Goal: Information Seeking & Learning: Learn about a topic

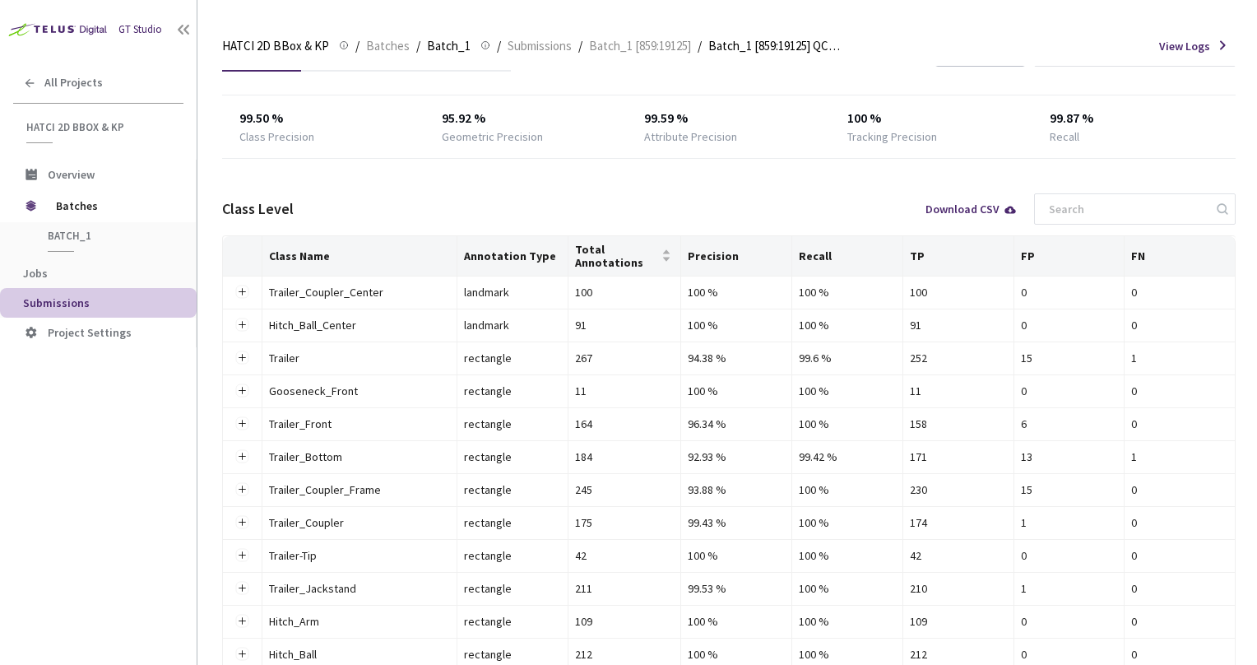
scroll to position [82, 0]
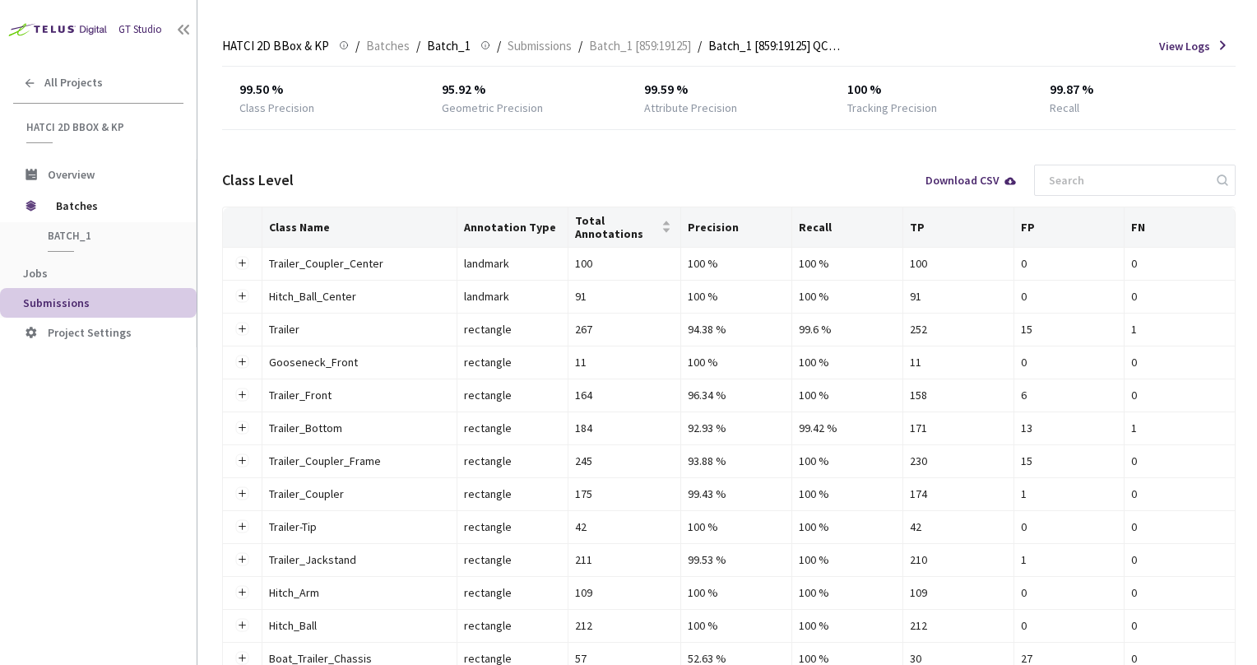
click at [898, 43] on div "HATCI 2D BBox & KP HATCI 2D BBox & KP / Batches / Batch_1 Batch_1 / Submissions…" at bounding box center [729, 45] width 1014 height 39
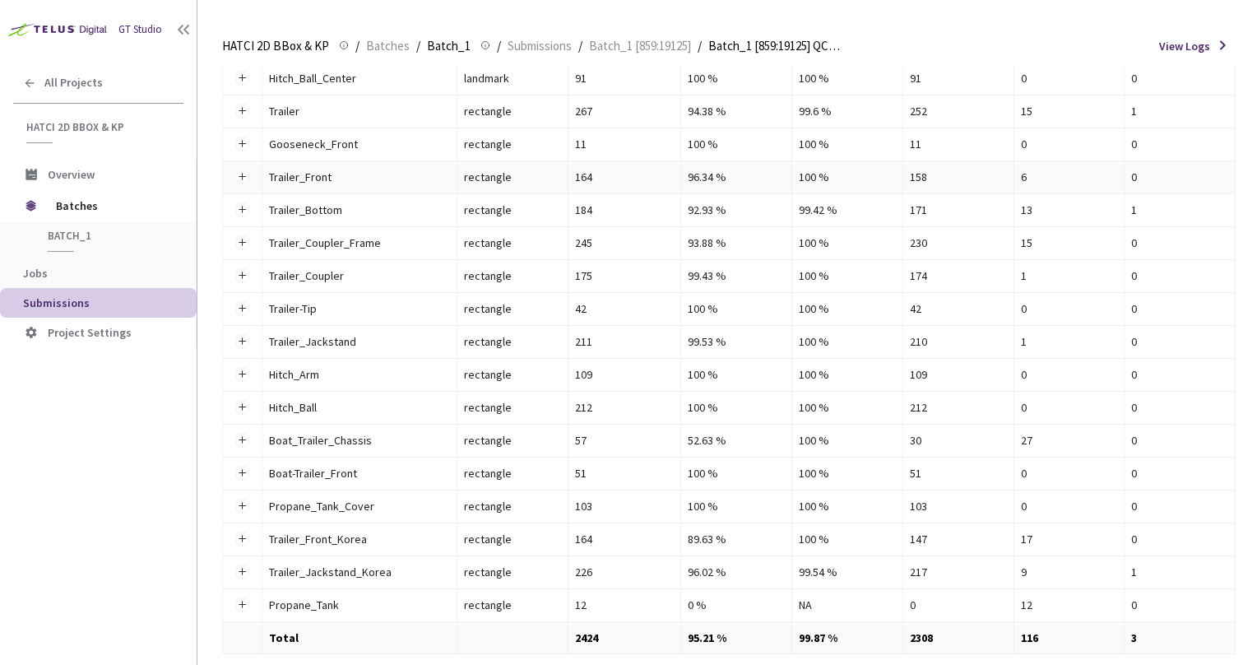
scroll to position [329, 0]
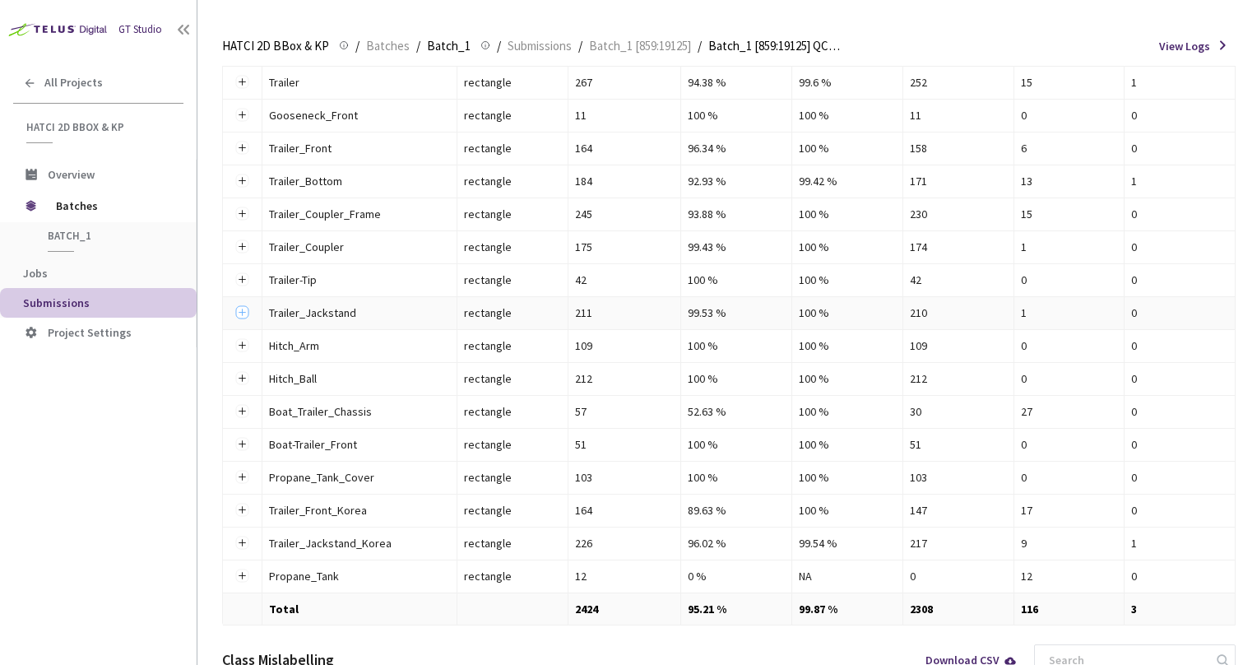
click at [237, 314] on button "Expand row" at bounding box center [241, 312] width 13 height 13
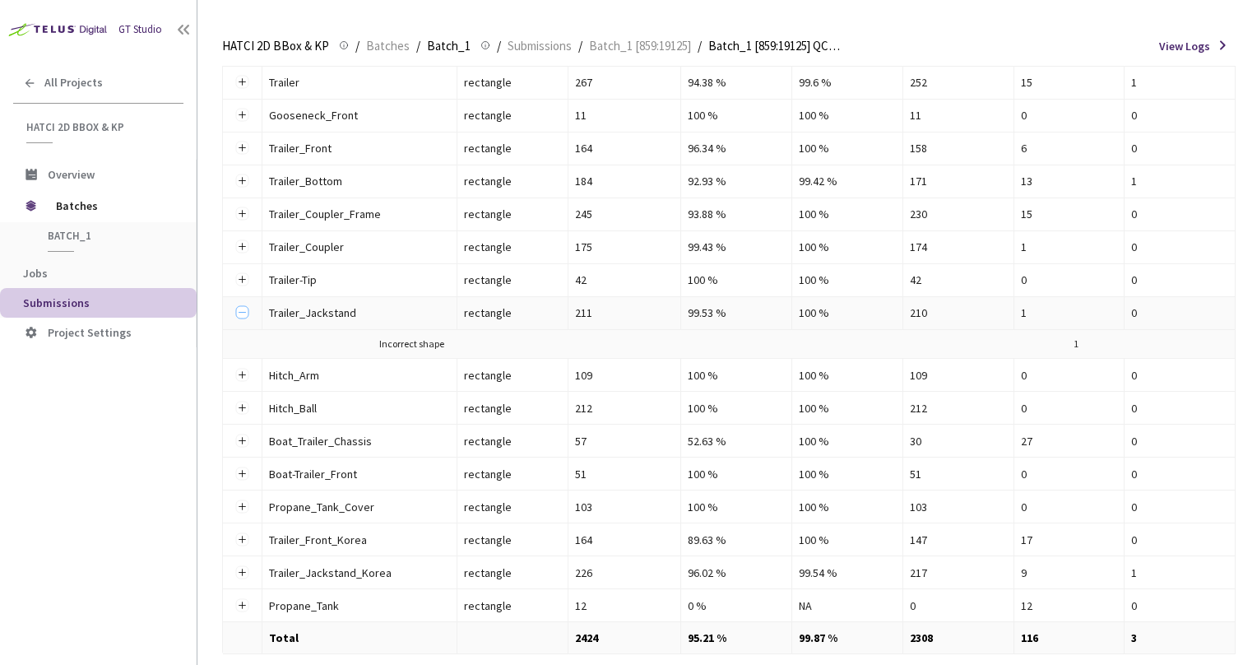
click at [237, 310] on button "Collapse row" at bounding box center [241, 312] width 13 height 13
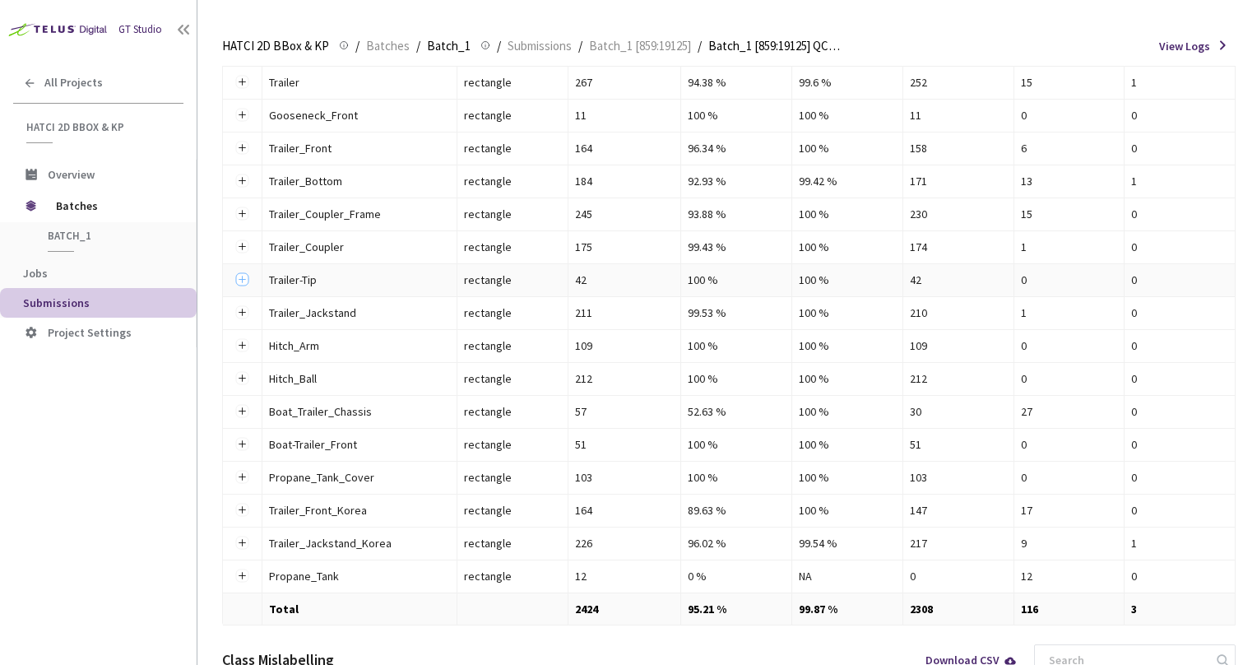
click at [237, 281] on button "Expand row" at bounding box center [241, 279] width 13 height 13
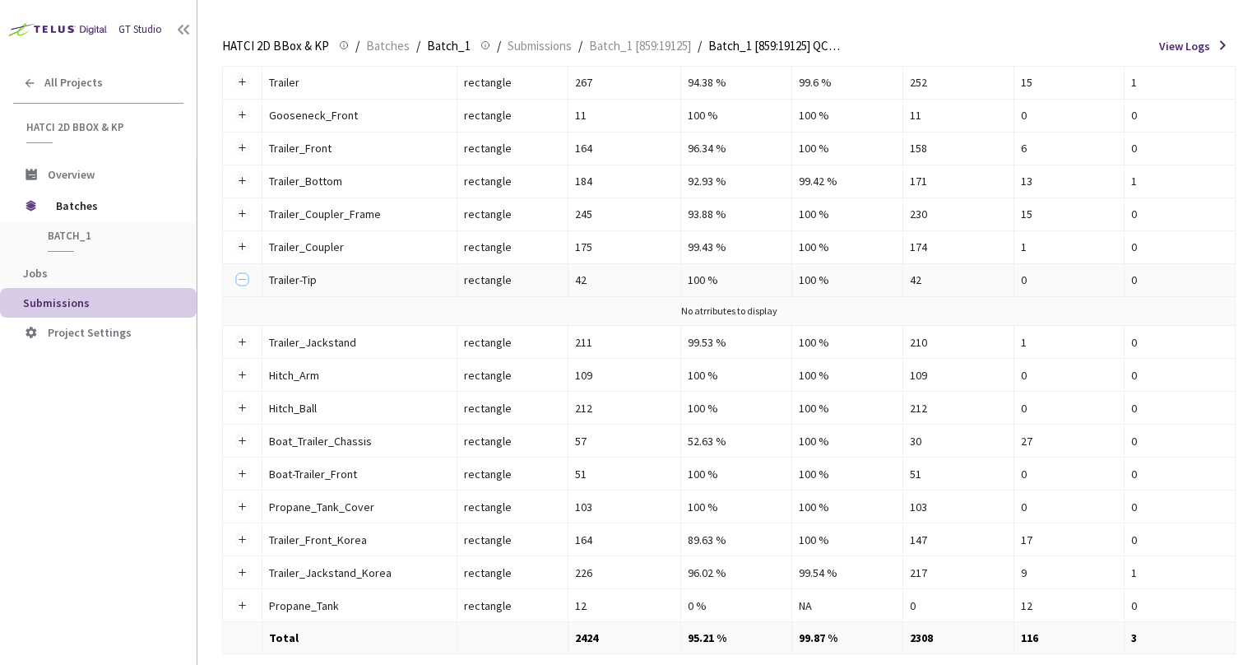
click at [240, 278] on button "Collapse row" at bounding box center [241, 279] width 13 height 13
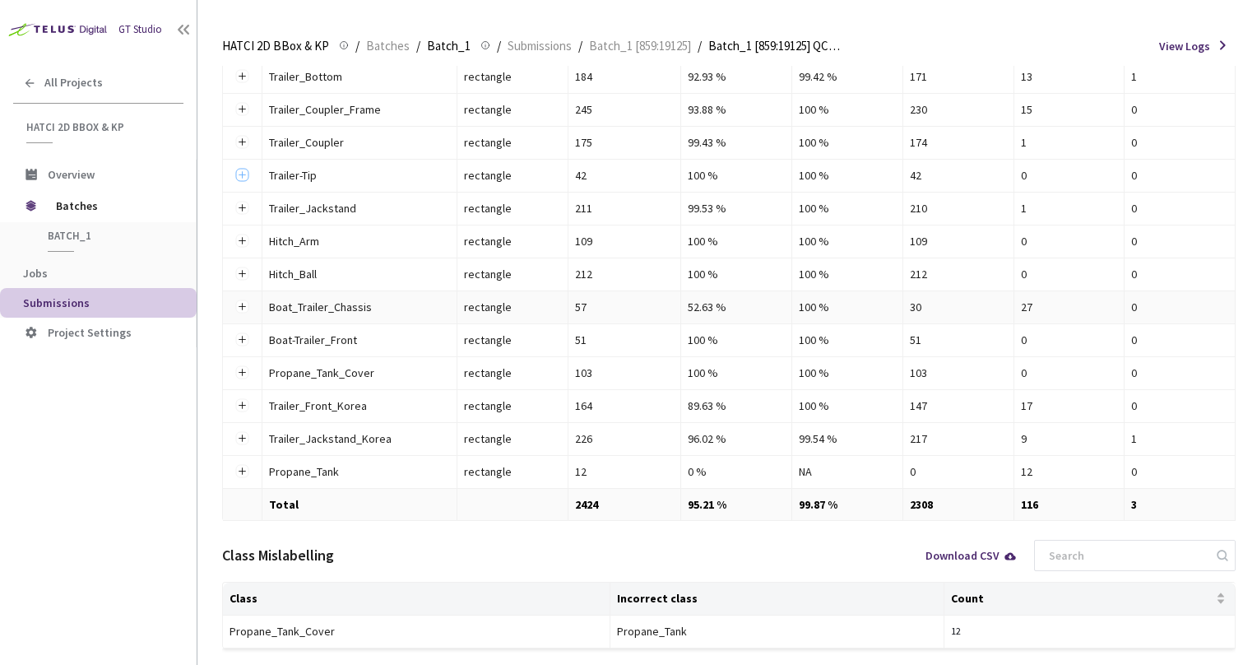
scroll to position [454, 0]
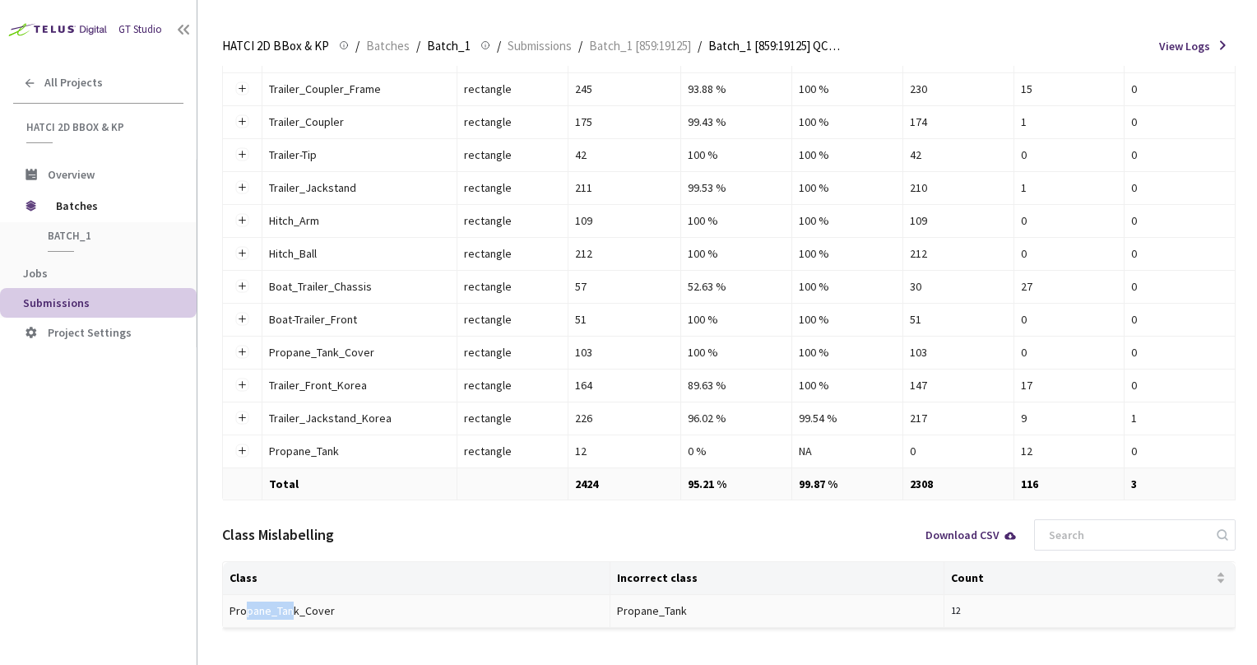
drag, startPoint x: 280, startPoint y: 609, endPoint x: 309, endPoint y: 609, distance: 29.6
click at [308, 609] on div "Propane_Tank_Cover" at bounding box center [320, 610] width 181 height 18
drag, startPoint x: 342, startPoint y: 612, endPoint x: 265, endPoint y: 613, distance: 77.3
click at [265, 613] on div "Propane_Tank_Cover" at bounding box center [320, 610] width 181 height 18
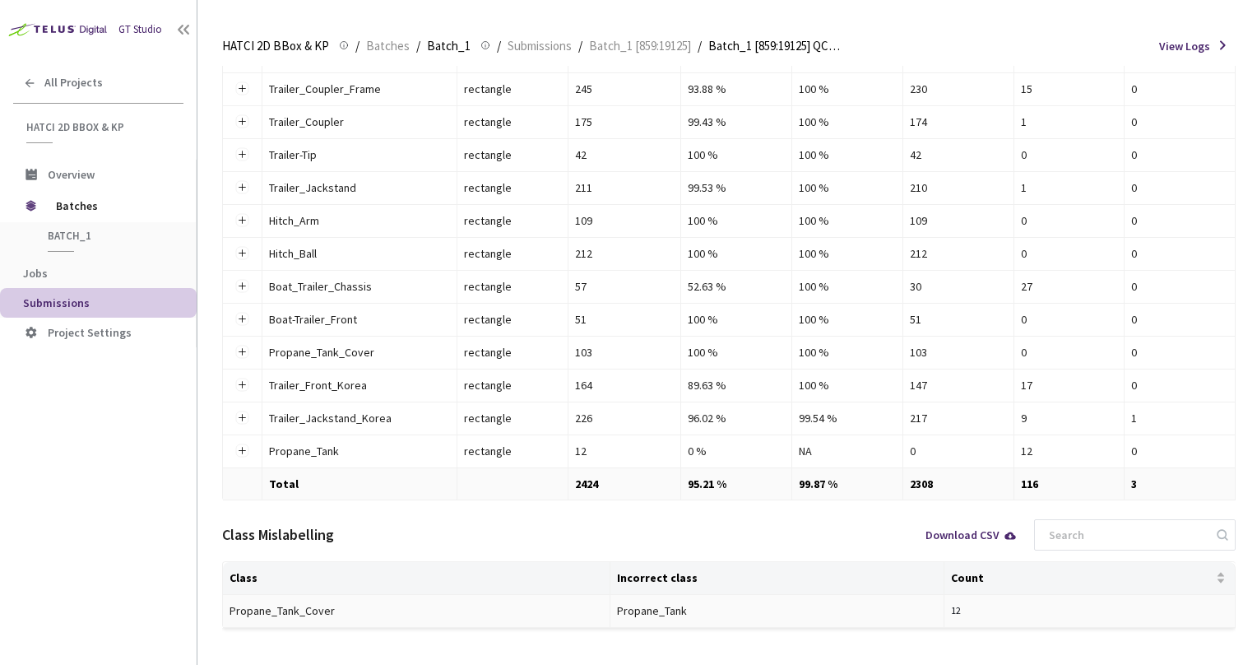
click at [852, 599] on td "Propane_Tank" at bounding box center [777, 611] width 334 height 33
drag, startPoint x: 626, startPoint y: 610, endPoint x: 663, endPoint y: 611, distance: 37.0
click at [661, 611] on div "Propane_Tank" at bounding box center [707, 610] width 181 height 18
drag, startPoint x: 681, startPoint y: 612, endPoint x: 612, endPoint y: 611, distance: 69.1
click at [614, 611] on td "Propane_Tank" at bounding box center [777, 611] width 334 height 33
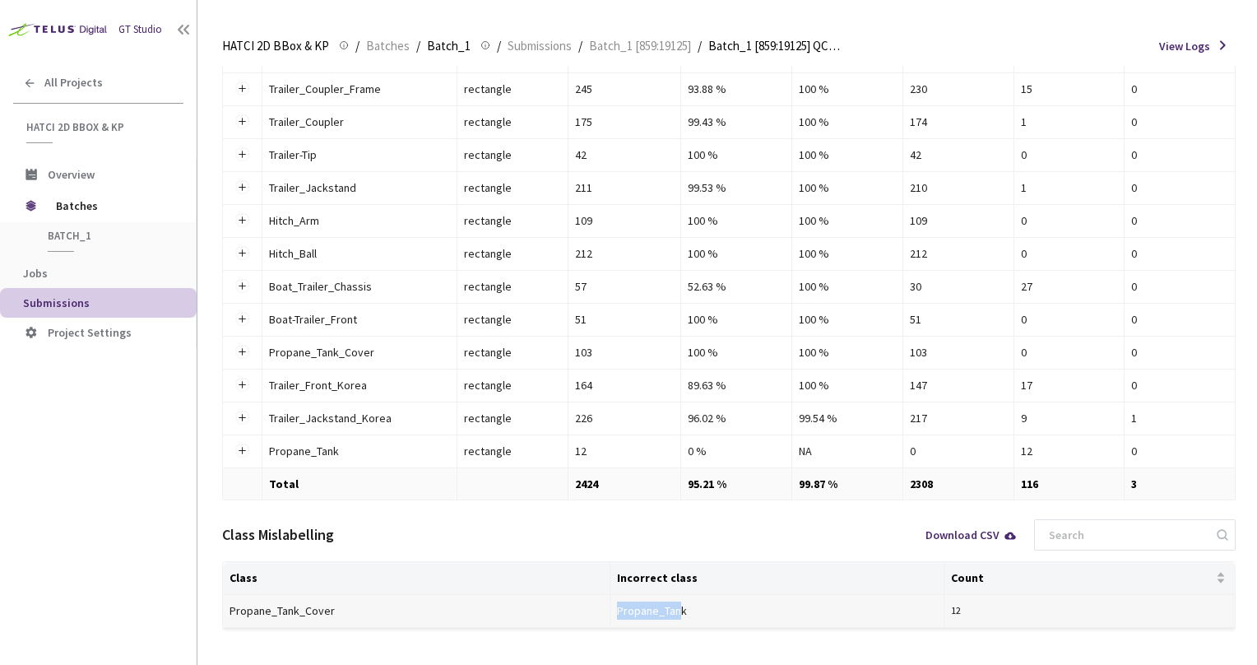
click at [612, 611] on td "Propane_Tank" at bounding box center [777, 611] width 334 height 33
click at [457, 508] on div "Class Mislabelling Download CSV" at bounding box center [729, 534] width 1014 height 53
click at [711, 523] on div "Class Mislabelling Download CSV" at bounding box center [729, 534] width 1014 height 53
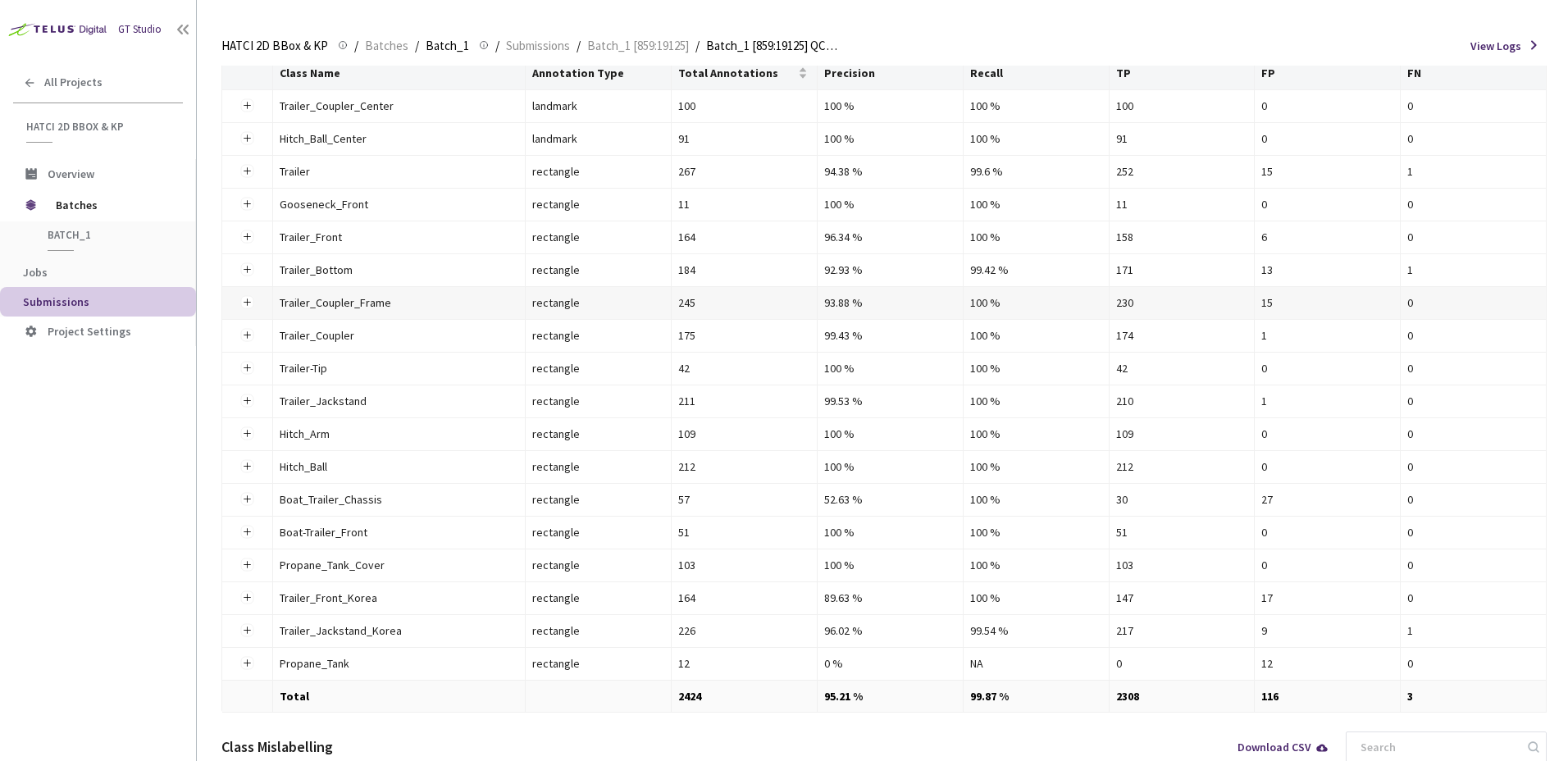
scroll to position [267, 0]
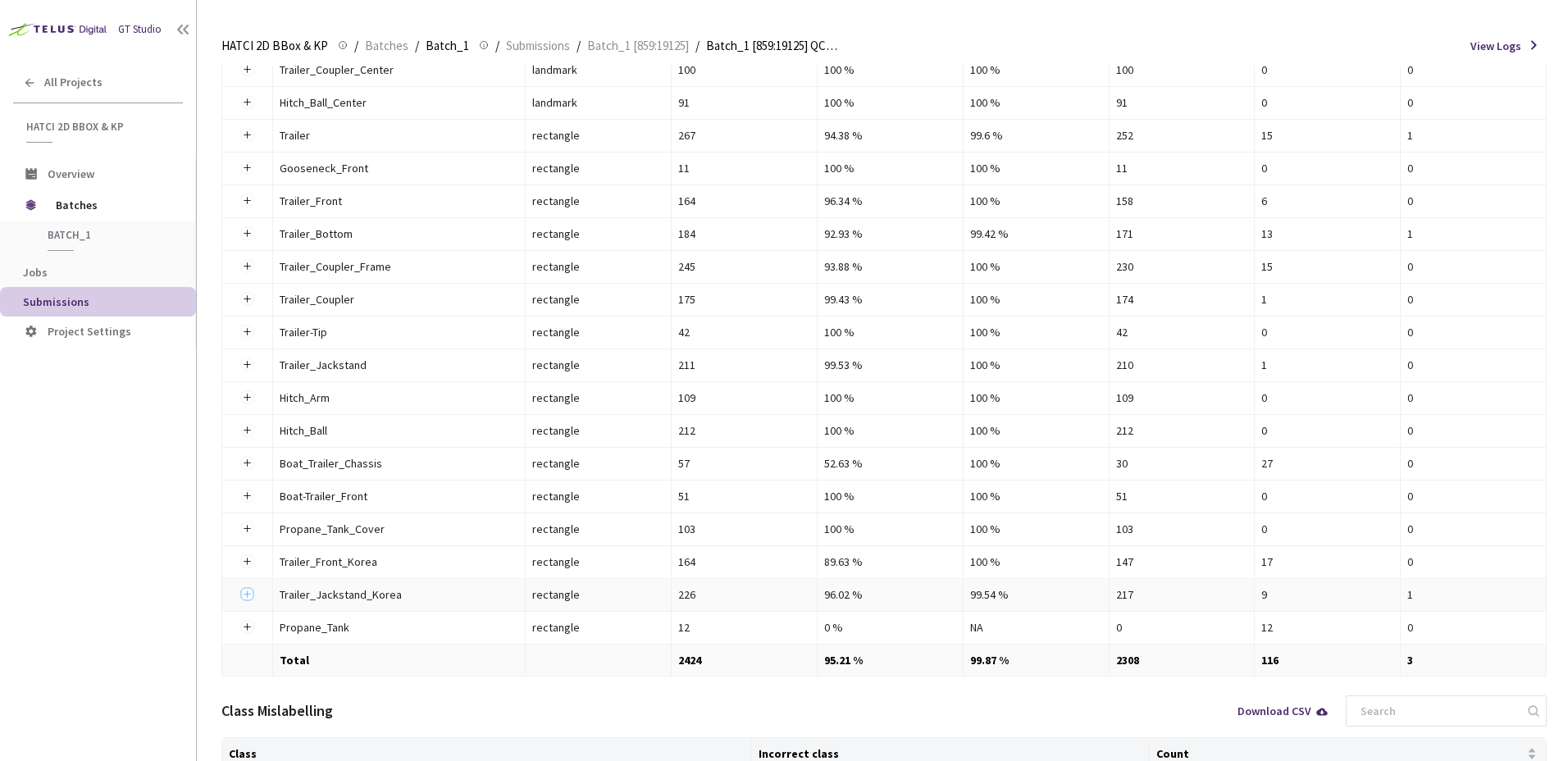
click at [246, 591] on button "Expand row" at bounding box center [247, 594] width 13 height 13
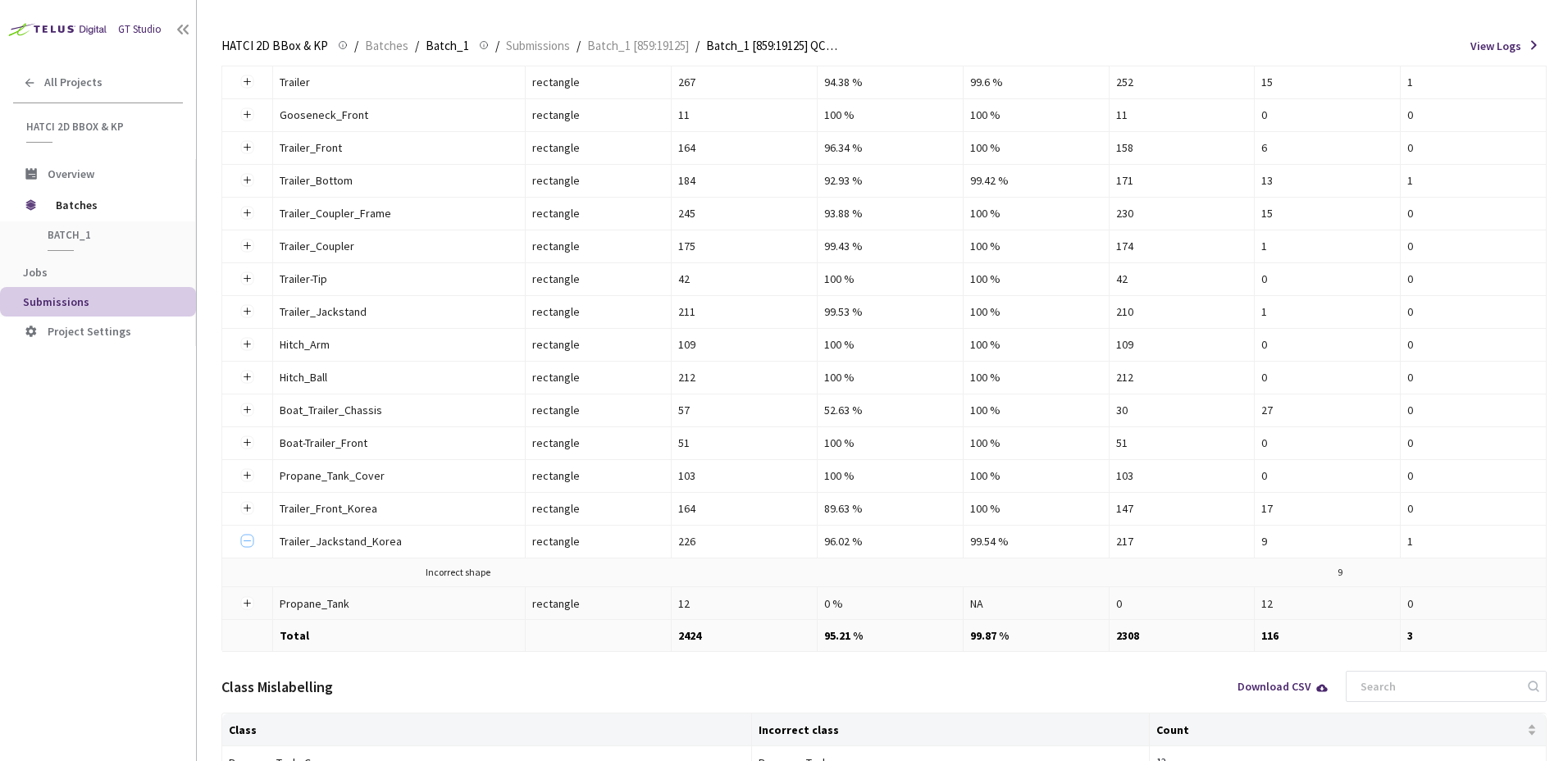
scroll to position [349, 0]
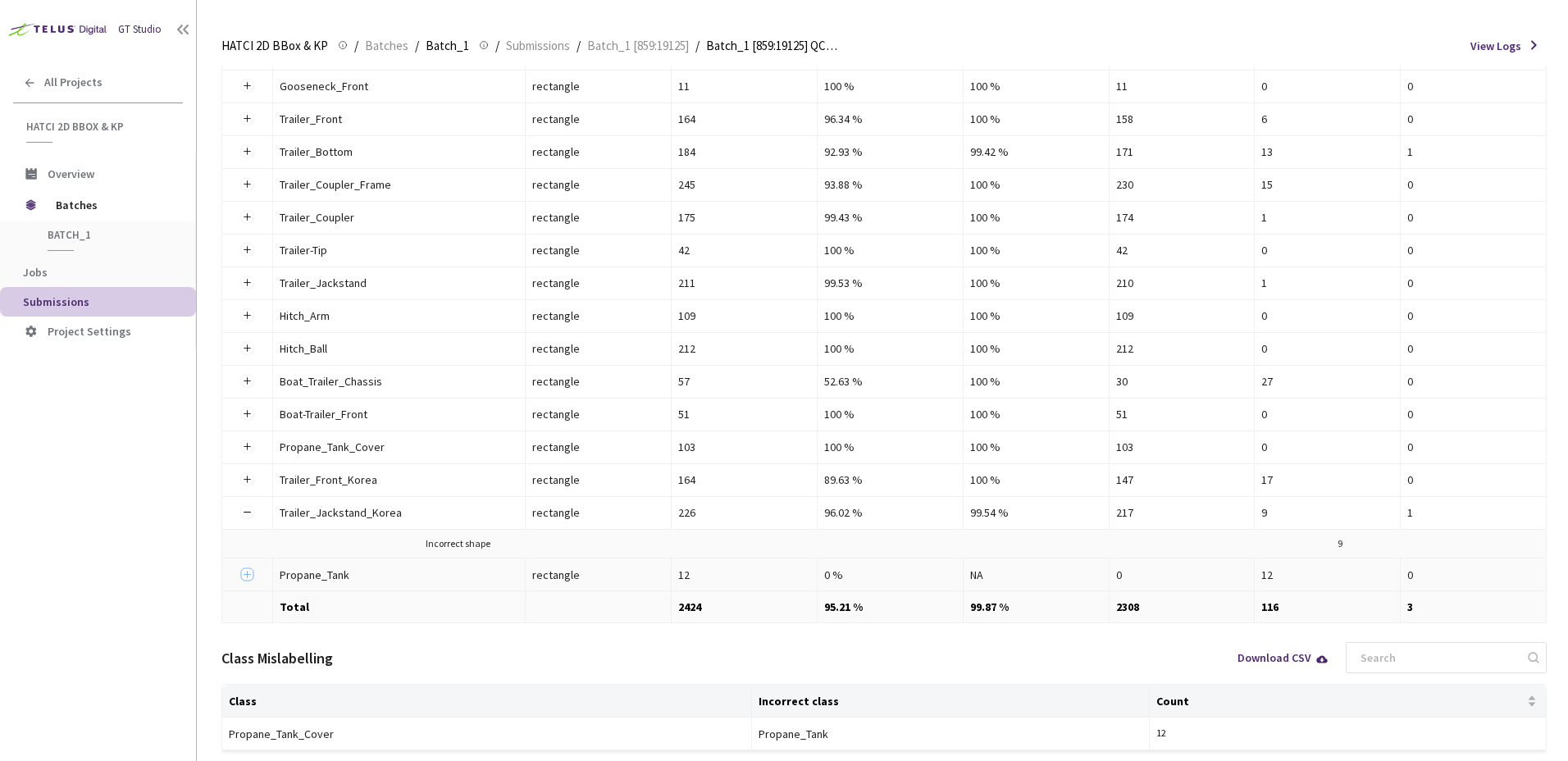
click at [252, 571] on button "Expand row" at bounding box center [247, 573] width 13 height 13
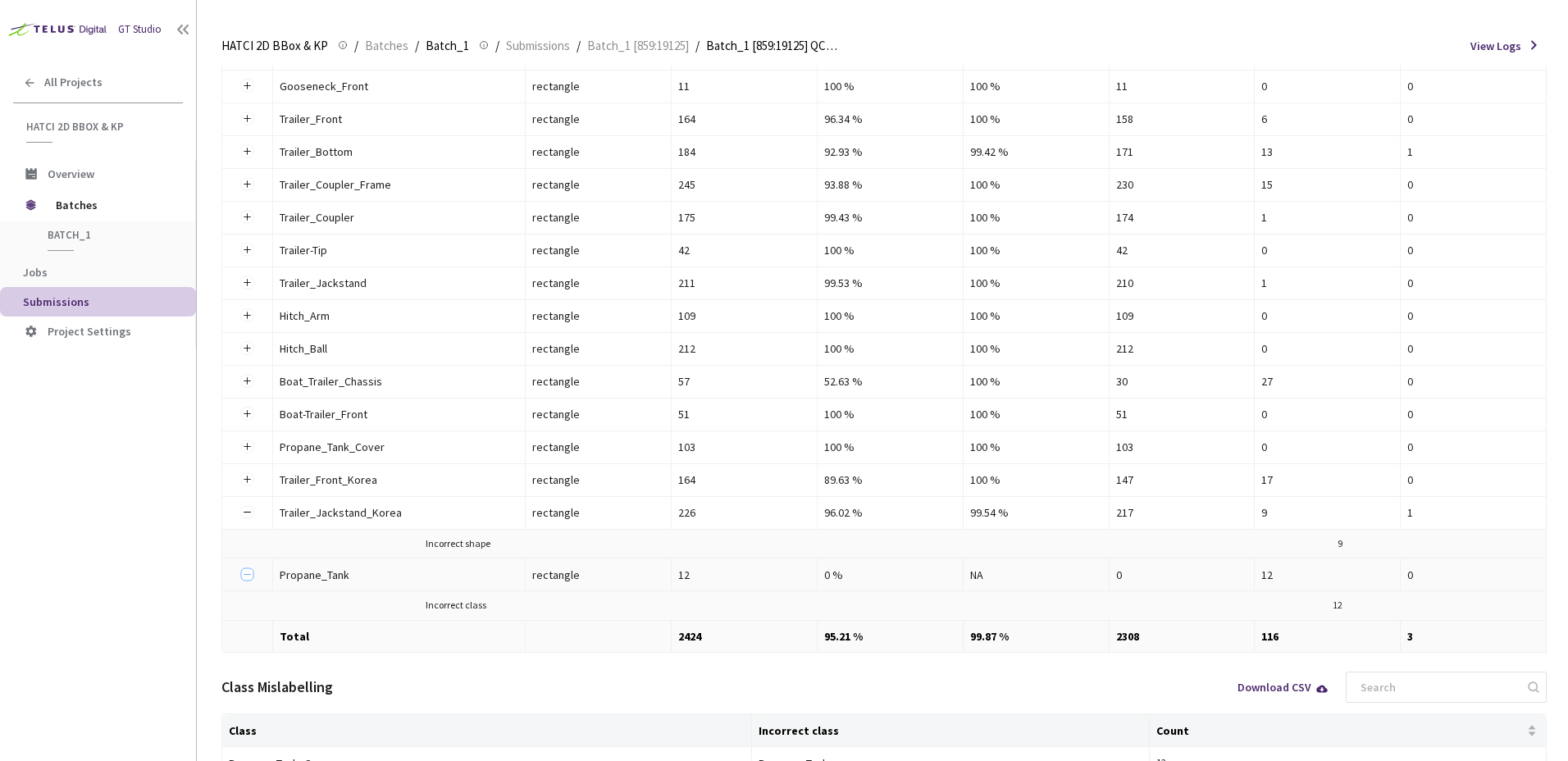
click at [252, 571] on button "Collapse row" at bounding box center [247, 573] width 13 height 13
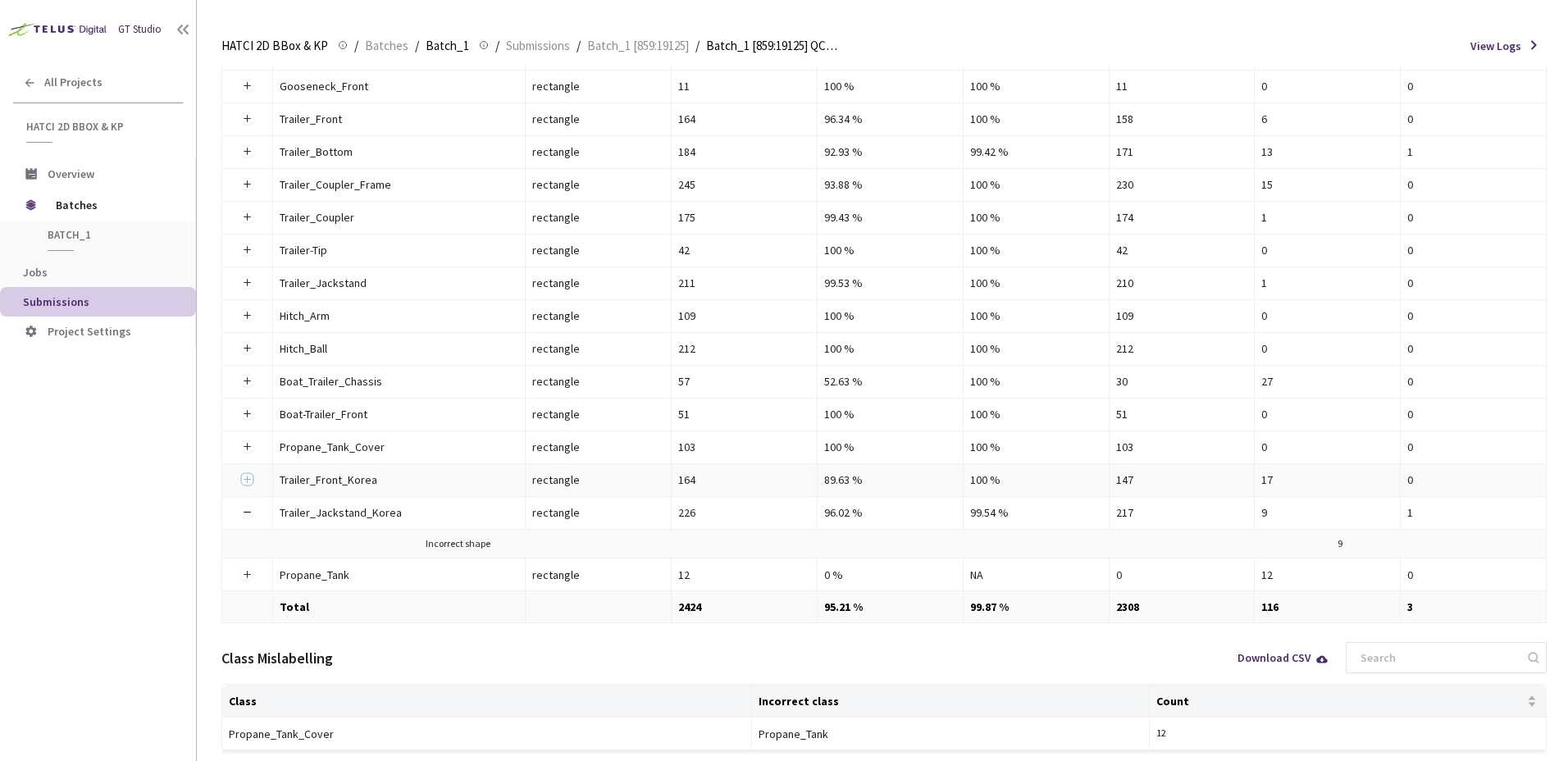
click at [252, 481] on button "Expand row" at bounding box center [247, 480] width 13 height 13
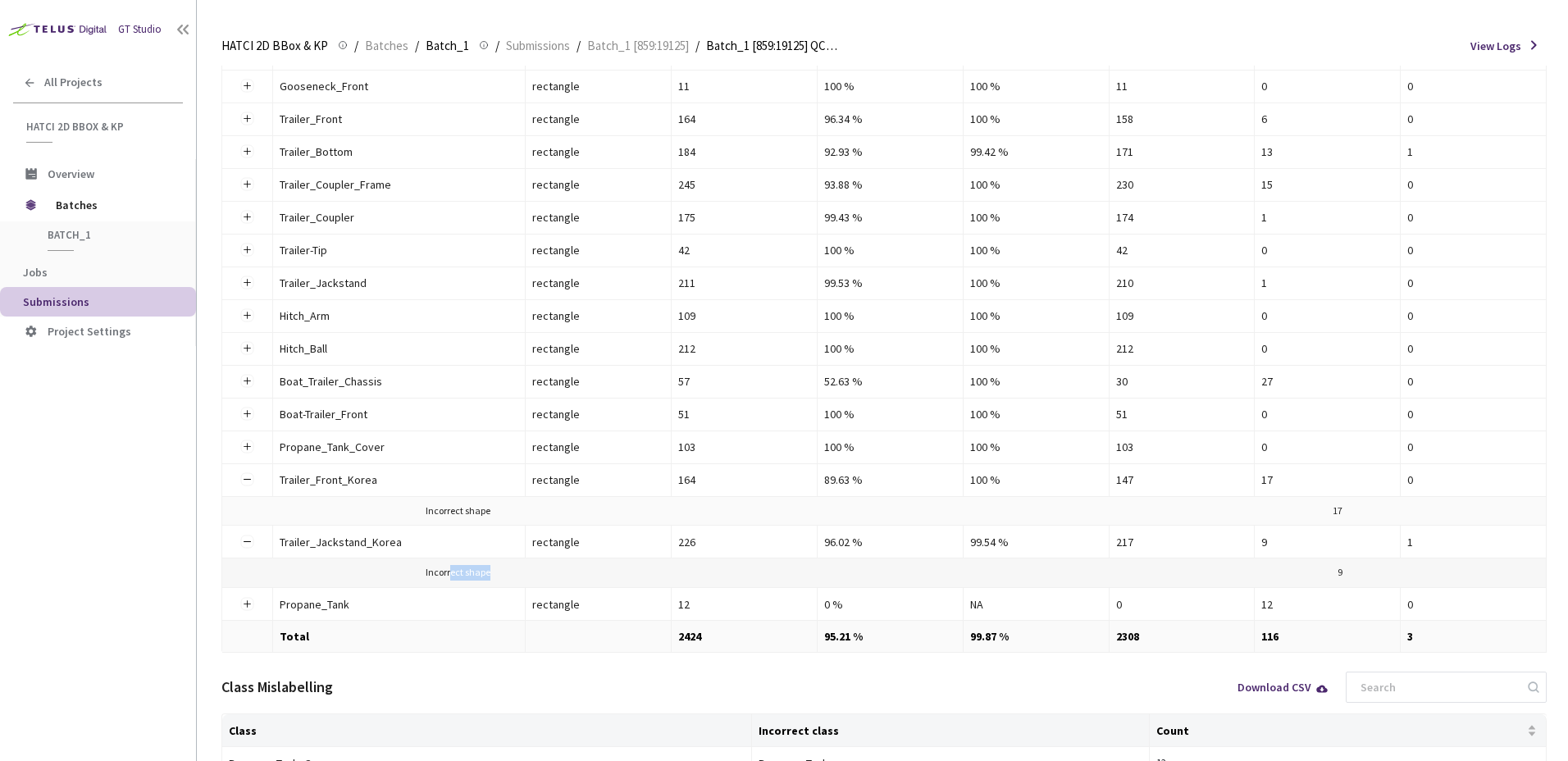
drag, startPoint x: 456, startPoint y: 580, endPoint x: 499, endPoint y: 571, distance: 43.9
click at [499, 571] on div "Incorrect shape 9" at bounding box center [884, 573] width 918 height 16
click at [243, 447] on button "Expand row" at bounding box center [247, 447] width 13 height 13
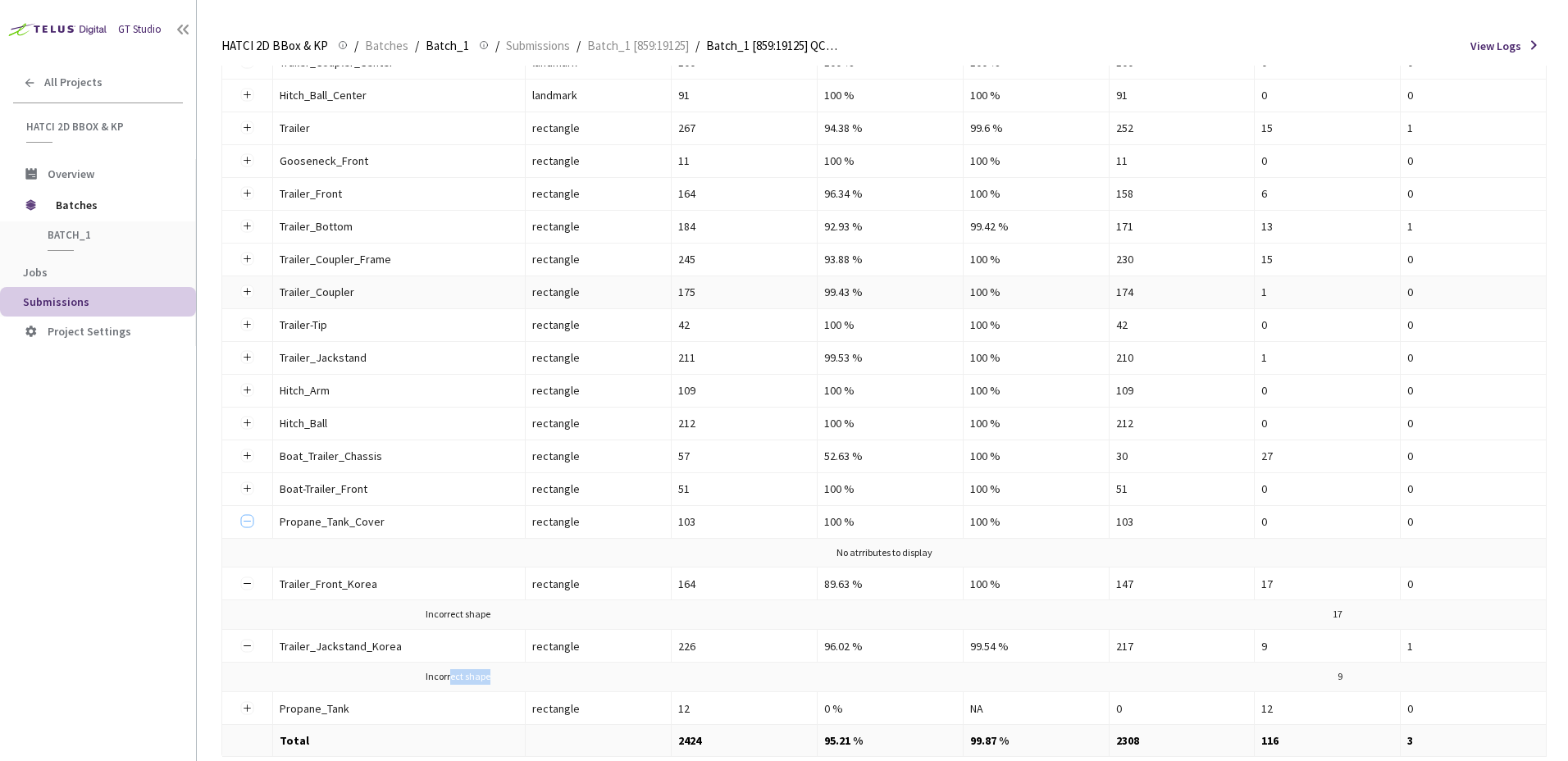
scroll to position [186, 0]
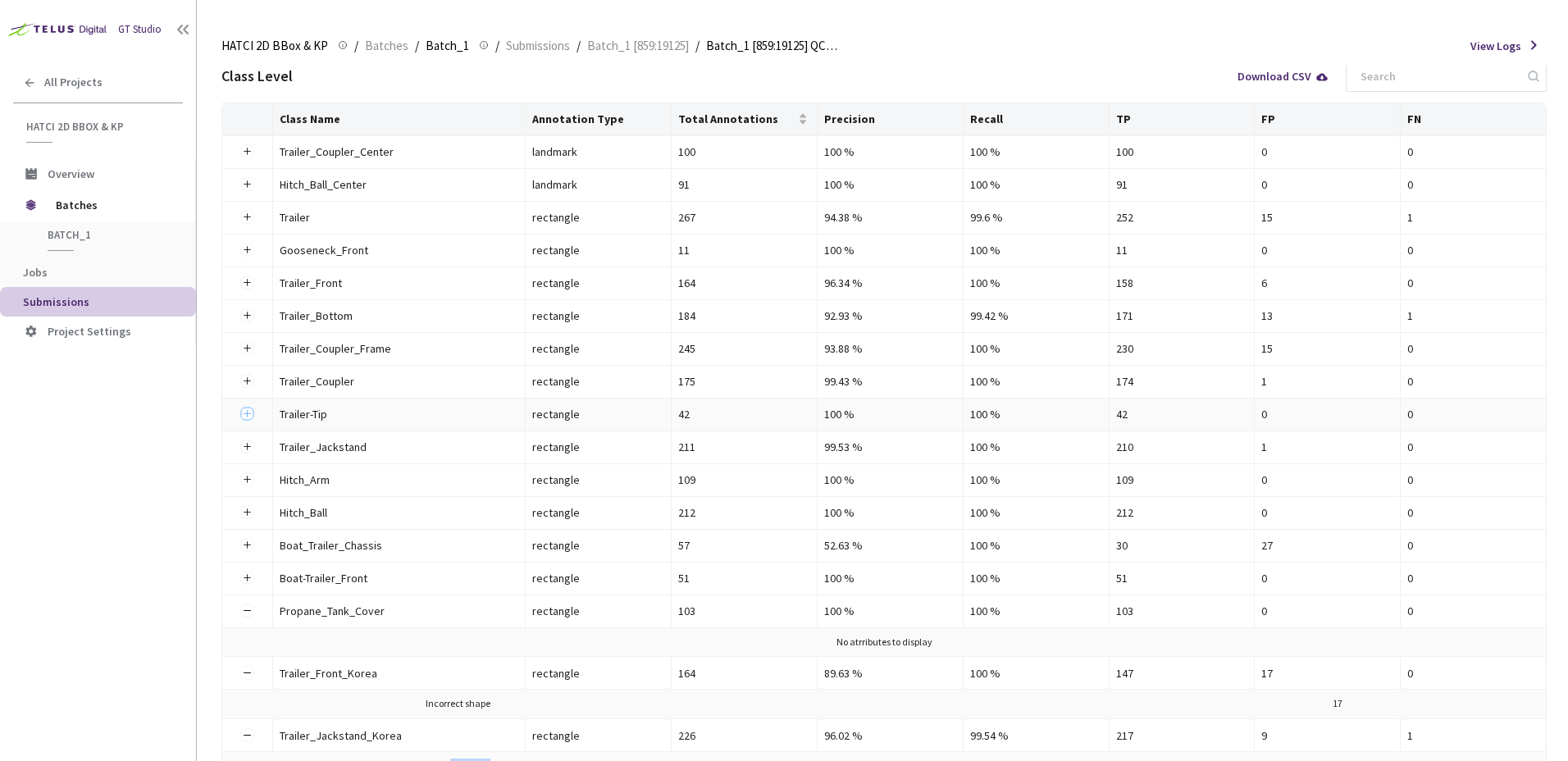
click at [248, 416] on button "Expand row" at bounding box center [247, 414] width 13 height 13
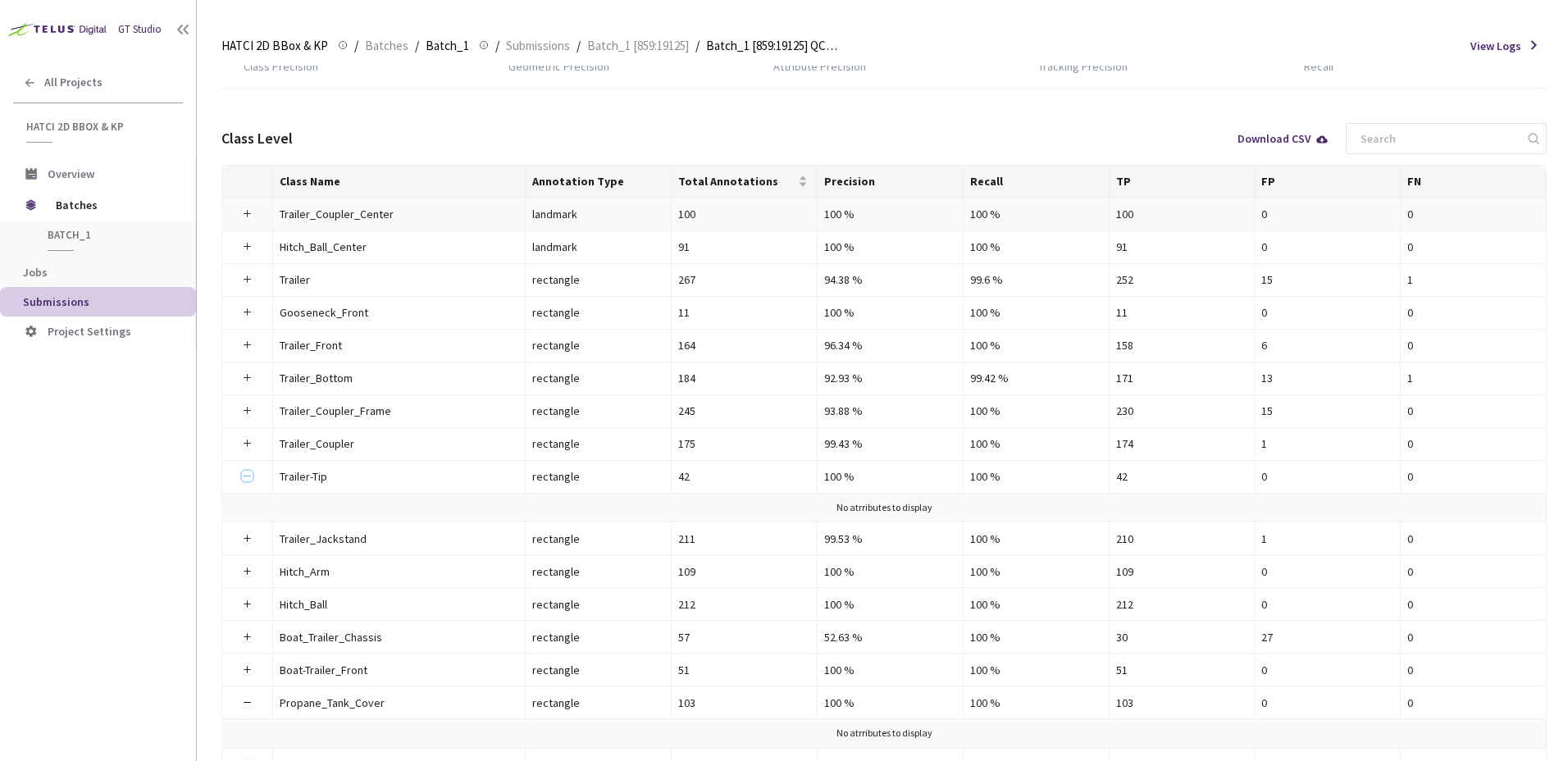
scroll to position [104, 0]
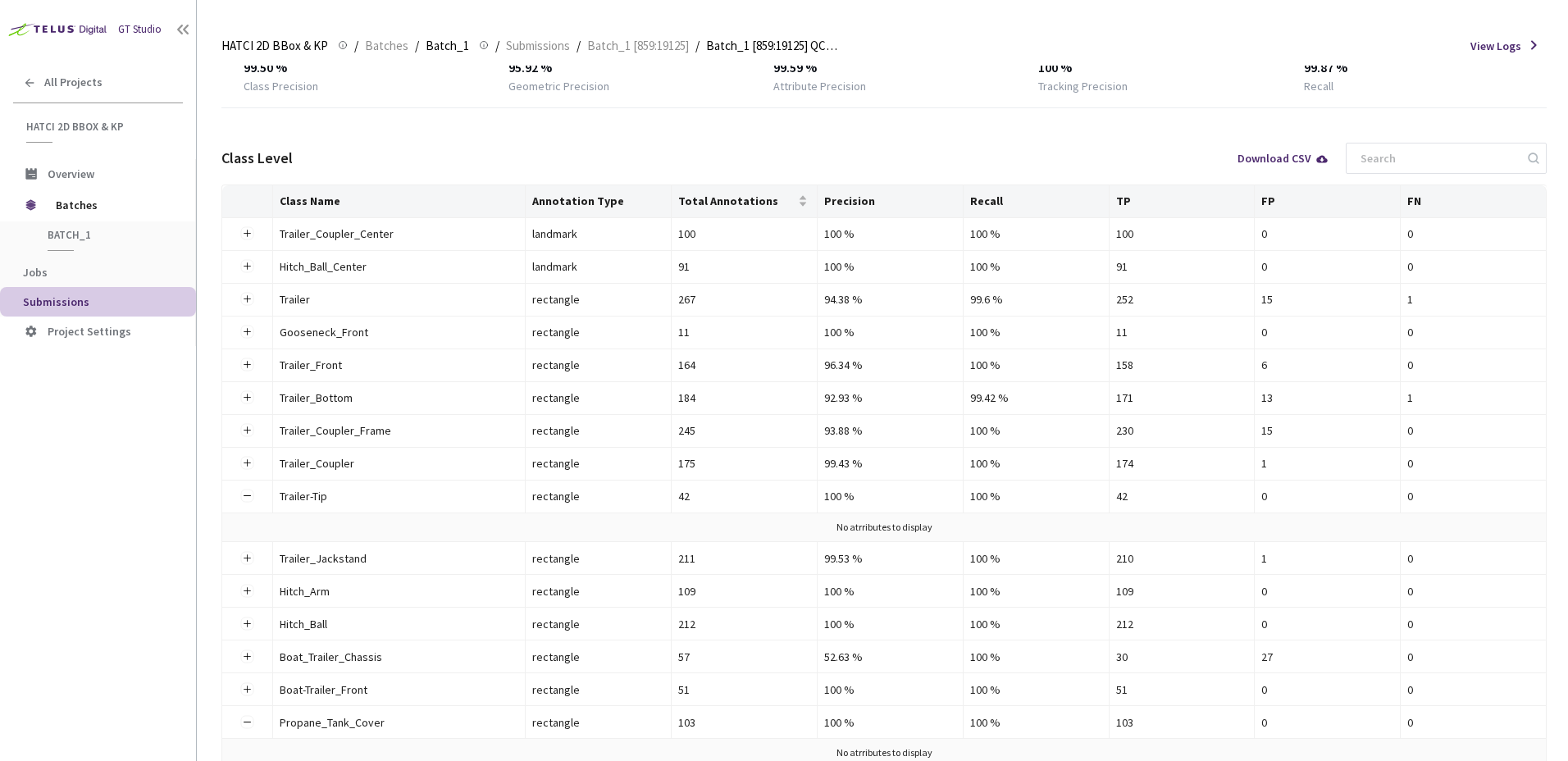
drag, startPoint x: 469, startPoint y: 41, endPoint x: 476, endPoint y: 61, distance: 21.2
click at [475, 41] on link at bounding box center [483, 45] width 16 height 18
click at [520, 53] on span "Submissions" at bounding box center [538, 46] width 64 height 20
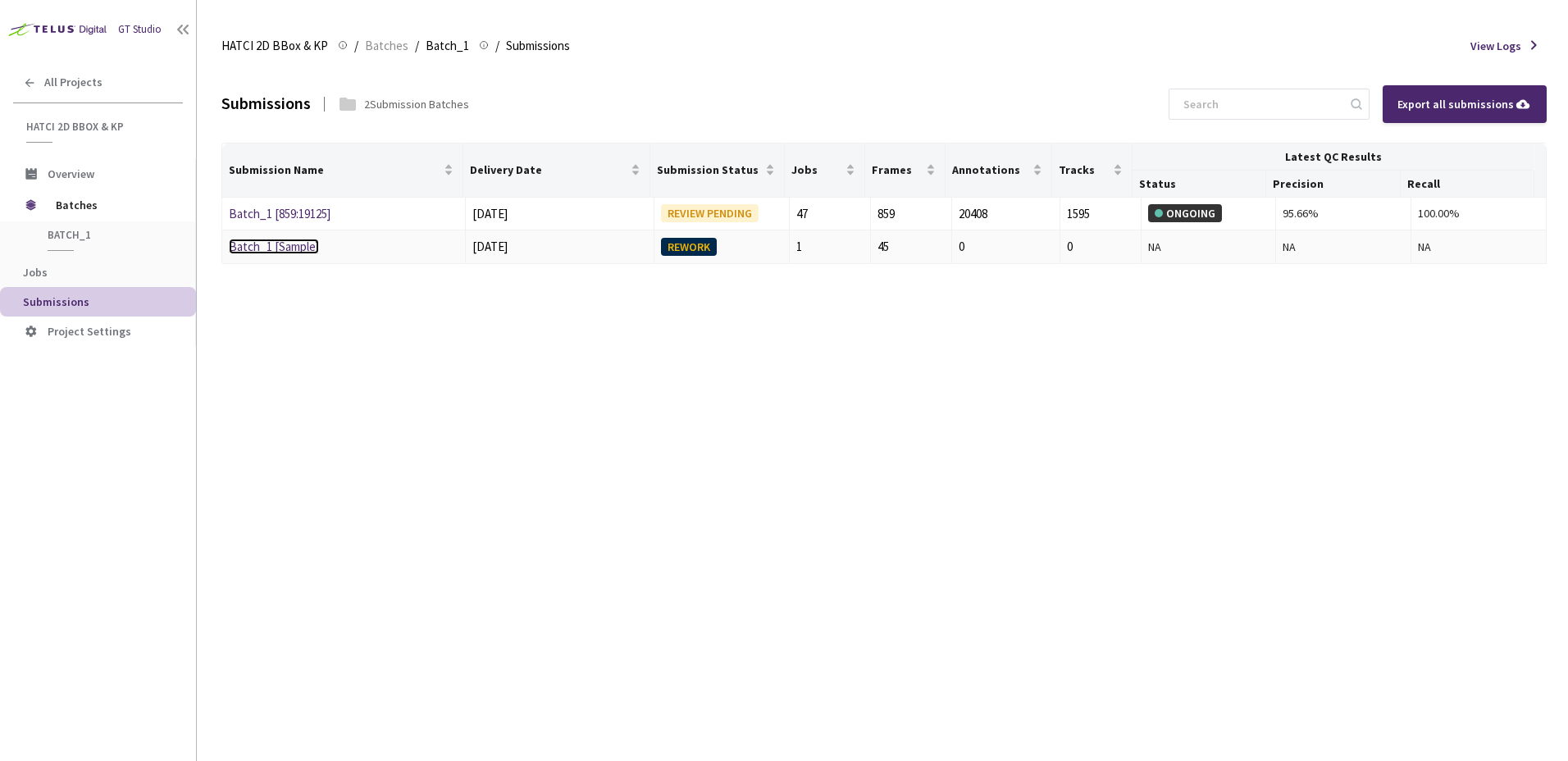
click at [285, 242] on link "Batch_1 [Sample]" at bounding box center [274, 246] width 90 height 16
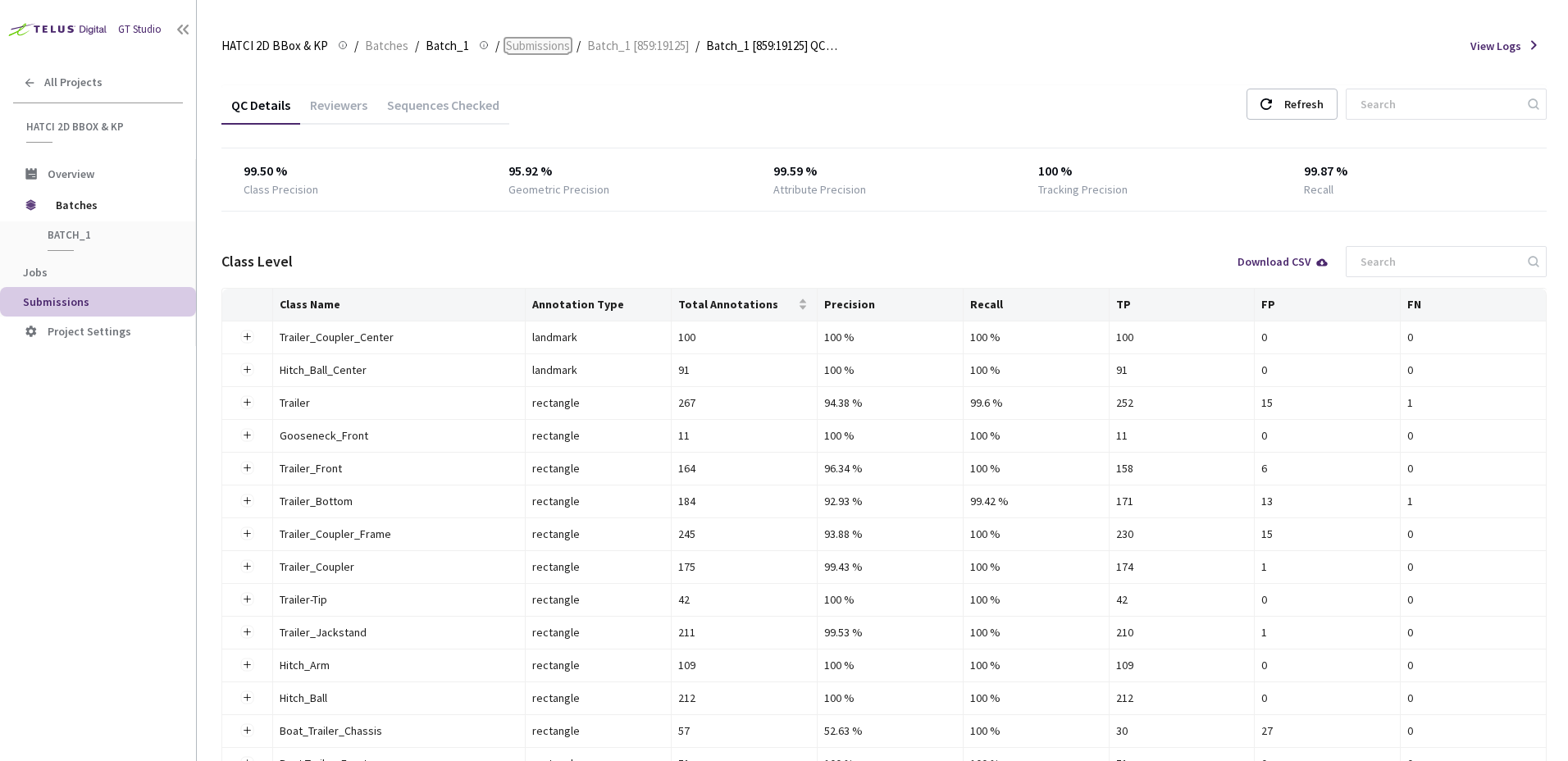
click at [553, 37] on span "Submissions" at bounding box center [538, 46] width 64 height 20
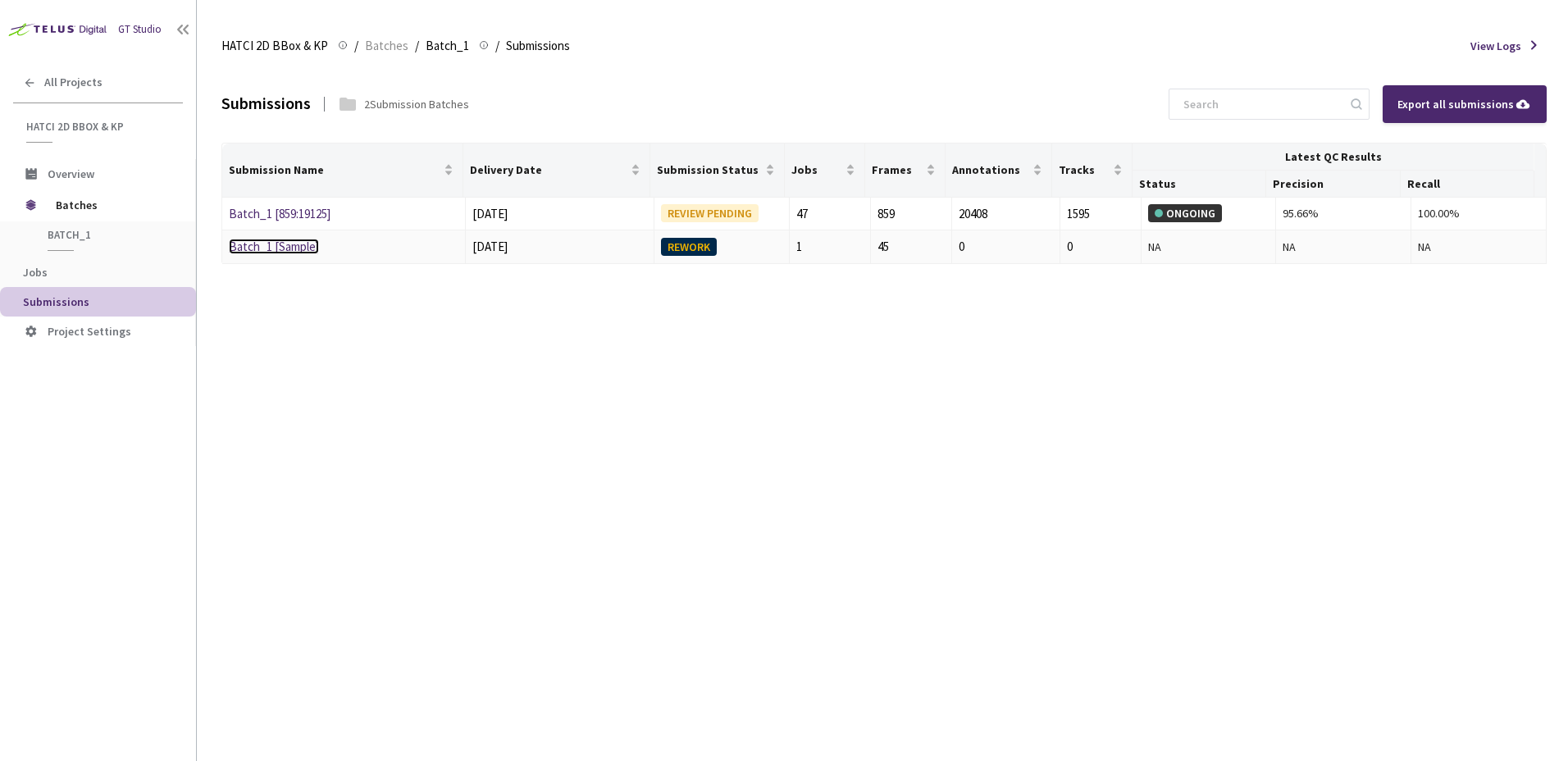
click at [304, 243] on link "Batch_1 [Sample]" at bounding box center [274, 246] width 90 height 16
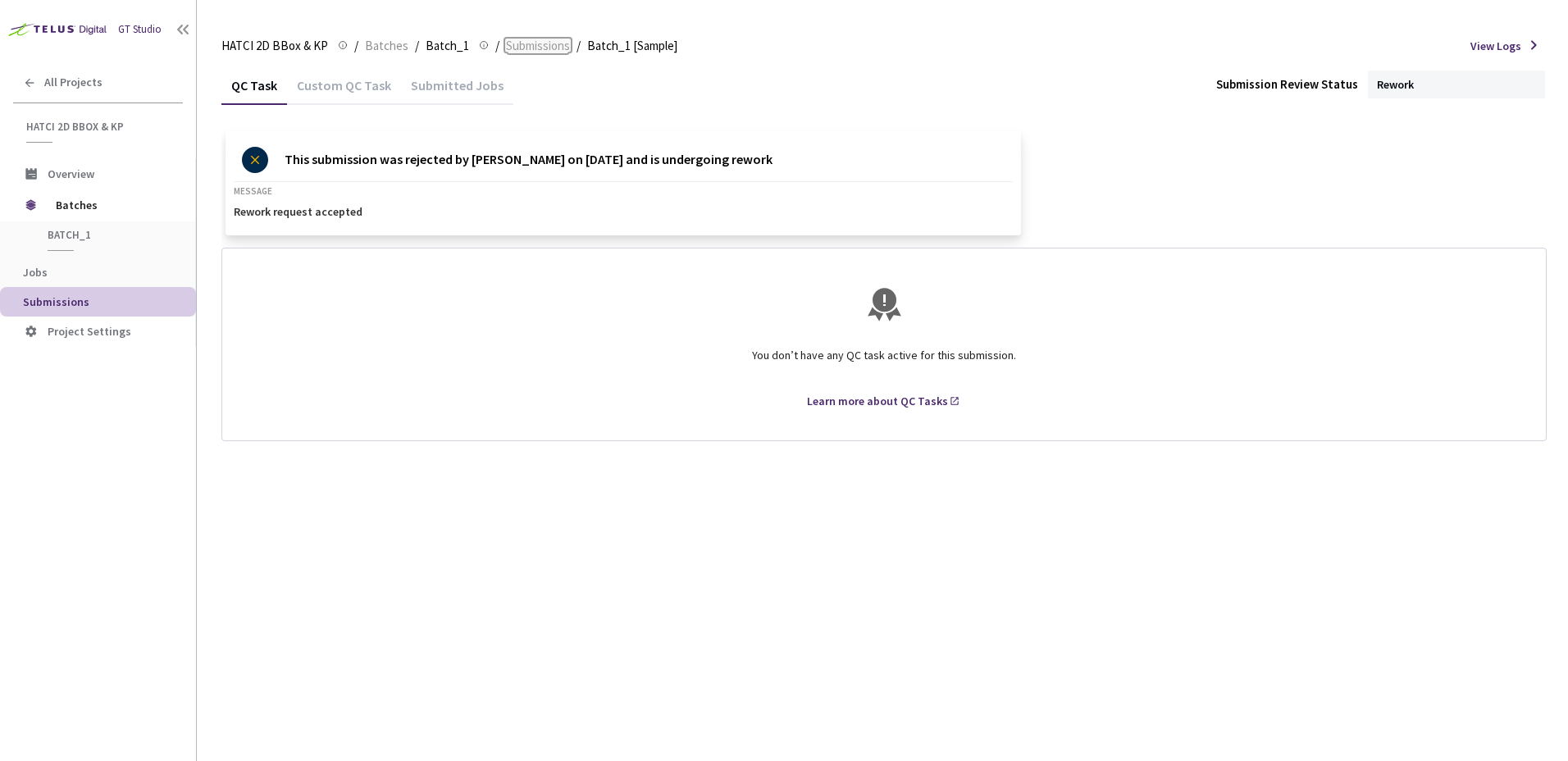
click at [539, 44] on span "Submissions" at bounding box center [538, 46] width 64 height 20
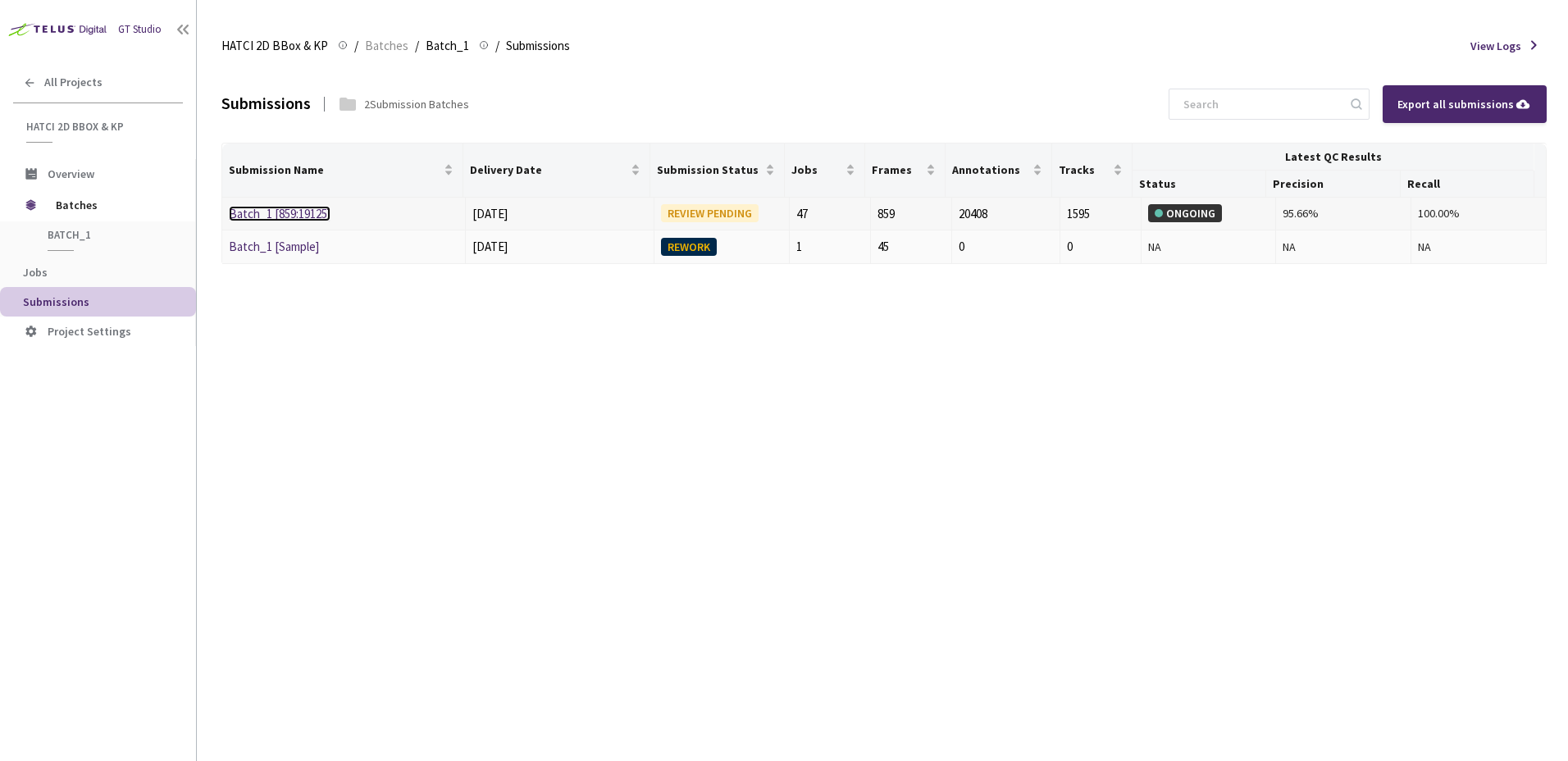
click at [311, 206] on link "Batch_1 [859:19125]" at bounding box center [280, 213] width 102 height 16
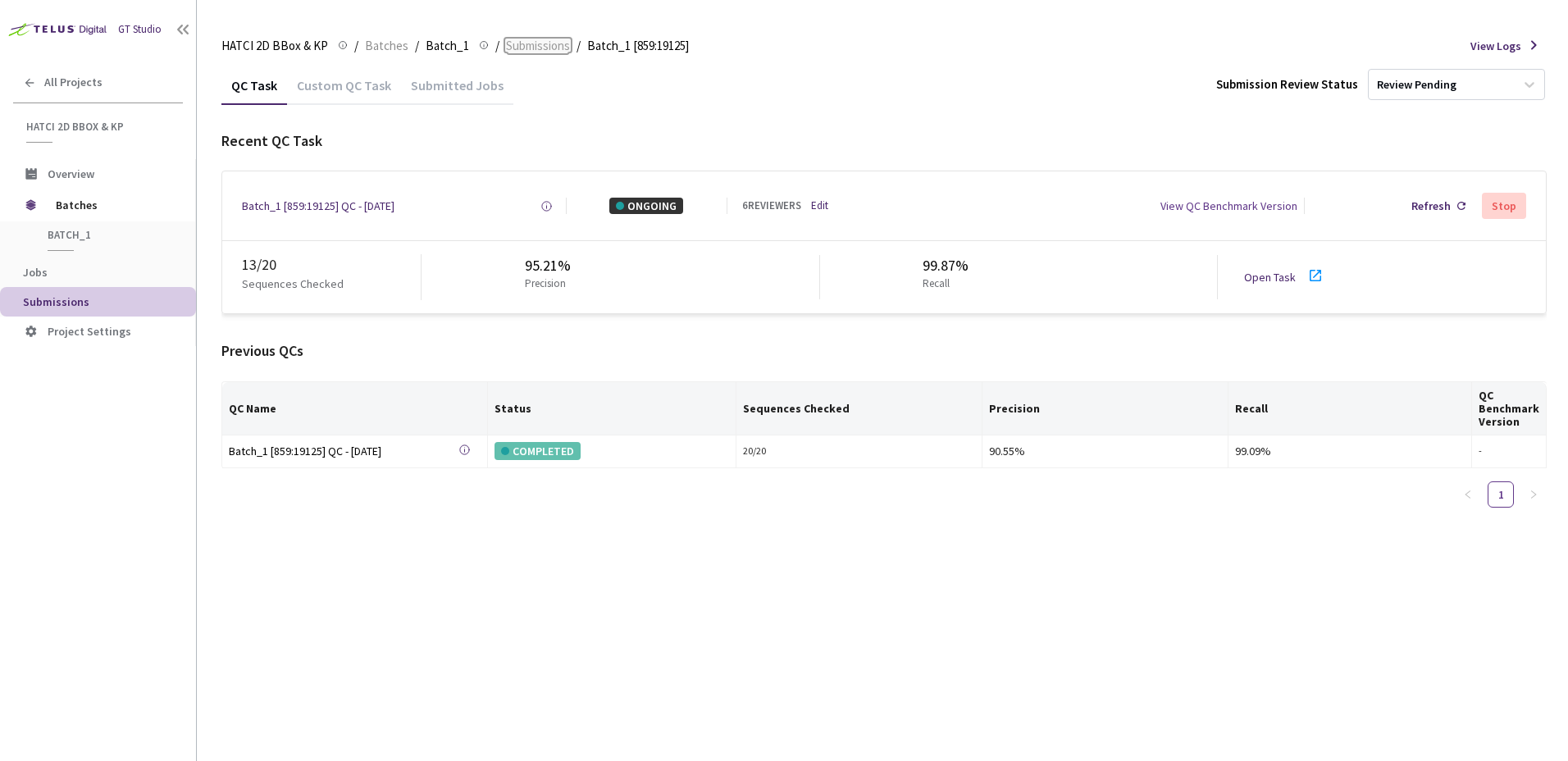
click at [527, 44] on span "Submissions" at bounding box center [538, 46] width 64 height 20
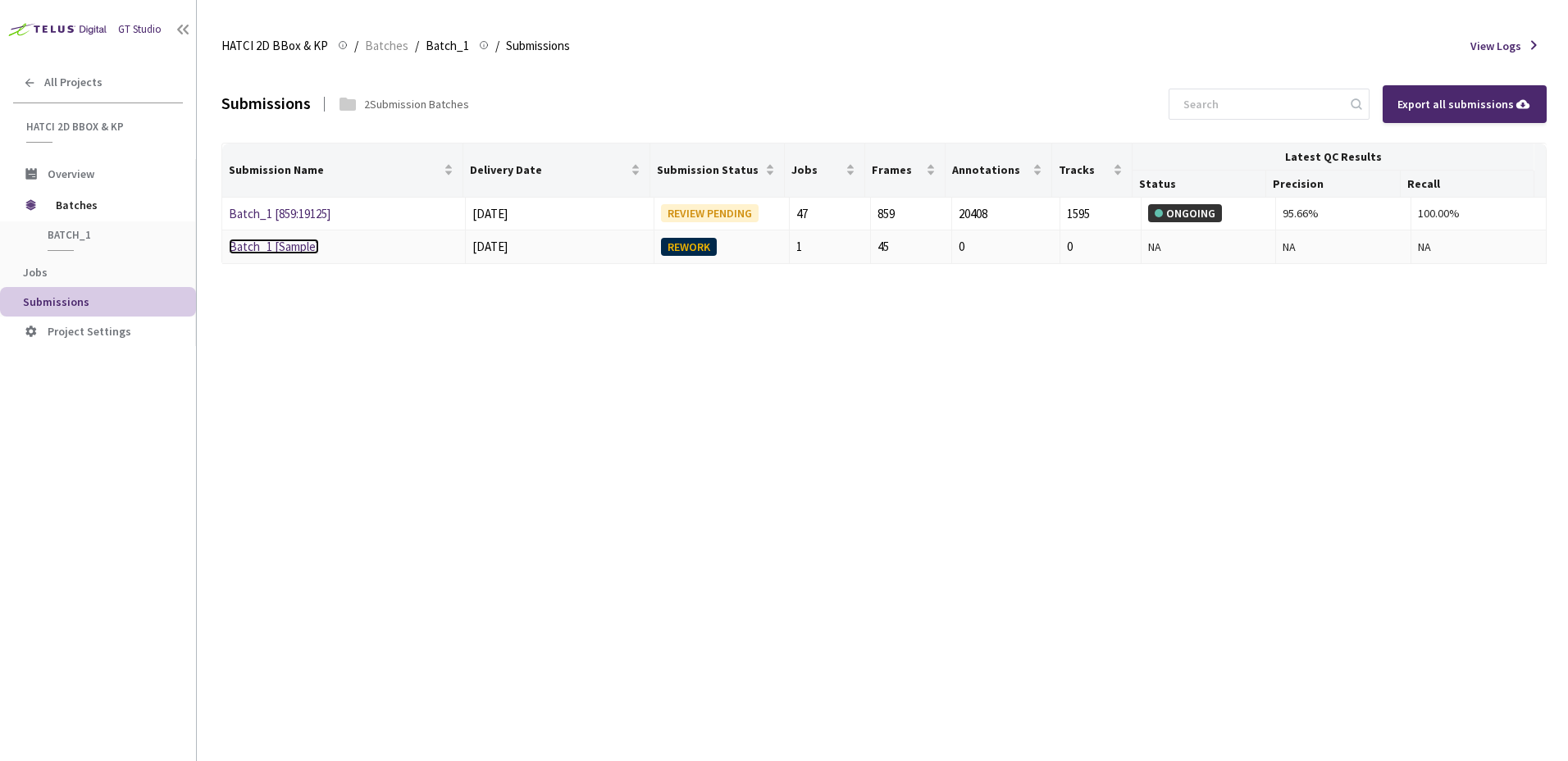
click at [298, 248] on link "Batch_1 [Sample]" at bounding box center [274, 246] width 90 height 16
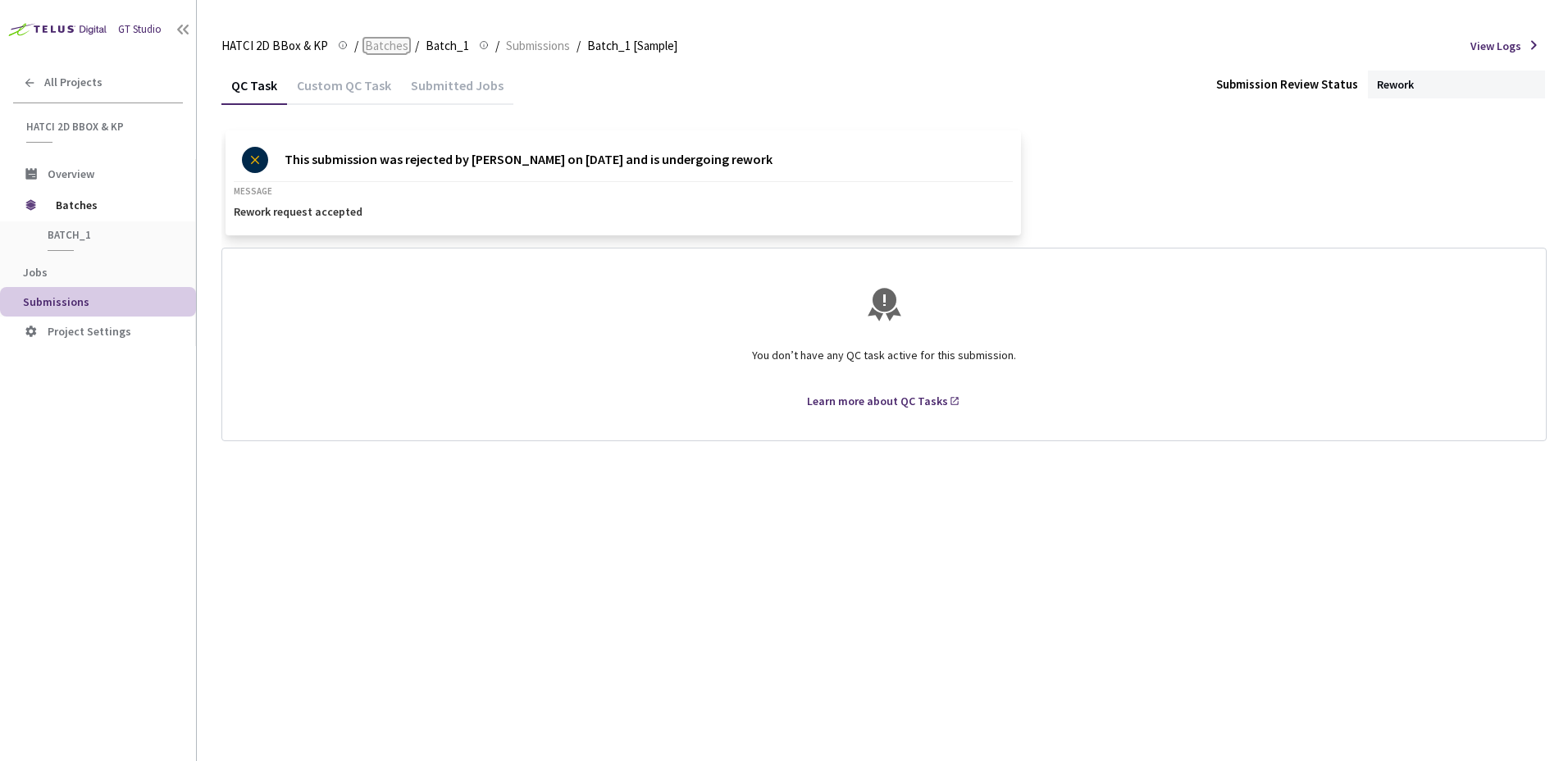
click at [393, 50] on span "Batches" at bounding box center [387, 46] width 44 height 20
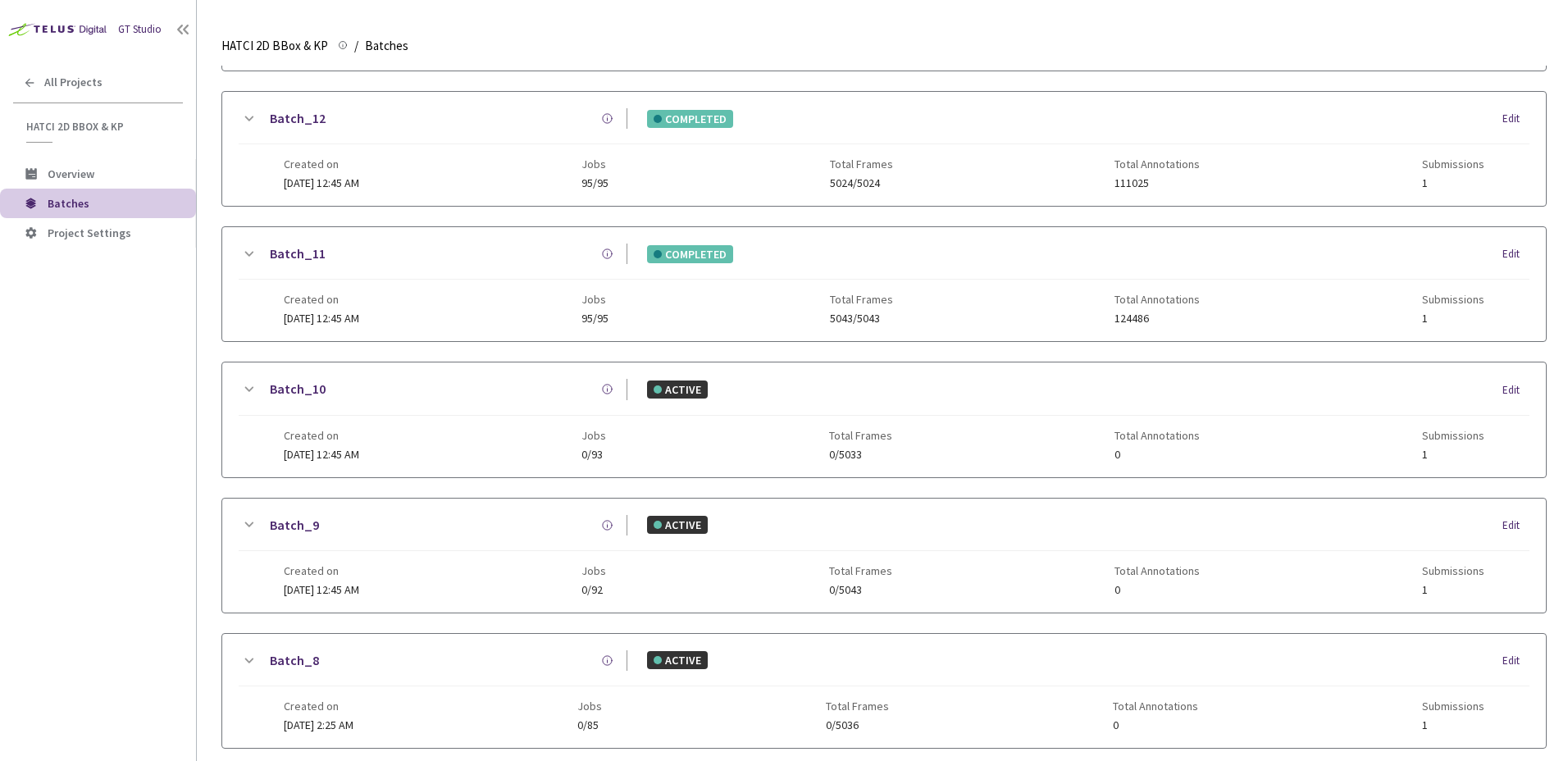
scroll to position [543, 0]
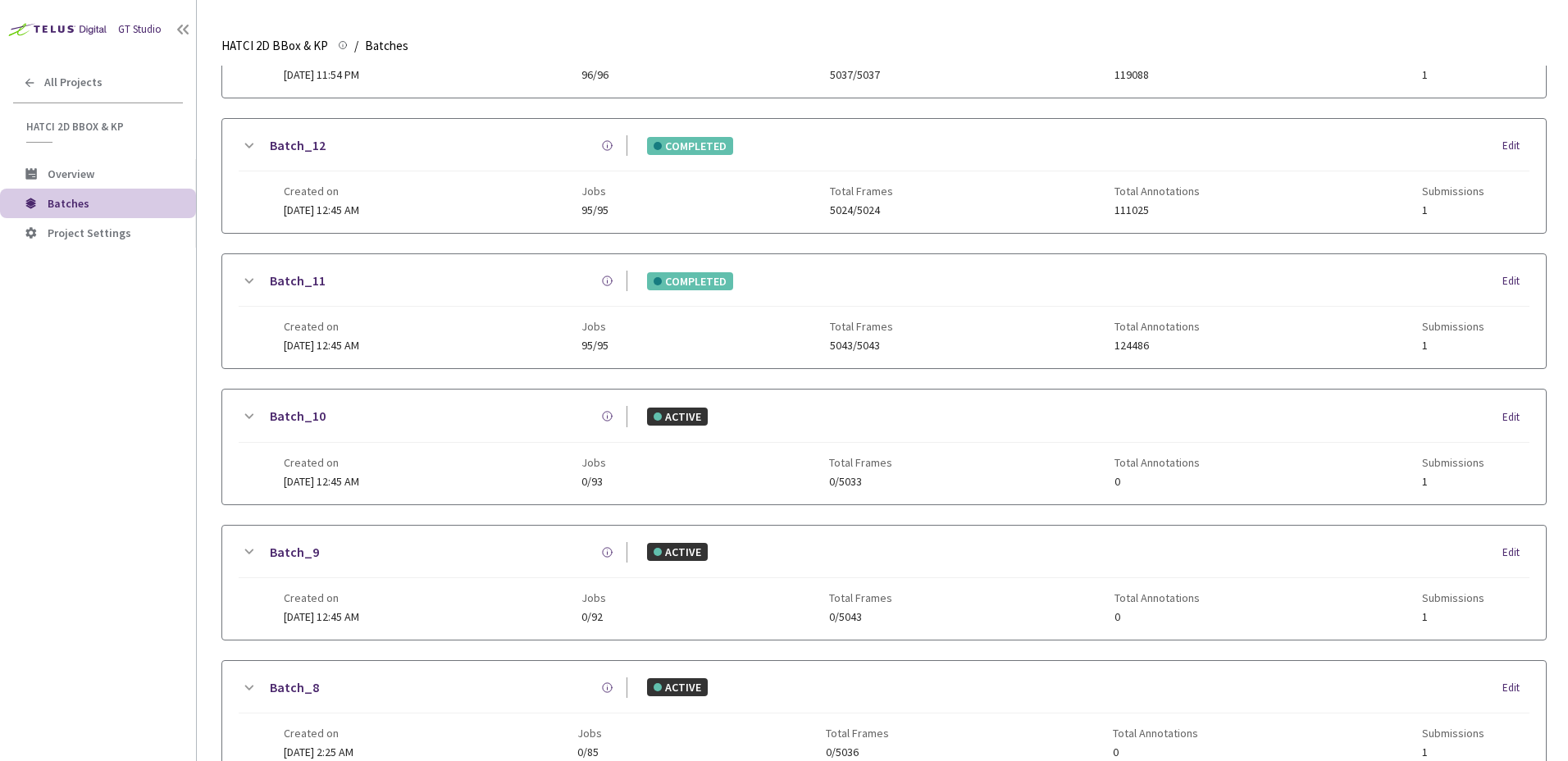
click at [245, 280] on icon at bounding box center [249, 281] width 9 height 5
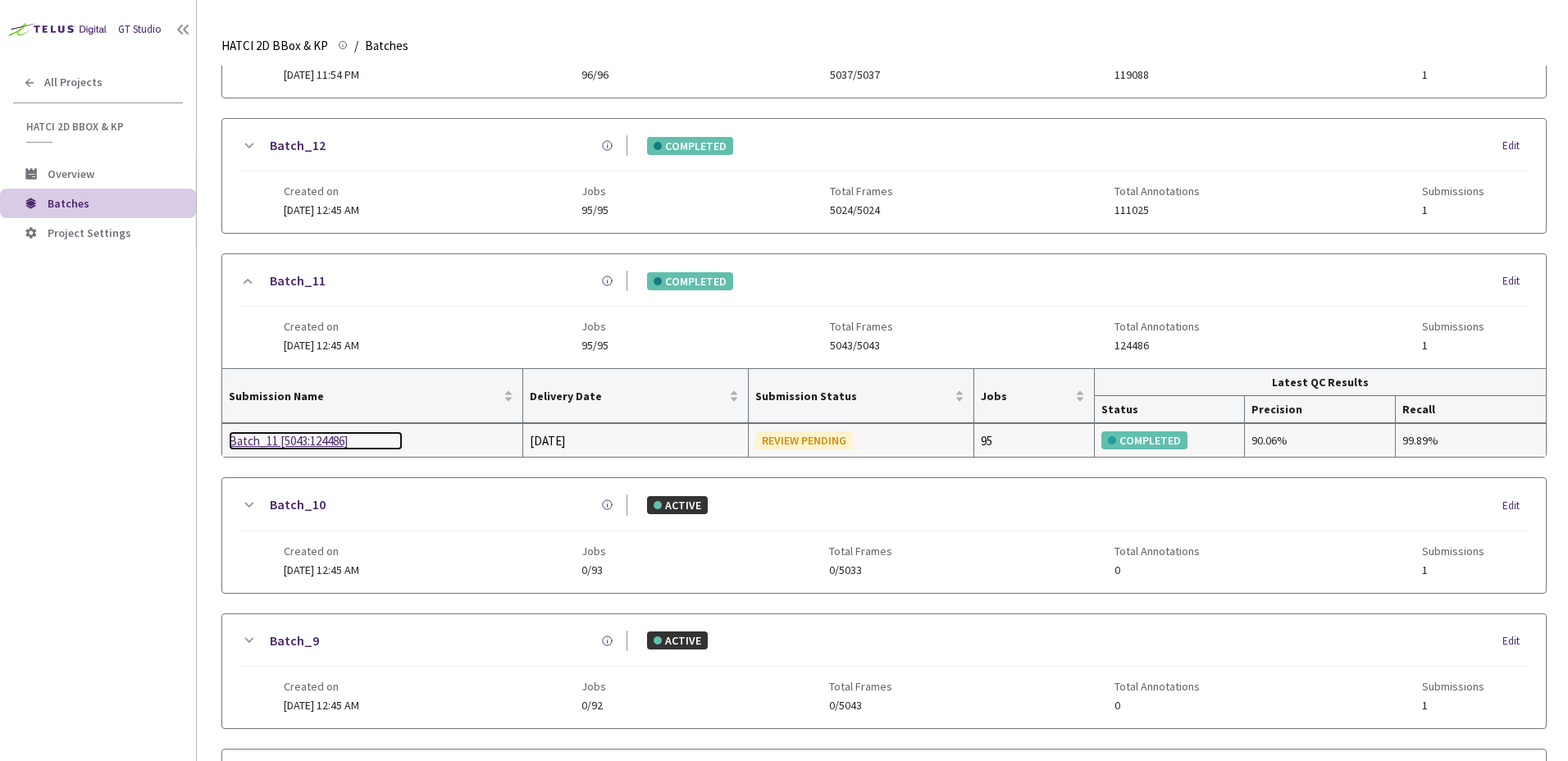
click at [315, 439] on div "Batch_11 [5043:124486]" at bounding box center [316, 442] width 173 height 20
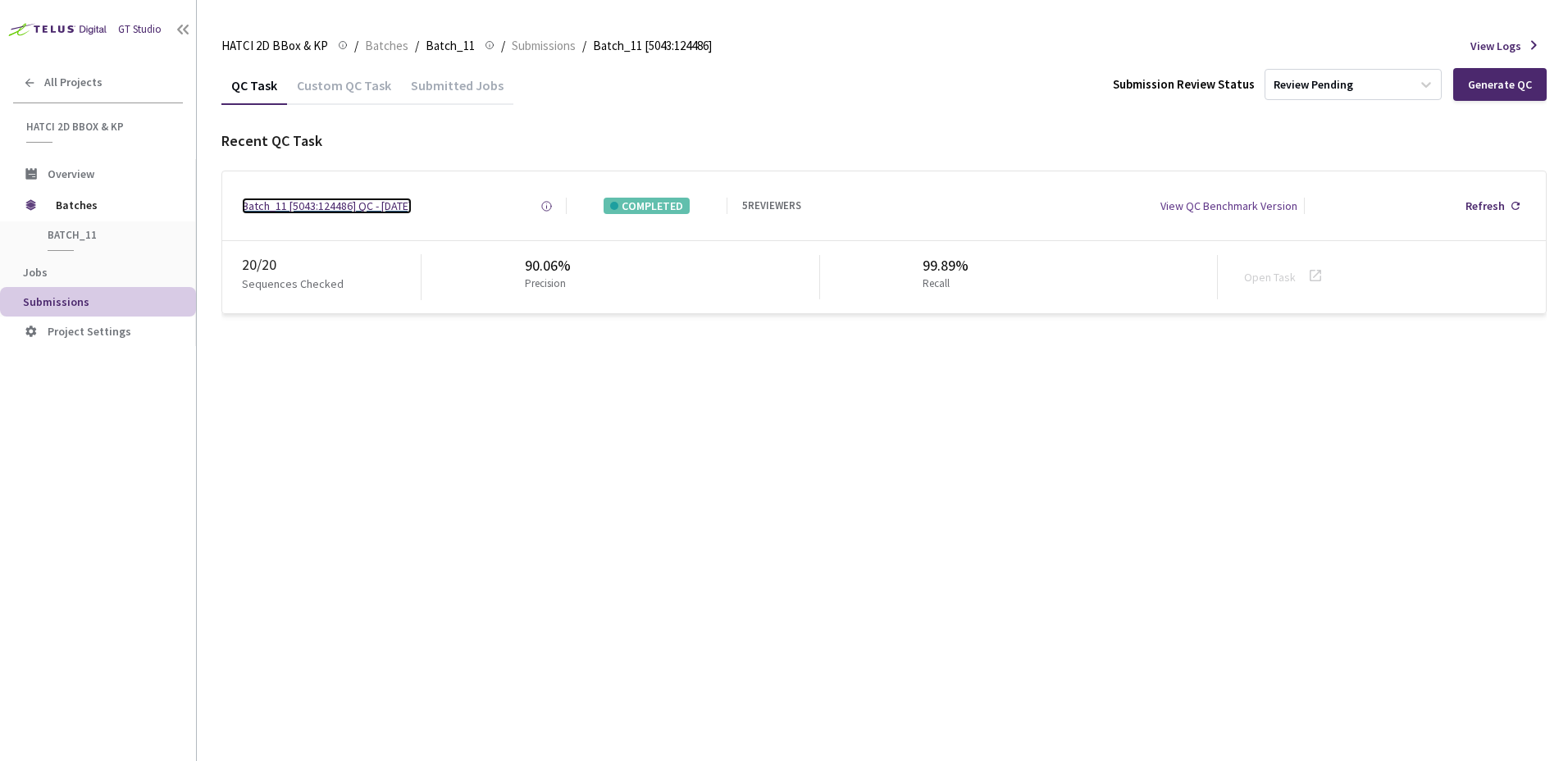
click at [298, 205] on div "Batch_11 [5043:124486] QC - [DATE]" at bounding box center [327, 205] width 169 height 16
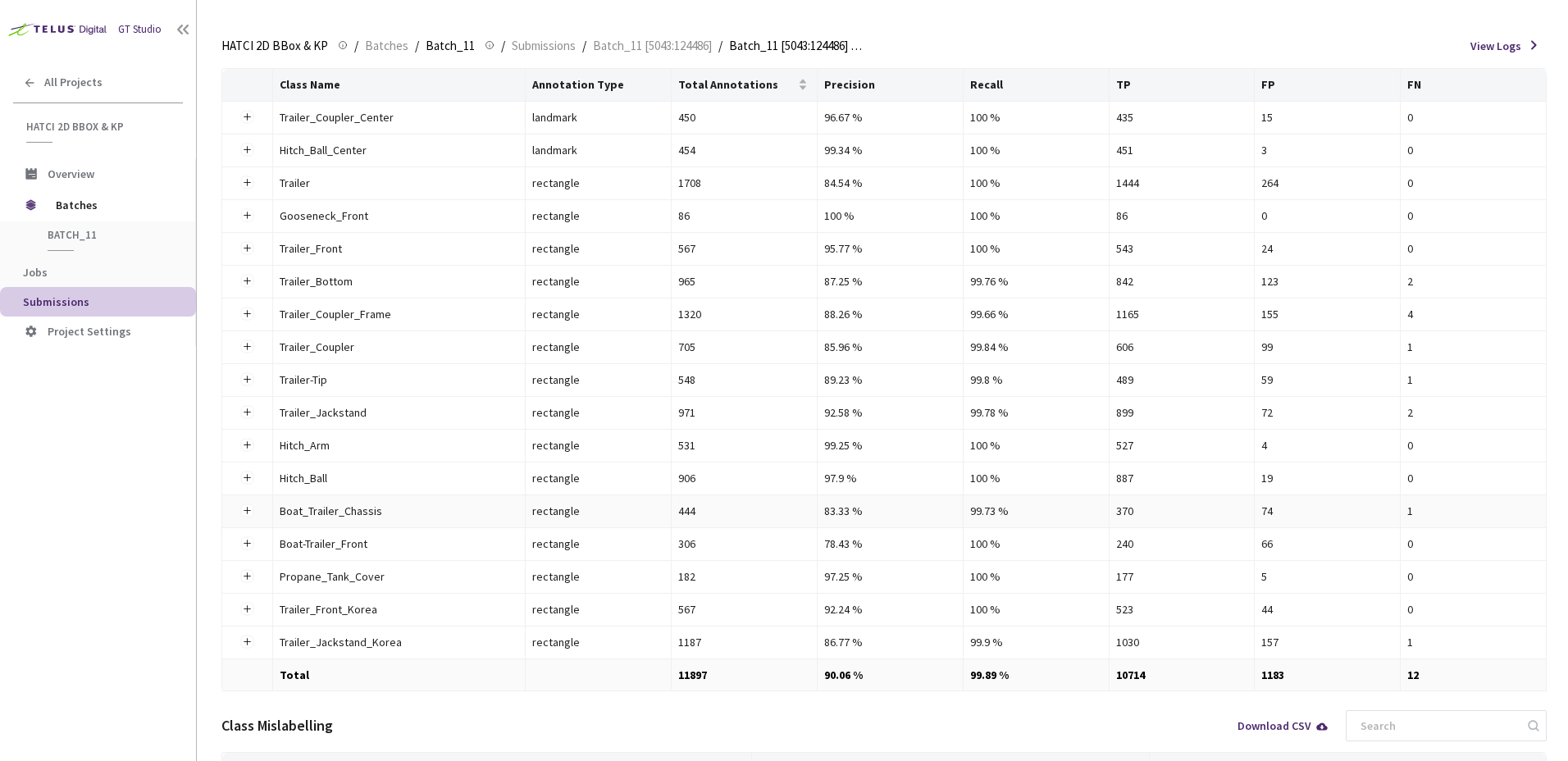
scroll to position [218, 0]
click at [867, 85] on th "Precision" at bounding box center [890, 87] width 146 height 33
click at [895, 72] on th "Precision" at bounding box center [890, 87] width 146 height 33
click at [1519, 49] on span "View Logs" at bounding box center [1495, 46] width 51 height 16
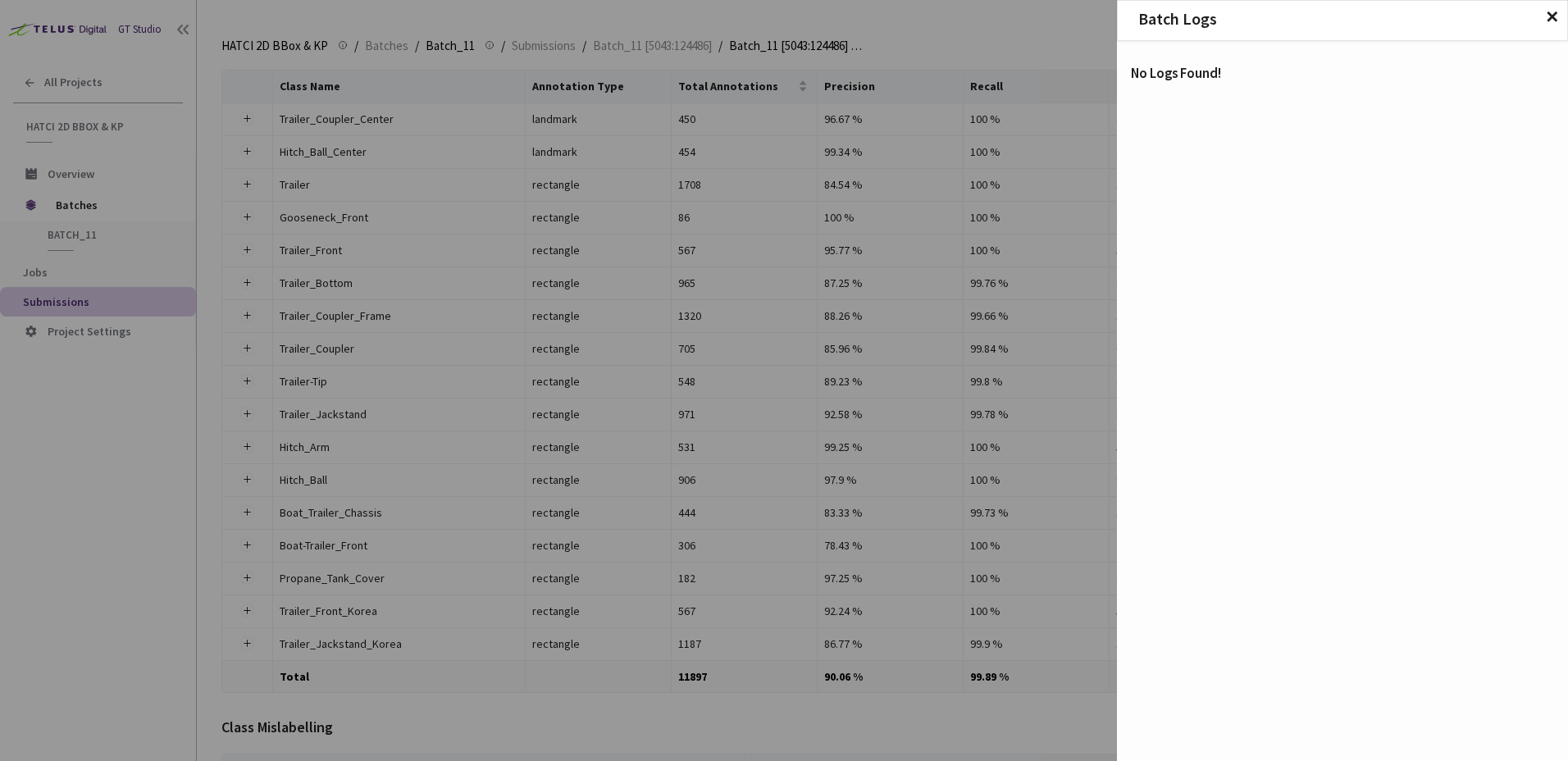
click at [1552, 25] on span "✕" at bounding box center [1552, 17] width 14 height 18
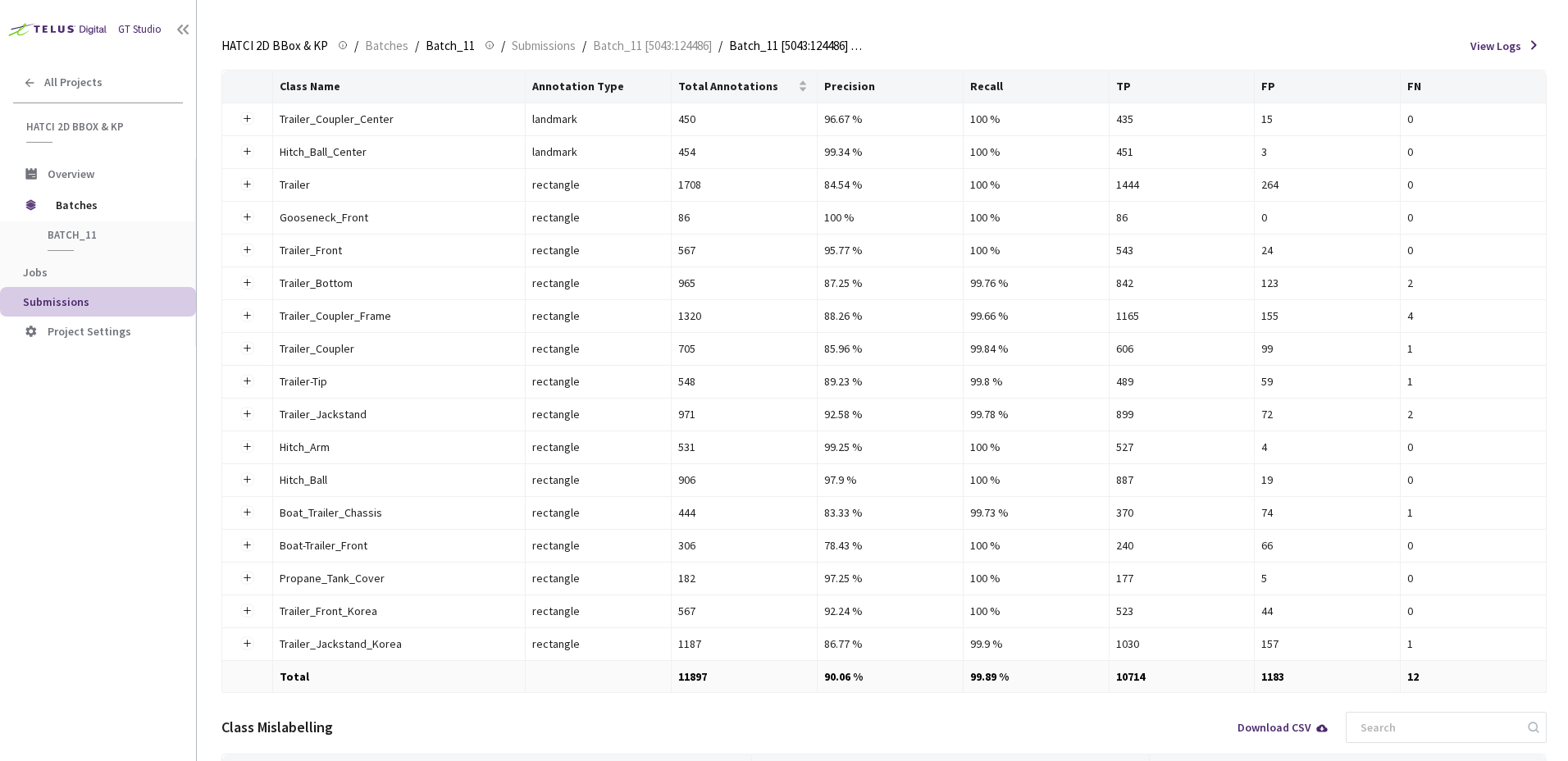
drag, startPoint x: 102, startPoint y: 344, endPoint x: 111, endPoint y: 362, distance: 20.1
click at [102, 344] on li "Project Settings" at bounding box center [98, 332] width 196 height 30
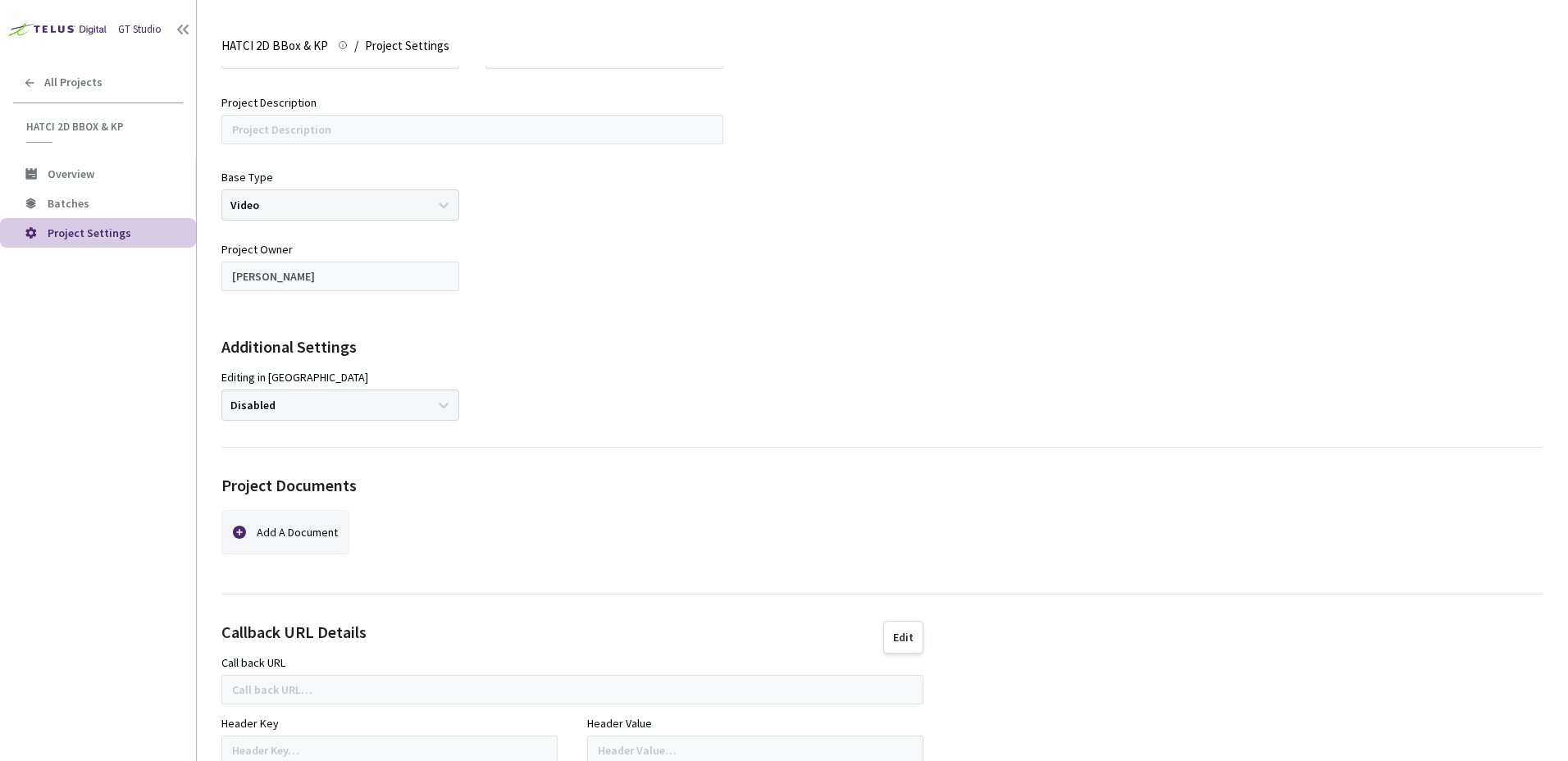
scroll to position [138, 0]
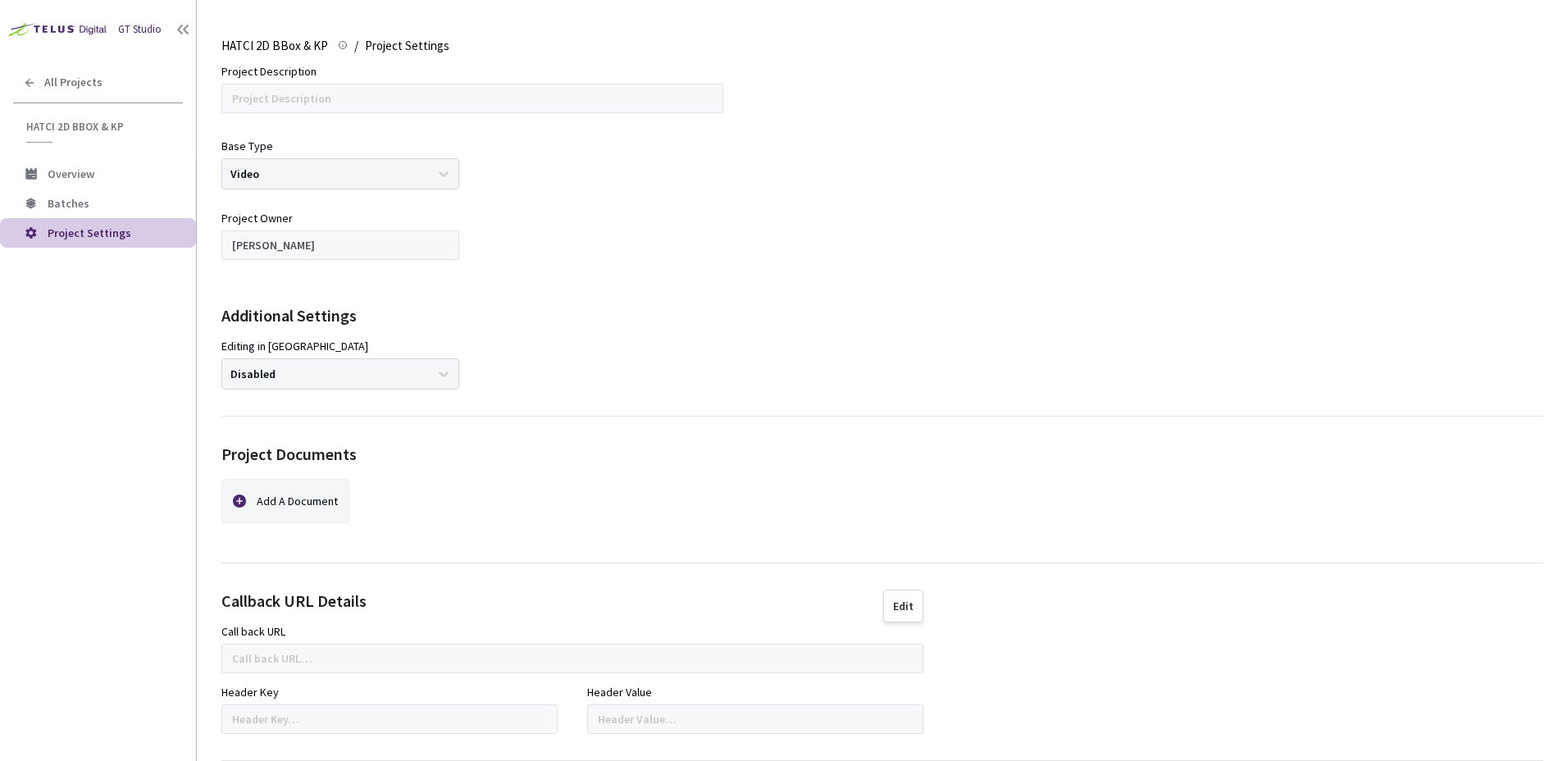
click at [424, 383] on div "Editing in [GEOGRAPHIC_DATA] Disabled" at bounding box center [340, 364] width 238 height 52
click at [437, 374] on div "Editing in [GEOGRAPHIC_DATA] Disabled" at bounding box center [340, 364] width 238 height 52
click at [446, 373] on div "Editing in [GEOGRAPHIC_DATA] Disabled" at bounding box center [340, 364] width 238 height 52
click at [77, 204] on span "Batches" at bounding box center [69, 203] width 42 height 15
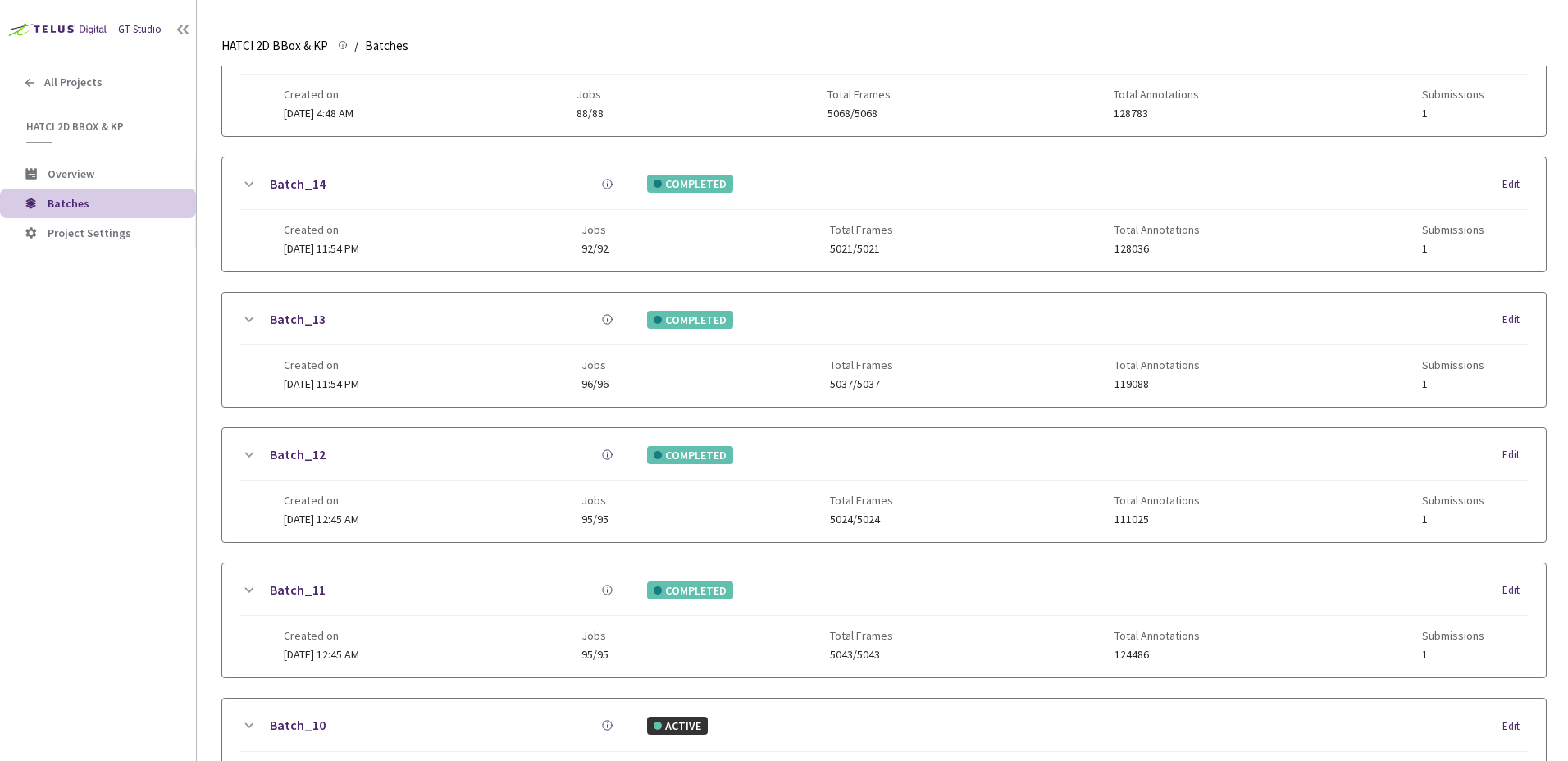
scroll to position [246, 0]
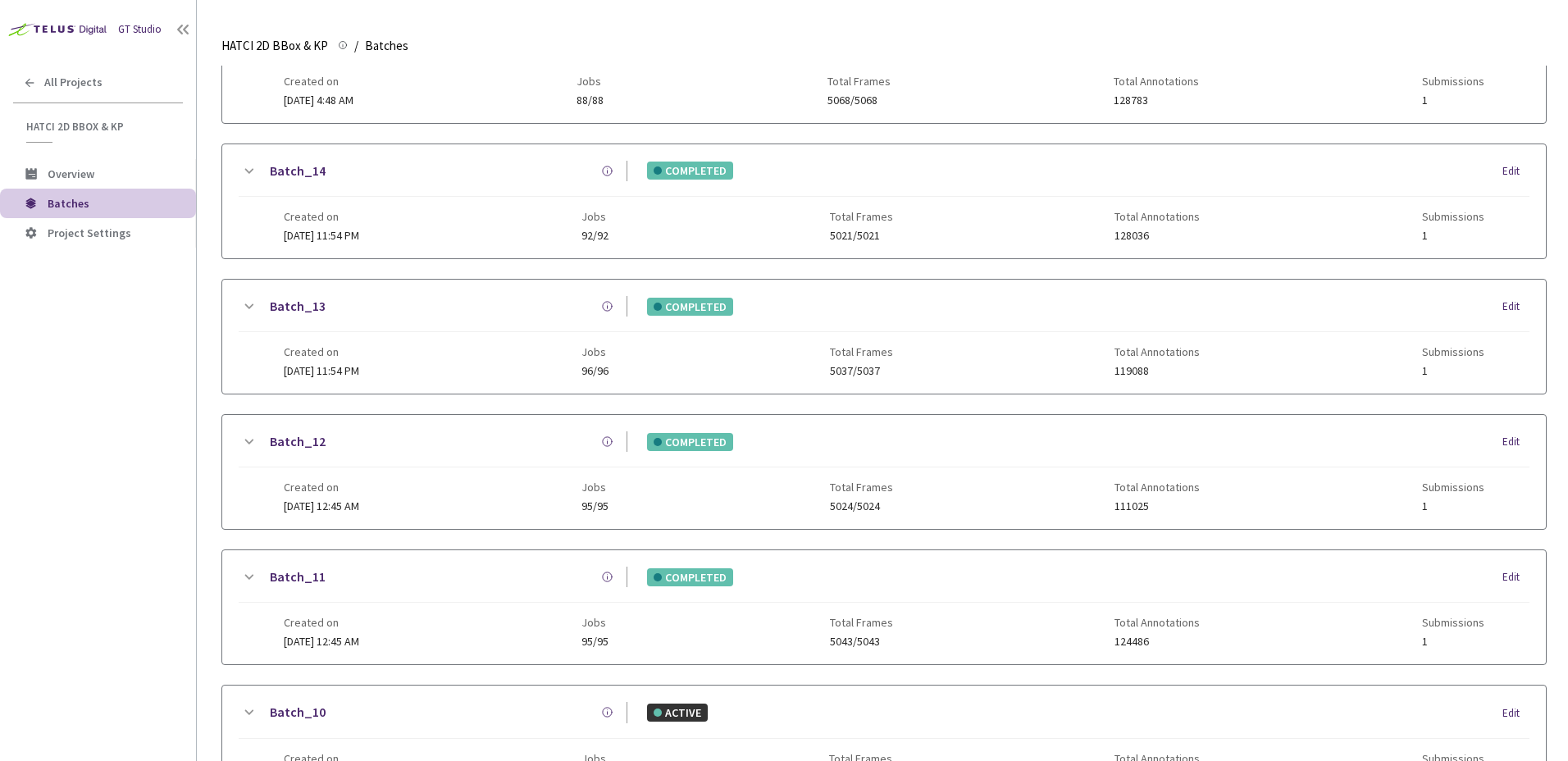
click at [247, 571] on icon at bounding box center [248, 577] width 20 height 20
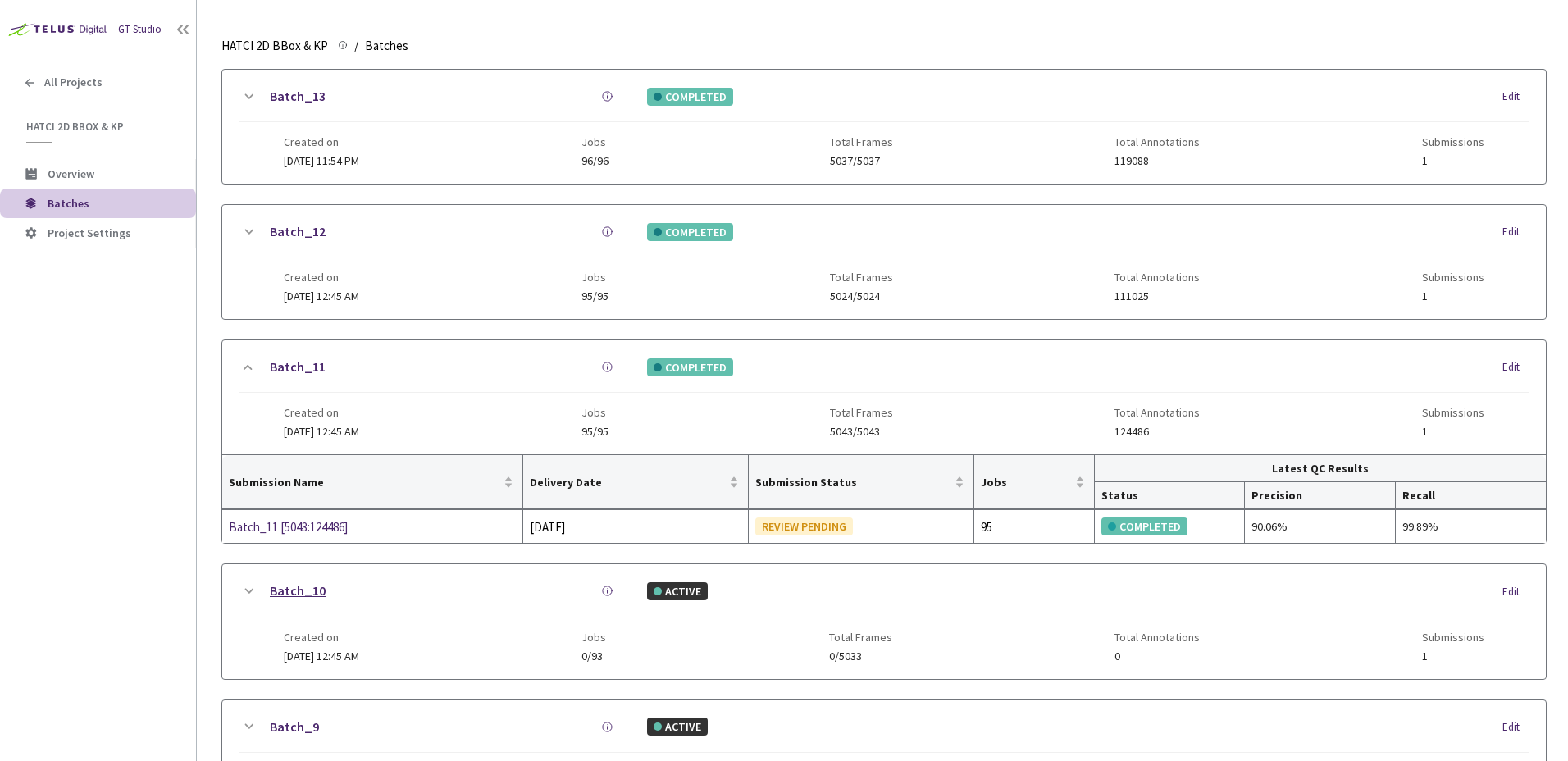
scroll to position [493, 0]
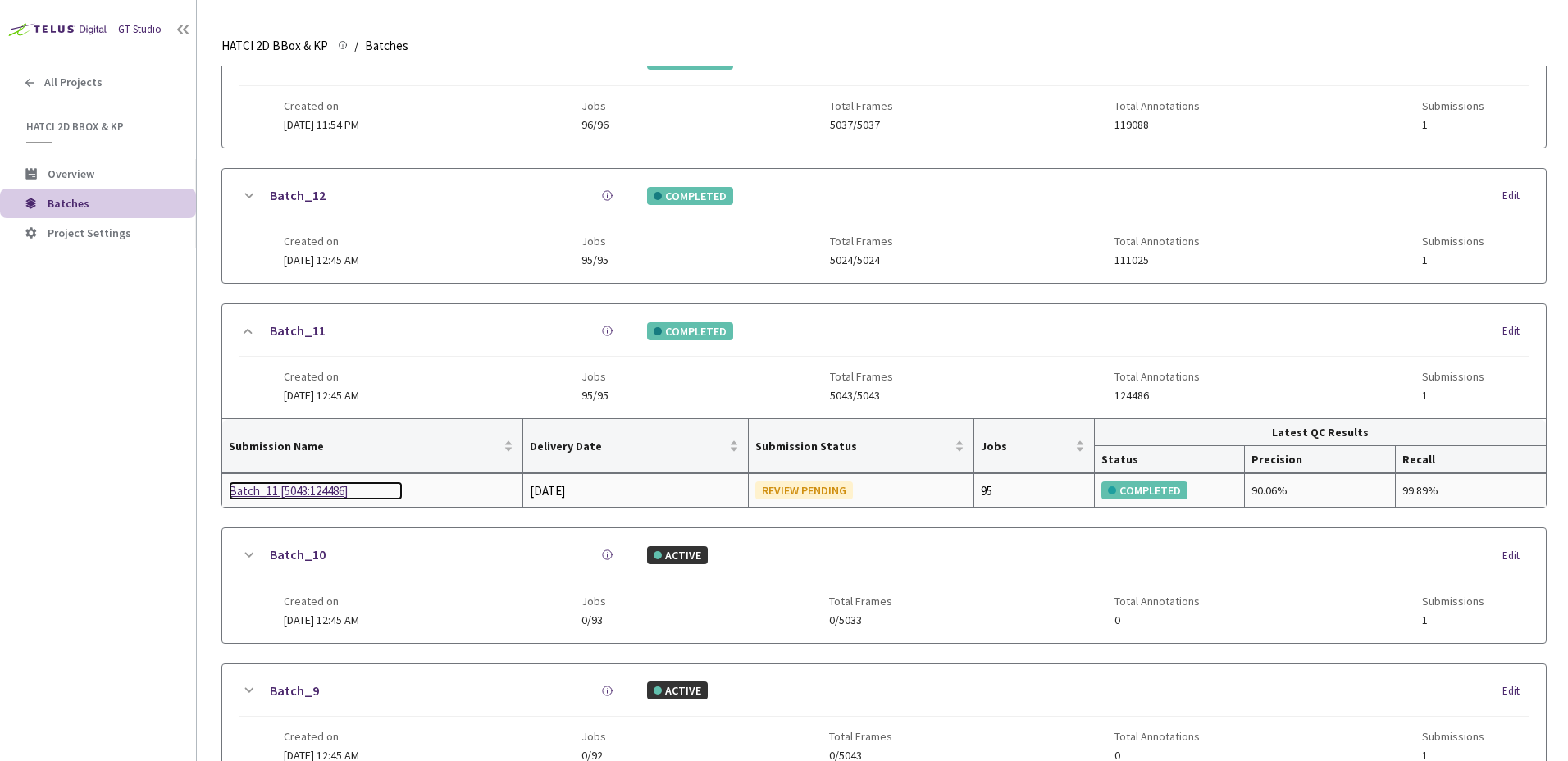
click at [313, 494] on div "Batch_11 [5043:124486]" at bounding box center [316, 492] width 173 height 20
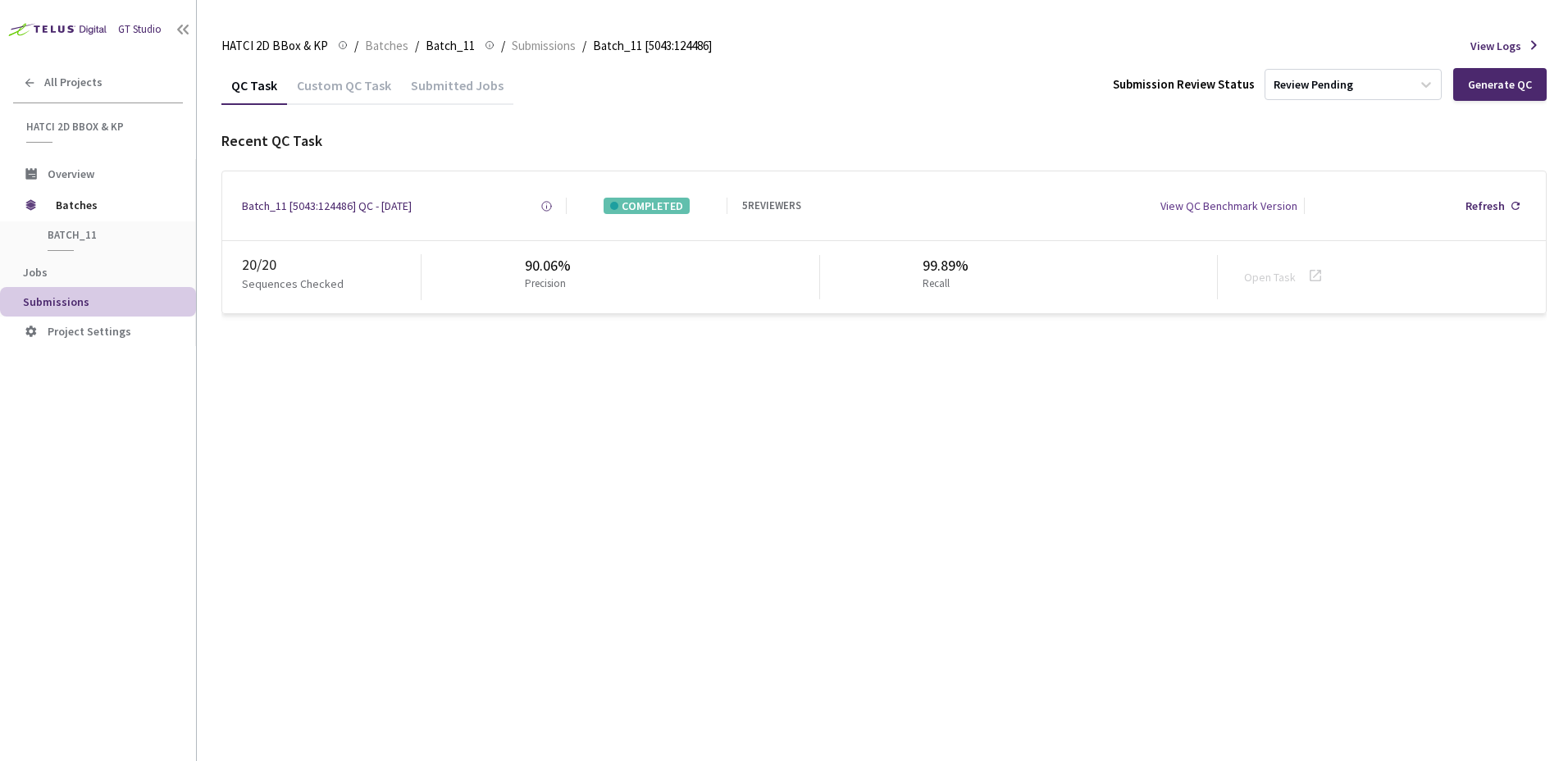
click at [1238, 209] on div "View QC Benchmark Version" at bounding box center [1228, 205] width 137 height 16
click at [317, 212] on div "Batch_11 [5043:124486] QC - [DATE]" at bounding box center [327, 205] width 169 height 16
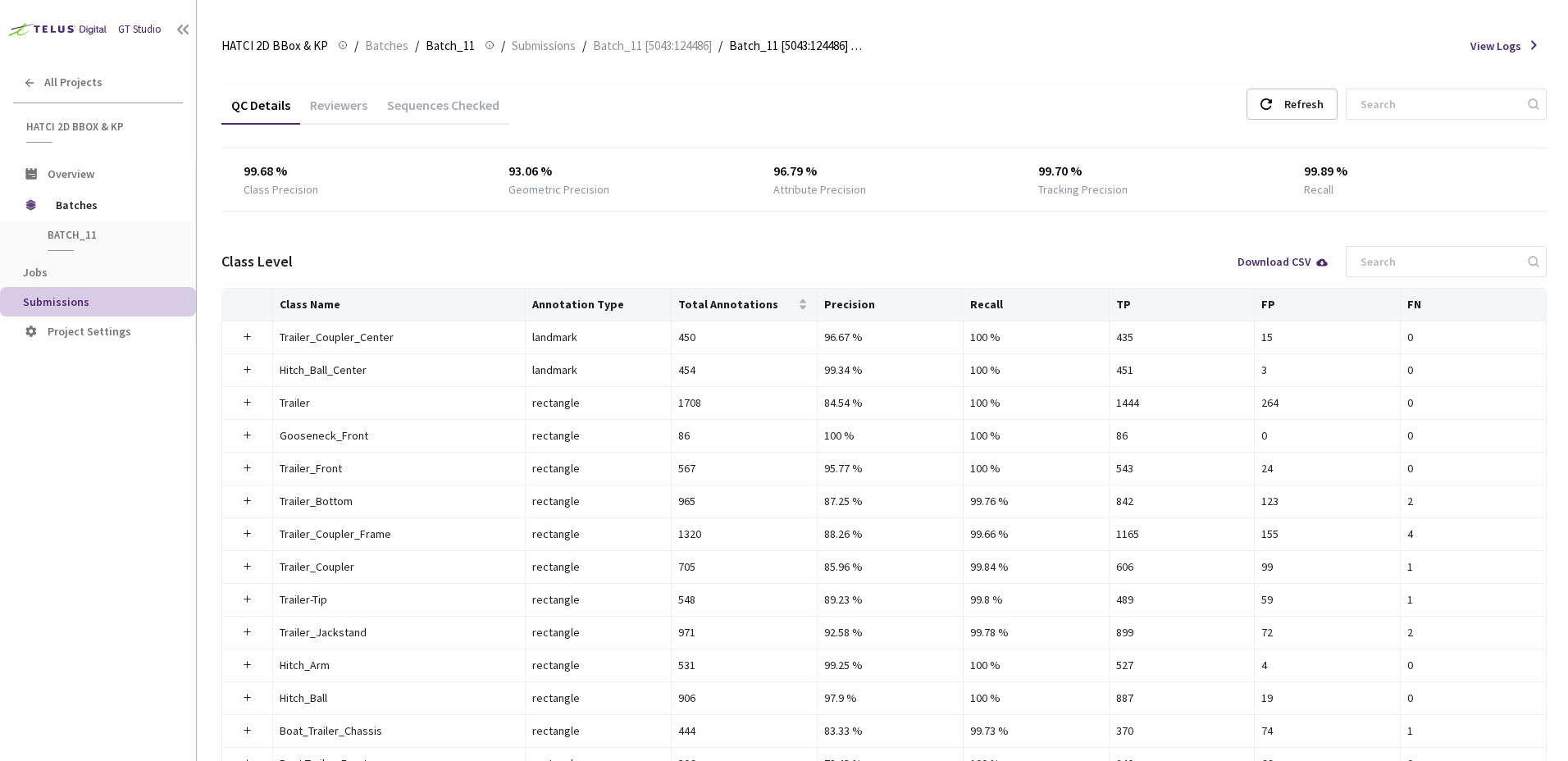
click at [539, 169] on div "93.06 %" at bounding box center [618, 172] width 220 height 20
drag, startPoint x: 577, startPoint y: 174, endPoint x: 491, endPoint y: 173, distance: 86.0
click at [486, 174] on div "99.68 % Class Precision 93.06 % Geometric Precision 96.79 % Attribute Precision…" at bounding box center [883, 180] width 1325 height 36
drag, startPoint x: 491, startPoint y: 173, endPoint x: 651, endPoint y: 197, distance: 161.8
click at [650, 197] on div "99.68 % Class Precision 93.06 % Geometric Precision 96.79 % Attribute Precision…" at bounding box center [883, 180] width 1325 height 63
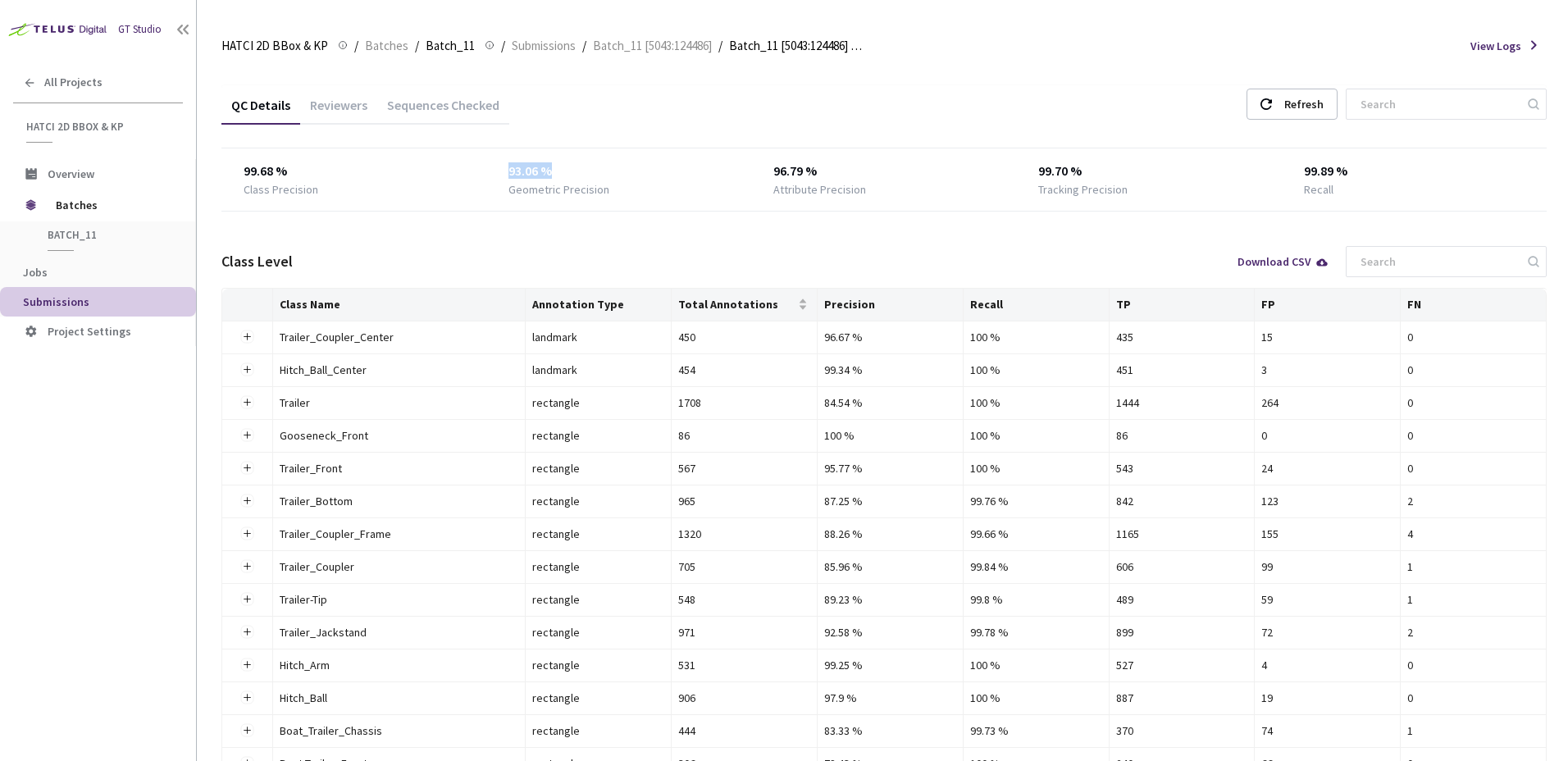
drag, startPoint x: 556, startPoint y: 177, endPoint x: 495, endPoint y: 174, distance: 61.1
click at [495, 174] on div "99.68 % Class Precision 93.06 % Geometric Precision 96.79 % Attribute Precision…" at bounding box center [883, 180] width 1325 height 36
click at [539, 173] on div "93.06 %" at bounding box center [618, 172] width 220 height 20
drag, startPoint x: 588, startPoint y: 178, endPoint x: 501, endPoint y: 179, distance: 87.0
click at [501, 179] on div "99.68 % Class Precision 93.06 % Geometric Precision 96.79 % Attribute Precision…" at bounding box center [883, 180] width 1325 height 36
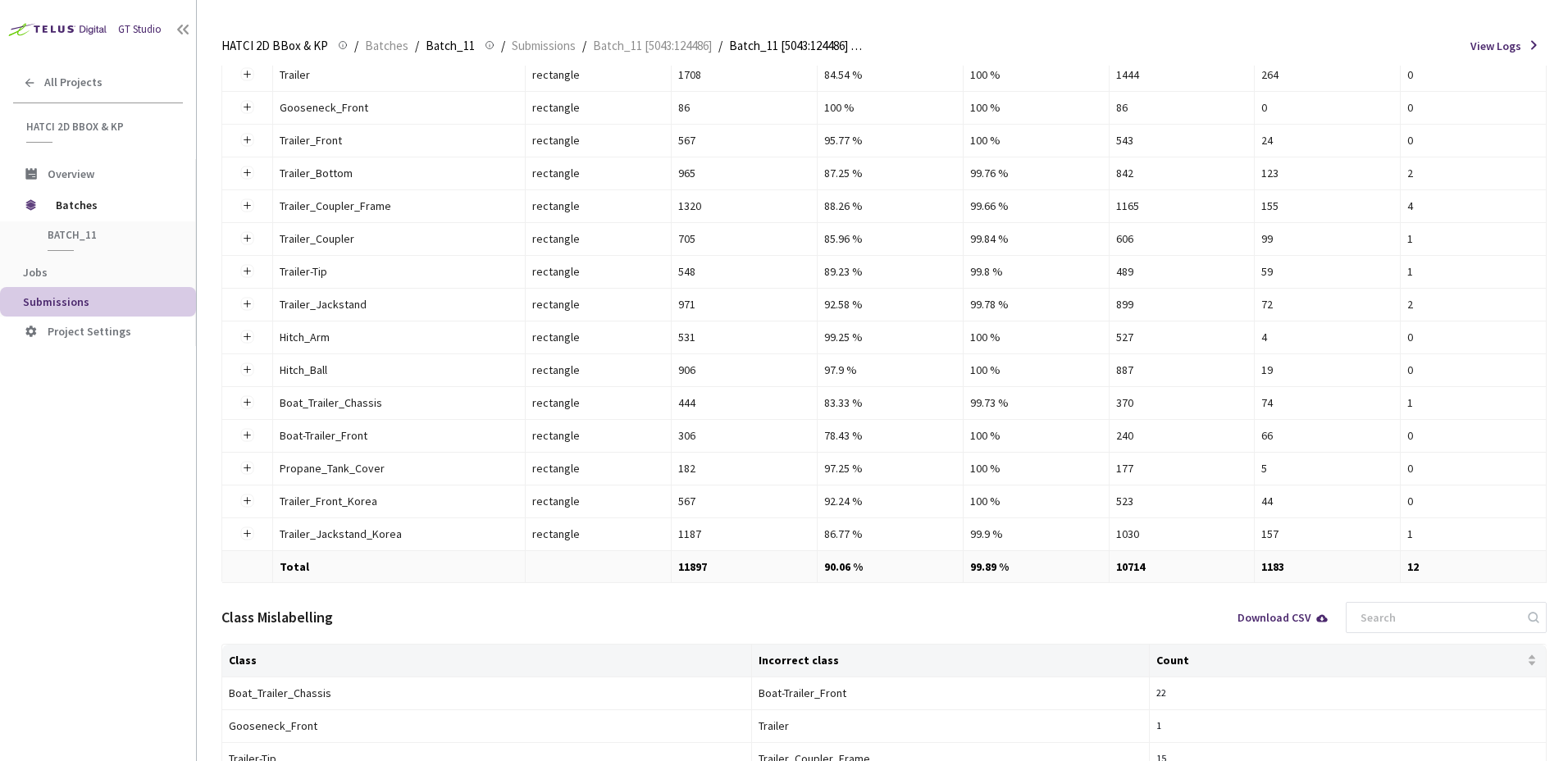
scroll to position [82, 0]
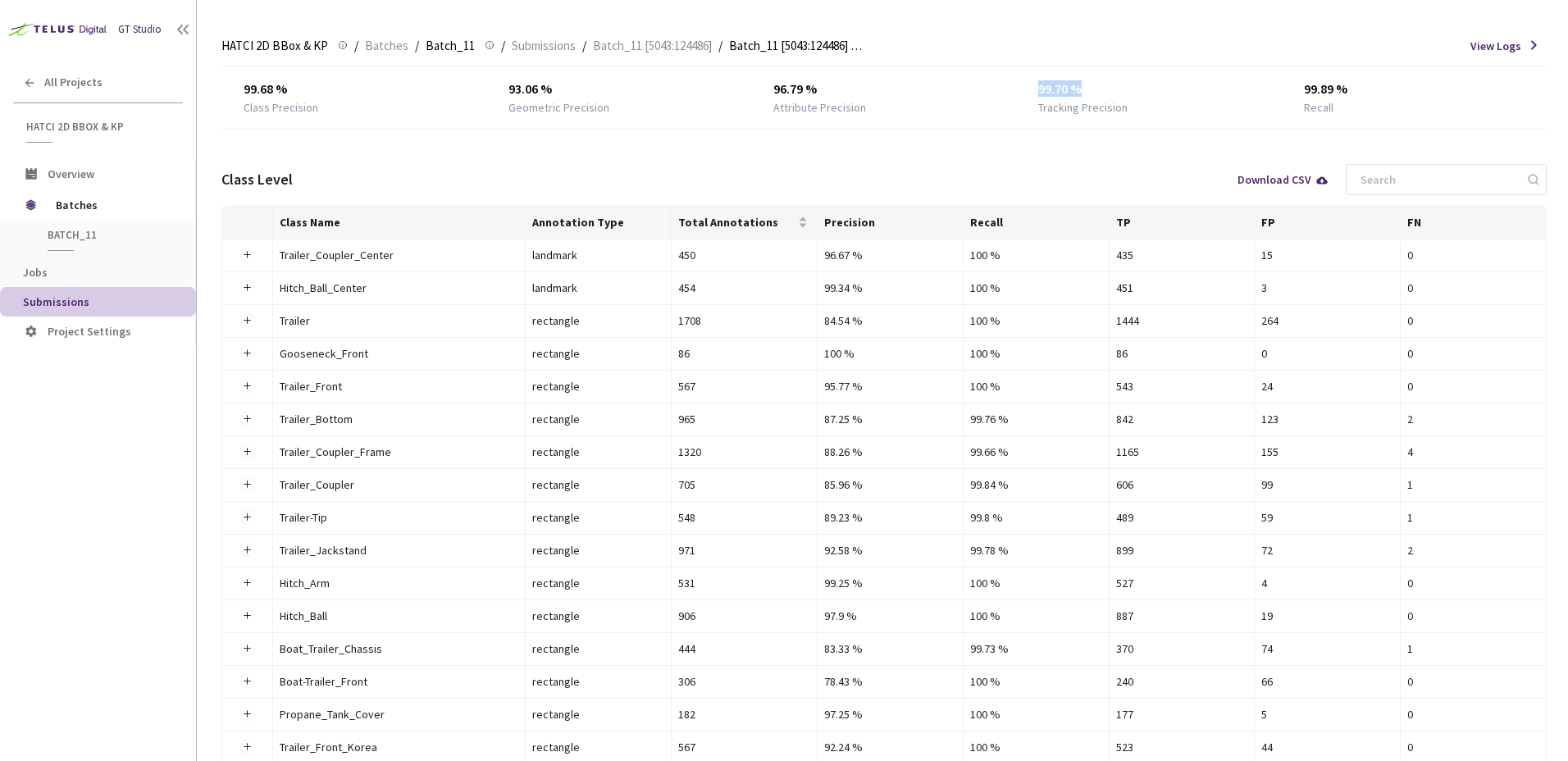
drag, startPoint x: 1054, startPoint y: 86, endPoint x: 1083, endPoint y: 88, distance: 29.1
click at [1083, 88] on div "99.70 %" at bounding box center [1147, 90] width 220 height 20
drag, startPoint x: 1083, startPoint y: 88, endPoint x: 1083, endPoint y: 112, distance: 24.0
click at [1083, 88] on div "99.70 %" at bounding box center [1147, 90] width 220 height 20
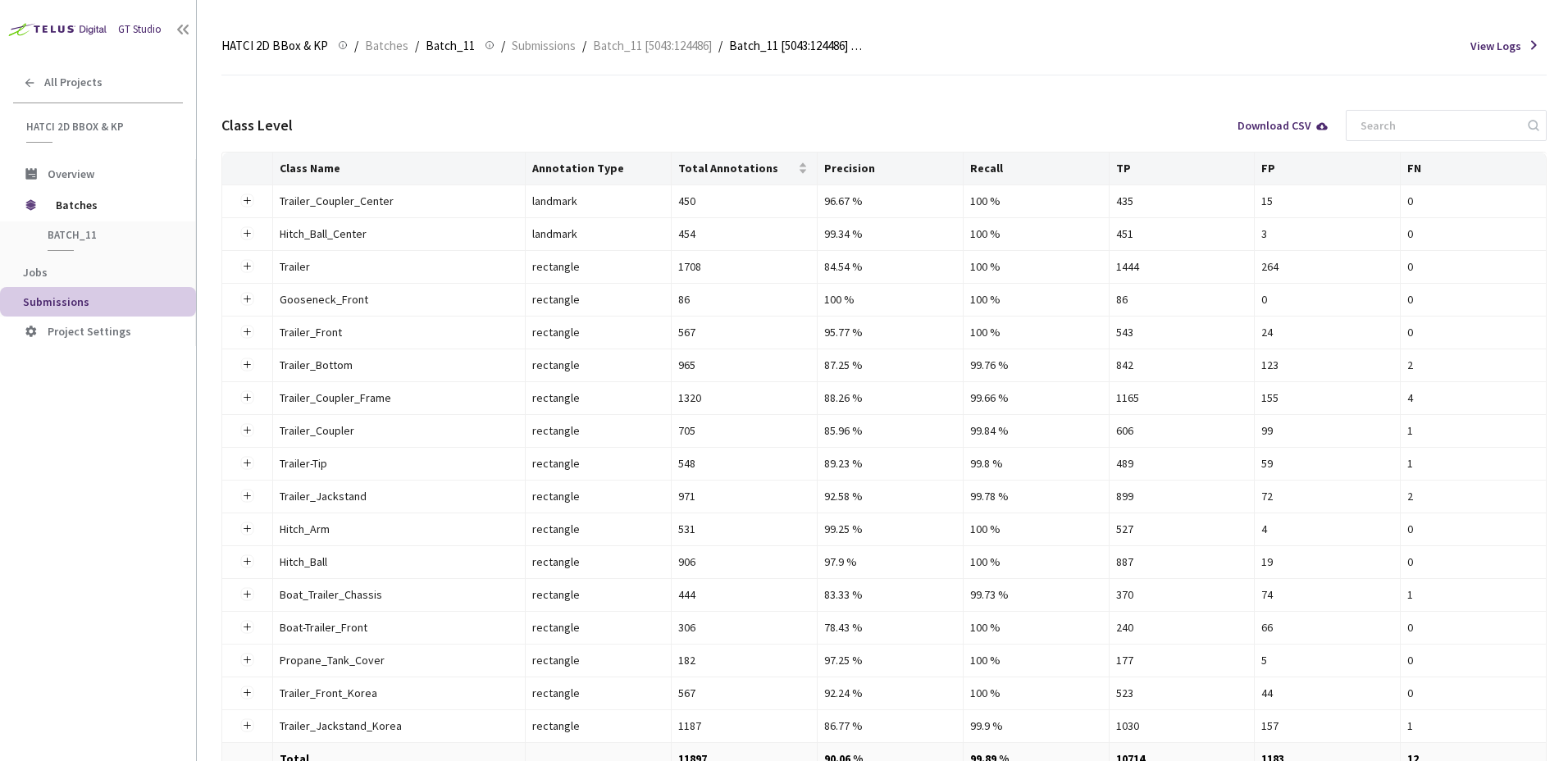
scroll to position [54, 0]
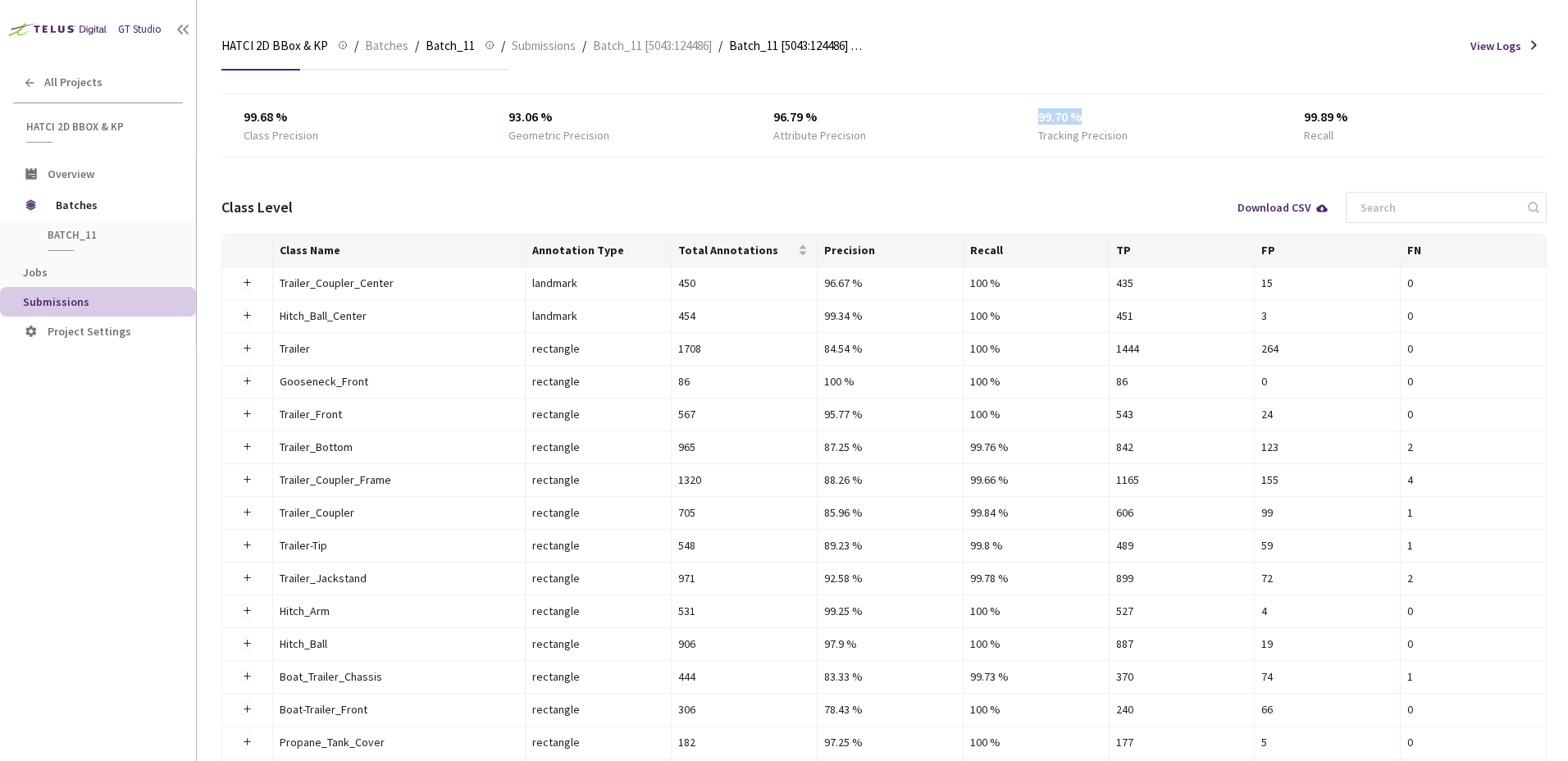
drag, startPoint x: 1092, startPoint y: 118, endPoint x: 1025, endPoint y: 114, distance: 67.1
click at [1025, 114] on div "99.68 % Class Precision 93.06 % Geometric Precision 96.79 % Attribute Precision…" at bounding box center [883, 126] width 1325 height 36
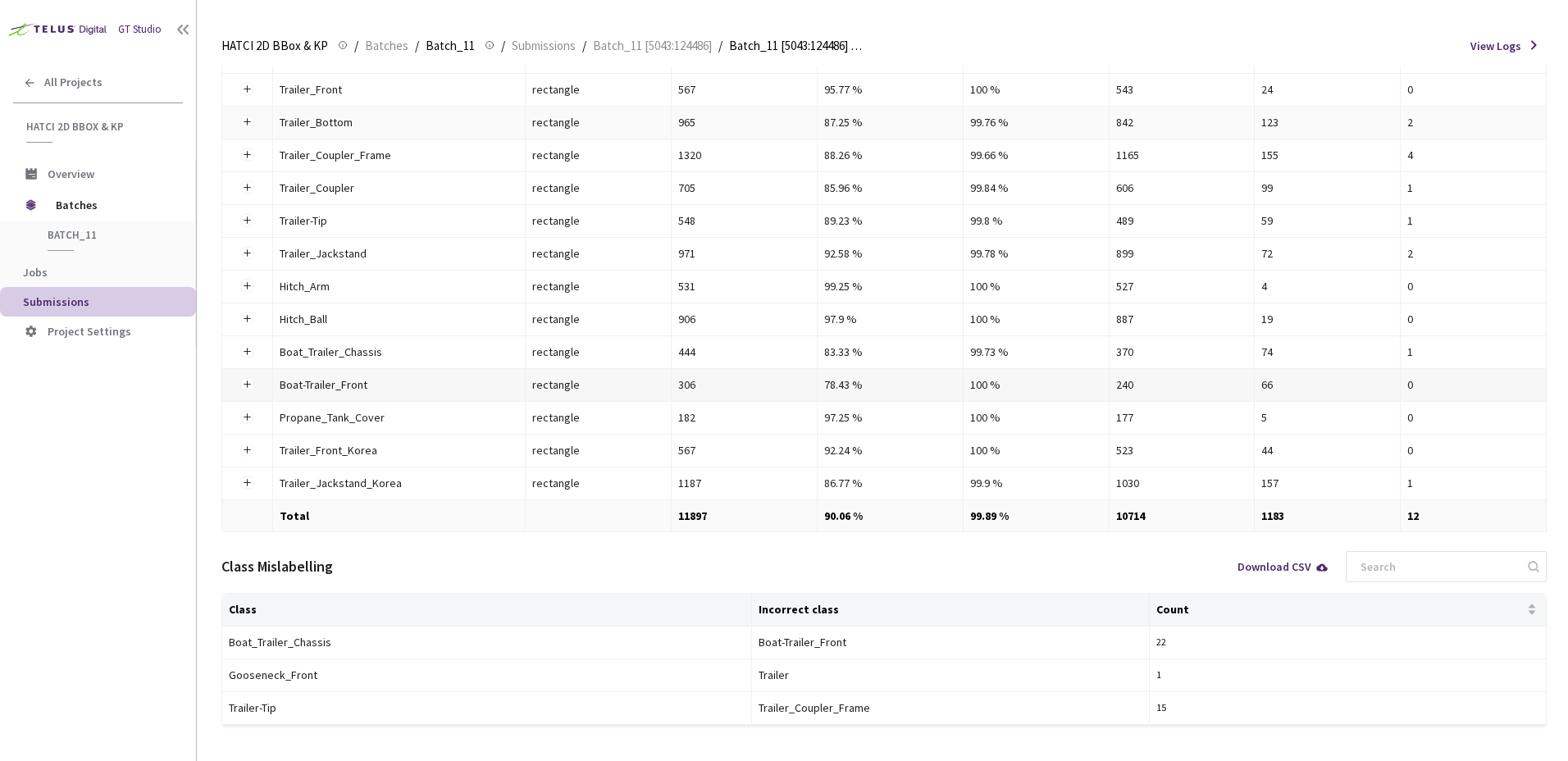
scroll to position [382, 0]
click at [884, 516] on td "90.06 %" at bounding box center [890, 514] width 146 height 32
drag, startPoint x: 885, startPoint y: 518, endPoint x: 890, endPoint y: 553, distance: 35.4
click at [890, 553] on div "Class Mislabelling Download CSV" at bounding box center [883, 564] width 1325 height 53
click at [905, 576] on div "Class Mislabelling Download CSV" at bounding box center [883, 564] width 1325 height 53
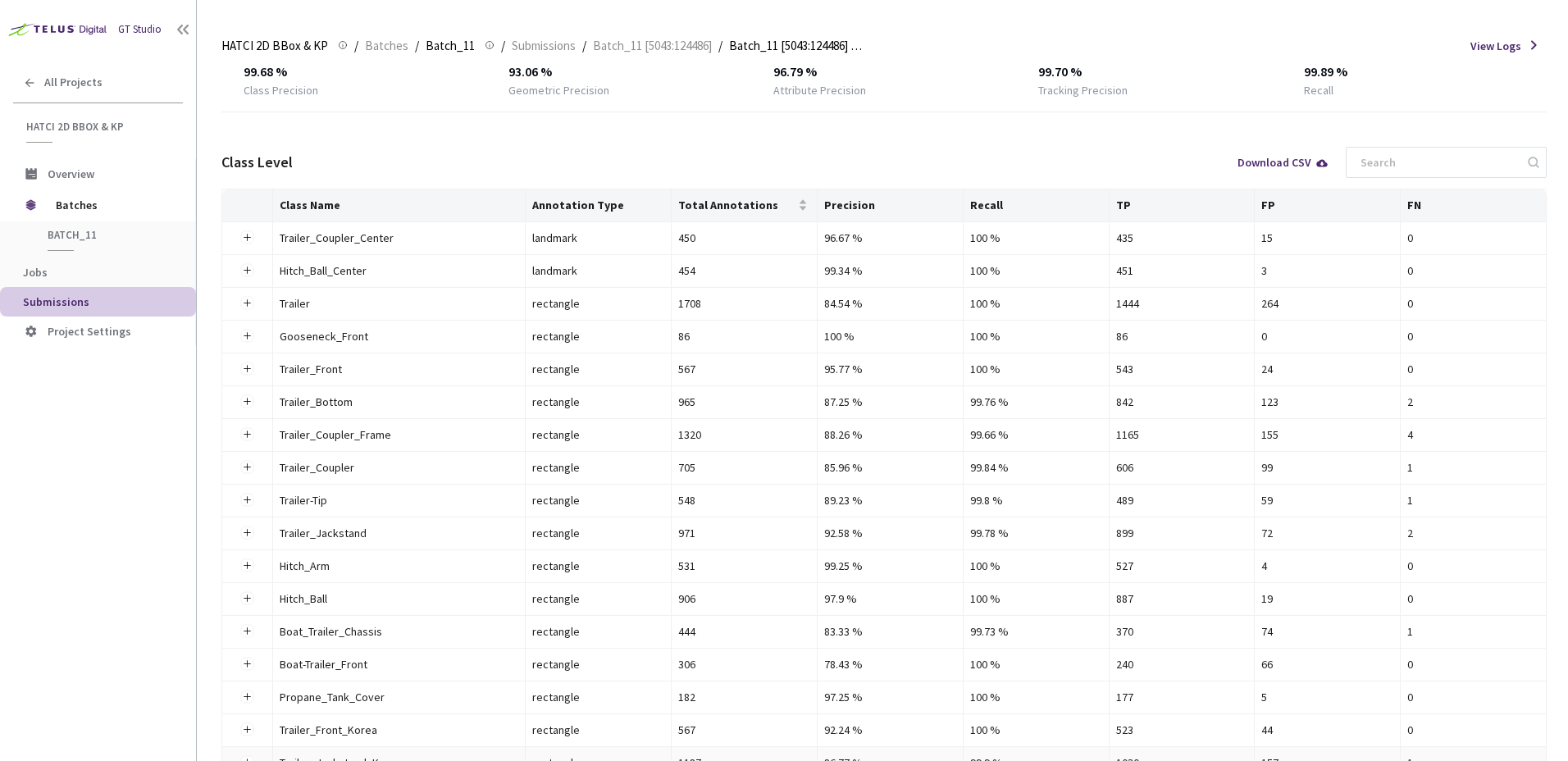
scroll to position [300, 0]
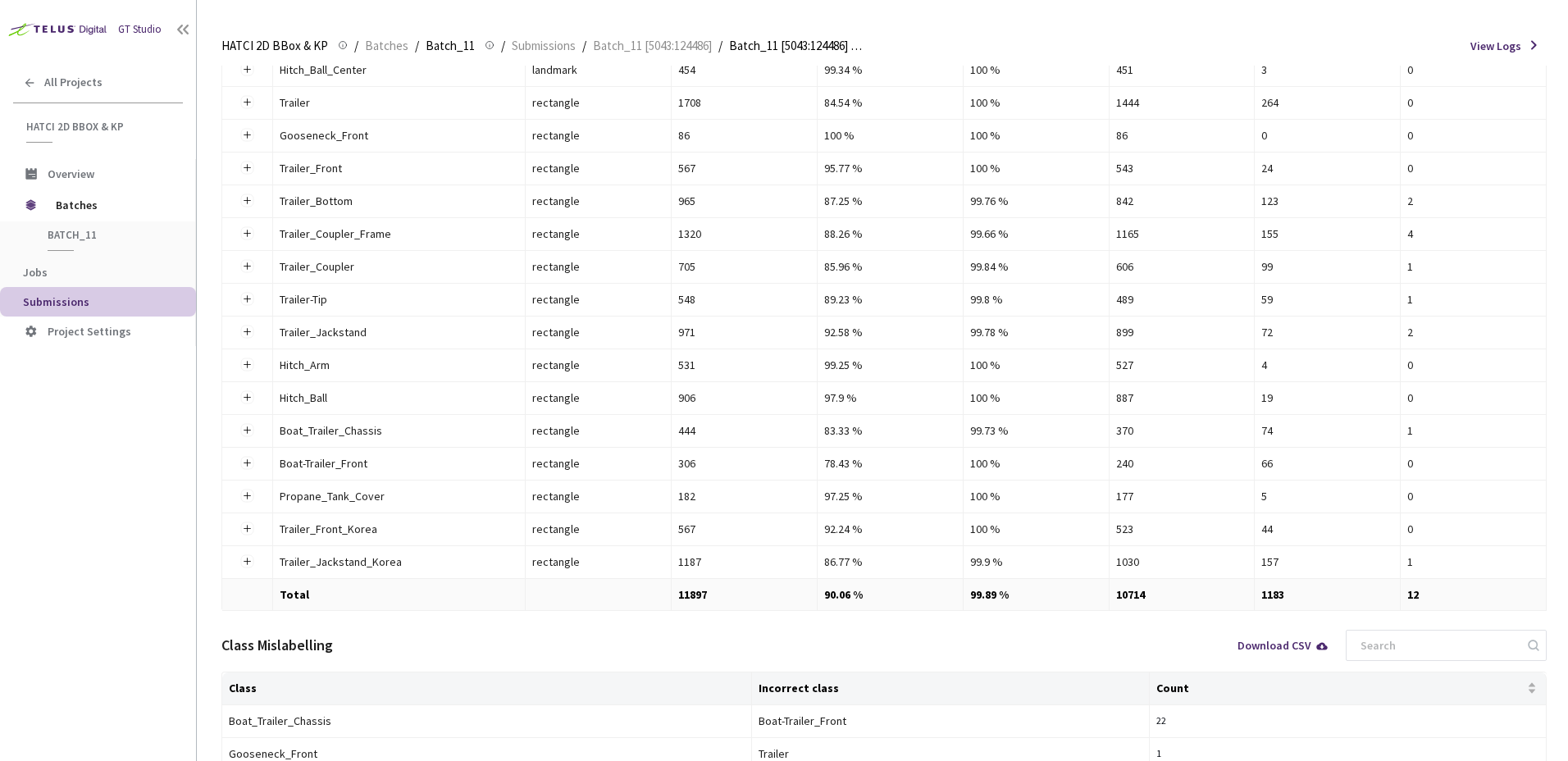
click at [691, 604] on td "11897" at bounding box center [745, 595] width 146 height 32
click at [732, 559] on div "1187" at bounding box center [744, 562] width 132 height 18
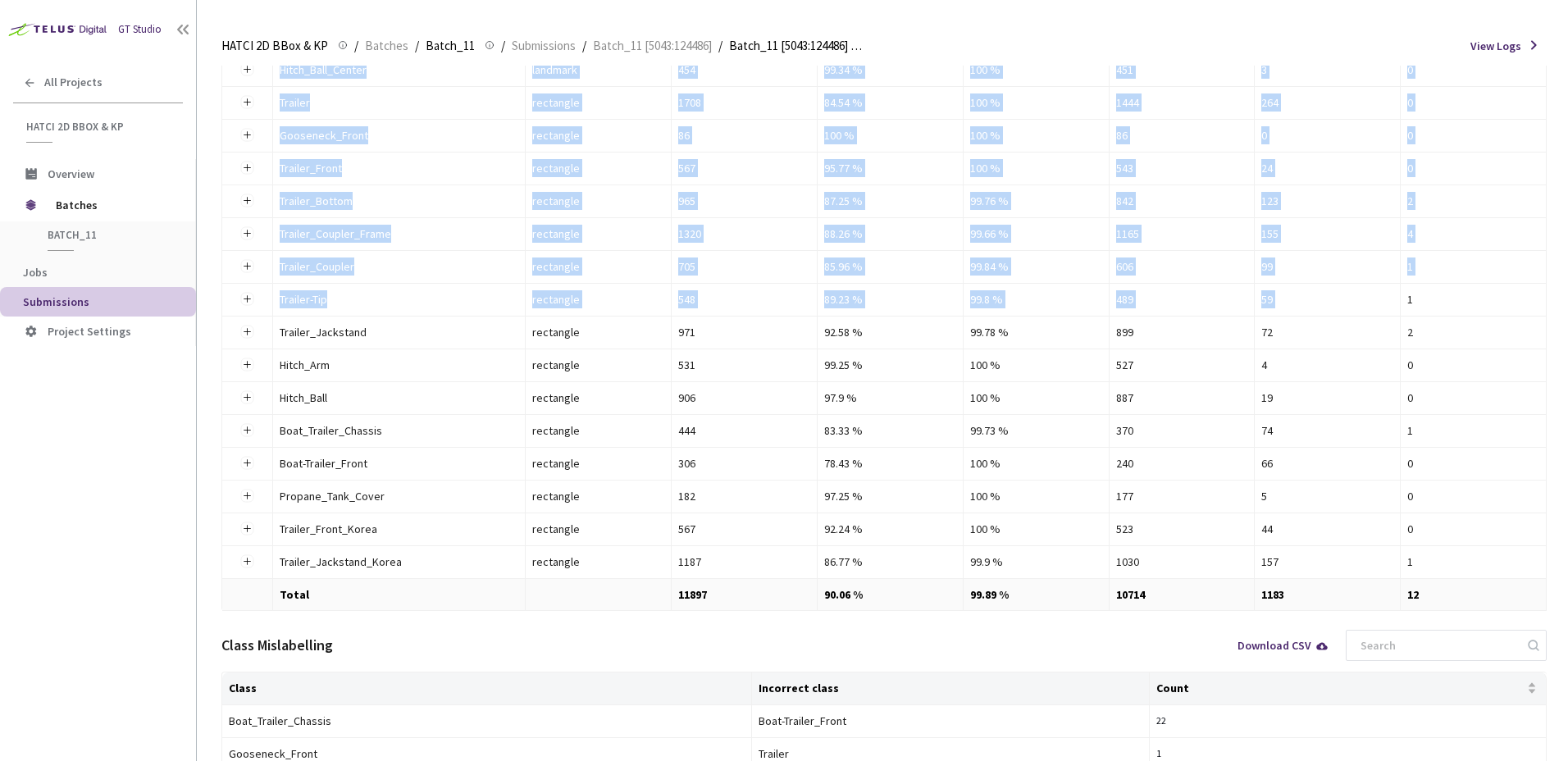
drag, startPoint x: 1409, startPoint y: 295, endPoint x: 1763, endPoint y: 386, distance: 365.5
click at [1567, 386] on html "GT Studio All Projects HATCI 2D BBox & KP HATCI 2D BBox & KP Overview Batches B…" at bounding box center [784, 380] width 1568 height 761
drag, startPoint x: 1763, startPoint y: 386, endPoint x: 1339, endPoint y: 372, distance: 424.2
click at [1339, 372] on div "4" at bounding box center [1327, 365] width 132 height 18
click at [1036, 489] on div "100 %" at bounding box center [1036, 497] width 132 height 18
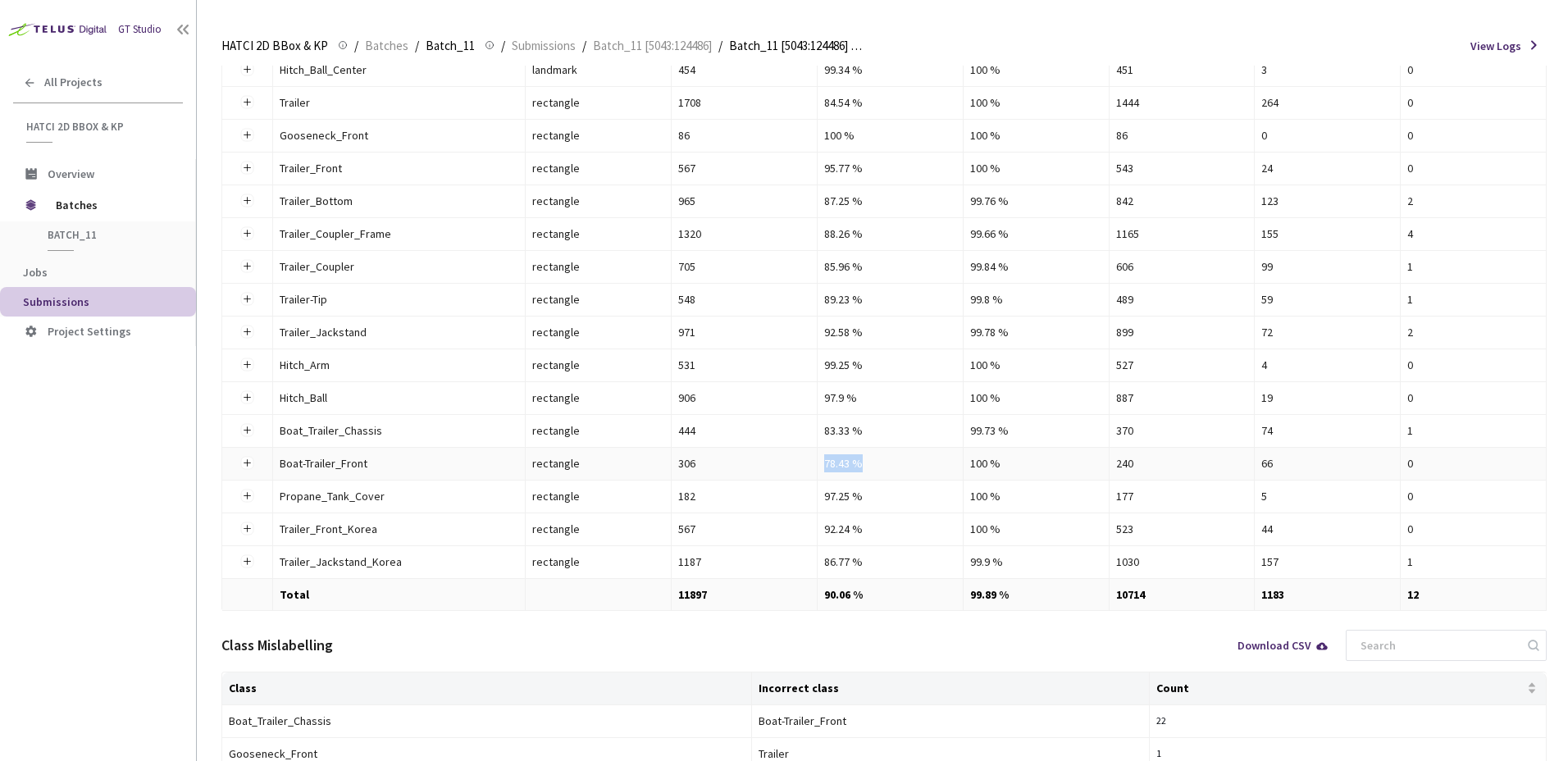
drag, startPoint x: 861, startPoint y: 463, endPoint x: 819, endPoint y: 465, distance: 42.0
click at [819, 465] on td "78.43 %" at bounding box center [890, 464] width 146 height 33
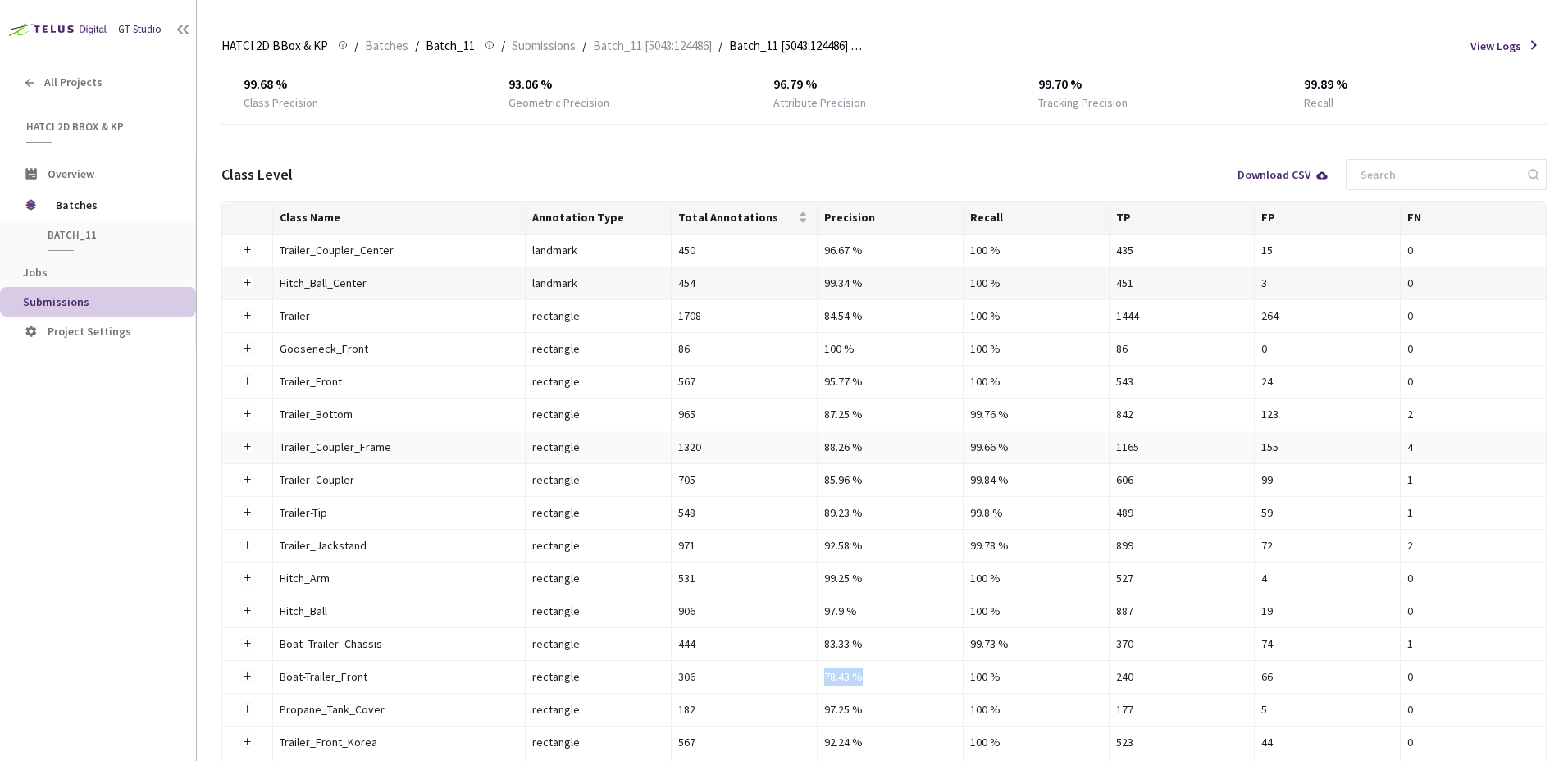
scroll to position [54, 0]
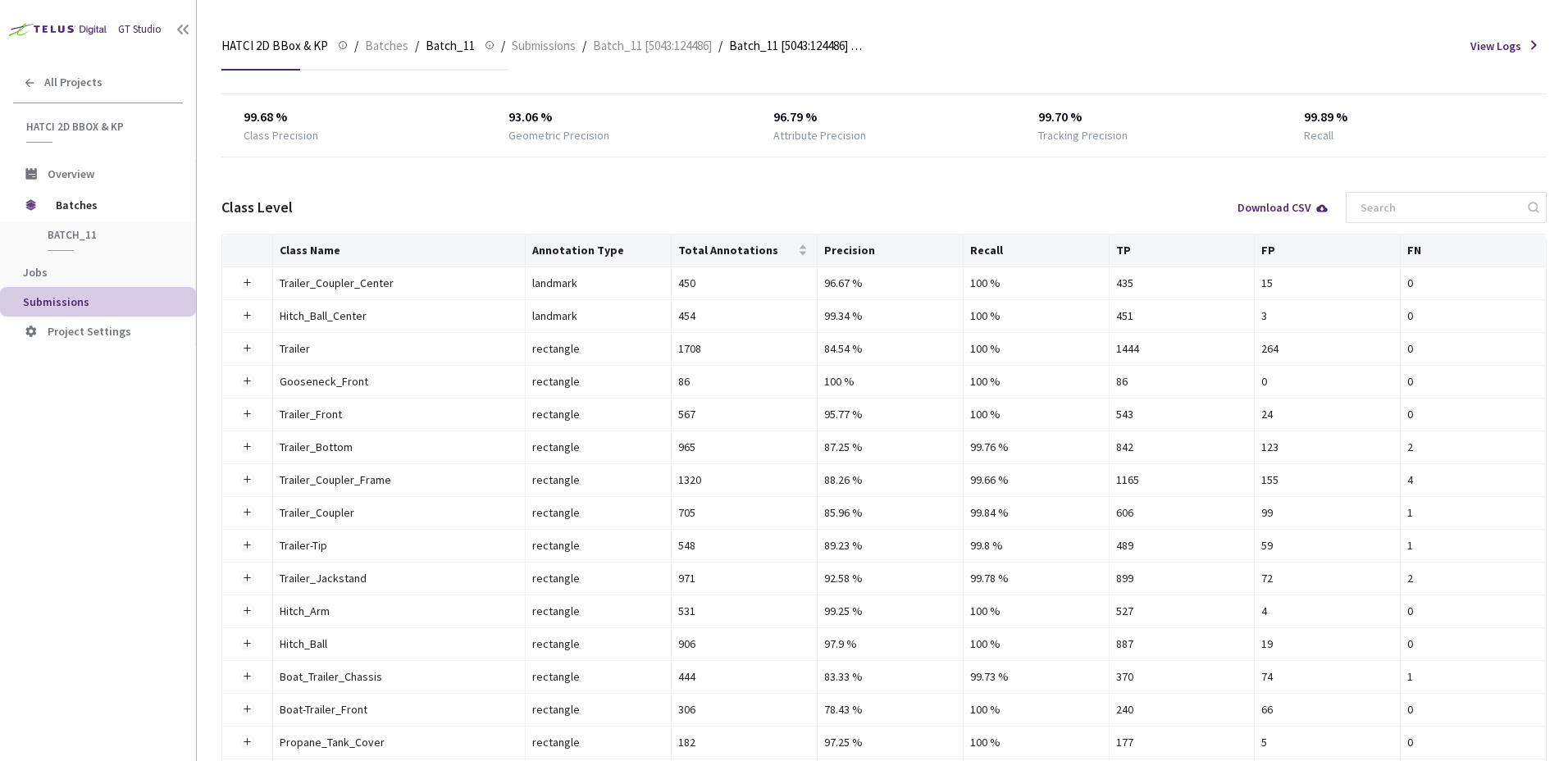
click at [854, 251] on th "Precision" at bounding box center [890, 250] width 146 height 33
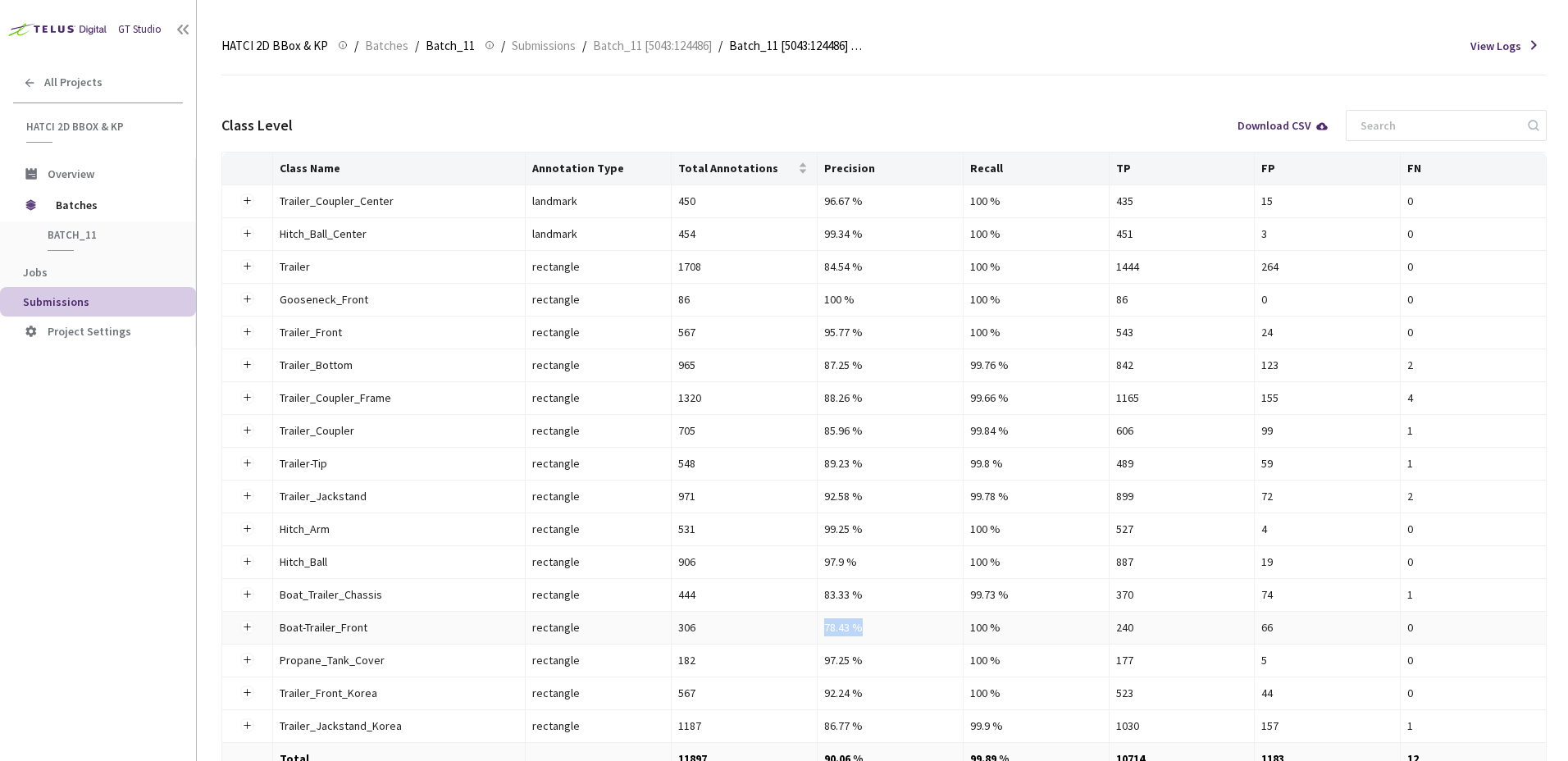
drag, startPoint x: 820, startPoint y: 631, endPoint x: 876, endPoint y: 622, distance: 56.7
click at [876, 622] on td "78.43 %" at bounding box center [890, 628] width 146 height 33
click at [882, 624] on div "78.43 %" at bounding box center [890, 627] width 132 height 18
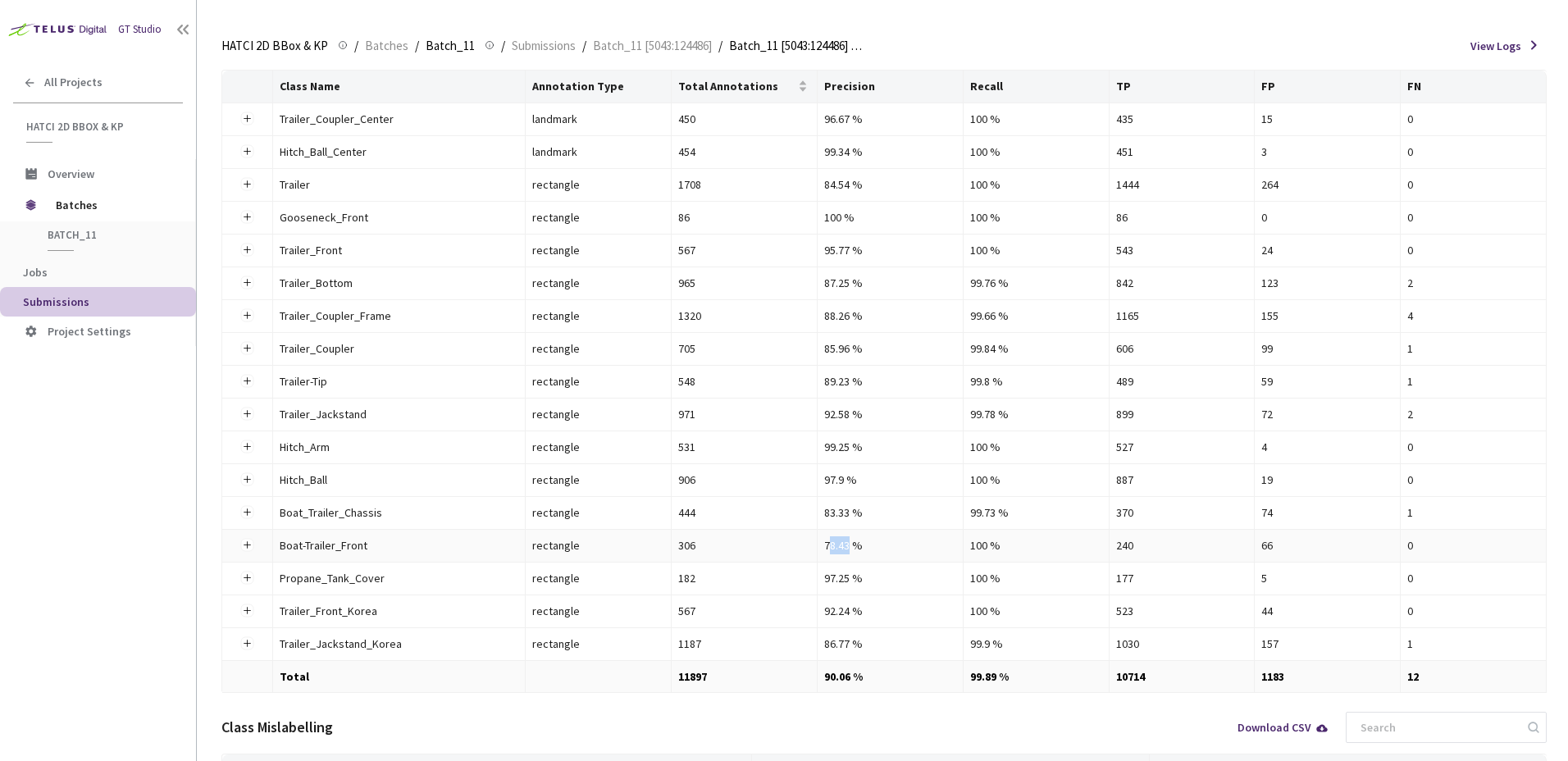
drag, startPoint x: 827, startPoint y: 549, endPoint x: 848, endPoint y: 544, distance: 21.6
click at [848, 544] on div "78.43 %" at bounding box center [890, 546] width 132 height 18
click at [1001, 85] on th "Recall" at bounding box center [1037, 87] width 146 height 33
click at [854, 81] on th "Precision" at bounding box center [890, 87] width 146 height 33
click at [887, 89] on th "Precision" at bounding box center [890, 87] width 146 height 33
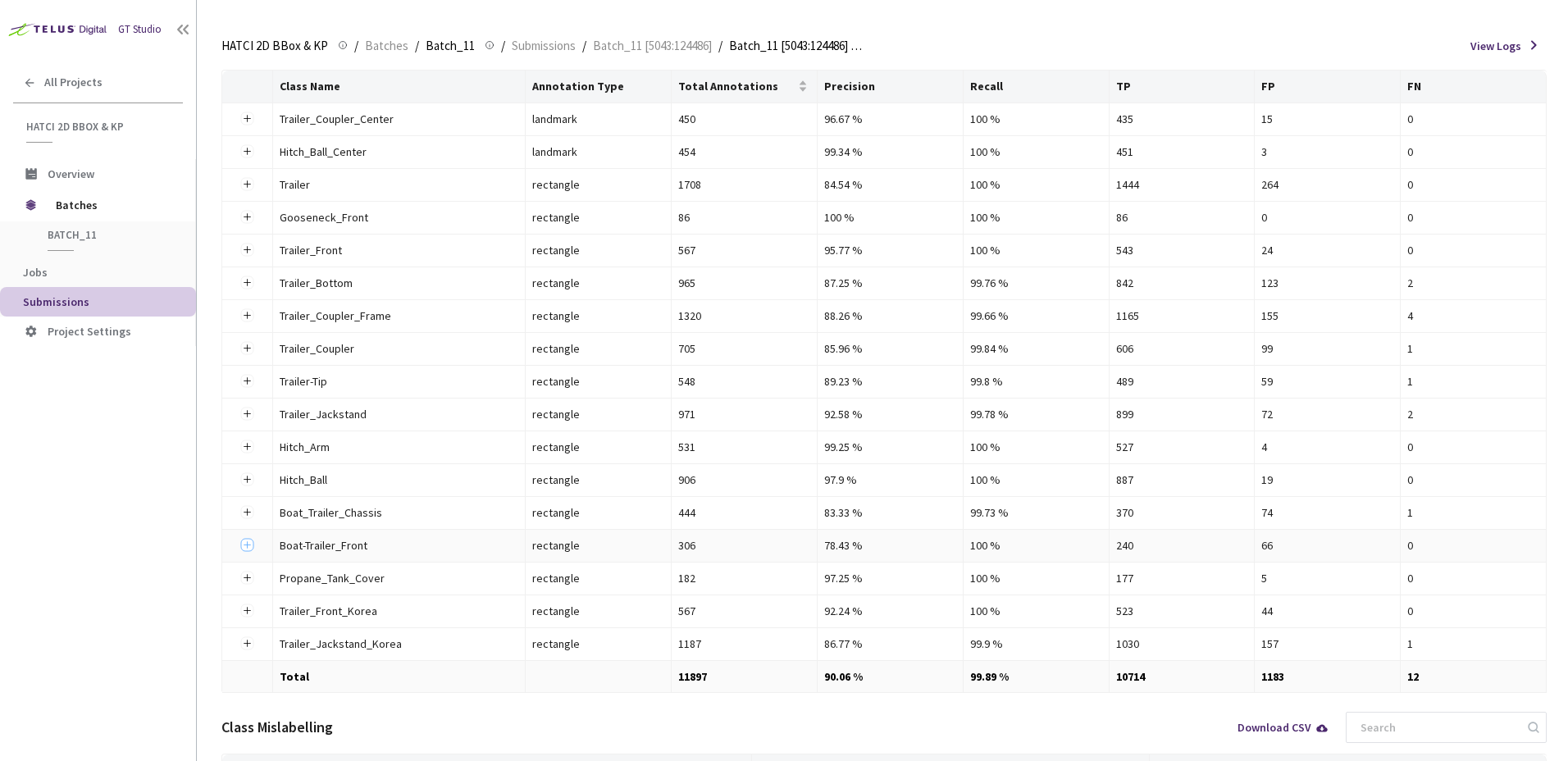
click at [246, 545] on button "Expand row" at bounding box center [247, 545] width 13 height 13
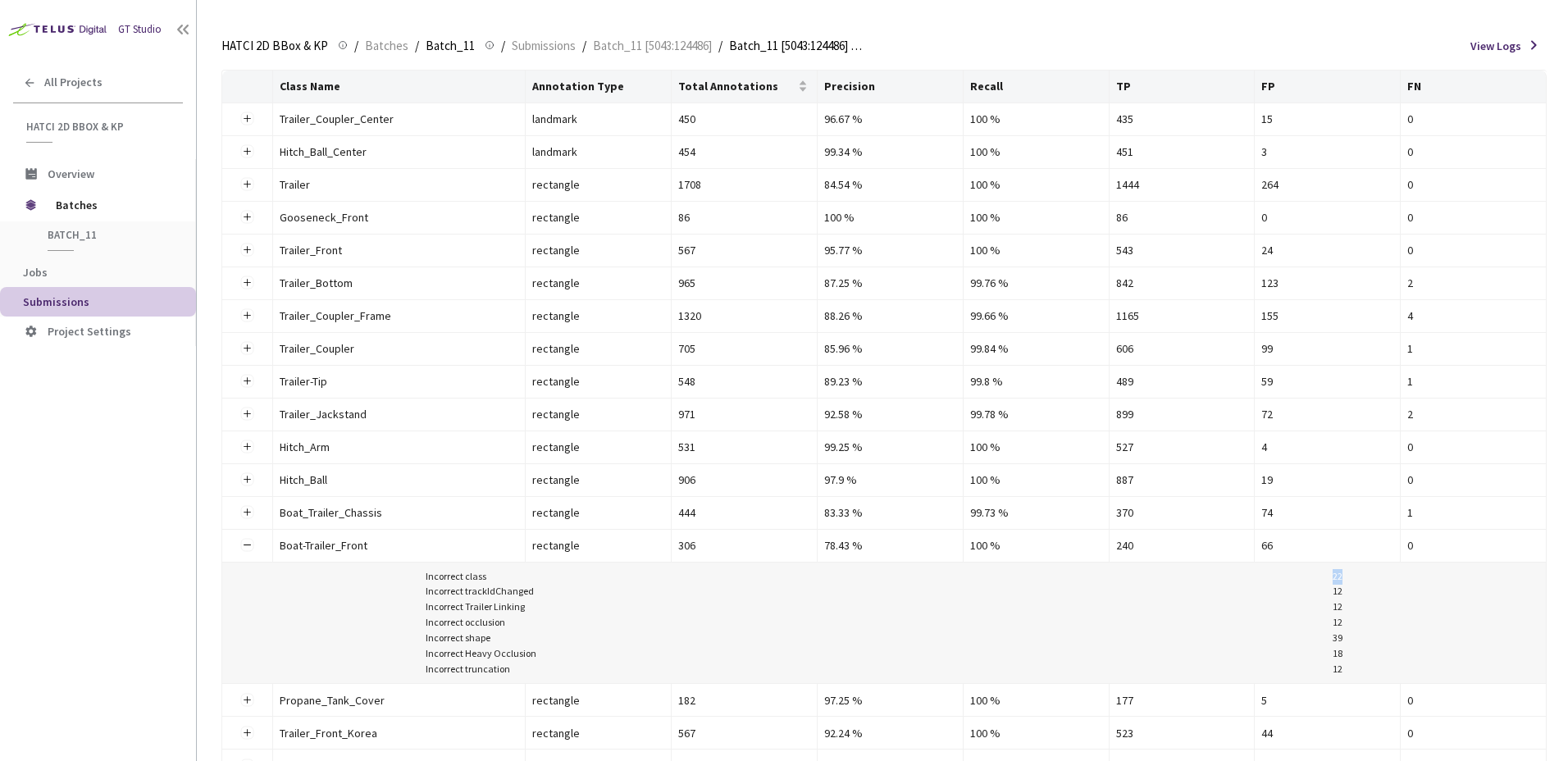
drag, startPoint x: 1331, startPoint y: 577, endPoint x: 1350, endPoint y: 575, distance: 19.1
click at [1350, 575] on div "Incorrect class 22 Incorrect trackIdChanged 12 Incorrect Trailer Linking 12 Inc…" at bounding box center [884, 623] width 1311 height 109
drag, startPoint x: 444, startPoint y: 612, endPoint x: 470, endPoint y: 608, distance: 26.3
click at [470, 608] on div "Incorrect Trailer Linking" at bounding box center [475, 607] width 100 height 16
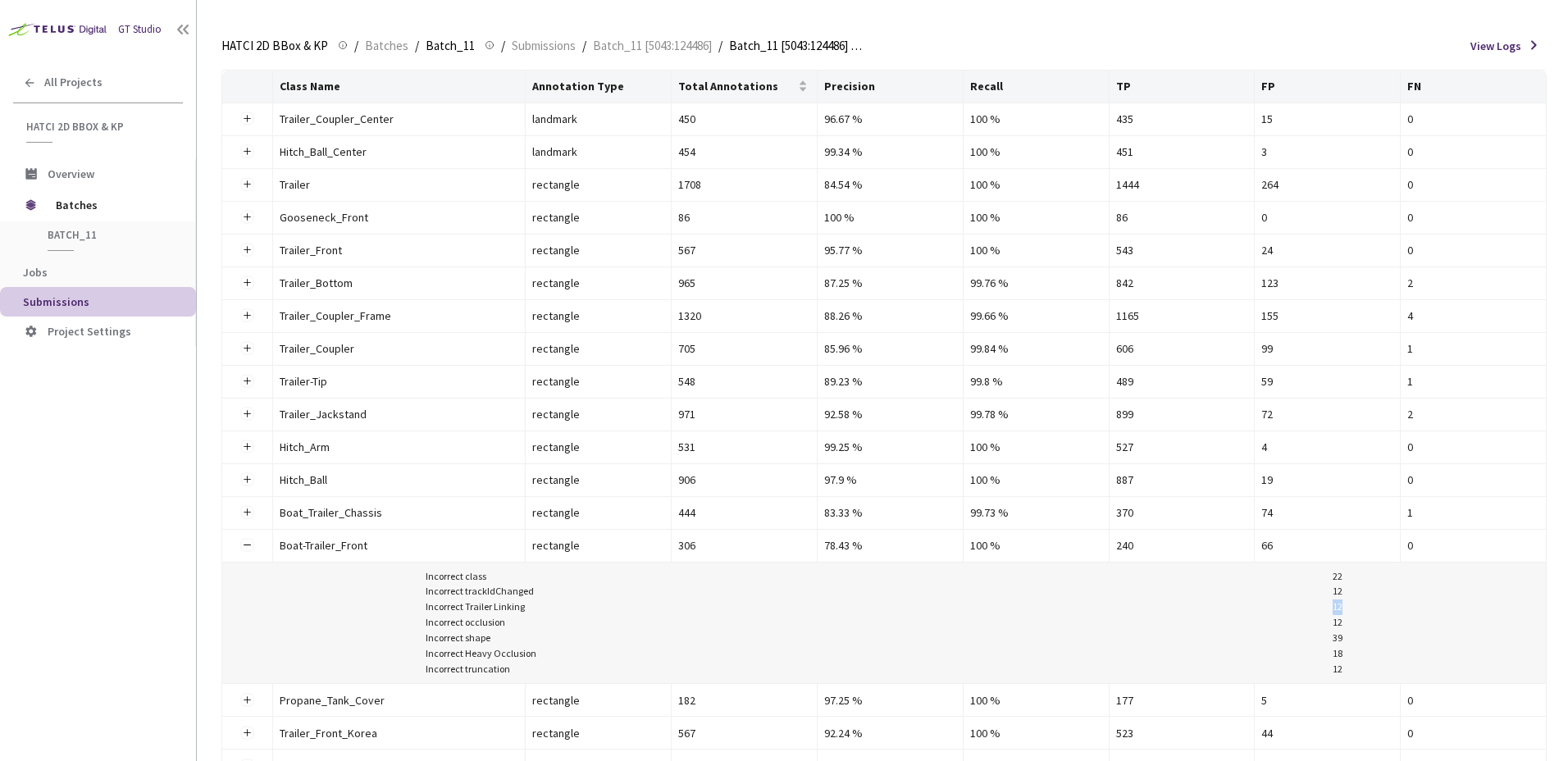
drag, startPoint x: 1352, startPoint y: 604, endPoint x: 1334, endPoint y: 606, distance: 18.1
click at [1334, 606] on div "Incorrect class 22 Incorrect trackIdChanged 12 Incorrect Trailer Linking 12 Inc…" at bounding box center [884, 623] width 1311 height 109
drag, startPoint x: 467, startPoint y: 620, endPoint x: 487, endPoint y: 615, distance: 20.6
click at [487, 615] on div "Incorrect occlusion" at bounding box center [466, 623] width 80 height 16
drag, startPoint x: 487, startPoint y: 615, endPoint x: 468, endPoint y: 635, distance: 27.6
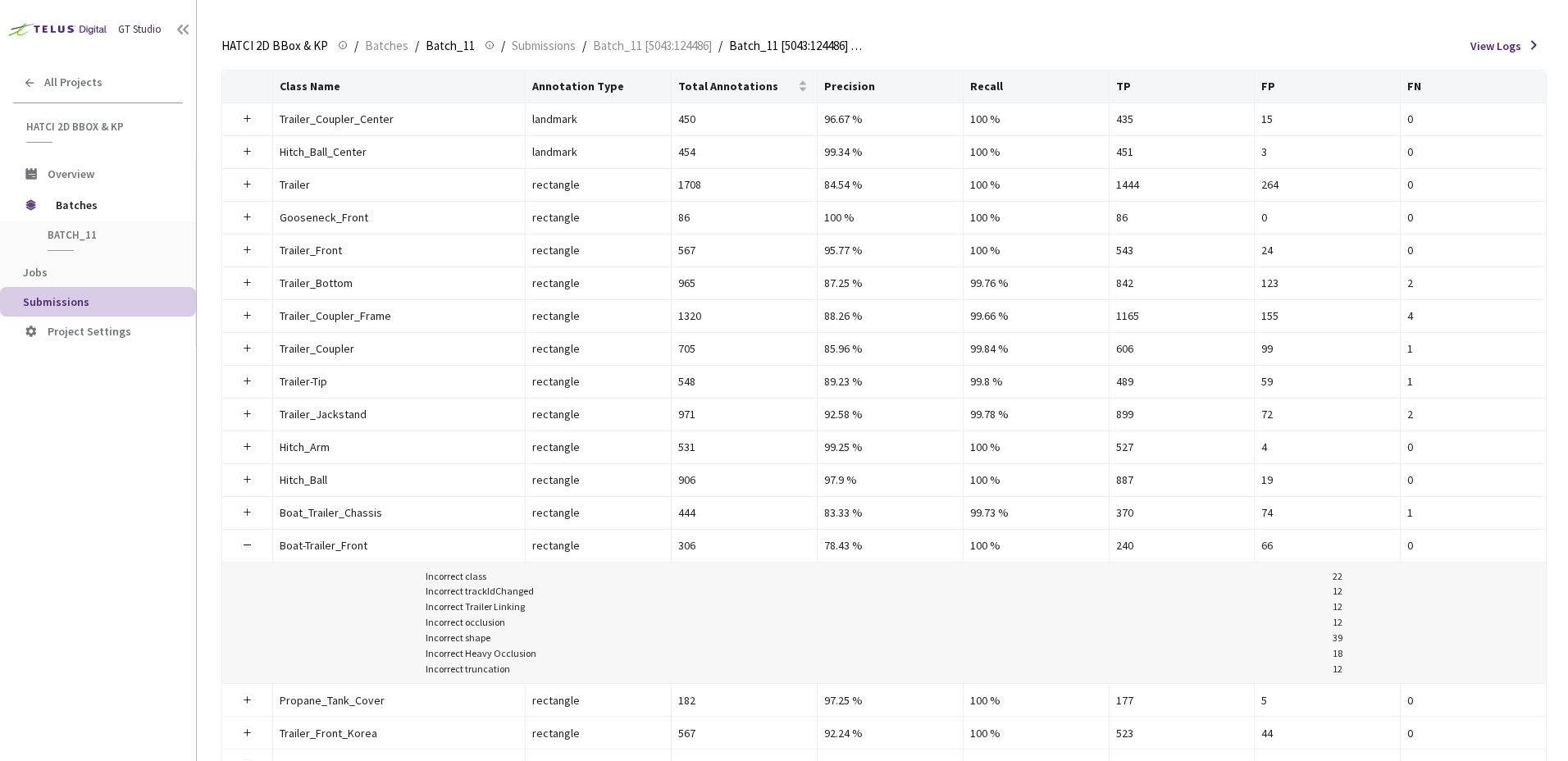
click at [470, 635] on div "Incorrect shape" at bounding box center [458, 639] width 65 height 16
drag, startPoint x: 450, startPoint y: 639, endPoint x: 1348, endPoint y: 641, distance: 898.0
click at [1348, 641] on div "Incorrect class 22 Incorrect trackIdChanged 12 Incorrect Trailer Linking 12 Inc…" at bounding box center [884, 623] width 1311 height 109
click at [1347, 640] on div "Incorrect class 22 Incorrect trackIdChanged 12 Incorrect Trailer Linking 12 Inc…" at bounding box center [884, 623] width 1311 height 109
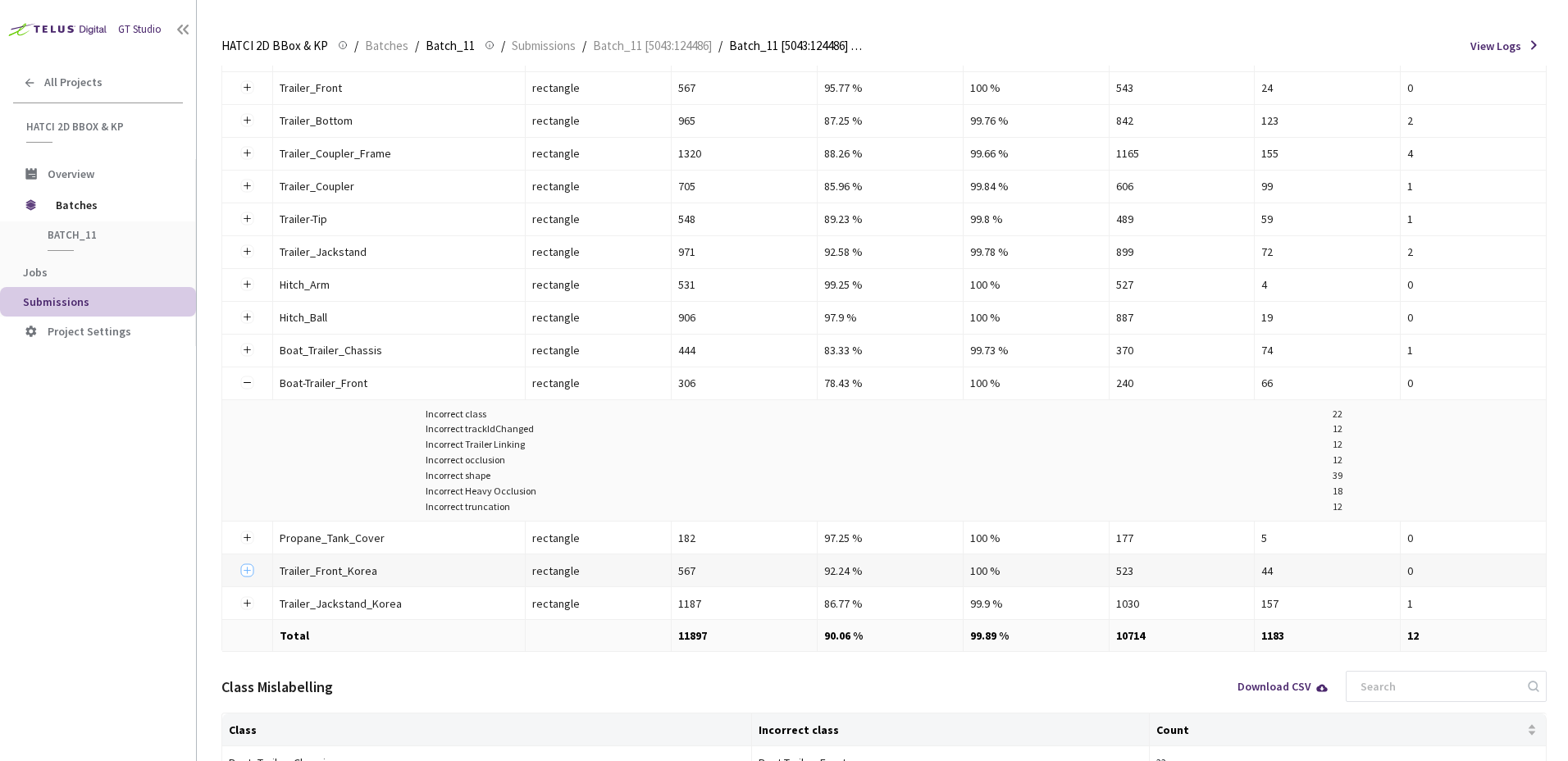
scroll to position [382, 0]
click at [247, 563] on button "Expand row" at bounding box center [247, 569] width 13 height 13
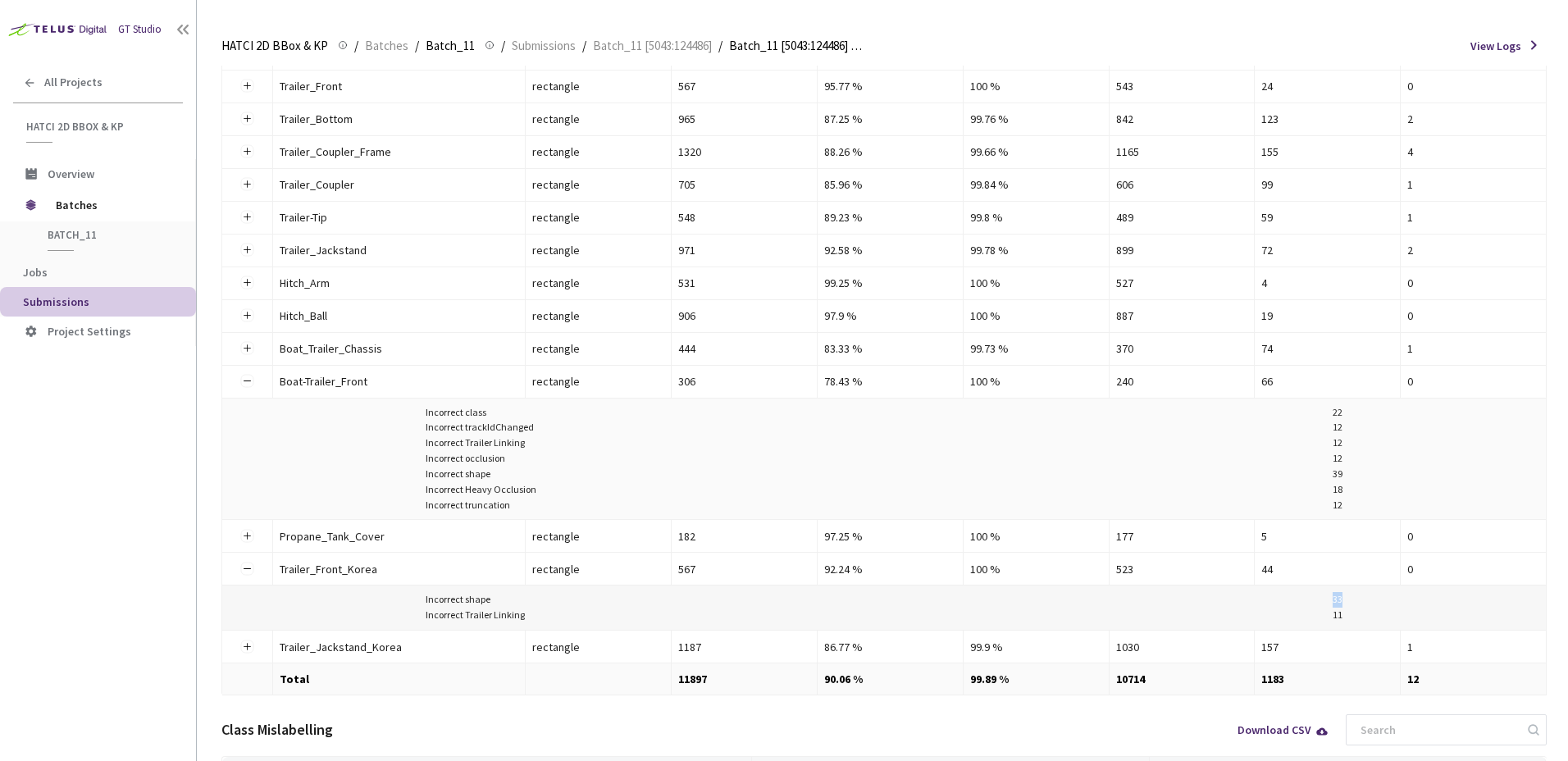
drag, startPoint x: 1350, startPoint y: 601, endPoint x: 1333, endPoint y: 599, distance: 17.1
click at [1333, 599] on div "Incorrect shape 33 Incorrect Trailer Linking 11" at bounding box center [884, 607] width 1311 height 31
drag, startPoint x: 1333, startPoint y: 599, endPoint x: 1344, endPoint y: 615, distance: 19.4
click at [1344, 615] on div "Incorrect shape 33 Incorrect Trailer Linking 11" at bounding box center [884, 607] width 1311 height 31
drag, startPoint x: 1362, startPoint y: 617, endPoint x: 1326, endPoint y: 614, distance: 36.1
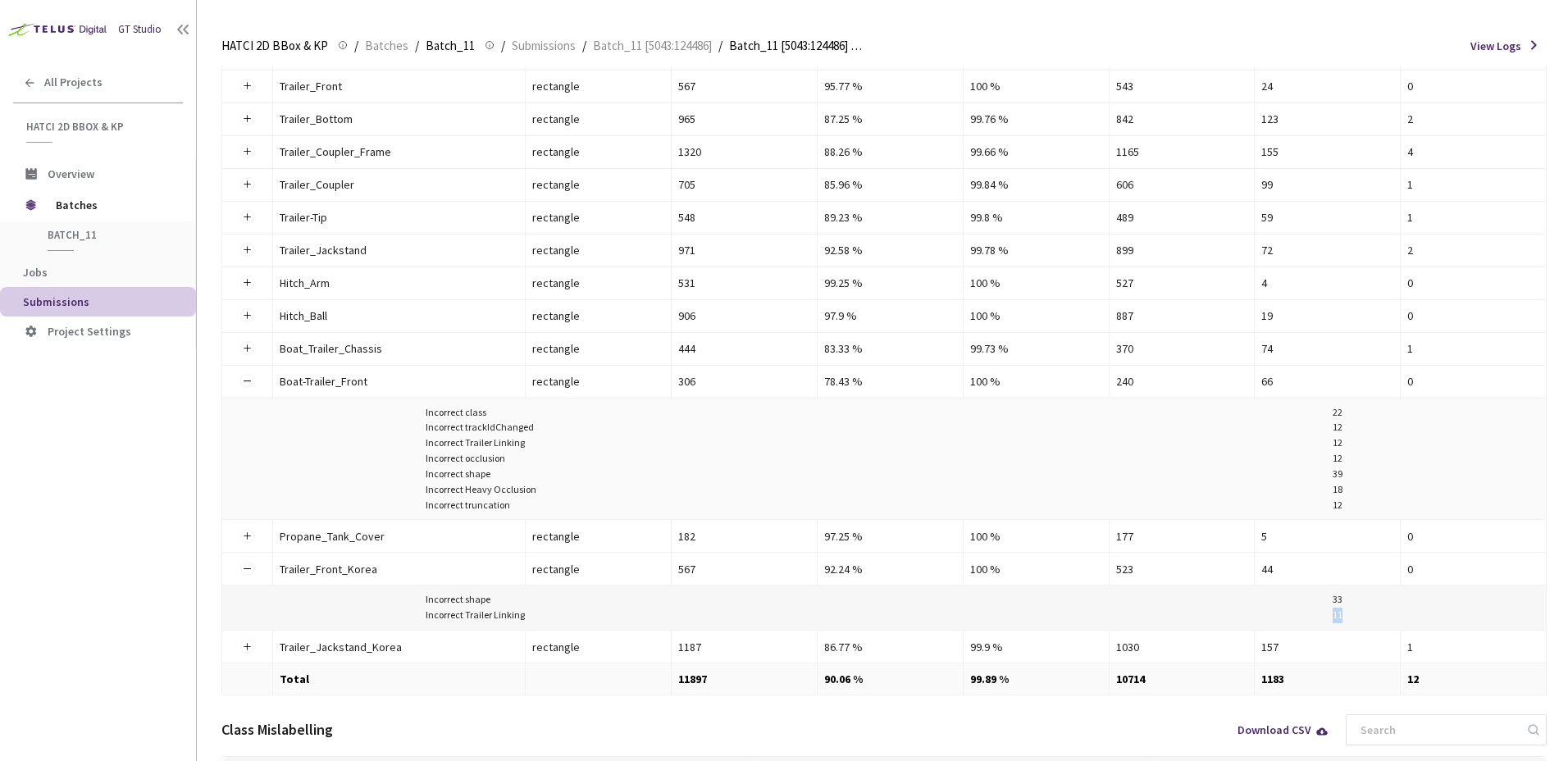
click at [1326, 614] on div "Incorrect shape 33 Incorrect Trailer Linking 11" at bounding box center [884, 607] width 1311 height 31
drag, startPoint x: 1326, startPoint y: 614, endPoint x: 1361, endPoint y: 618, distance: 35.2
click at [1361, 618] on div "Incorrect shape 33 Incorrect Trailer Linking 11" at bounding box center [884, 607] width 1311 height 31
drag, startPoint x: 1342, startPoint y: 613, endPoint x: 1333, endPoint y: 612, distance: 9.1
click at [1333, 612] on div "Incorrect shape 33 Incorrect Trailer Linking 11" at bounding box center [884, 607] width 1311 height 31
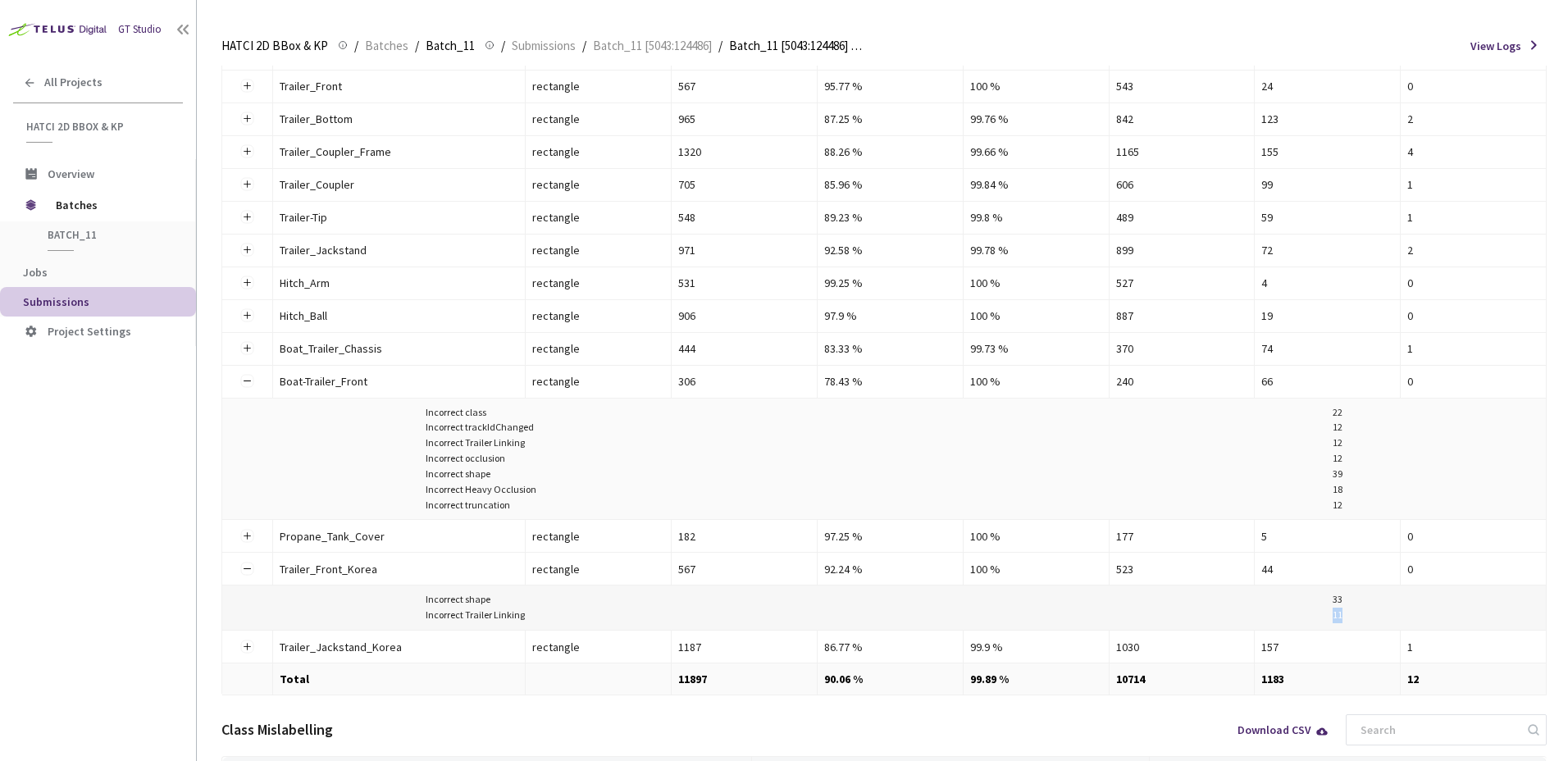
drag, startPoint x: 1333, startPoint y: 612, endPoint x: 1351, endPoint y: 621, distance: 20.1
click at [1351, 621] on div "Incorrect shape 33 Incorrect Trailer Linking 11" at bounding box center [884, 607] width 1311 height 31
click at [238, 346] on td at bounding box center [247, 349] width 51 height 33
click at [244, 347] on button "Expand row" at bounding box center [247, 348] width 13 height 13
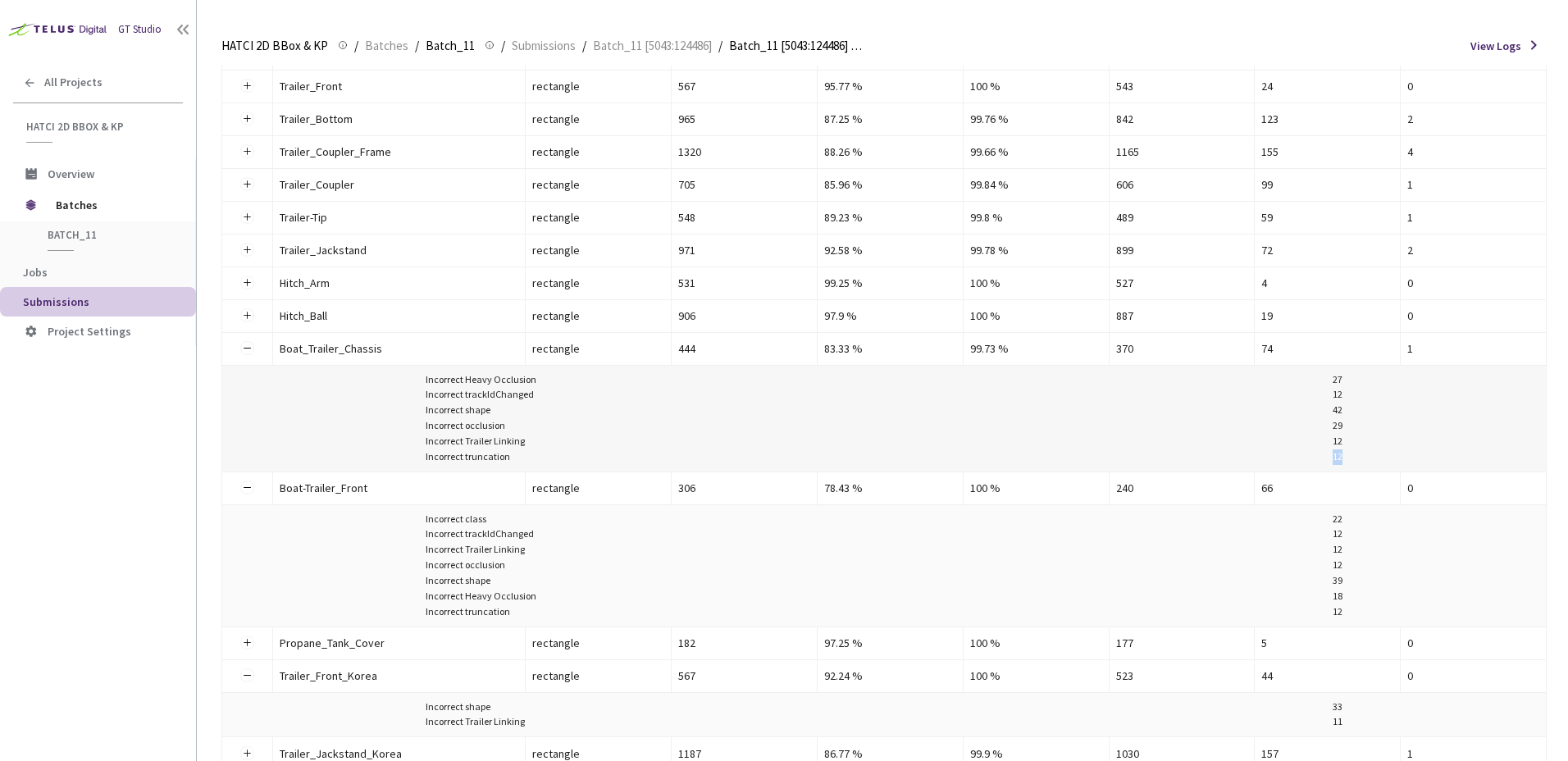
click at [1306, 451] on div "Incorrect Heavy Occlusion 27 Incorrect trackIdChanged 12 Incorrect shape 42 Inc…" at bounding box center [884, 418] width 1311 height 93
click at [1426, 442] on div "Incorrect Heavy Occlusion 27 Incorrect trackIdChanged 12 Incorrect shape 42 Inc…" at bounding box center [884, 418] width 1311 height 93
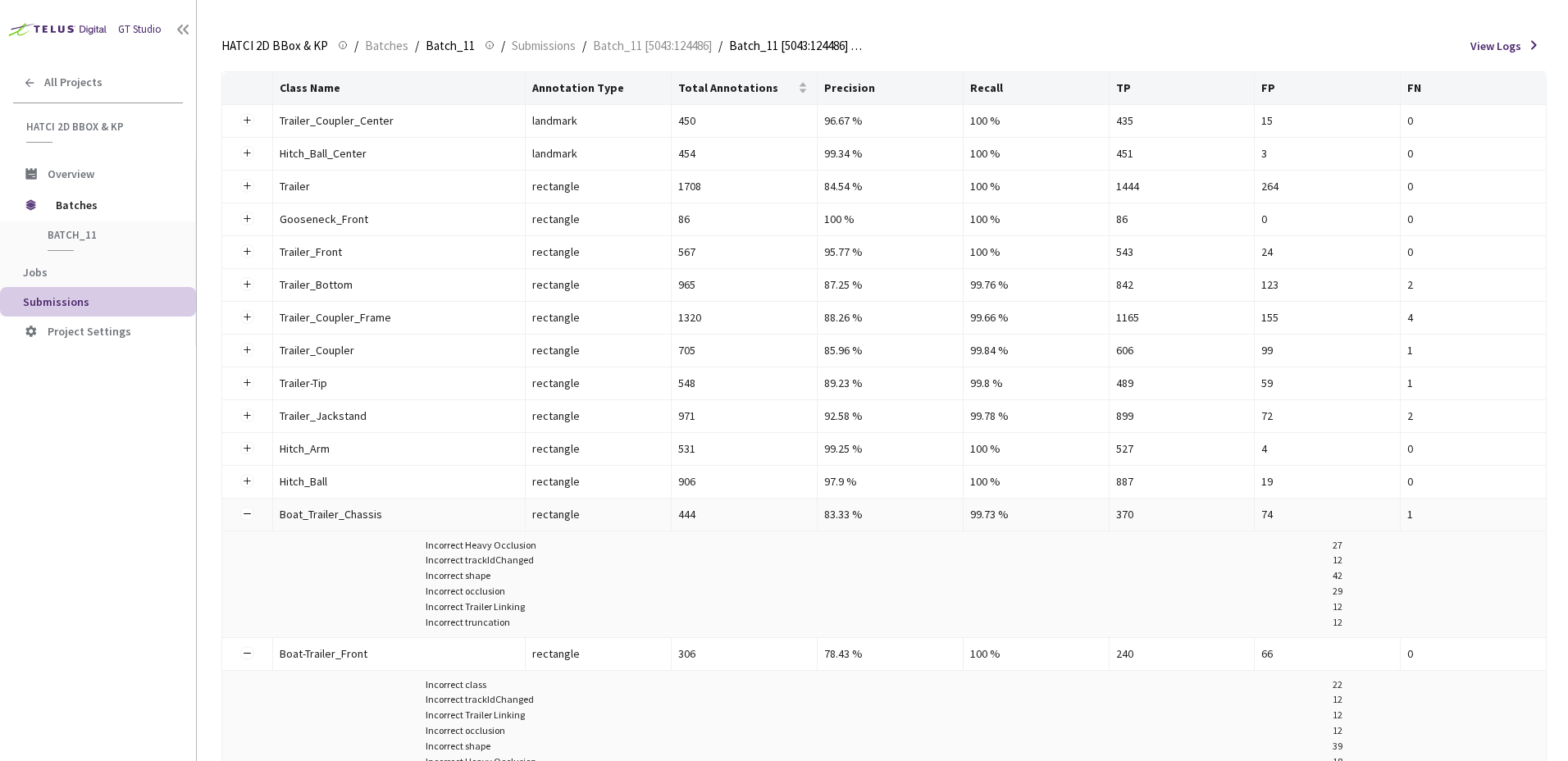
scroll to position [218, 0]
click at [249, 513] on button "Collapse row" at bounding box center [247, 513] width 13 height 13
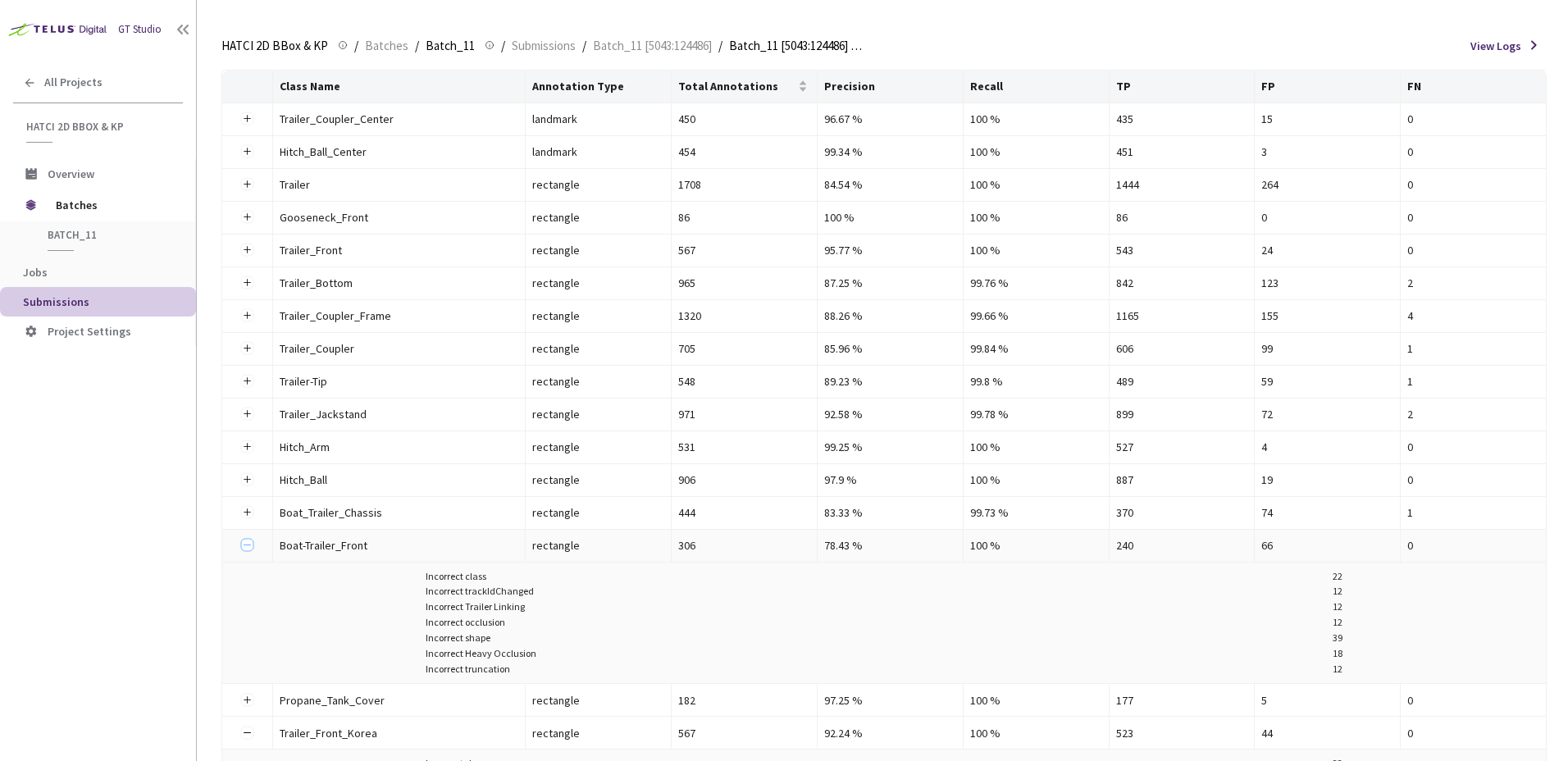
click at [248, 548] on button "Collapse row" at bounding box center [247, 545] width 13 height 13
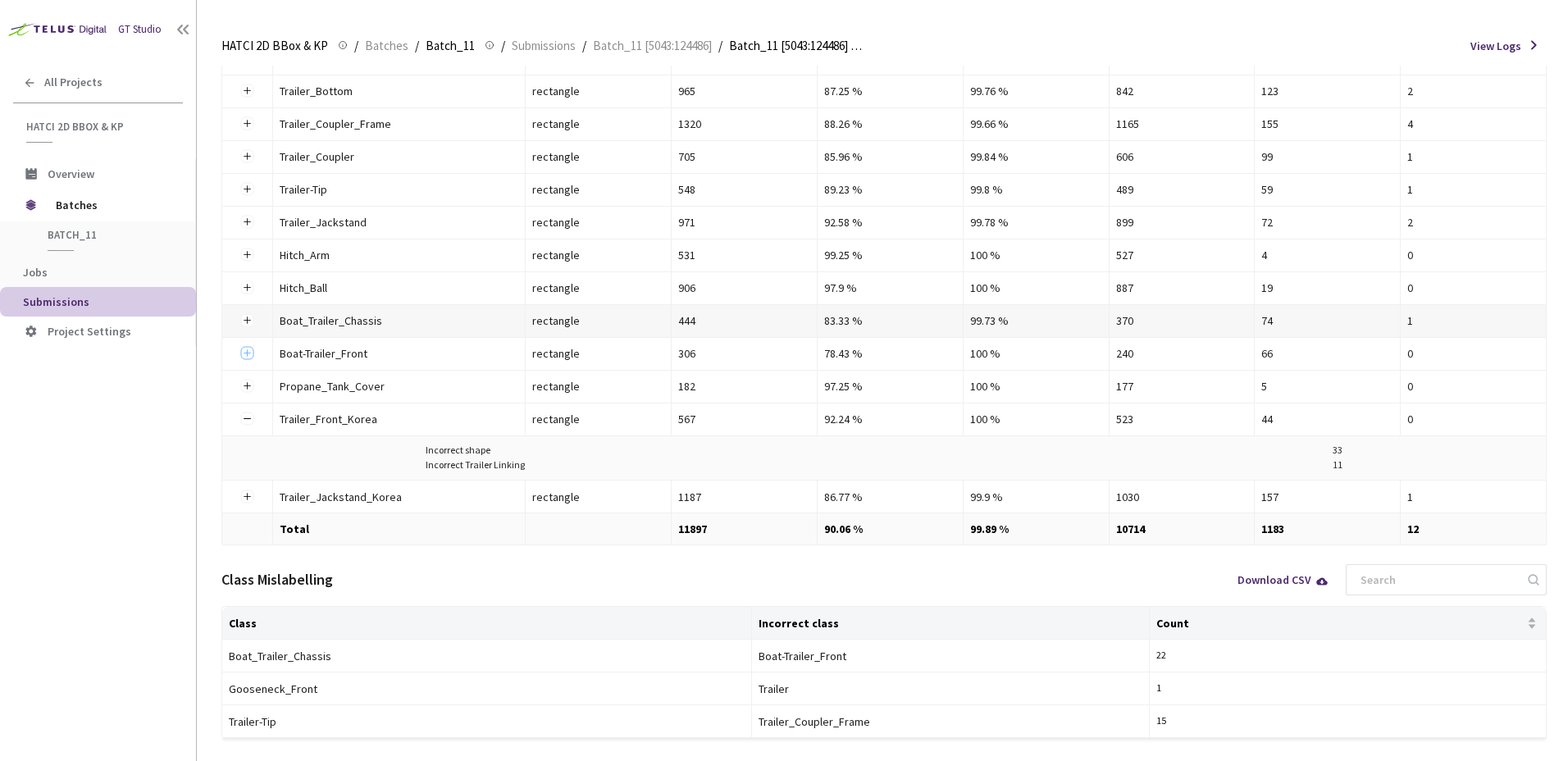
scroll to position [345, 0]
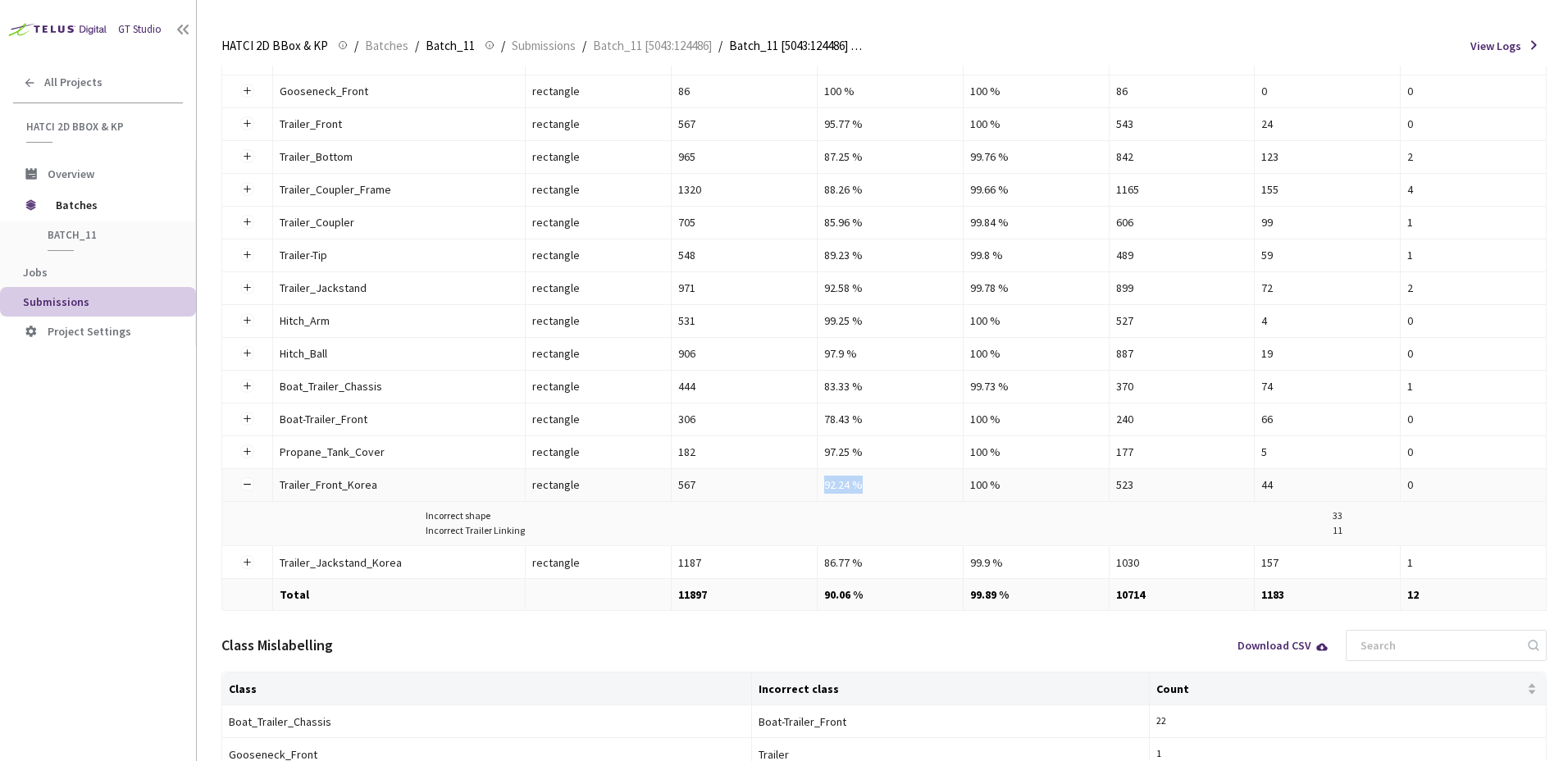
drag, startPoint x: 825, startPoint y: 490, endPoint x: 809, endPoint y: 490, distance: 16.0
click at [809, 490] on tr "Trailer_Front_Korea Trailer_Front_Korea rectangle 567 92.24 % 100 % 523 44 0" at bounding box center [884, 486] width 1325 height 33
drag, startPoint x: 812, startPoint y: 488, endPoint x: 885, endPoint y: 484, distance: 73.1
click at [885, 484] on div "92.24 %" at bounding box center [890, 485] width 132 height 18
drag, startPoint x: 1347, startPoint y: 519, endPoint x: 1336, endPoint y: 518, distance: 11.0
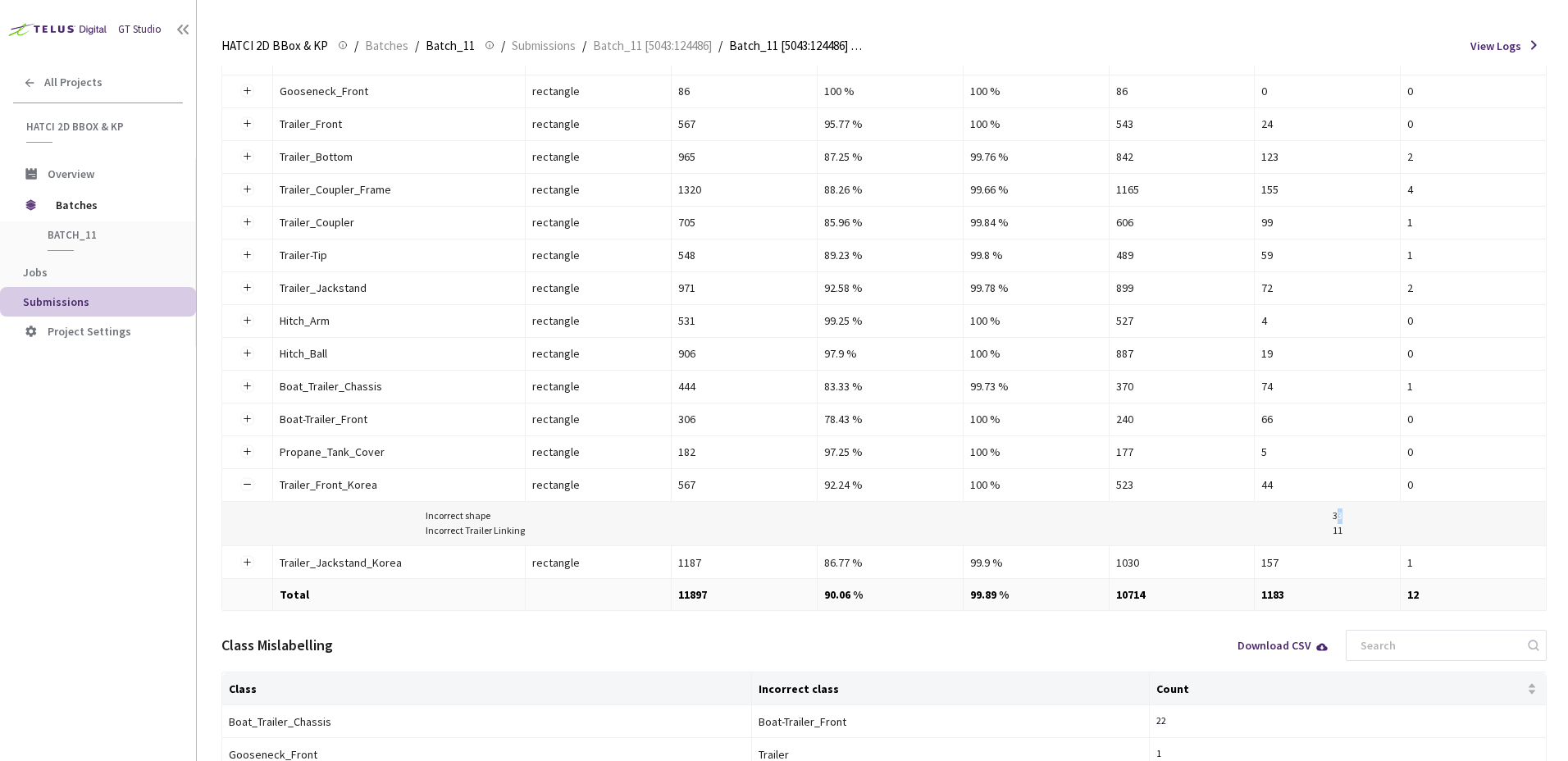
click at [1336, 518] on div "Incorrect shape 33 Incorrect Trailer Linking 11" at bounding box center [884, 524] width 1311 height 31
click at [1336, 518] on div "33" at bounding box center [1338, 517] width 10 height 16
drag, startPoint x: 1340, startPoint y: 516, endPoint x: 1320, endPoint y: 516, distance: 20.0
click at [1320, 516] on div "Incorrect shape 33" at bounding box center [884, 517] width 918 height 16
drag, startPoint x: 1320, startPoint y: 516, endPoint x: 1274, endPoint y: 522, distance: 46.4
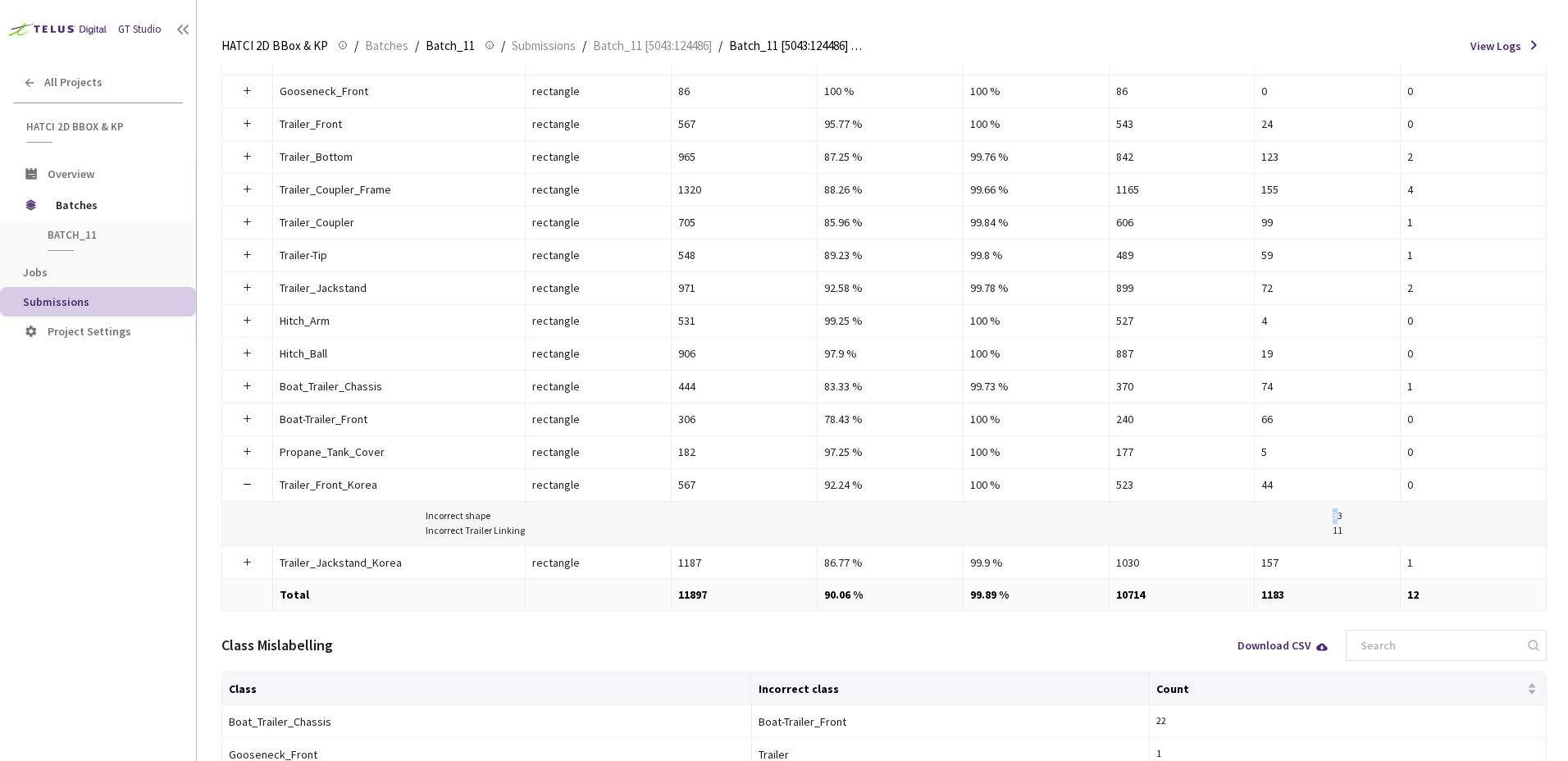
click at [1320, 516] on div "Incorrect shape 33" at bounding box center [884, 517] width 918 height 16
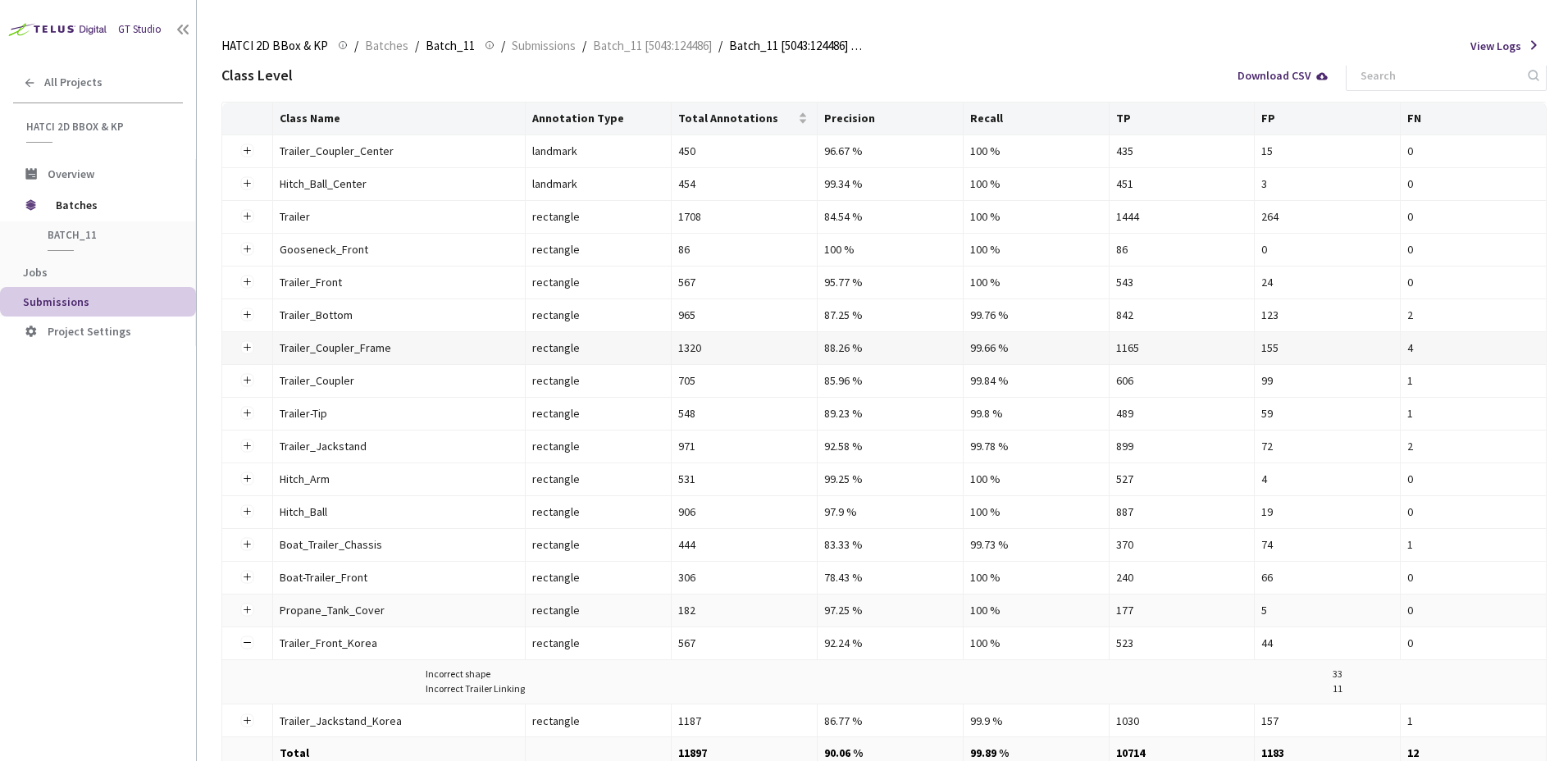
scroll to position [181, 0]
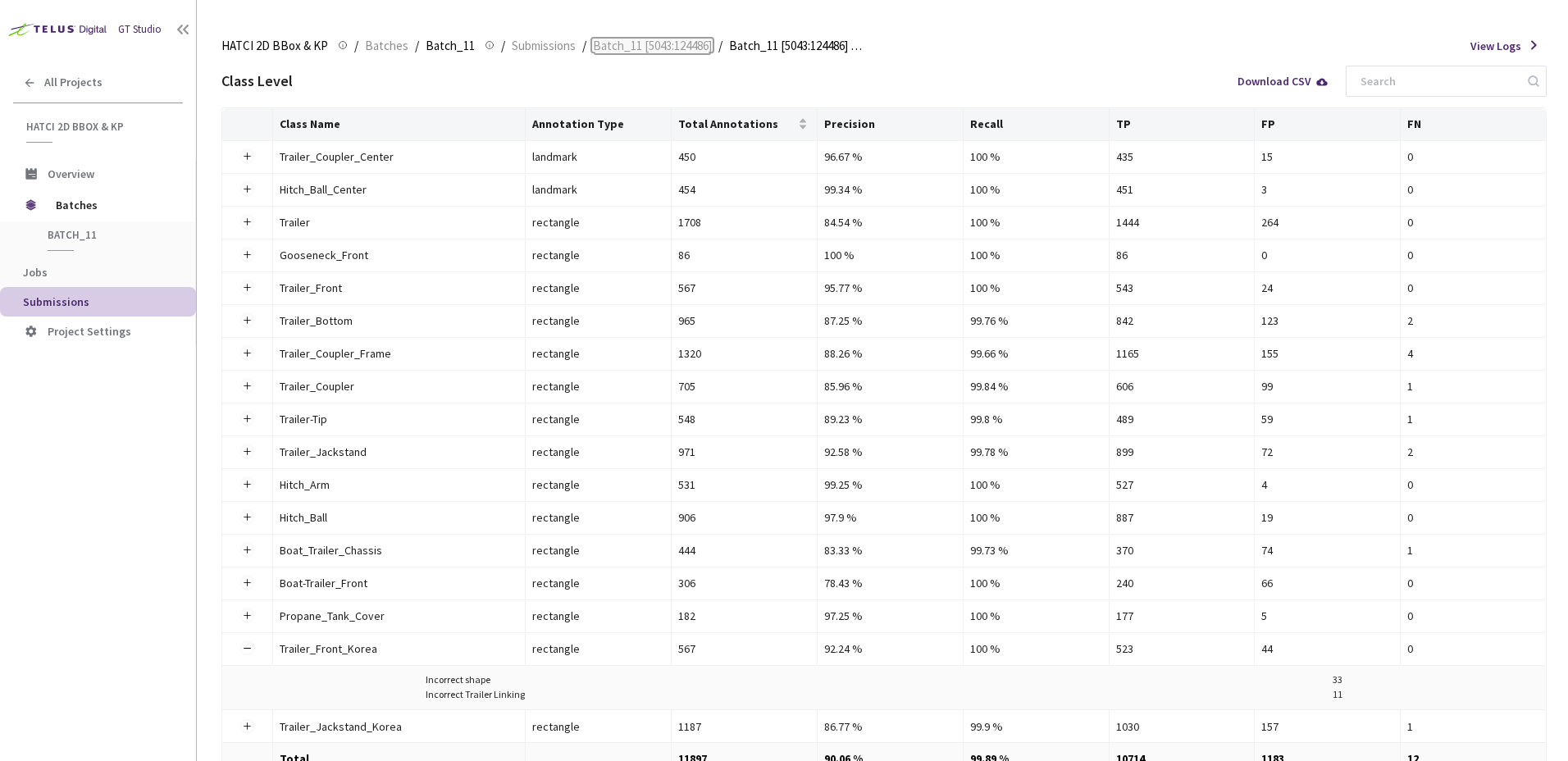
click at [640, 44] on span "Batch_11 [5043:124486]" at bounding box center [652, 46] width 119 height 20
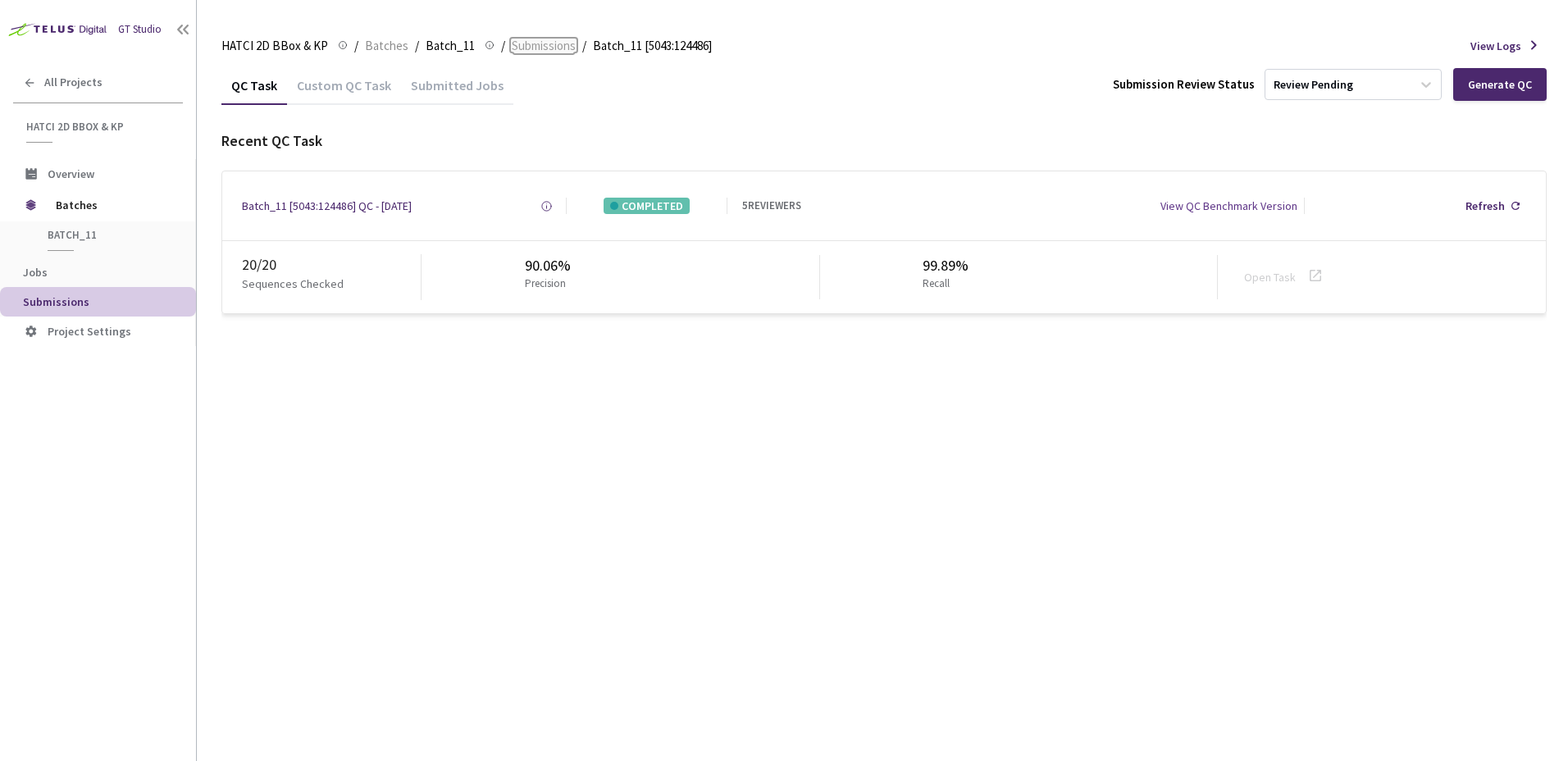
click at [554, 44] on span "Submissions" at bounding box center [543, 46] width 64 height 20
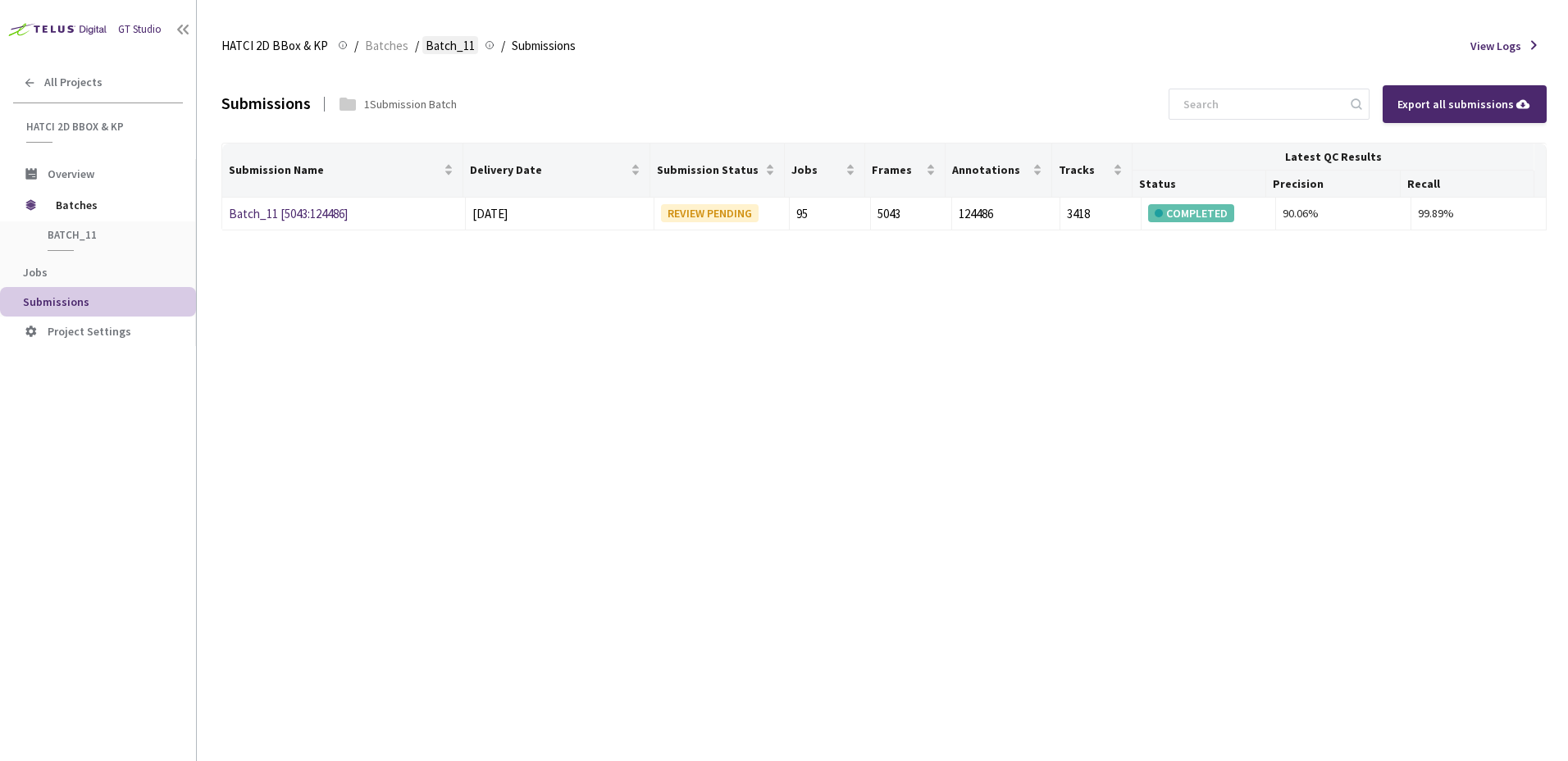
click at [456, 47] on span "Batch_11" at bounding box center [450, 46] width 49 height 20
click at [372, 48] on span "Batches" at bounding box center [387, 46] width 44 height 20
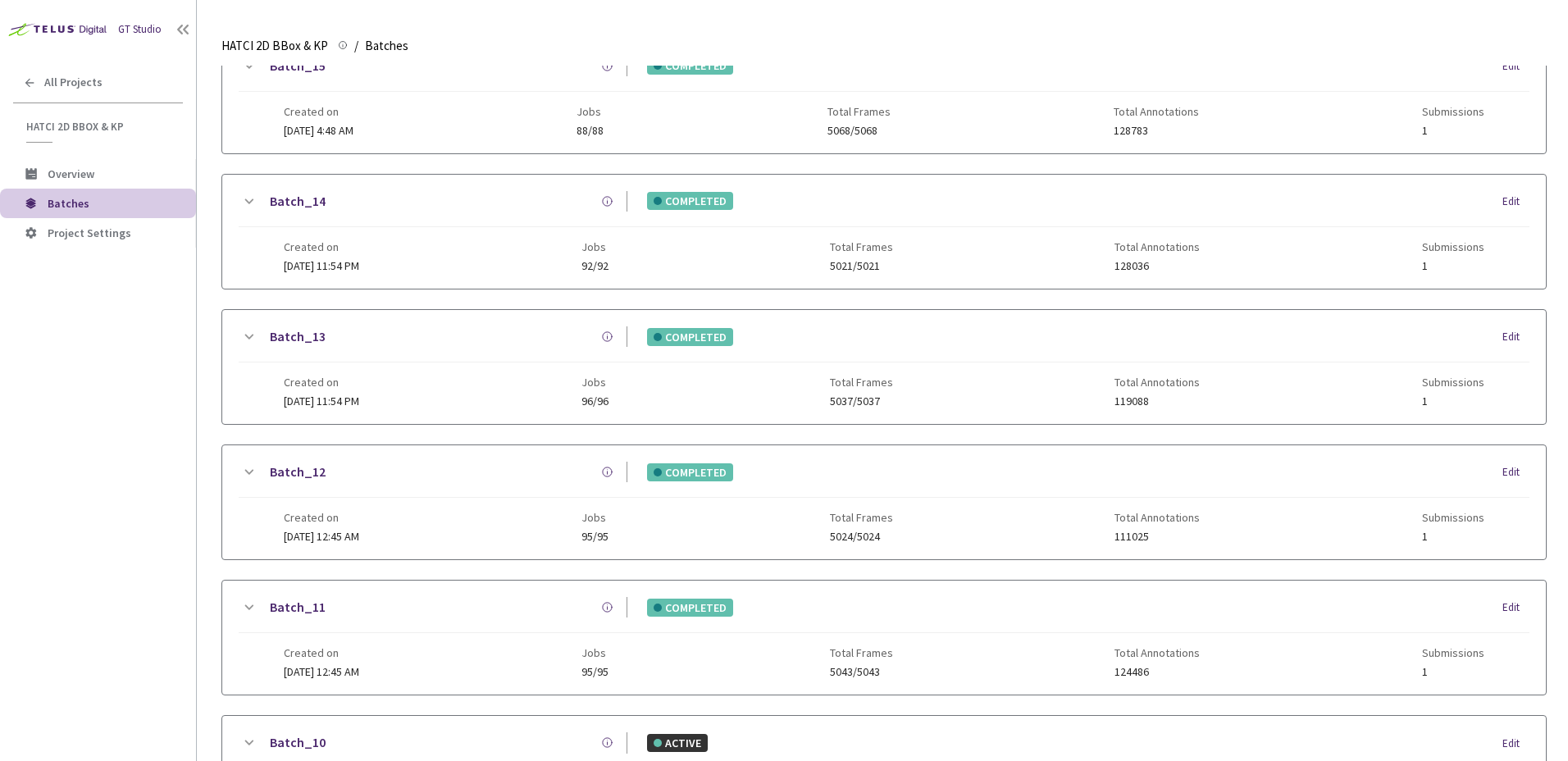
scroll to position [214, 0]
click at [256, 336] on icon at bounding box center [248, 339] width 20 height 20
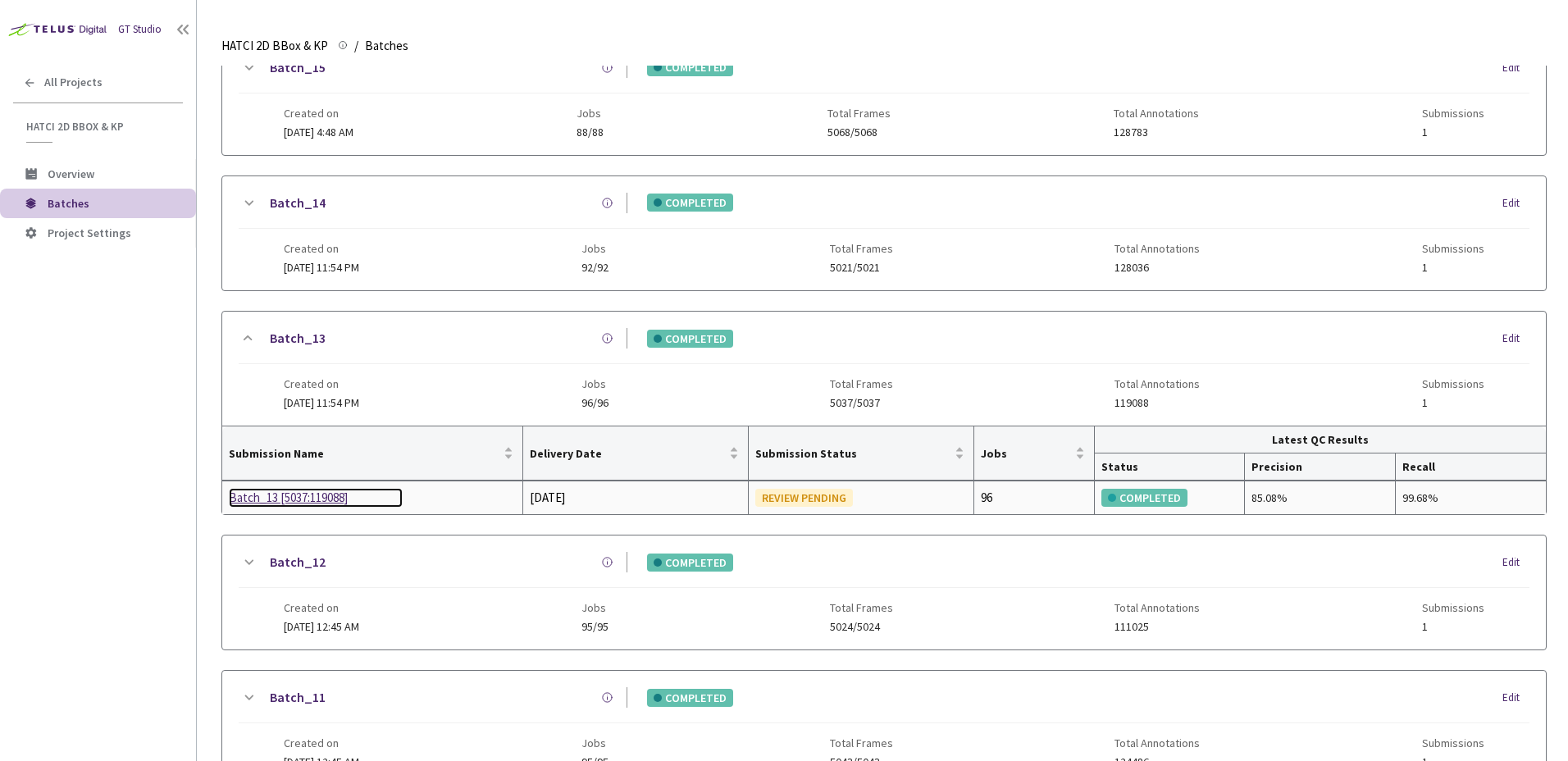
click at [304, 502] on div "Batch_13 [5037:119088]" at bounding box center [316, 498] width 173 height 20
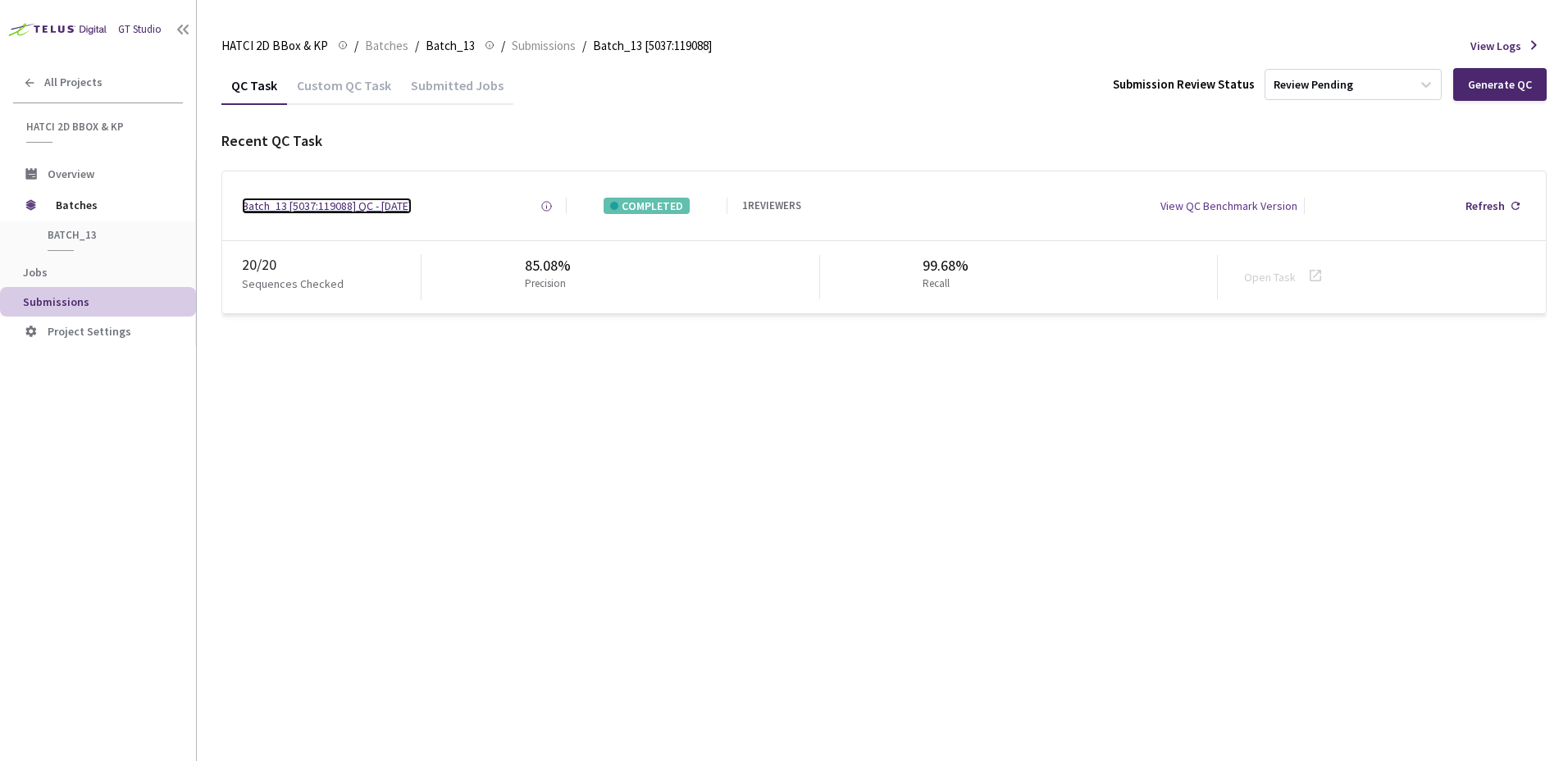
click at [331, 212] on div "Batch_13 [5037:119088] QC - [DATE]" at bounding box center [327, 205] width 169 height 16
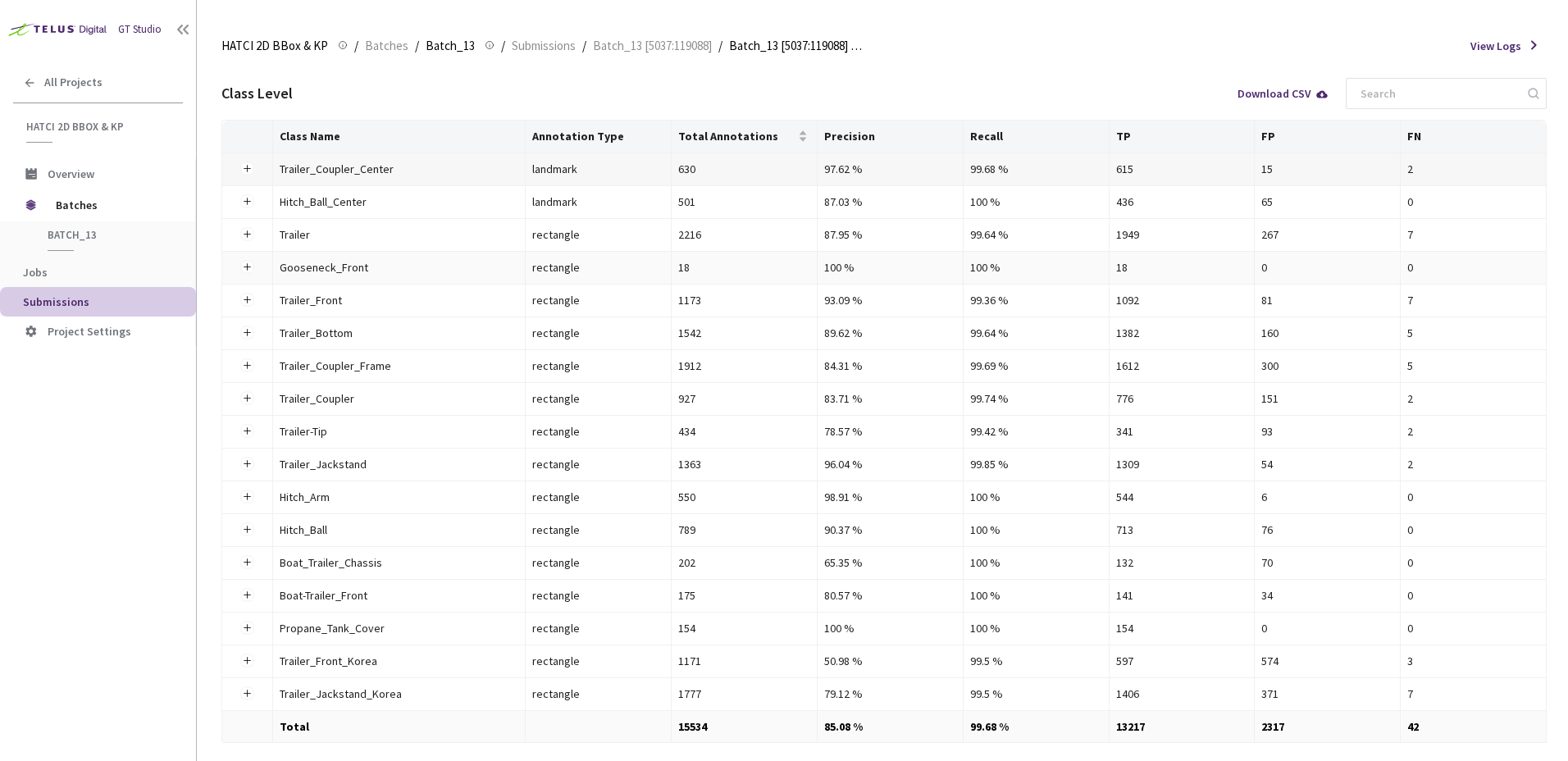
scroll to position [328, 0]
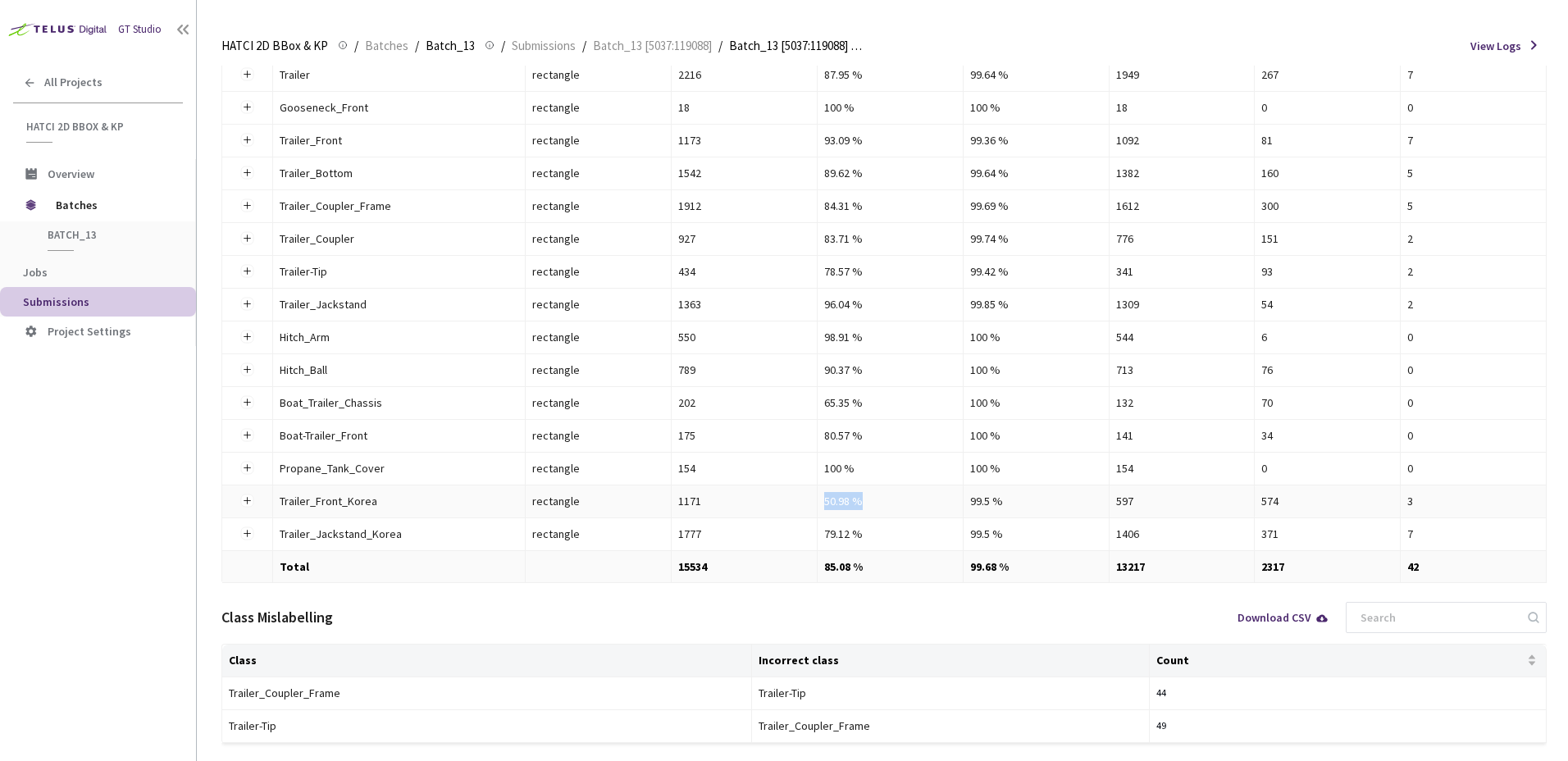
drag, startPoint x: 870, startPoint y: 505, endPoint x: 786, endPoint y: 503, distance: 84.0
click at [792, 503] on tr "Trailer_Front_Korea Trailer_Front_Korea rectangle 1171 50.98 % 99.5 % 597 574 3" at bounding box center [884, 502] width 1325 height 33
click at [246, 500] on button "Expand row" at bounding box center [247, 501] width 13 height 13
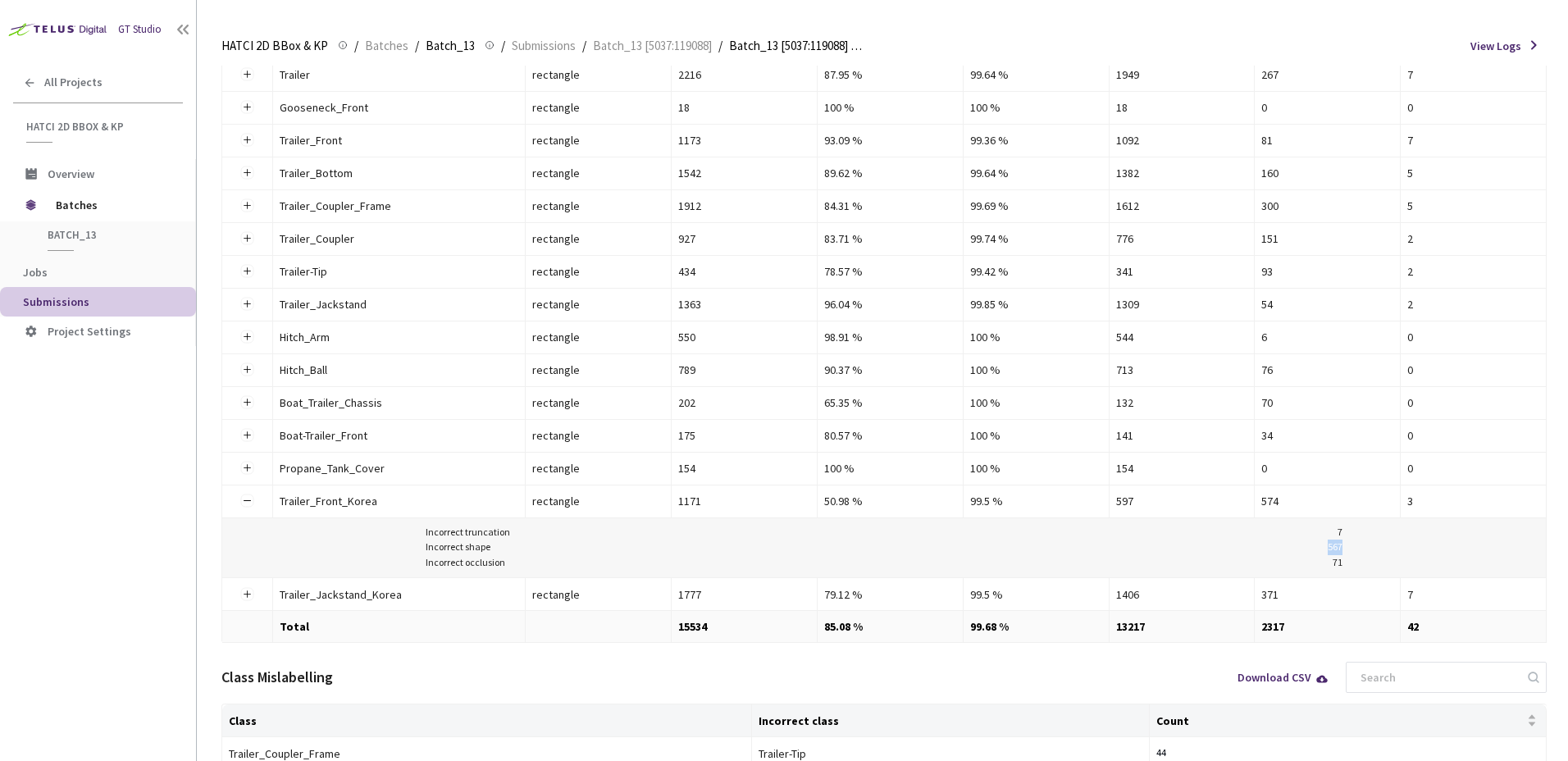
drag, startPoint x: 1356, startPoint y: 543, endPoint x: 1302, endPoint y: 551, distance: 54.6
click at [1305, 548] on div "Incorrect truncation 7 Incorrect shape 567 Incorrect occlusion 71" at bounding box center [884, 548] width 1311 height 47
click at [1362, 549] on div "Incorrect truncation 7 Incorrect shape 567 Incorrect occlusion 71" at bounding box center [884, 548] width 1311 height 47
click at [1310, 682] on div "Download CSV" at bounding box center [1283, 678] width 92 height 12
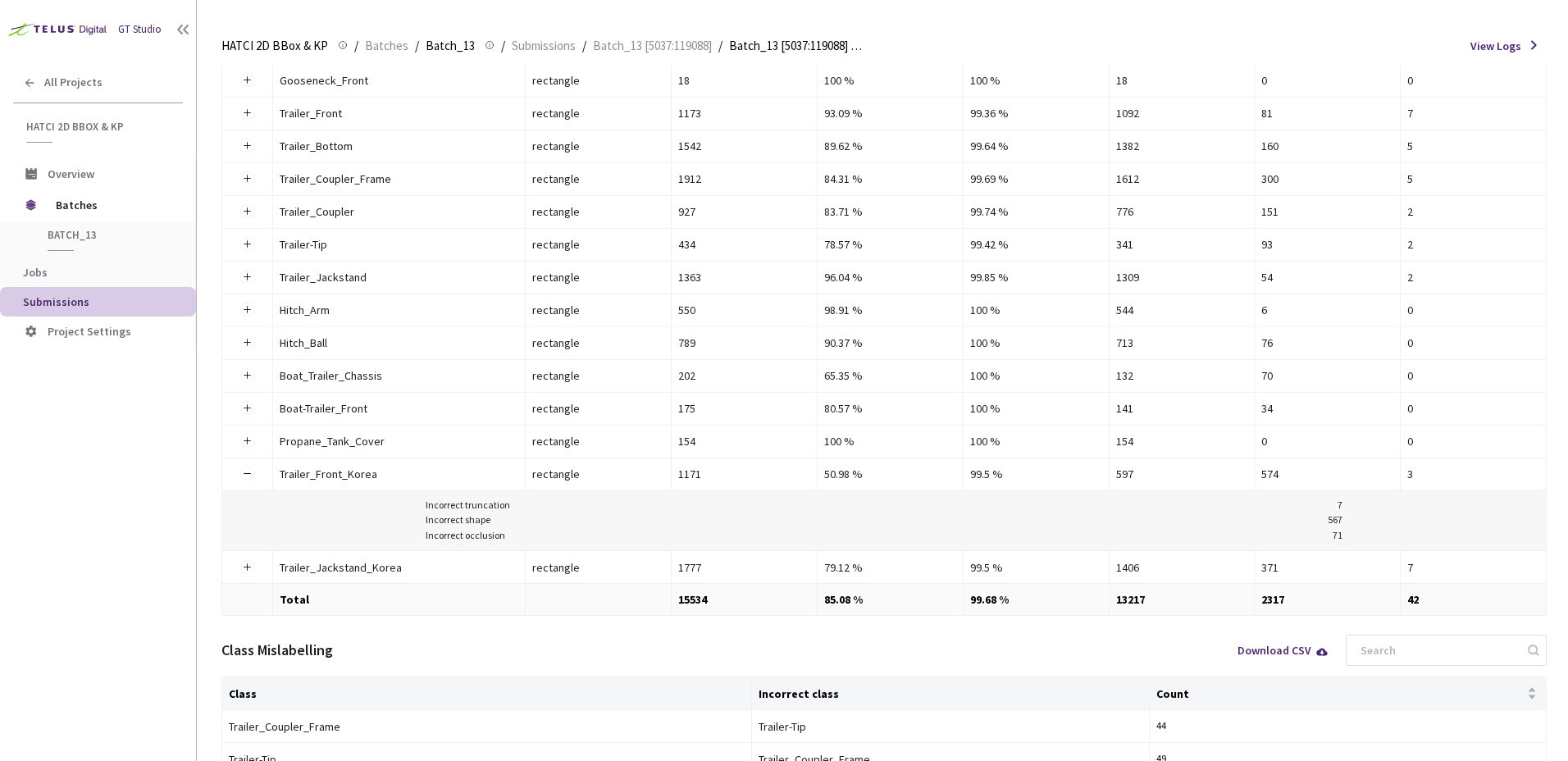
scroll to position [327, 0]
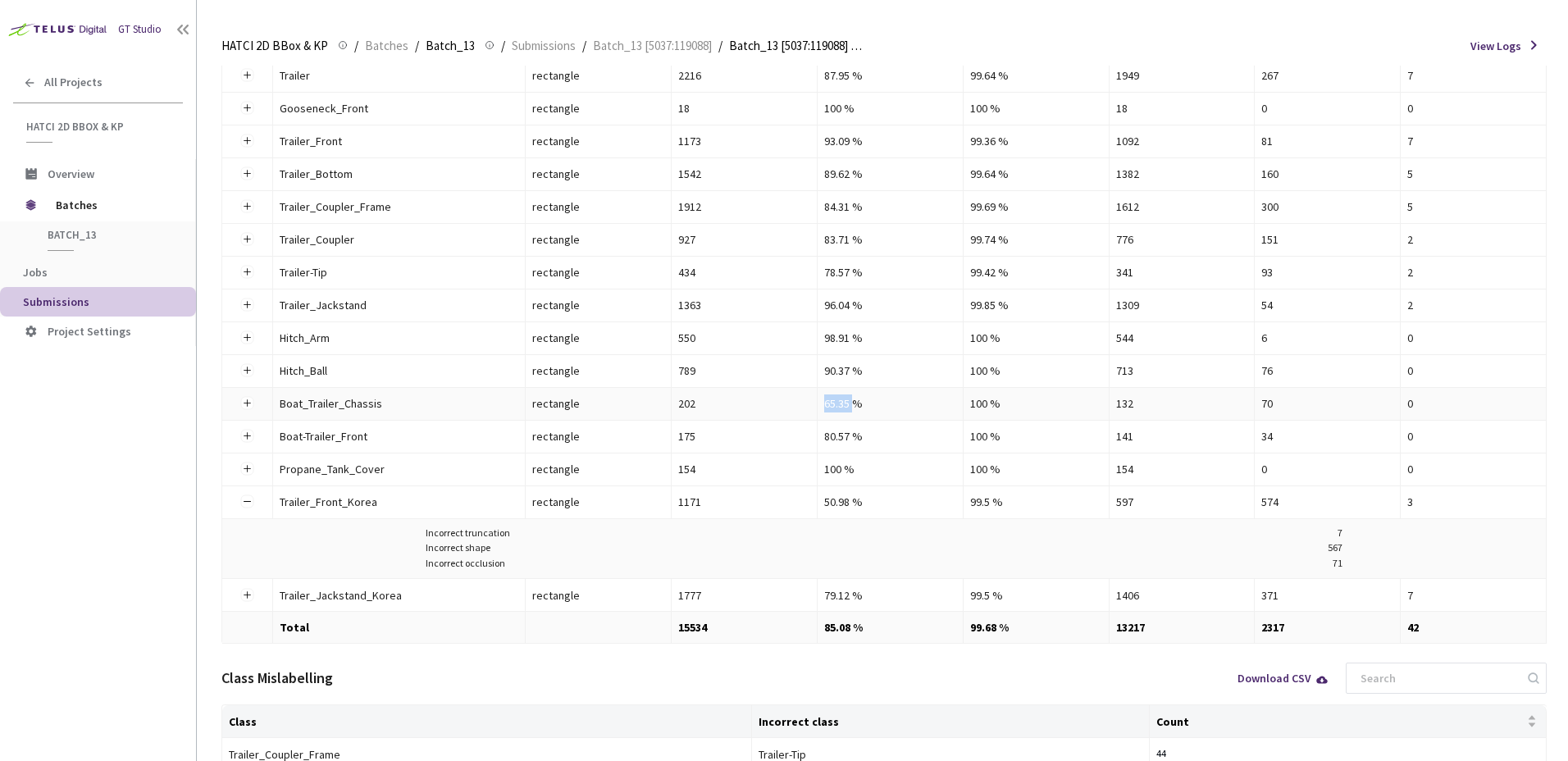
drag, startPoint x: 851, startPoint y: 403, endPoint x: 786, endPoint y: 394, distance: 65.6
click at [786, 394] on tr "Boat_Trailer_Chassis Boat_Trailer_Chassis rectangle 202 65.35 % 100 % 132 70 0" at bounding box center [884, 404] width 1325 height 33
drag, startPoint x: 786, startPoint y: 394, endPoint x: 862, endPoint y: 464, distance: 103.3
click at [863, 443] on div "80.57 %" at bounding box center [890, 437] width 132 height 18
drag, startPoint x: 847, startPoint y: 503, endPoint x: 795, endPoint y: 502, distance: 52.0
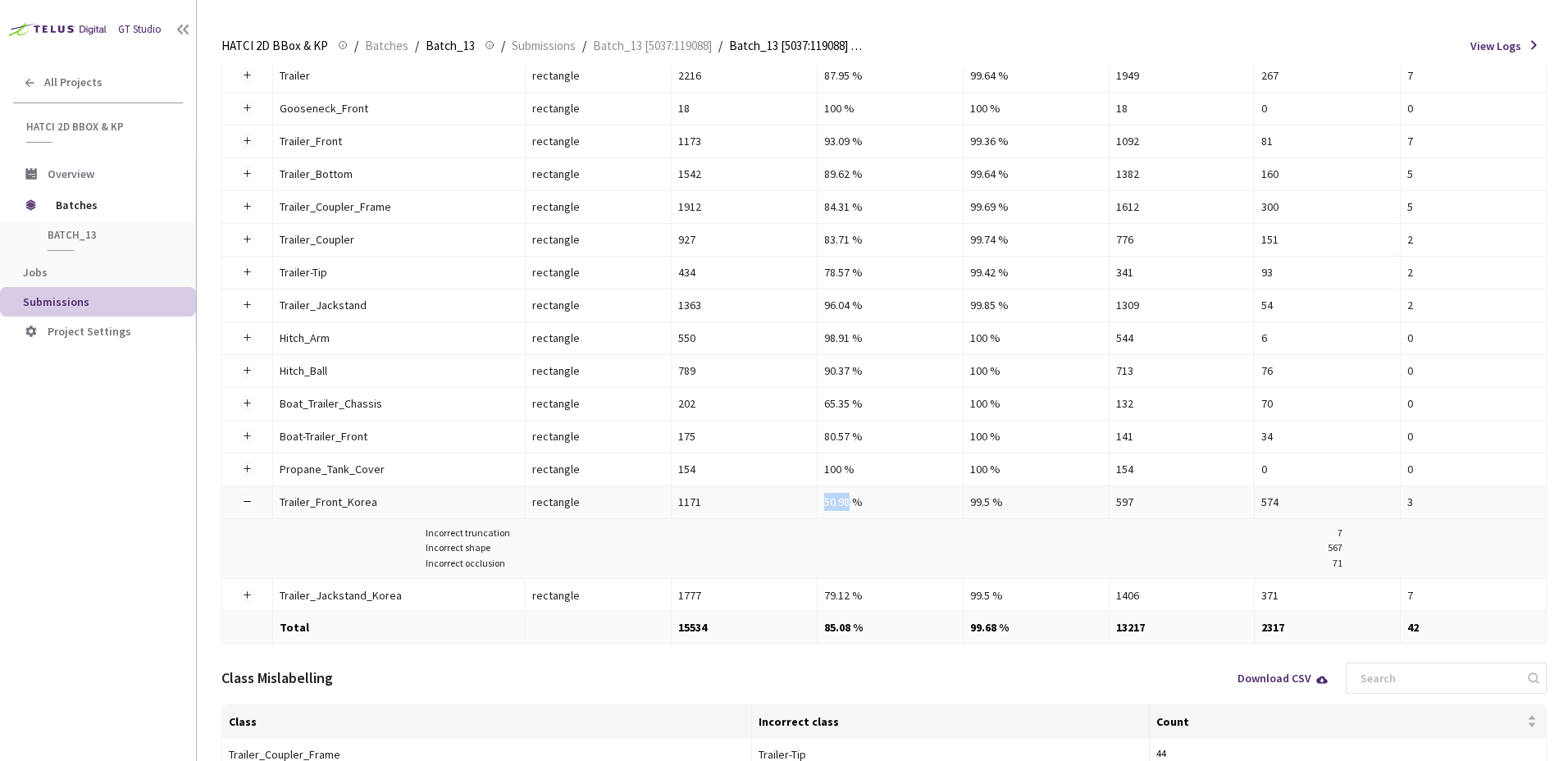
click at [795, 502] on tr "Trailer_Front_Korea Trailer_Front_Korea rectangle 1171 50.98 % 99.5 % 597 574 3" at bounding box center [884, 503] width 1325 height 33
drag, startPoint x: 795, startPoint y: 502, endPoint x: 885, endPoint y: 512, distance: 90.6
click at [885, 512] on td "50.98 %" at bounding box center [890, 503] width 146 height 33
drag, startPoint x: 835, startPoint y: 243, endPoint x: 825, endPoint y: 243, distance: 10.0
click at [825, 243] on div "83.71 %" at bounding box center [890, 239] width 132 height 18
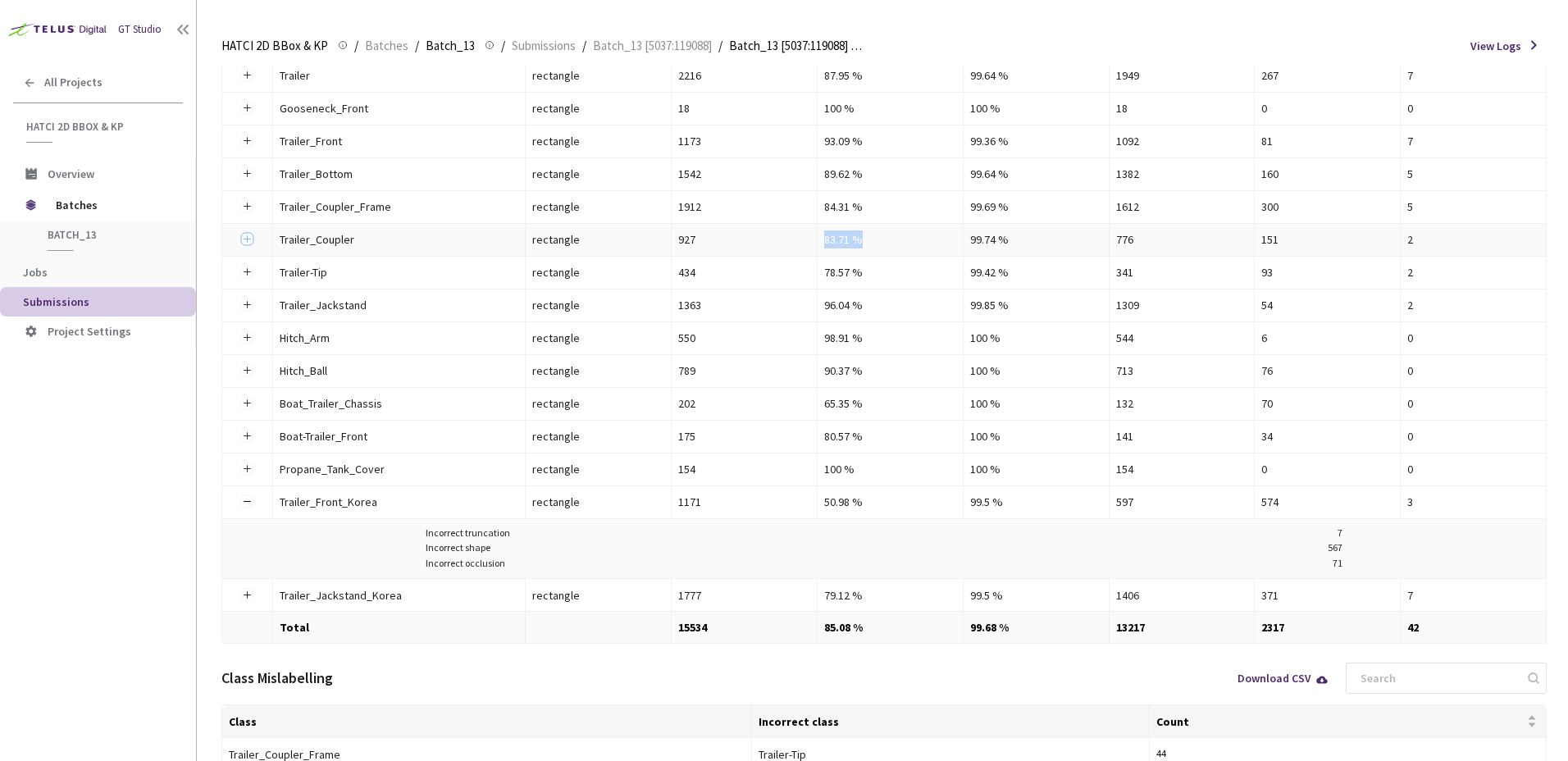
click at [252, 236] on button "Expand row" at bounding box center [247, 239] width 13 height 13
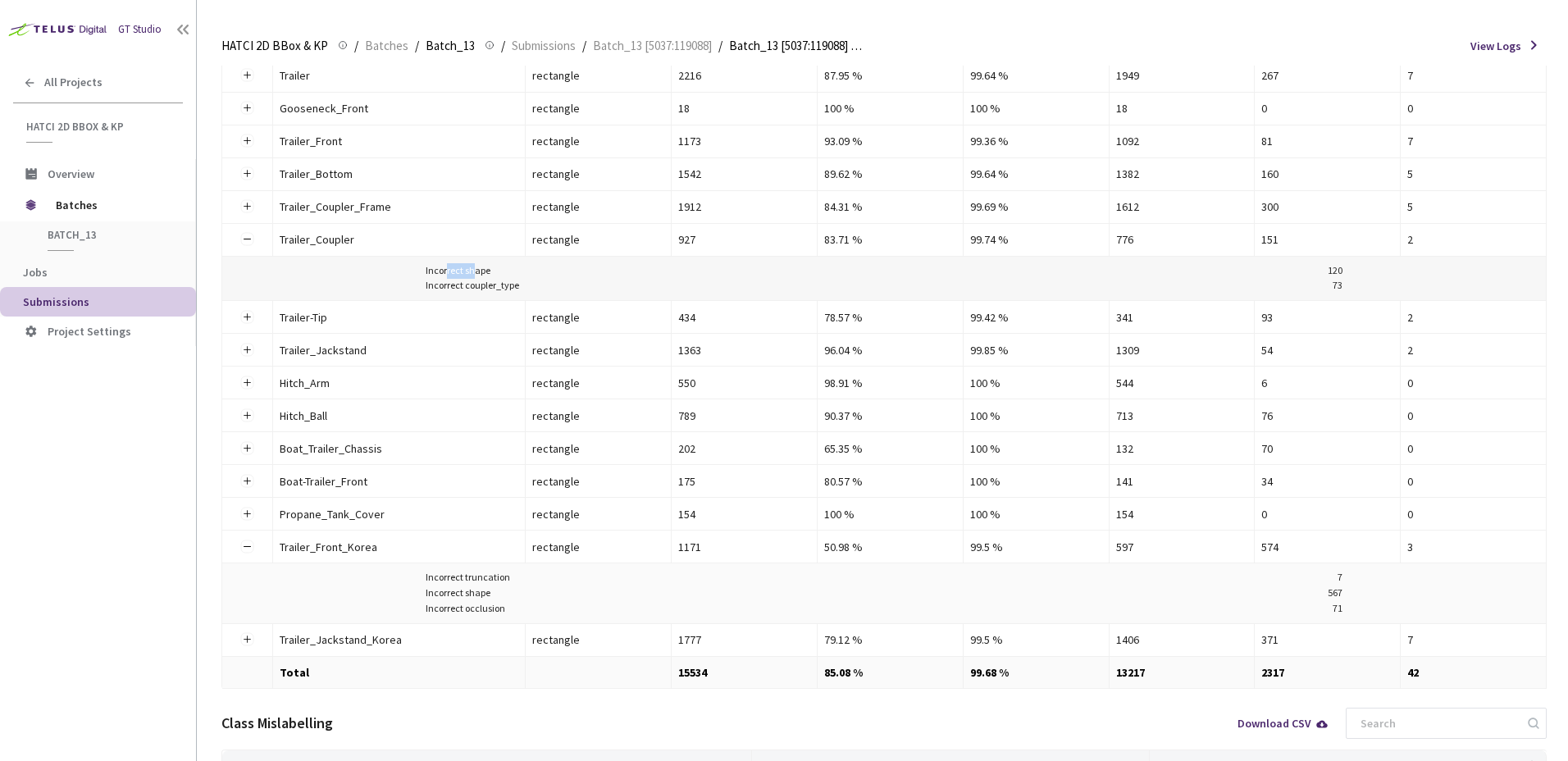
click at [475, 272] on div "Incorrect shape" at bounding box center [458, 271] width 65 height 16
drag, startPoint x: 475, startPoint y: 272, endPoint x: 467, endPoint y: 289, distance: 18.8
click at [467, 288] on div "Incorrect coupler_type" at bounding box center [472, 286] width 94 height 16
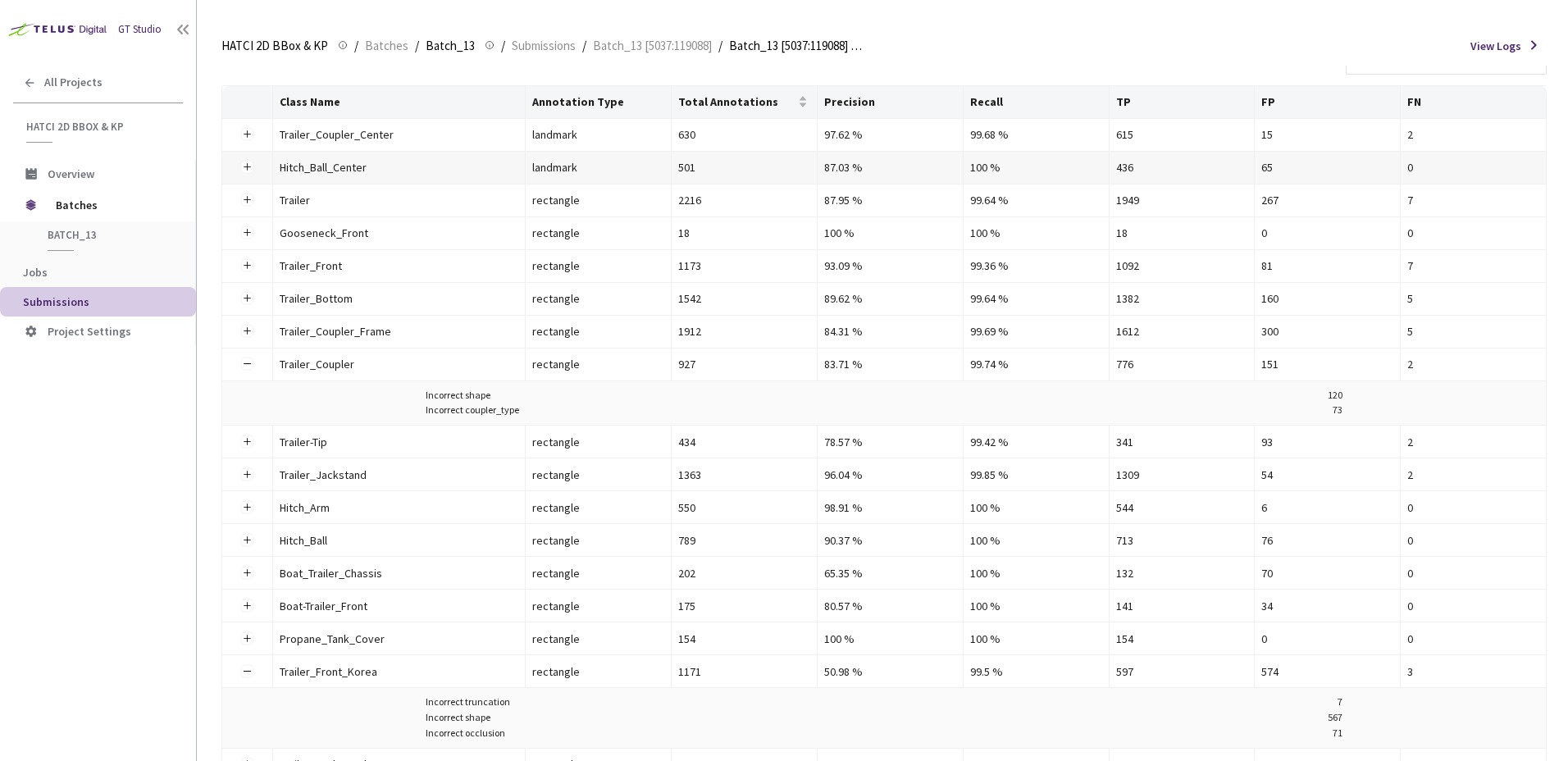
scroll to position [164, 0]
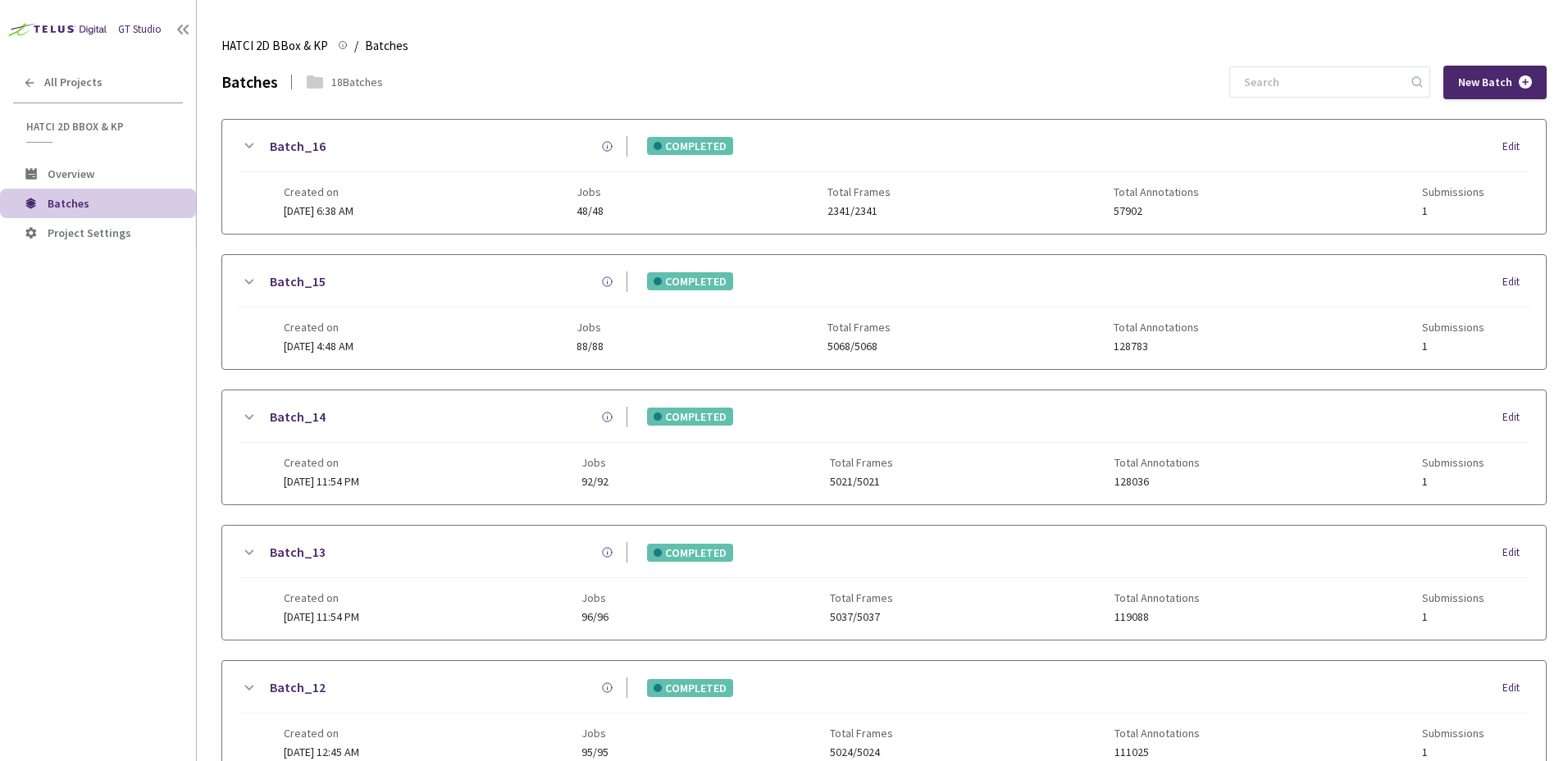
drag, startPoint x: 252, startPoint y: 276, endPoint x: 294, endPoint y: 347, distance: 82.5
click at [252, 276] on icon at bounding box center [248, 282] width 20 height 20
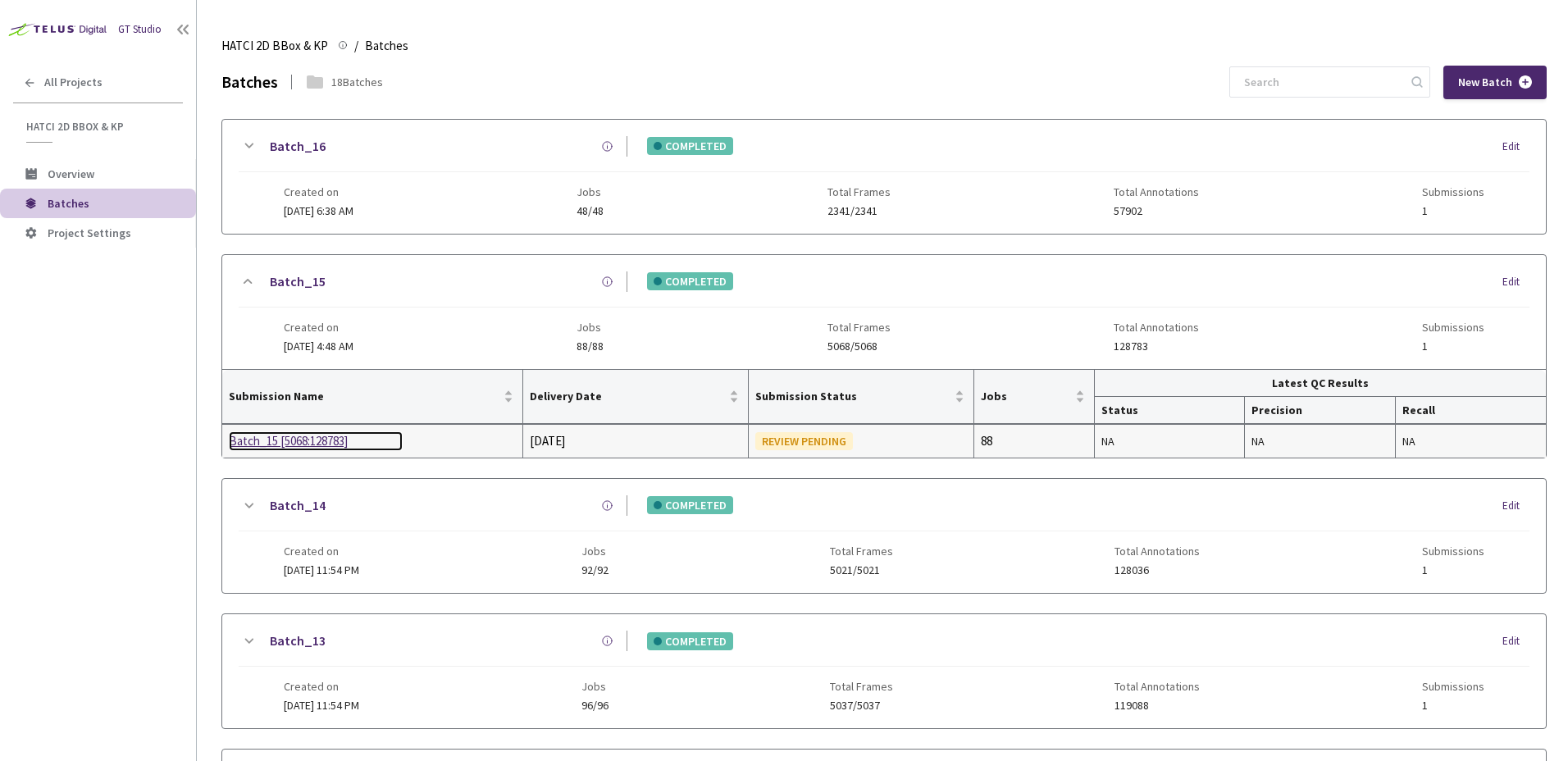
click at [325, 447] on div "Batch_15 [5068:128783]" at bounding box center [316, 442] width 173 height 20
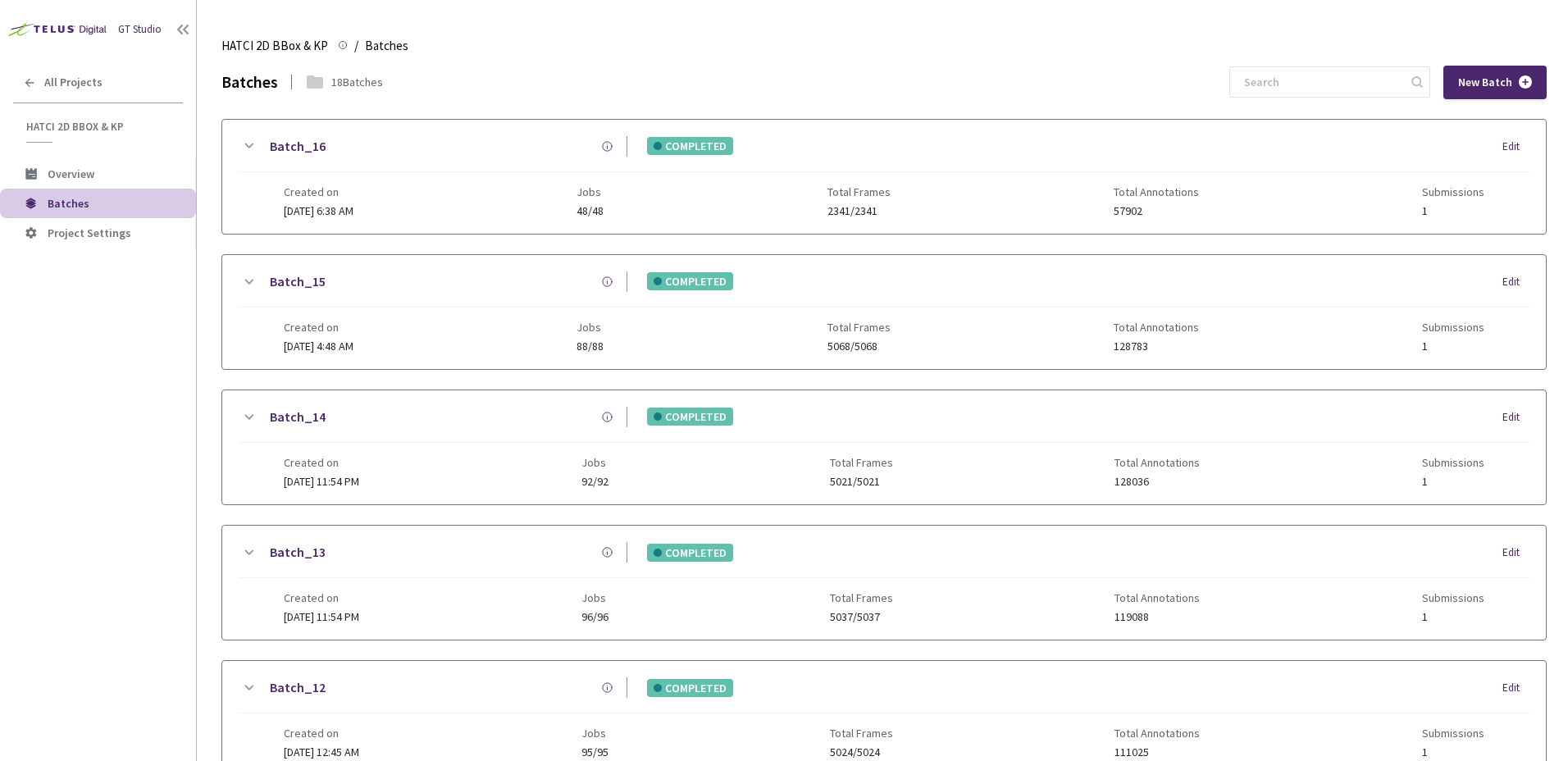
scroll to position [205, 0]
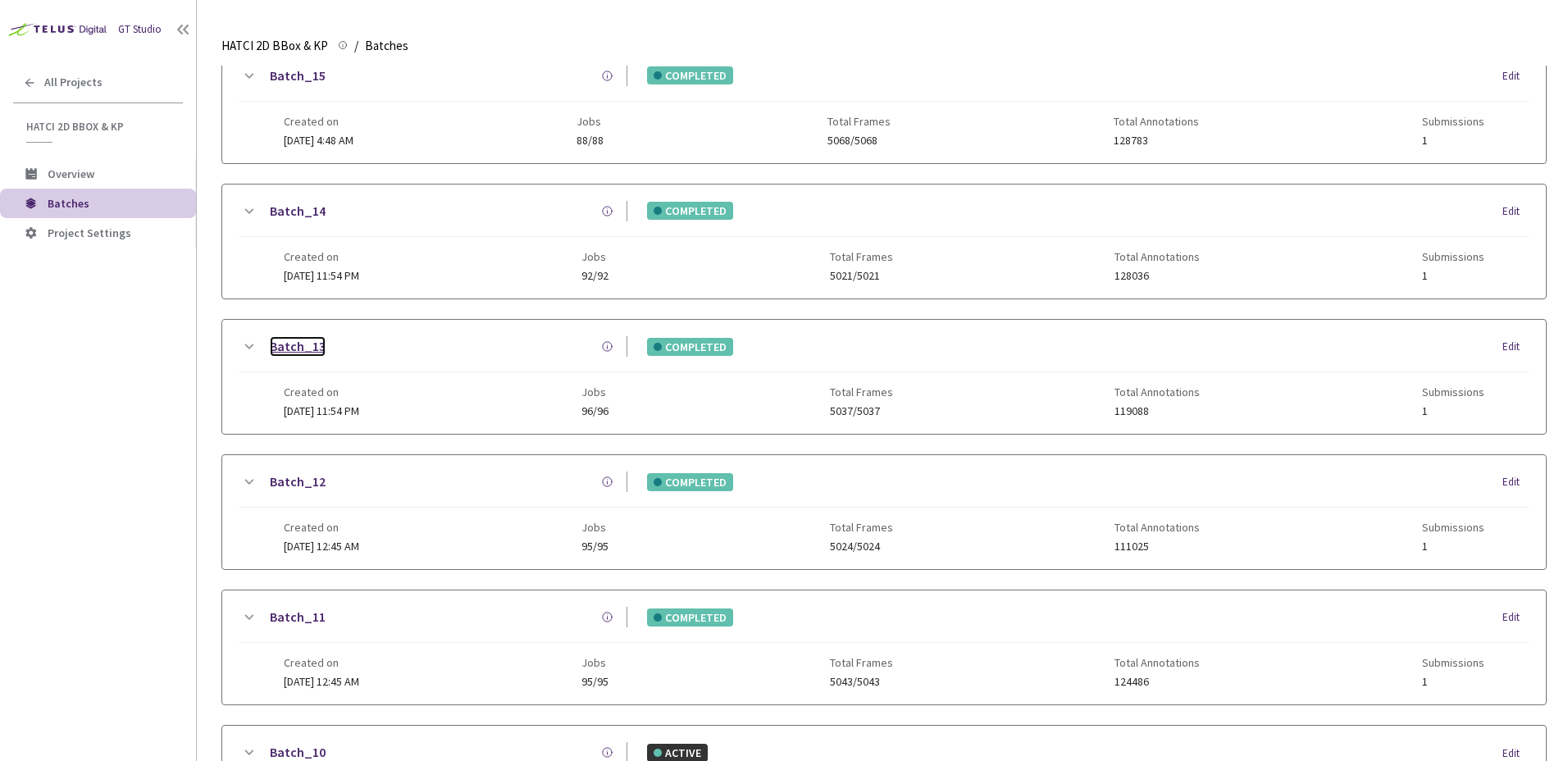
click at [305, 350] on link "Batch_13" at bounding box center [298, 346] width 56 height 21
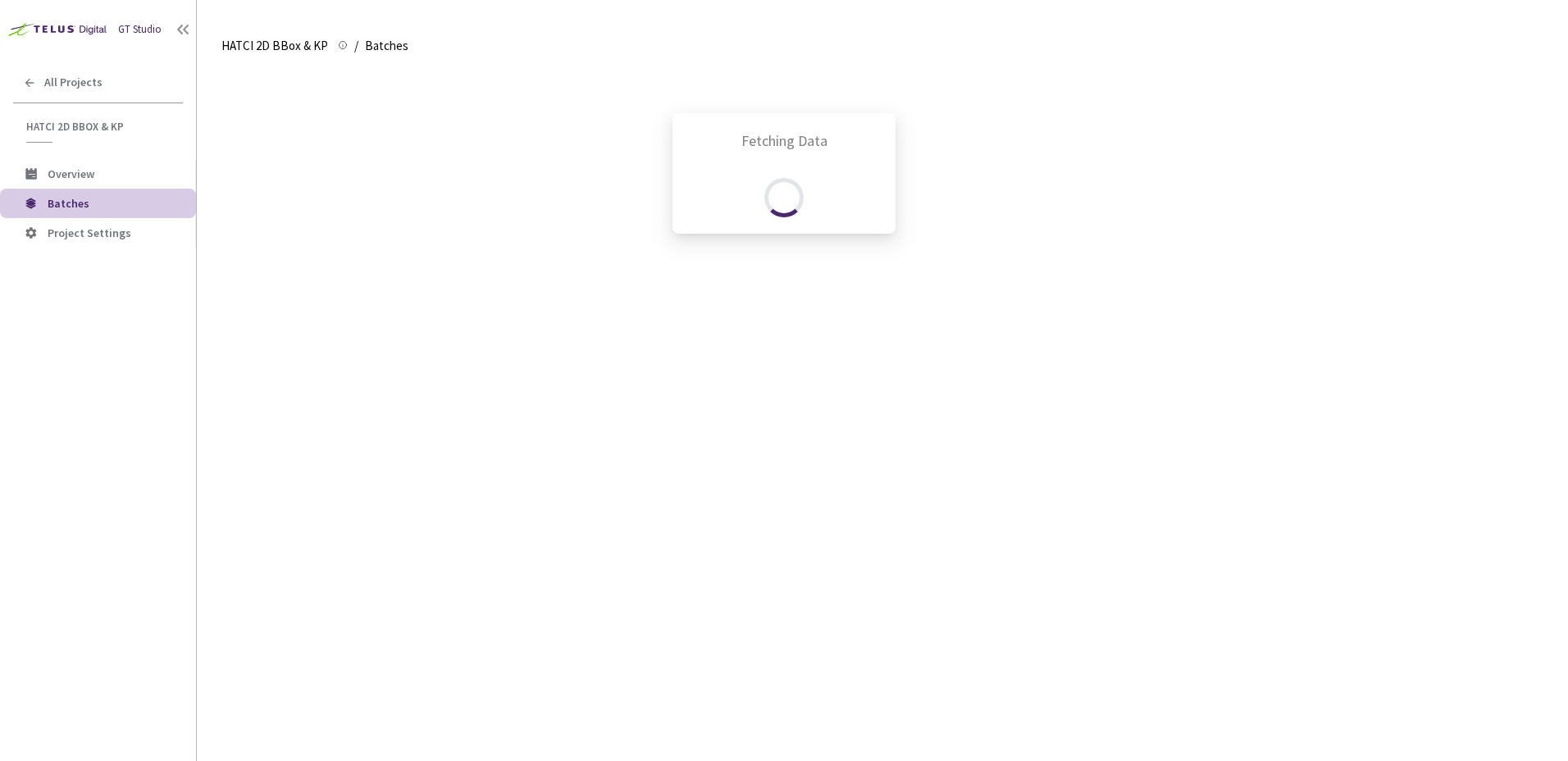
scroll to position [478, 0]
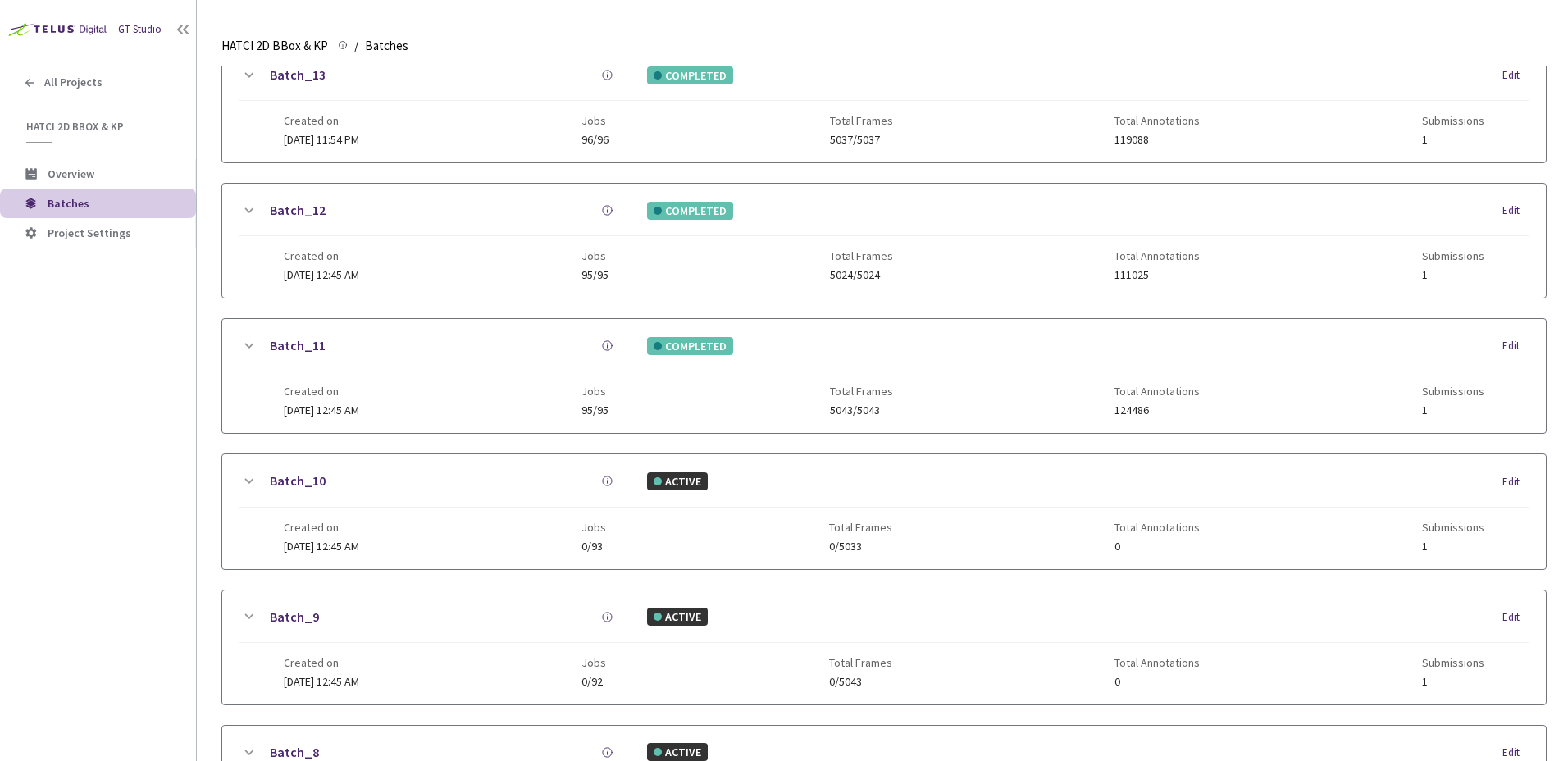
click at [245, 77] on icon at bounding box center [248, 76] width 20 height 20
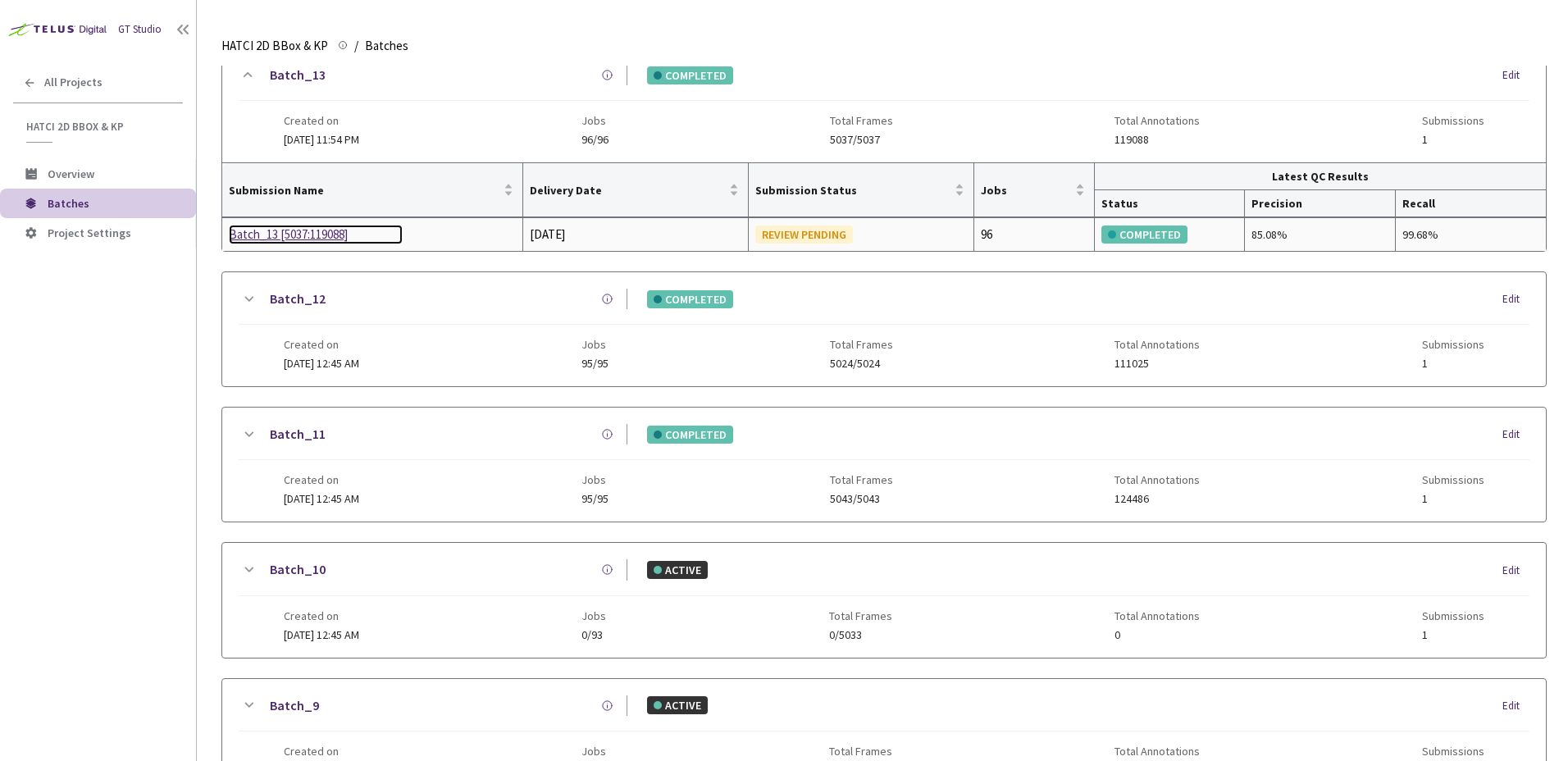
click at [293, 235] on div "Batch_13 [5037:119088]" at bounding box center [316, 234] width 173 height 20
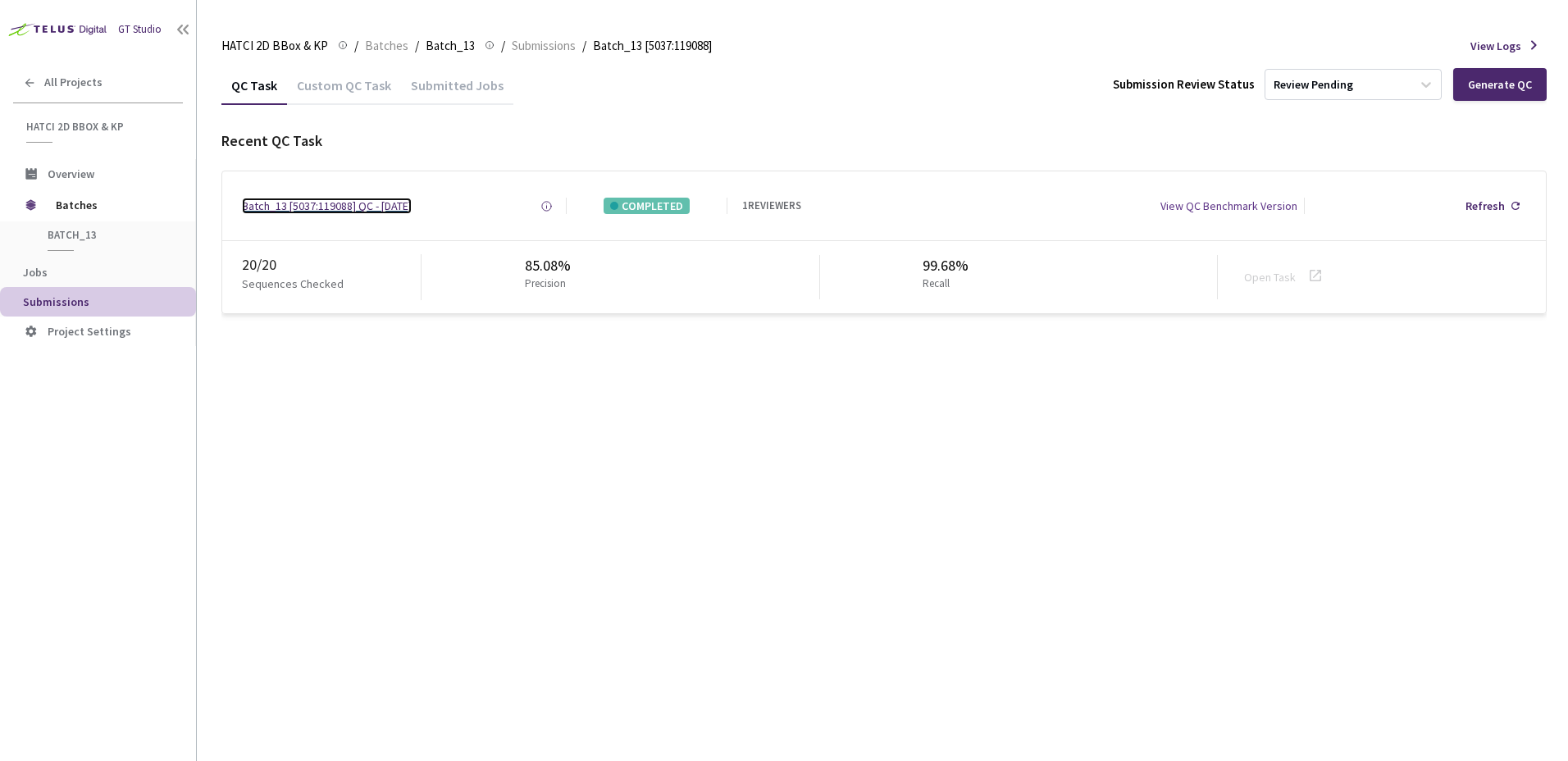
click at [280, 201] on div "Batch_13 [5037:119088] QC - [DATE]" at bounding box center [327, 205] width 169 height 16
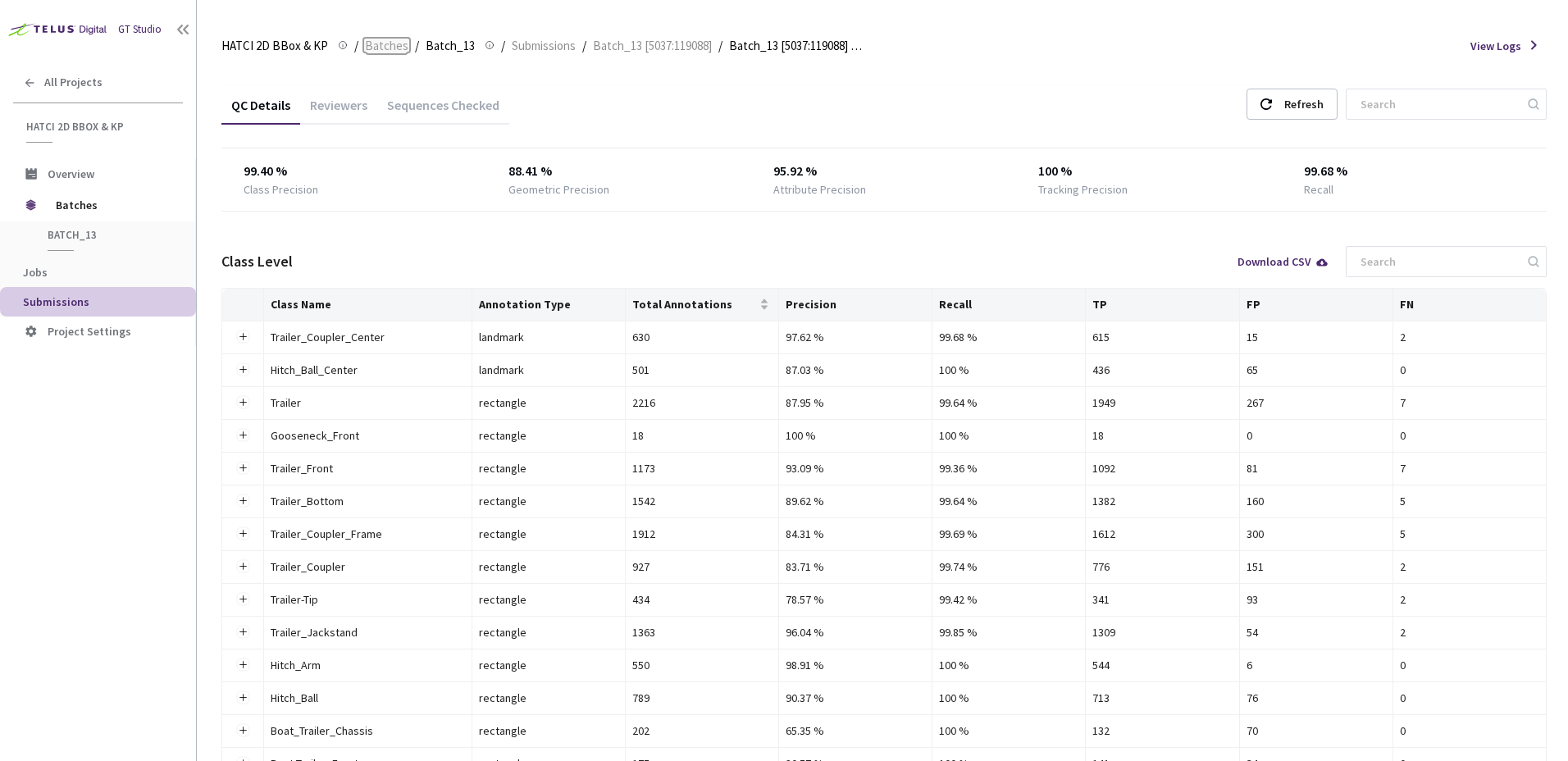
click at [400, 49] on span "Batches" at bounding box center [387, 46] width 44 height 20
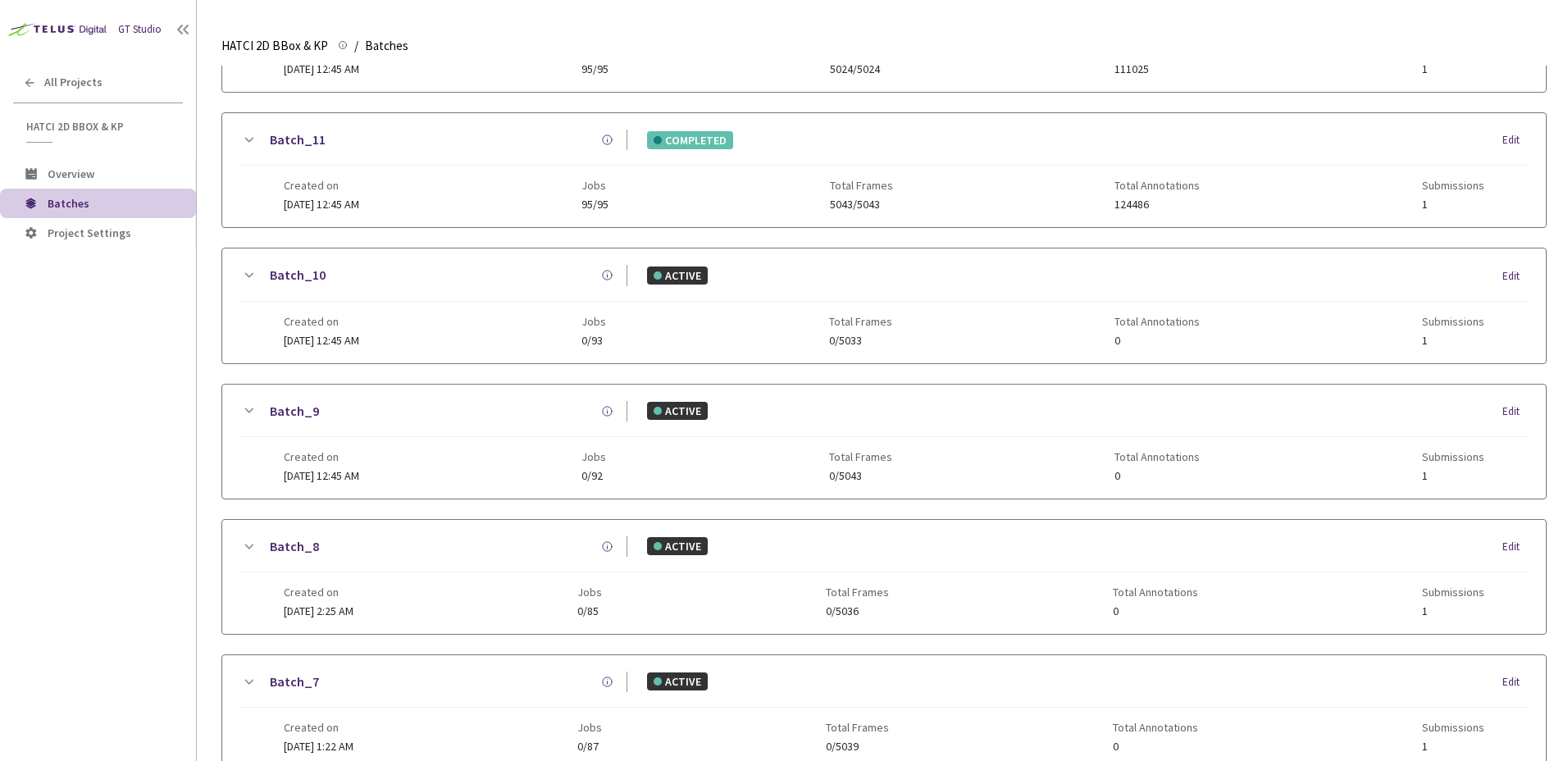
scroll to position [789, 0]
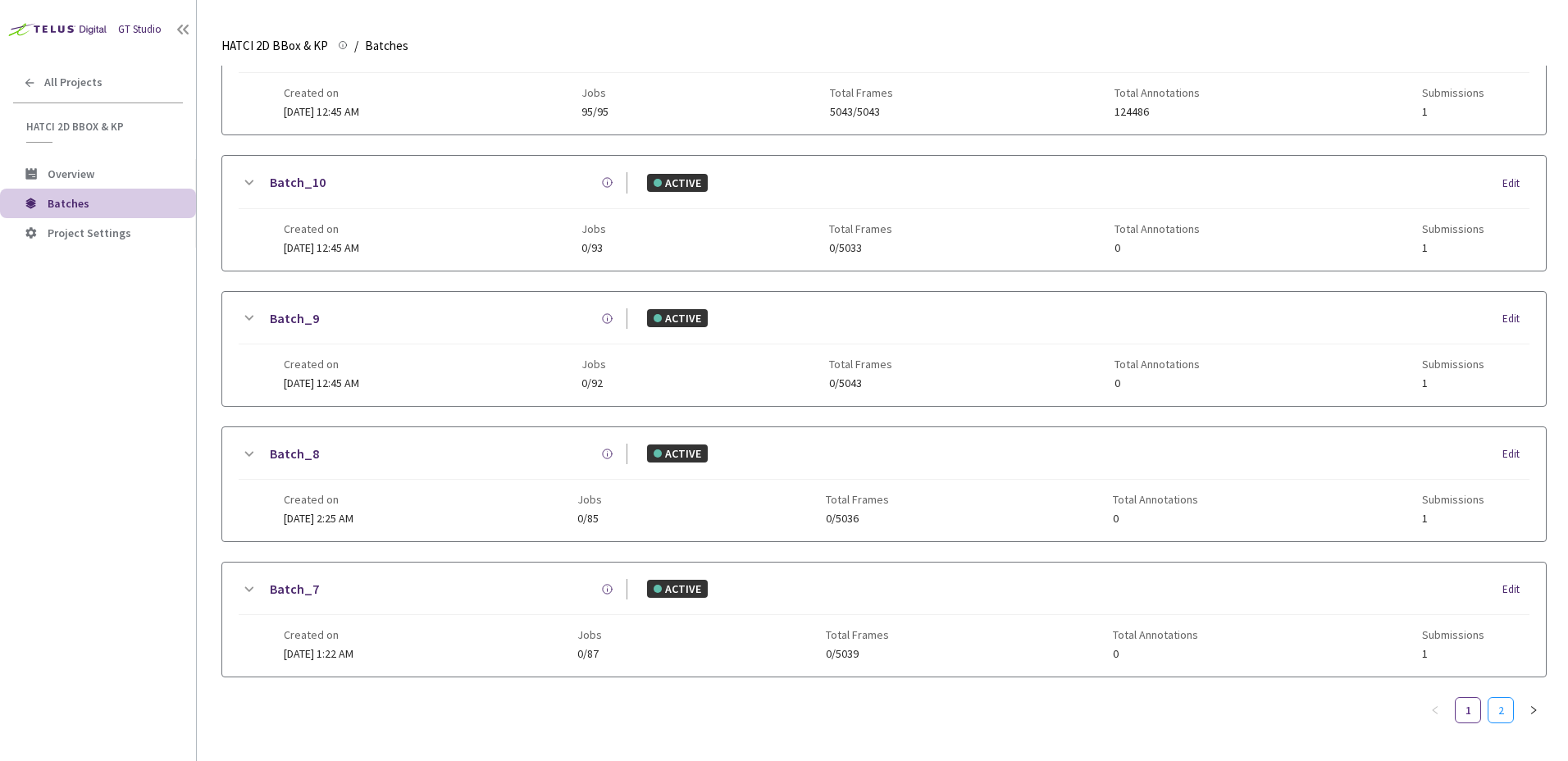
click at [1496, 698] on link "2" at bounding box center [1500, 710] width 25 height 25
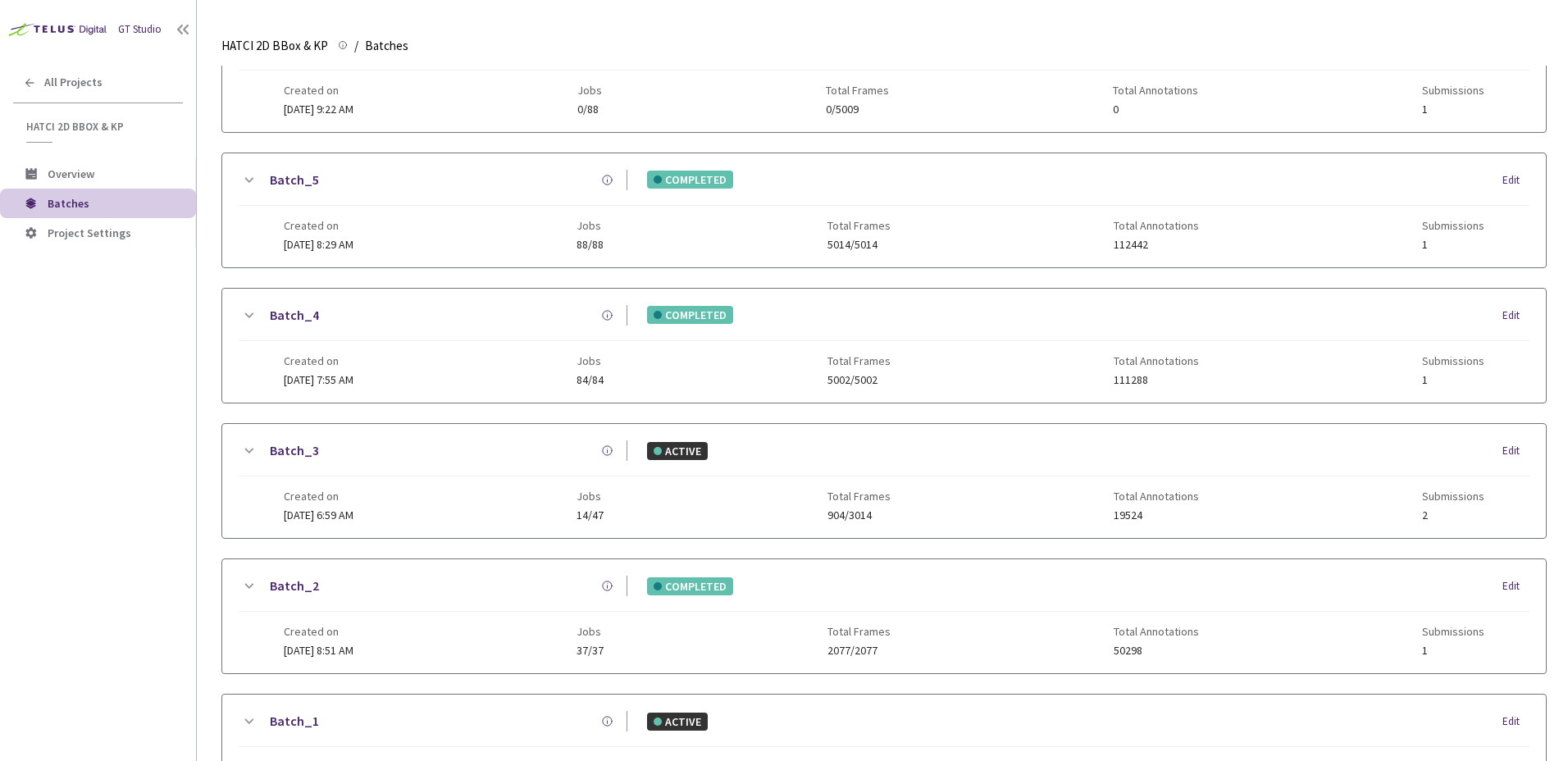
scroll to position [95, 0]
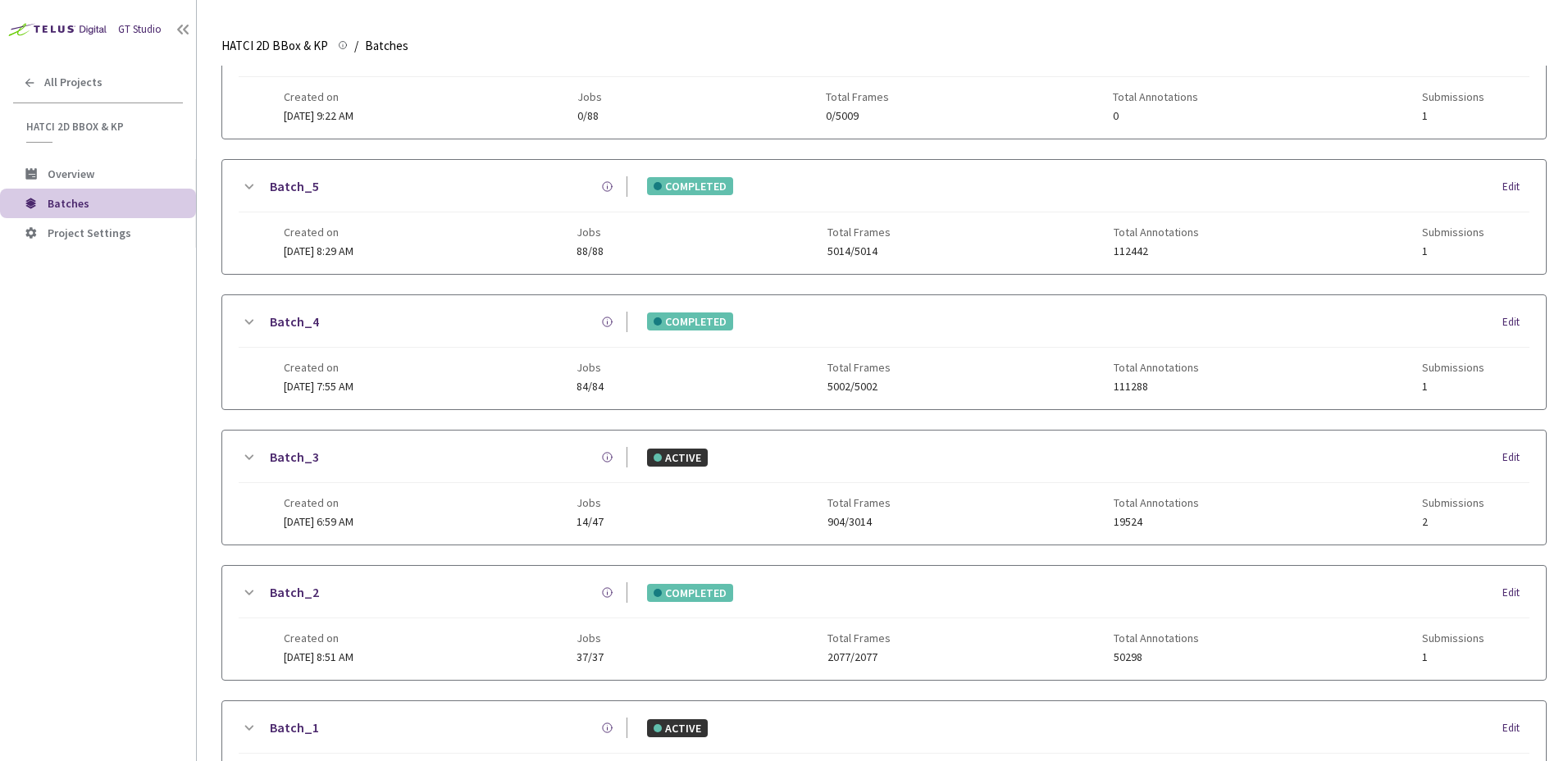
click at [247, 320] on icon at bounding box center [248, 322] width 20 height 20
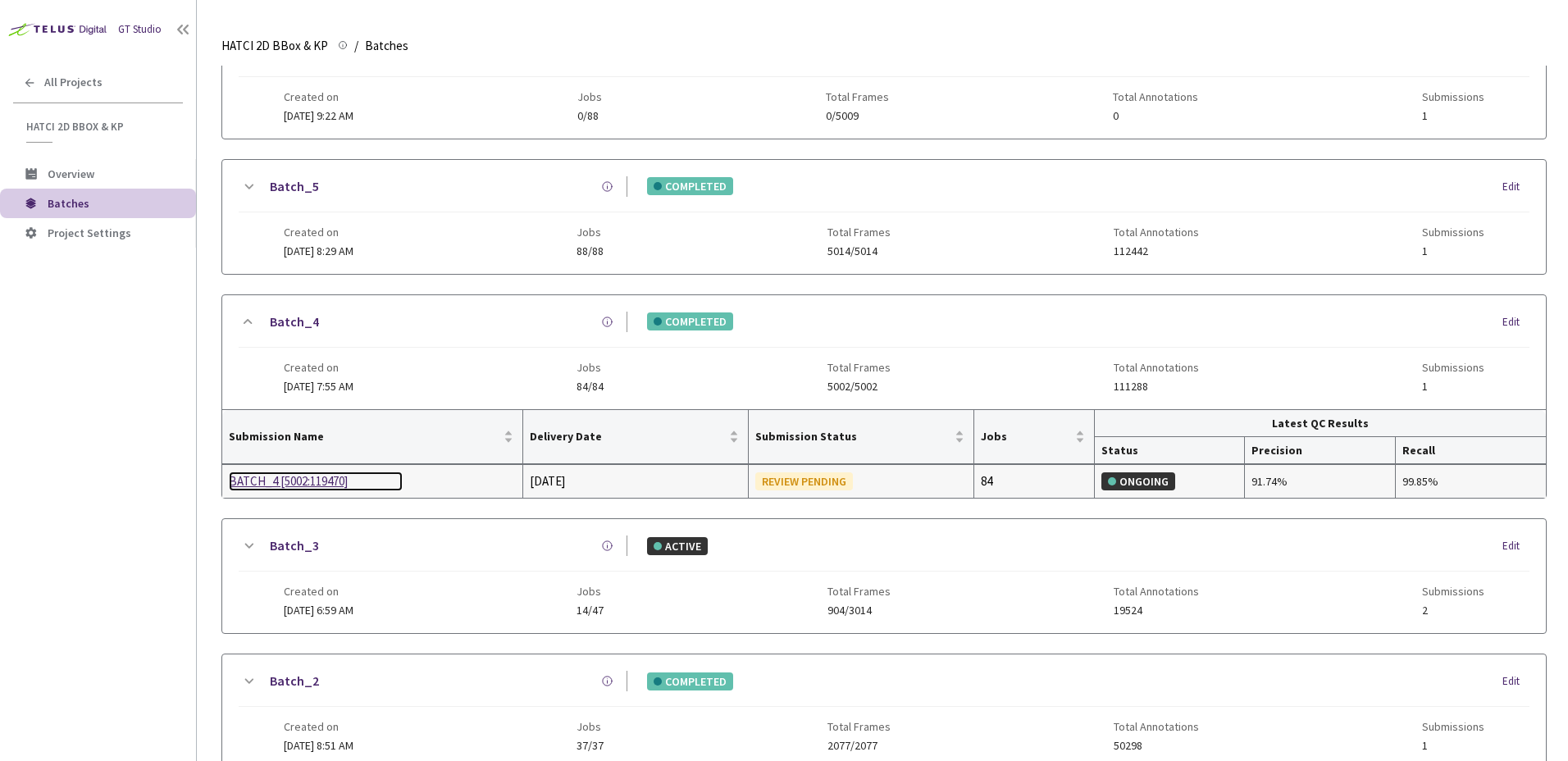
click at [325, 490] on div "BATCH_4 [5002:119470]" at bounding box center [316, 482] width 173 height 20
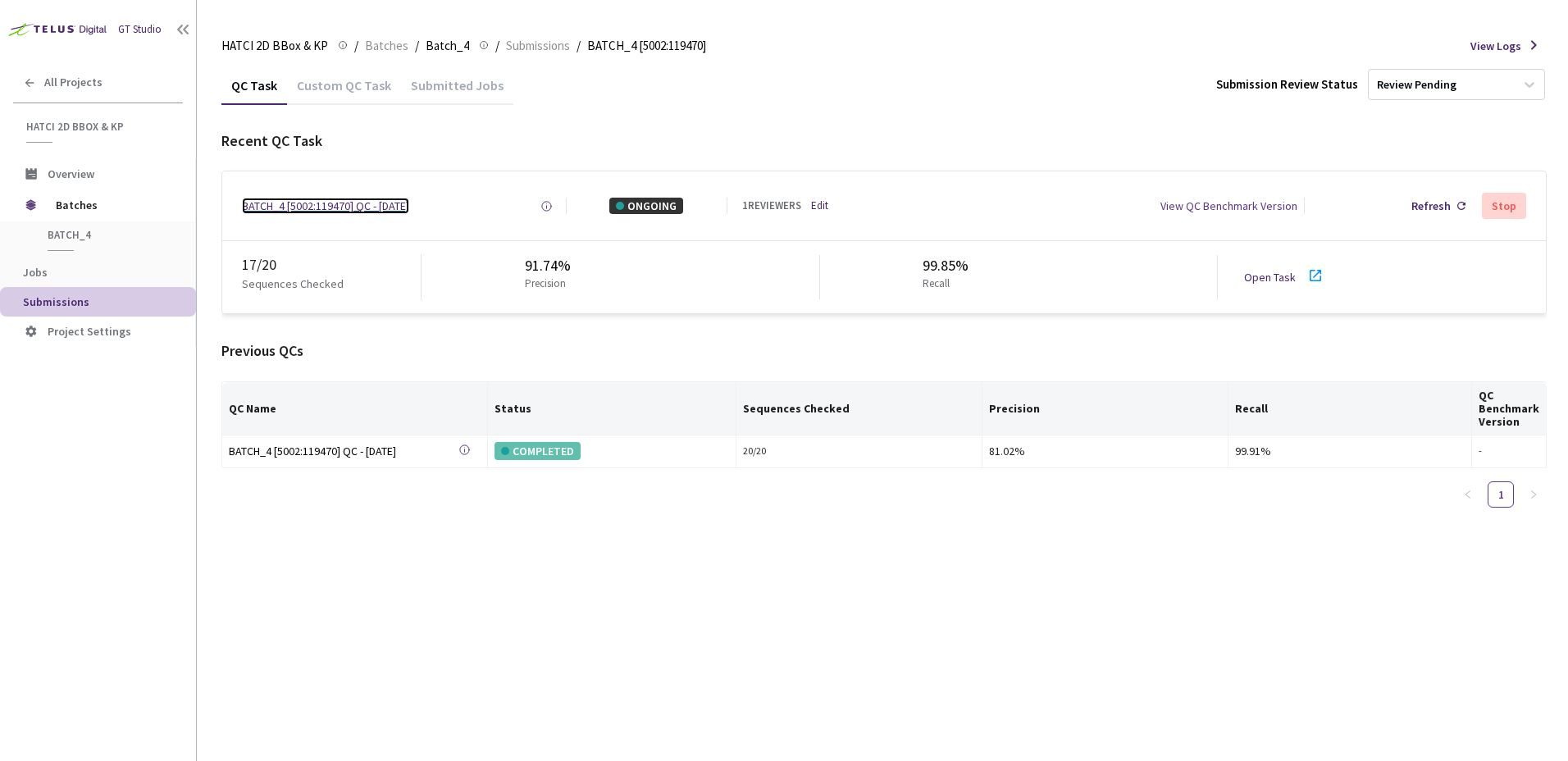
click at [305, 200] on div "BATCH_4 [5002:119470] QC - 24 Jul, 2025" at bounding box center [326, 205] width 167 height 16
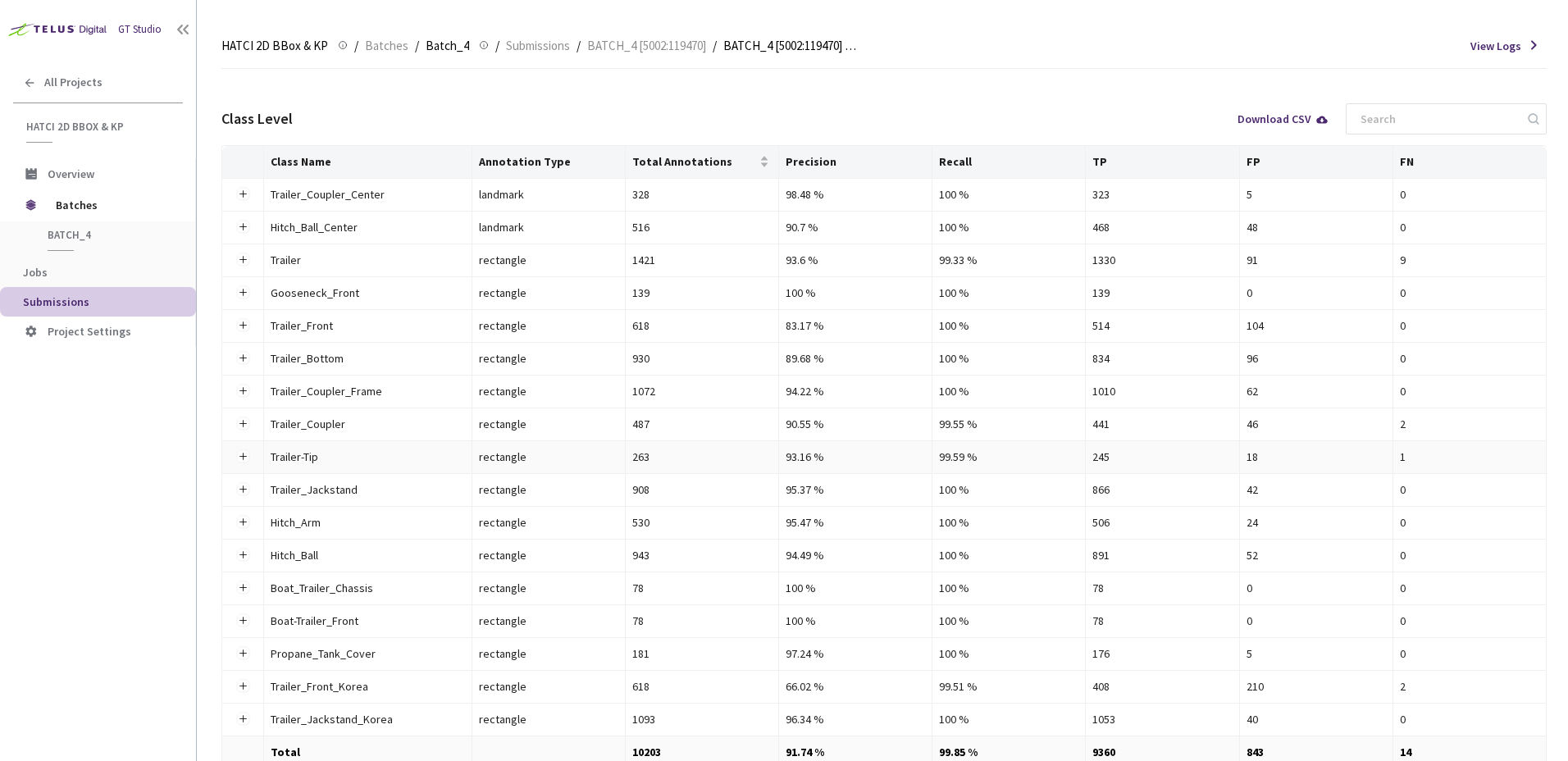
scroll to position [246, 0]
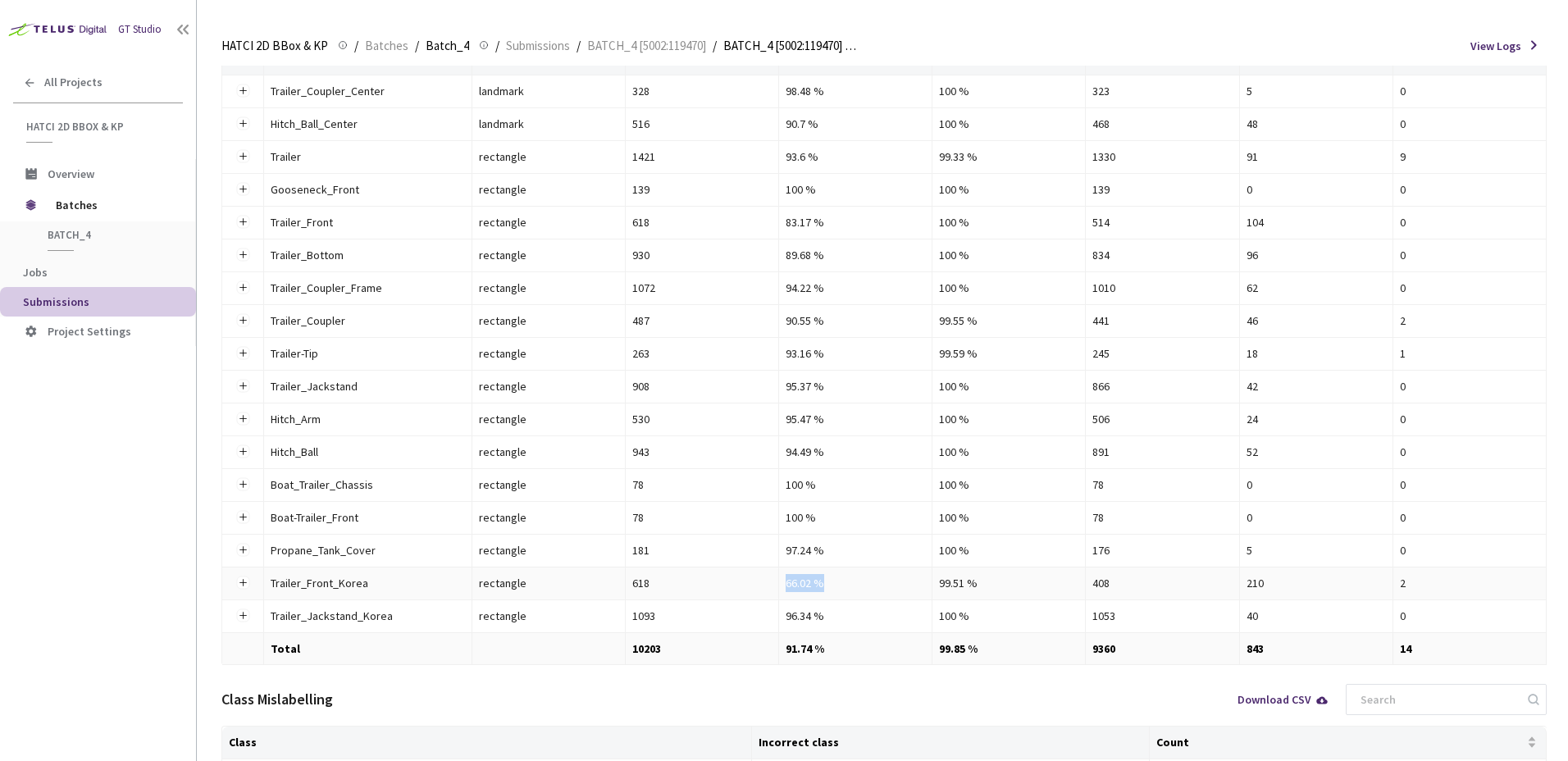
drag, startPoint x: 837, startPoint y: 583, endPoint x: 710, endPoint y: 590, distance: 127.2
click at [725, 586] on tr "Trailer_Front_Korea Trailer_Front_Korea rectangle 618 66.02 % 99.51 % 408 210 2" at bounding box center [884, 583] width 1325 height 33
click at [849, 580] on div "66.02 %" at bounding box center [855, 583] width 140 height 18
drag, startPoint x: 818, startPoint y: 579, endPoint x: 787, endPoint y: 581, distance: 31.1
click at [787, 581] on div "66.02 %" at bounding box center [855, 583] width 140 height 18
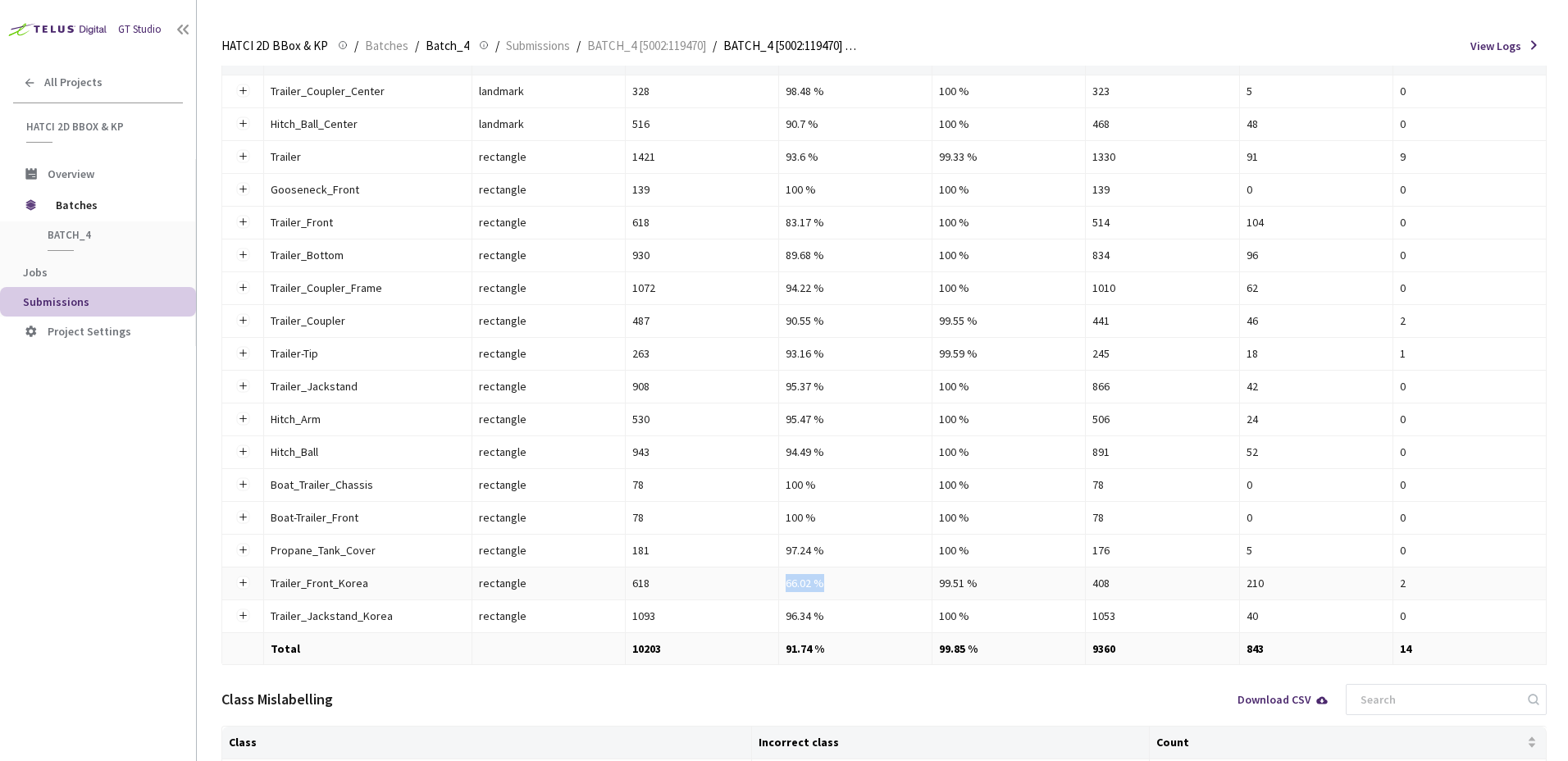
drag, startPoint x: 787, startPoint y: 581, endPoint x: 883, endPoint y: 582, distance: 96.0
click at [879, 580] on div "66.02 %" at bounding box center [855, 583] width 140 height 18
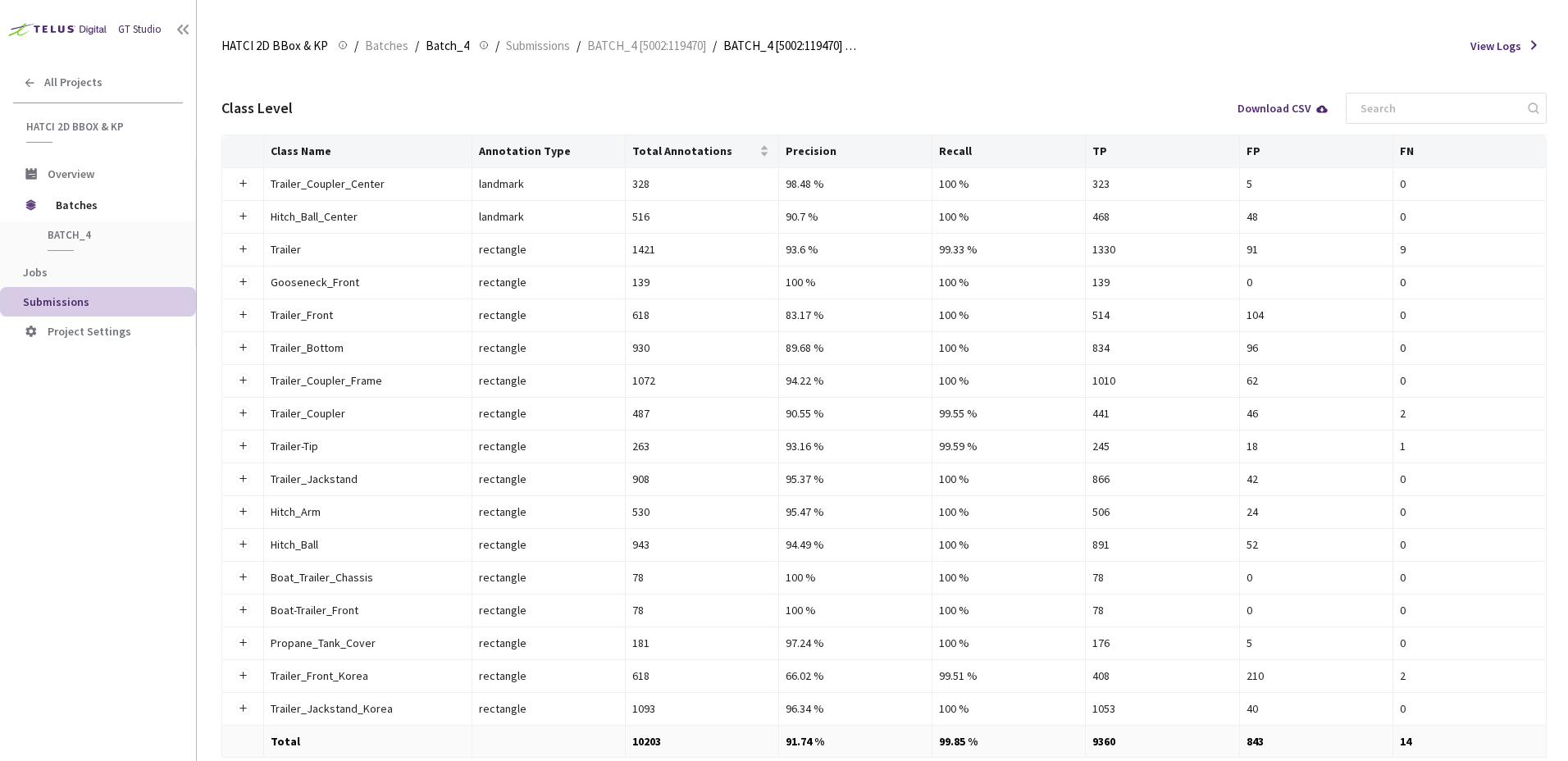
scroll to position [82, 0]
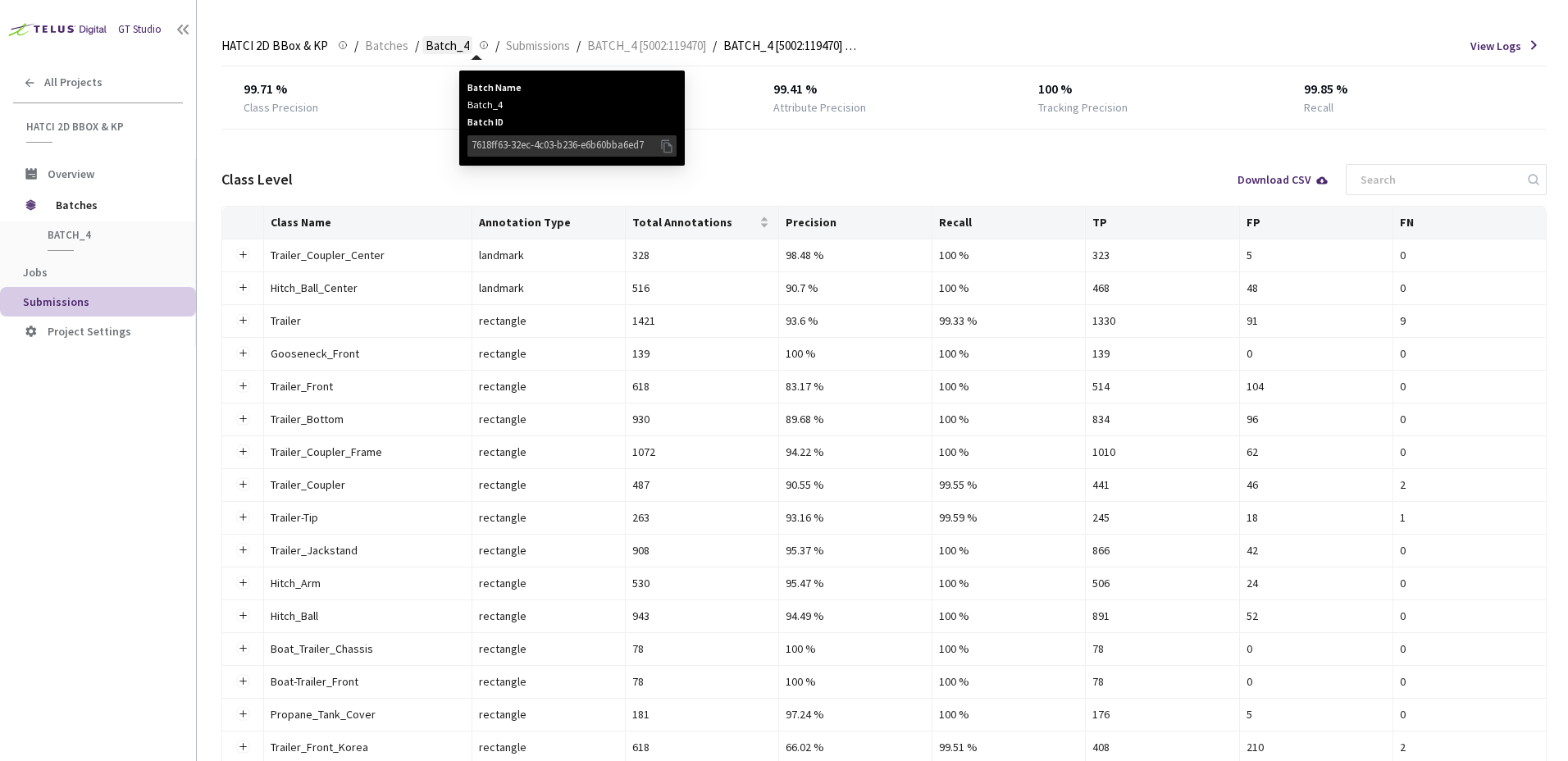
drag, startPoint x: 473, startPoint y: 48, endPoint x: 436, endPoint y: 44, distance: 37.2
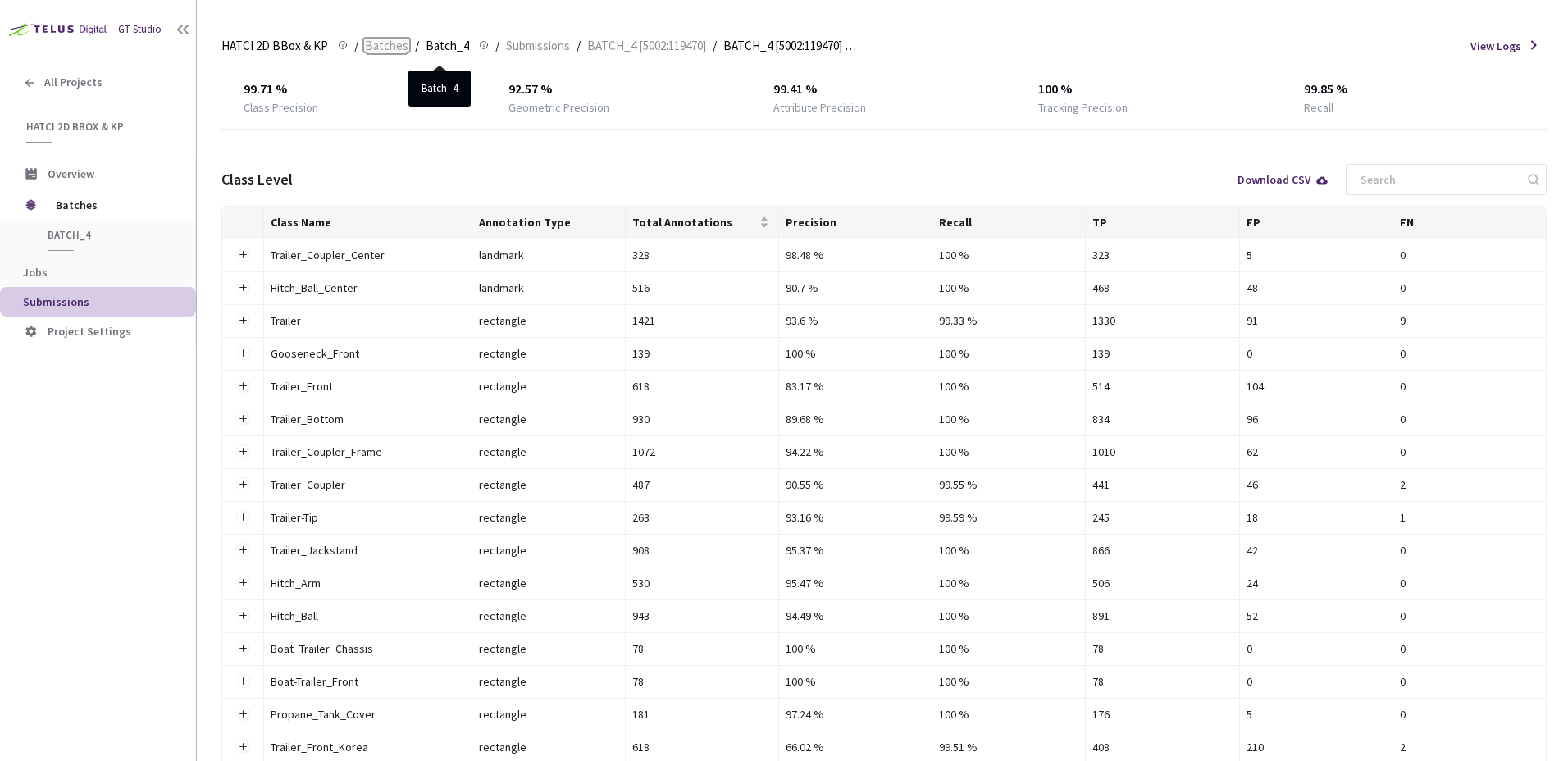
drag, startPoint x: 436, startPoint y: 44, endPoint x: 393, endPoint y: 47, distance: 43.1
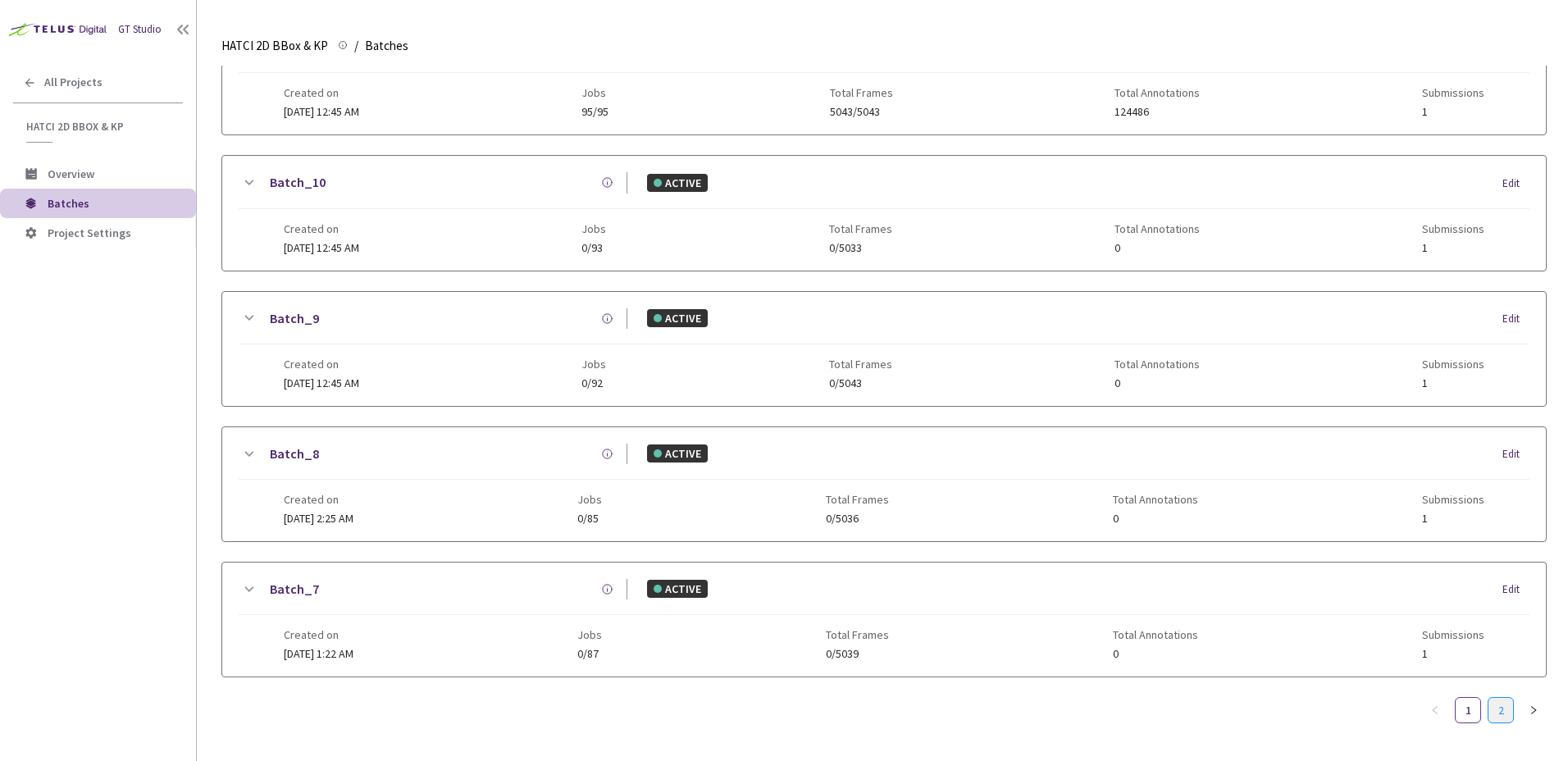
click at [1504, 698] on link "2" at bounding box center [1500, 710] width 25 height 25
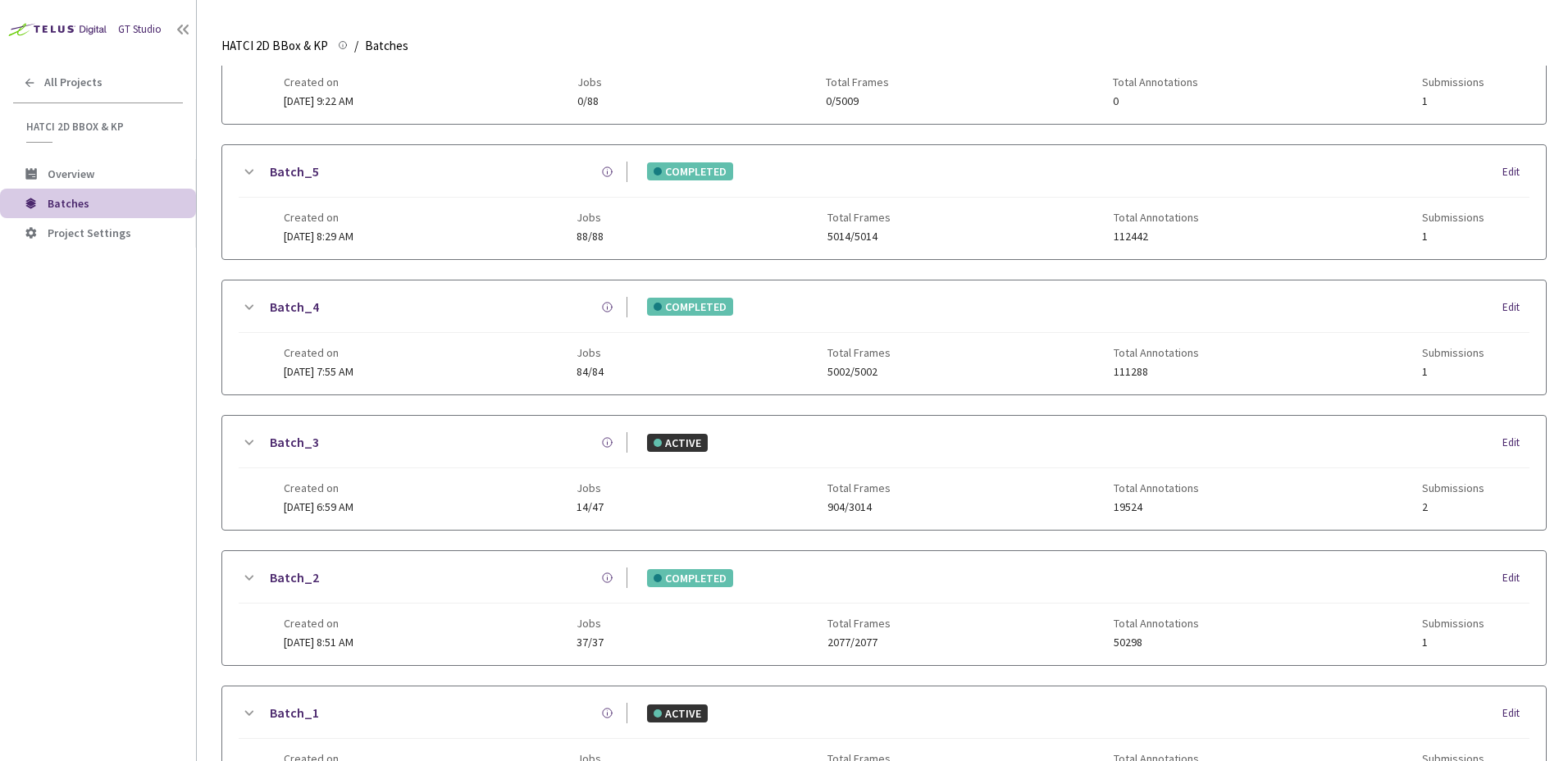
scroll to position [82, 0]
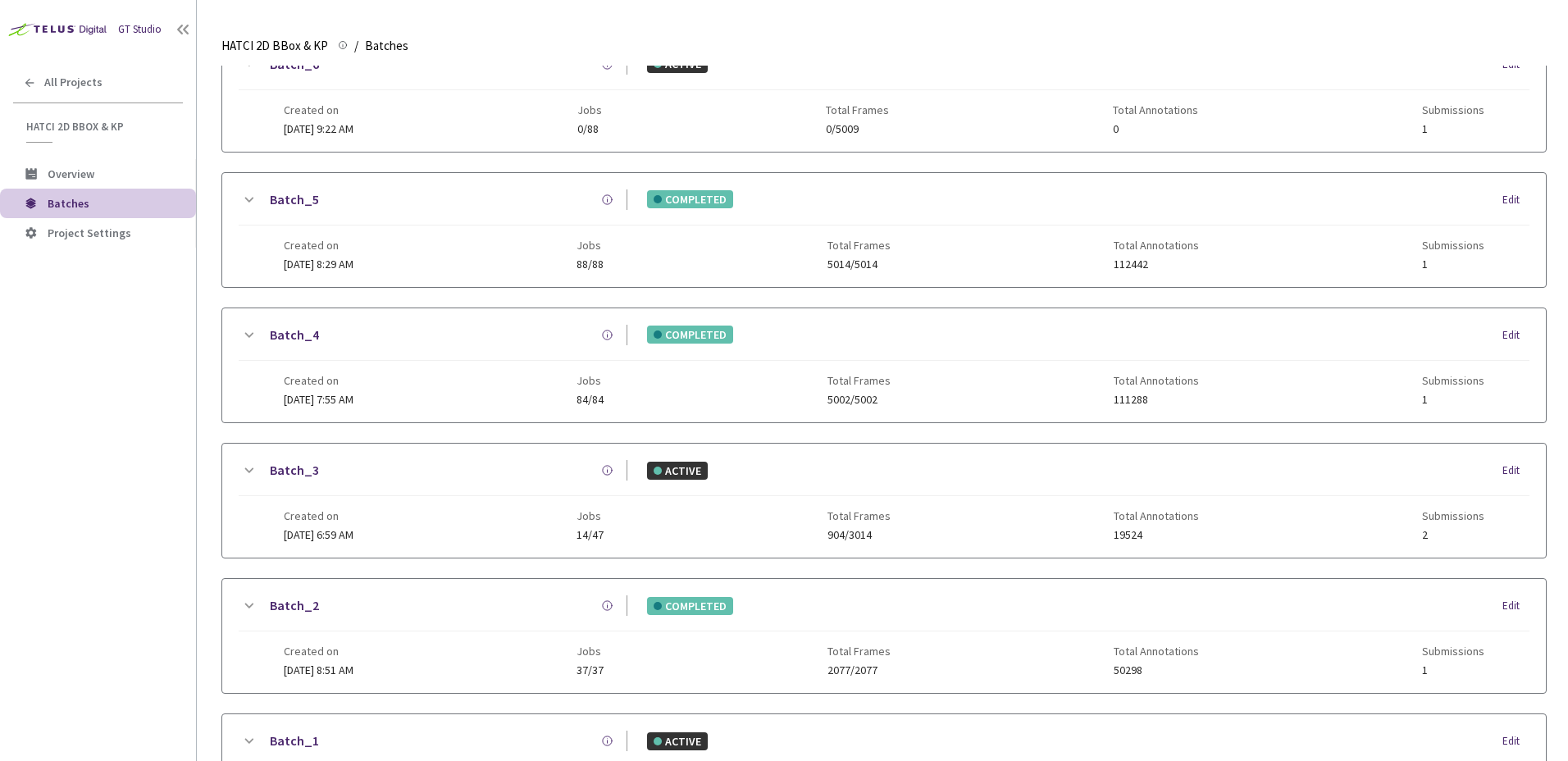
click at [248, 197] on icon at bounding box center [248, 200] width 20 height 20
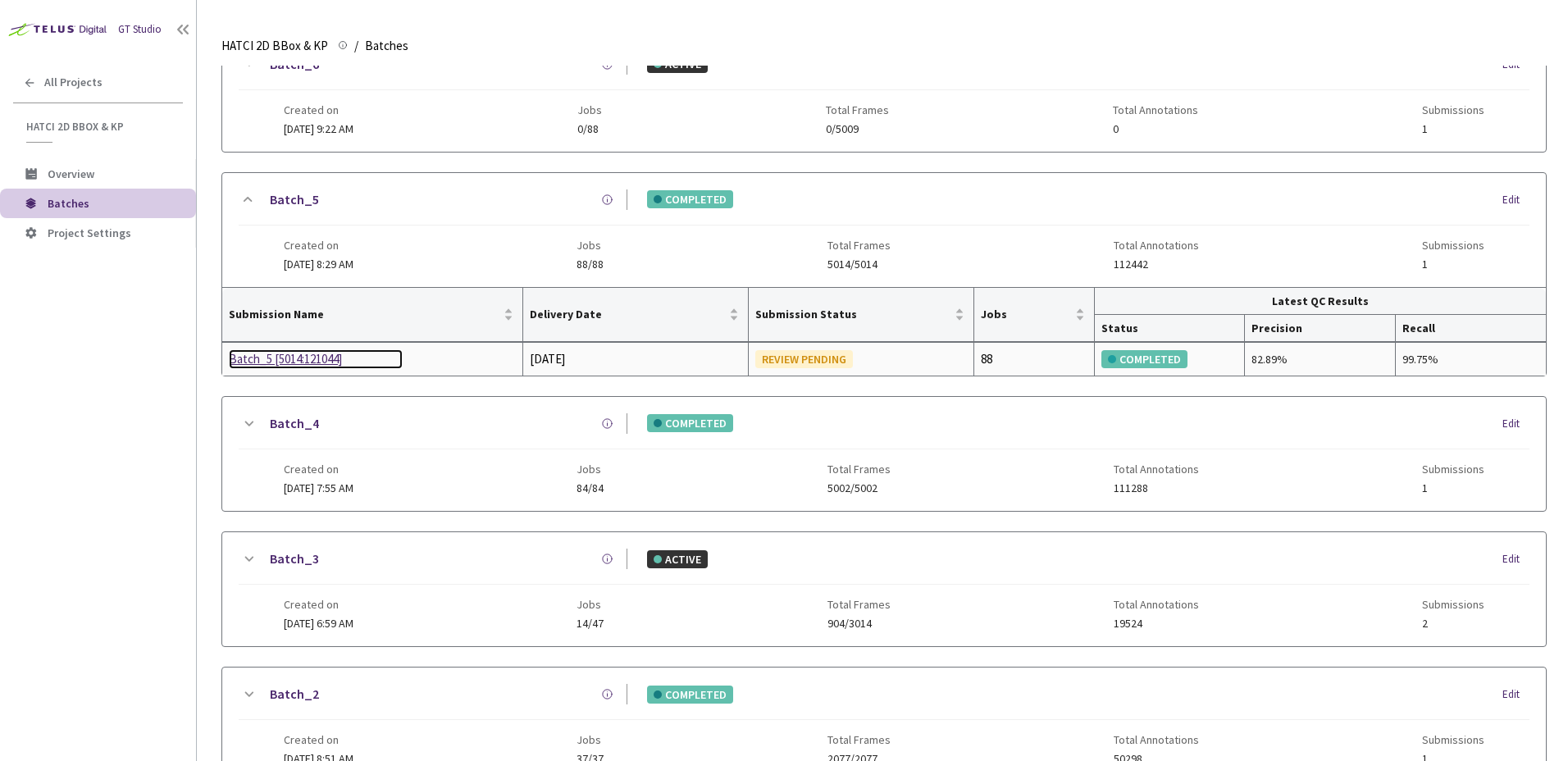
click at [295, 363] on div "Batch_5 [5014:121044]" at bounding box center [316, 359] width 173 height 20
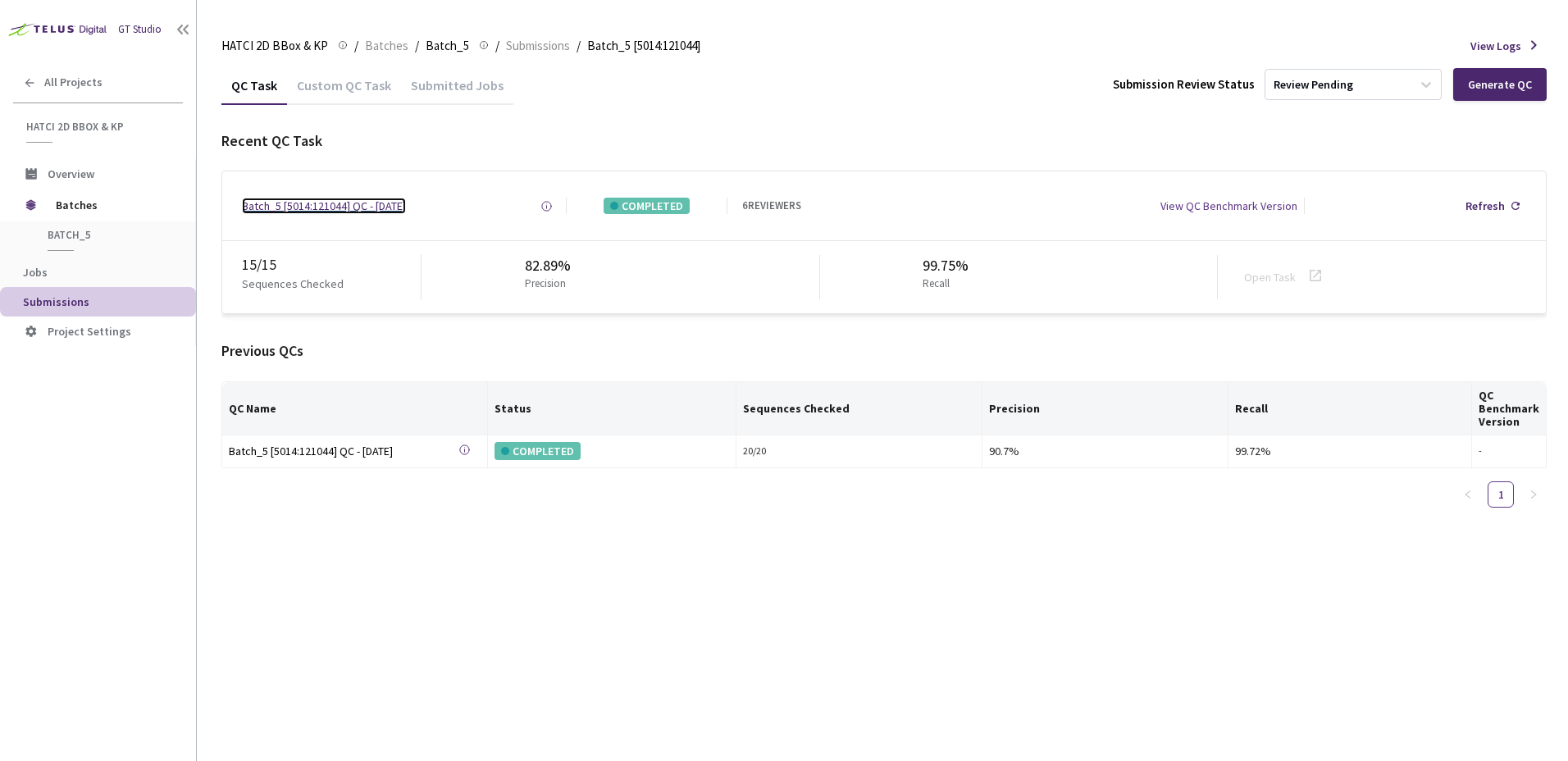
click at [331, 207] on div "Batch_5 [5014:121044] QC - 06 Aug, 2025" at bounding box center [324, 205] width 164 height 16
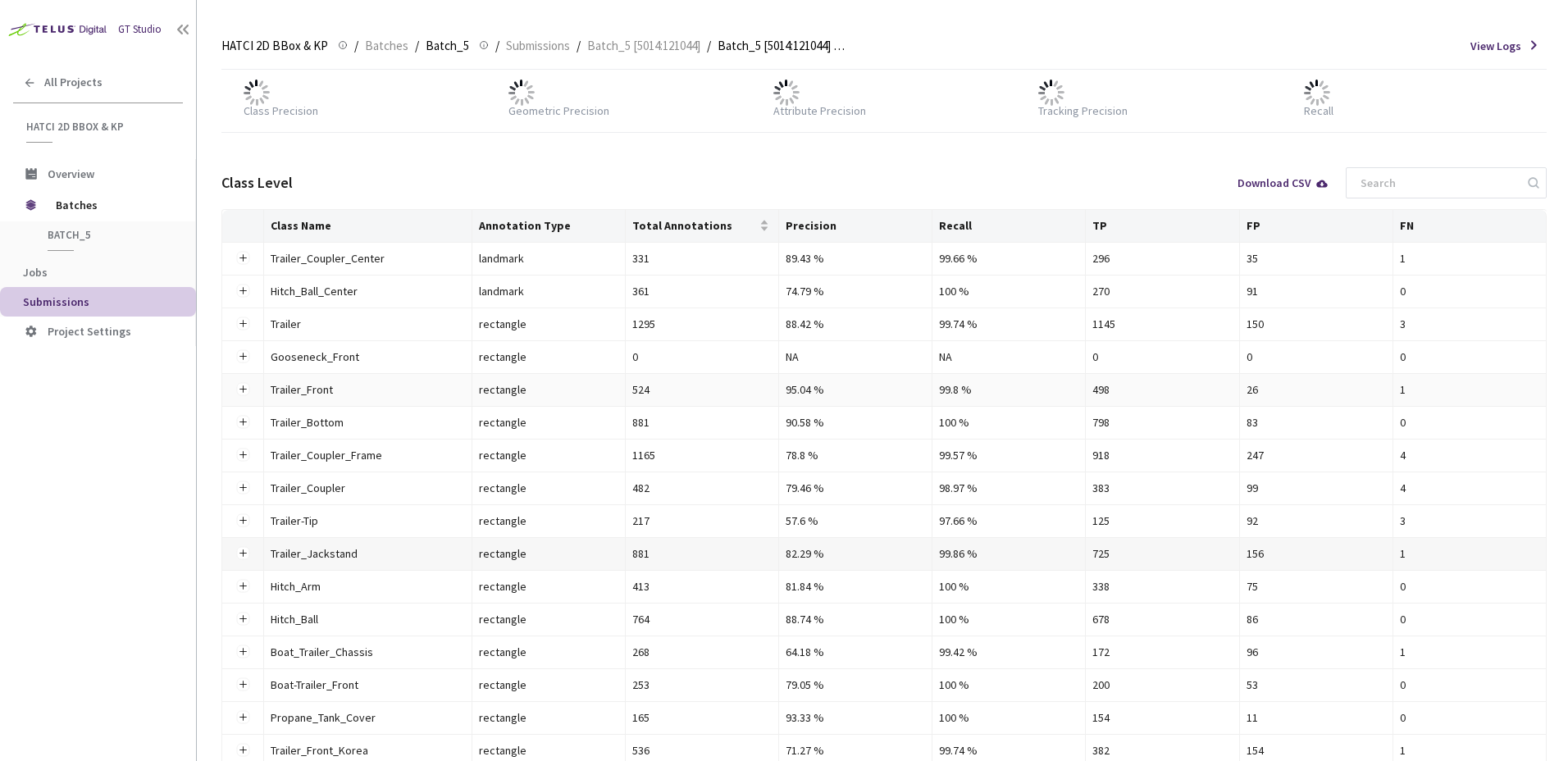
scroll to position [246, 0]
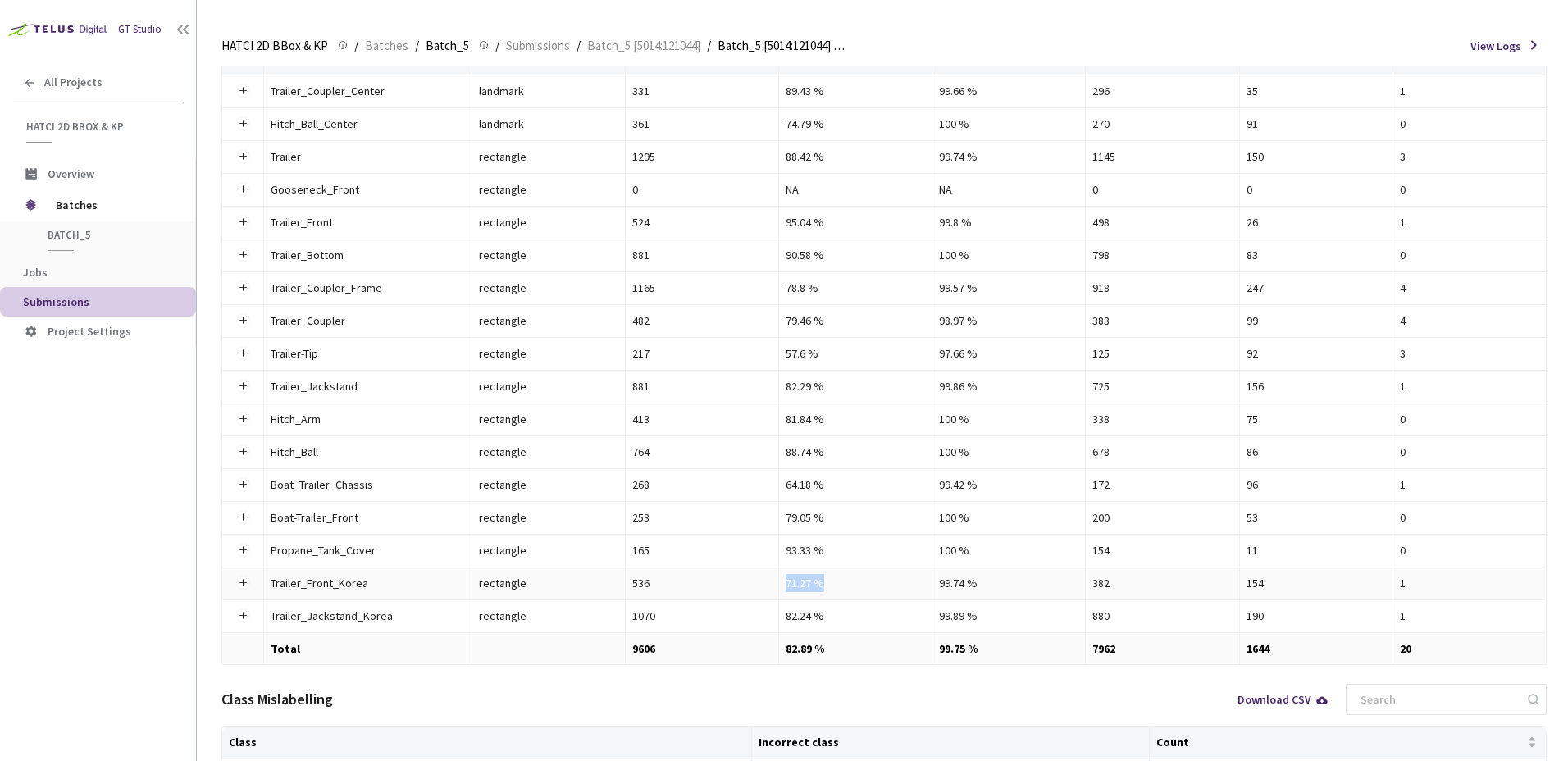
drag, startPoint x: 833, startPoint y: 582, endPoint x: 760, endPoint y: 584, distance: 73.0
click at [760, 584] on tr "Trailer_Front_Korea Trailer_Front_Korea rectangle 536 71.27 % 99.74 % 382 154 1" at bounding box center [884, 583] width 1325 height 33
drag, startPoint x: 760, startPoint y: 584, endPoint x: 858, endPoint y: 586, distance: 98.0
click at [858, 586] on div "71.27 %" at bounding box center [855, 583] width 140 height 18
drag, startPoint x: 830, startPoint y: 518, endPoint x: 777, endPoint y: 518, distance: 53.0
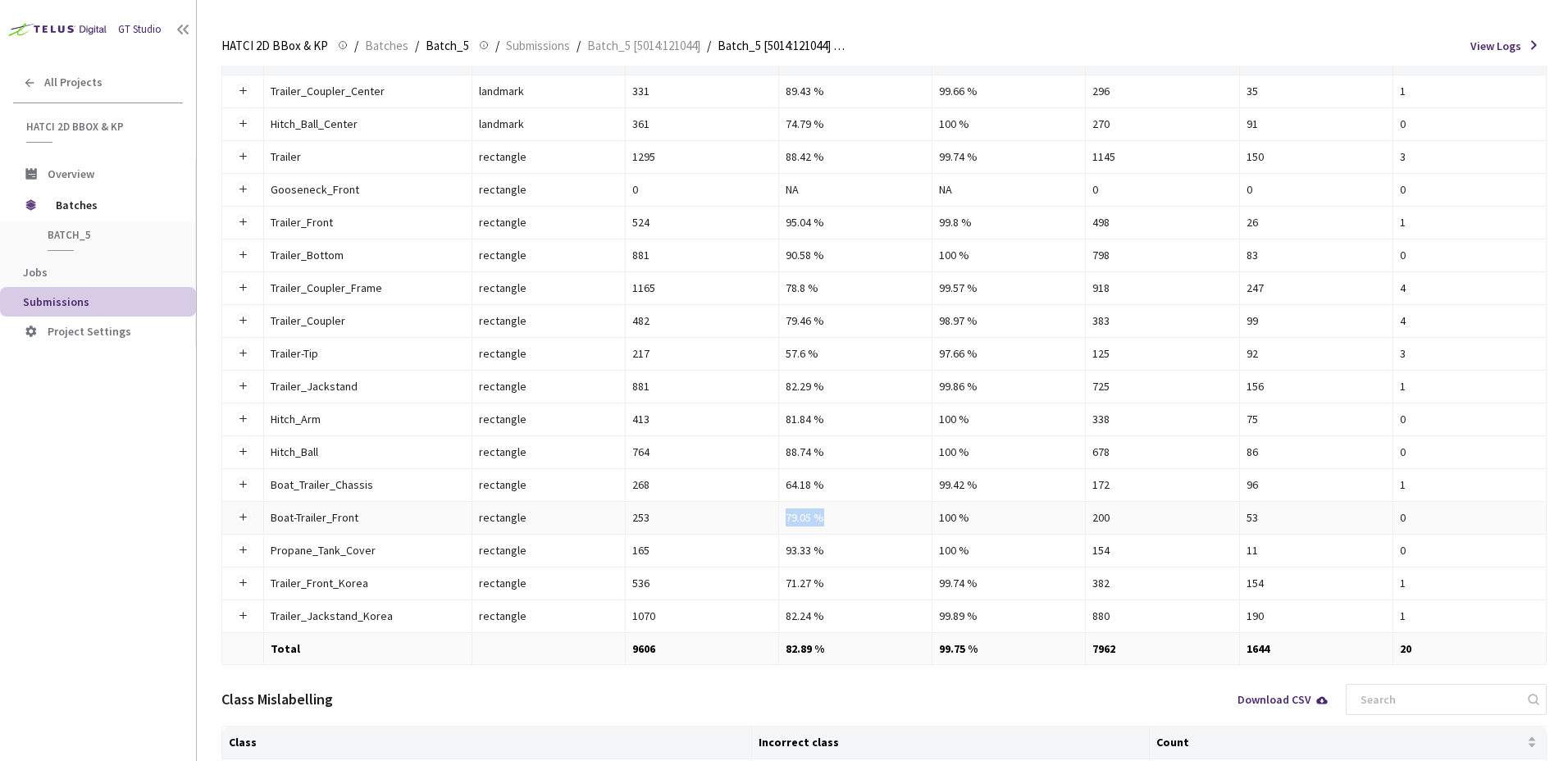
click at [777, 518] on tr "Boat-Trailer_Front Boat-Trailer_Front rectangle 253 79.05 % 100 % 200 53 0" at bounding box center [884, 518] width 1325 height 33
drag, startPoint x: 777, startPoint y: 518, endPoint x: 848, endPoint y: 509, distance: 71.6
click at [849, 515] on div "79.05 %" at bounding box center [855, 518] width 140 height 18
drag, startPoint x: 839, startPoint y: 488, endPoint x: 784, endPoint y: 484, distance: 55.1
click at [785, 484] on div "64.18 %" at bounding box center [855, 485] width 140 height 18
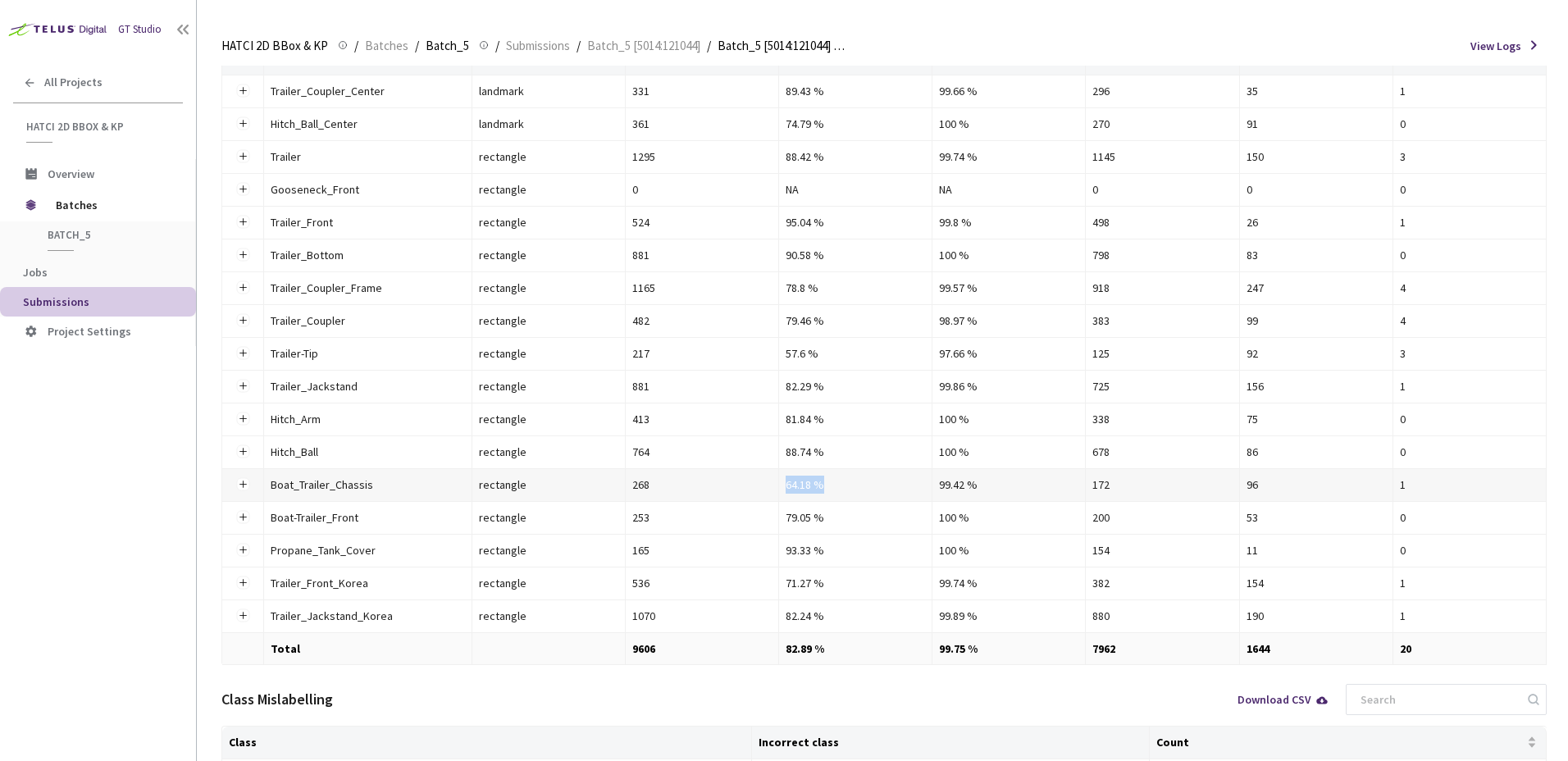
drag, startPoint x: 784, startPoint y: 484, endPoint x: 856, endPoint y: 497, distance: 73.2
click at [856, 497] on td "64.18 %" at bounding box center [856, 486] width 154 height 33
drag, startPoint x: 834, startPoint y: 289, endPoint x: 779, endPoint y: 288, distance: 55.0
click at [780, 288] on td "78.8 %" at bounding box center [856, 288] width 154 height 33
drag, startPoint x: 779, startPoint y: 288, endPoint x: 880, endPoint y: 294, distance: 101.2
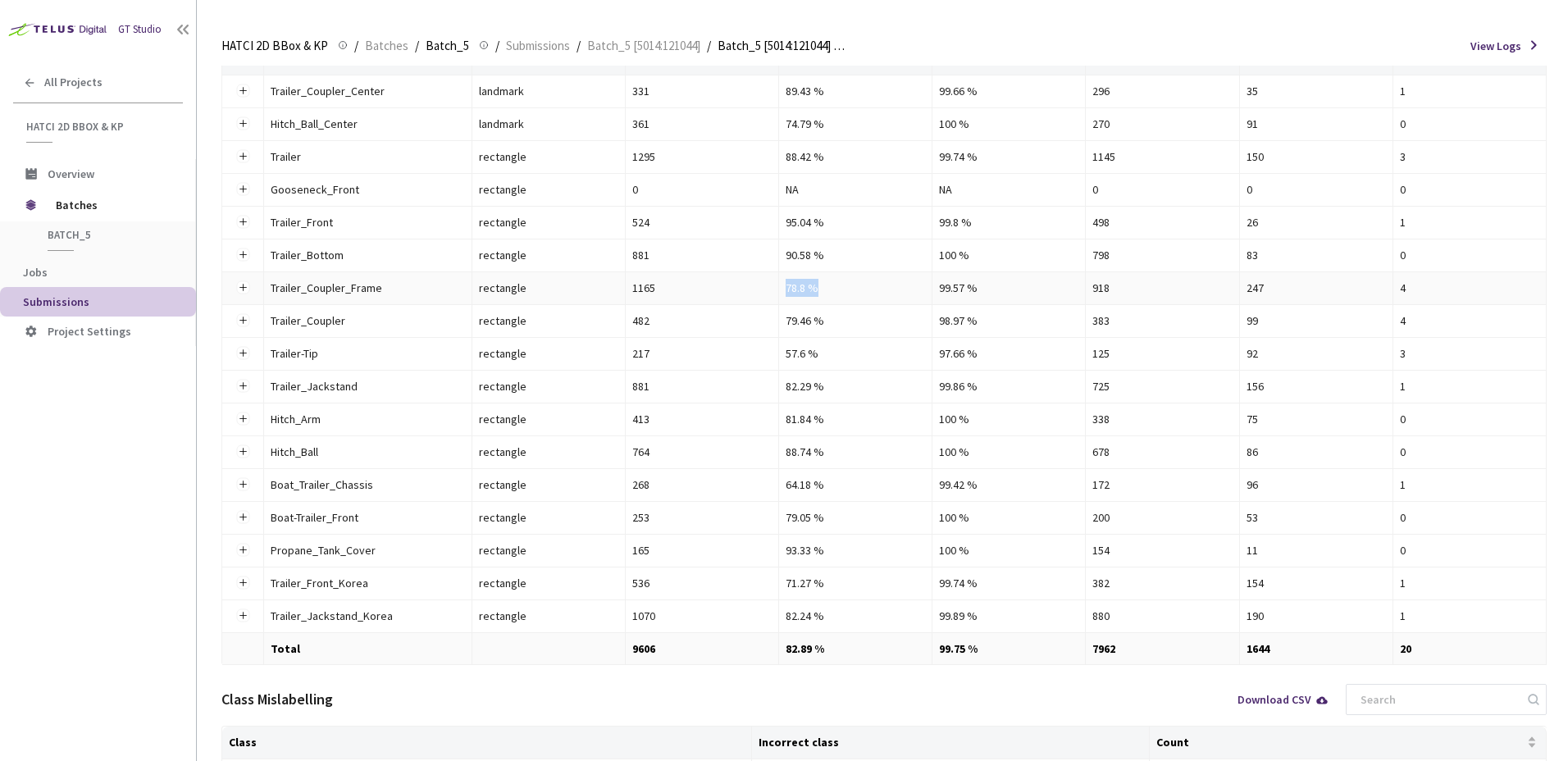
click at [880, 294] on div "78.8 %" at bounding box center [855, 288] width 140 height 18
click at [243, 289] on button "Expand row" at bounding box center [242, 287] width 13 height 13
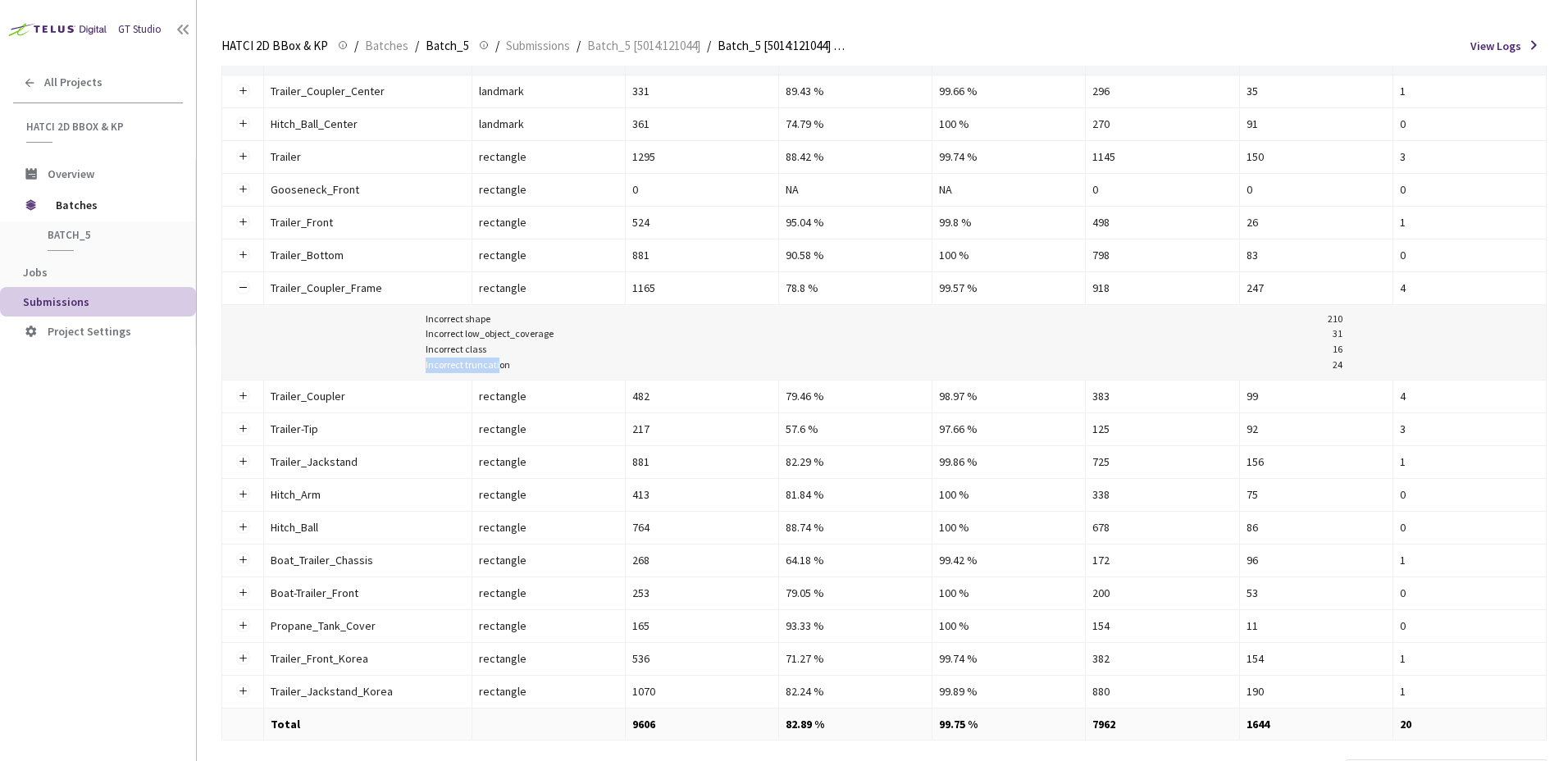
drag, startPoint x: 419, startPoint y: 363, endPoint x: 503, endPoint y: 369, distance: 84.2
click at [501, 368] on div "Incorrect shape 210 Incorrect low_object_coverage 31 Incorrect class 16 Incorre…" at bounding box center [884, 343] width 1311 height 62
drag, startPoint x: 503, startPoint y: 369, endPoint x: 598, endPoint y: 378, distance: 95.4
click at [576, 374] on td "Incorrect shape 210 Incorrect low_object_coverage 31 Incorrect class 16 Incorre…" at bounding box center [884, 343] width 1325 height 76
drag, startPoint x: 518, startPoint y: 370, endPoint x: 409, endPoint y: 369, distance: 109.0
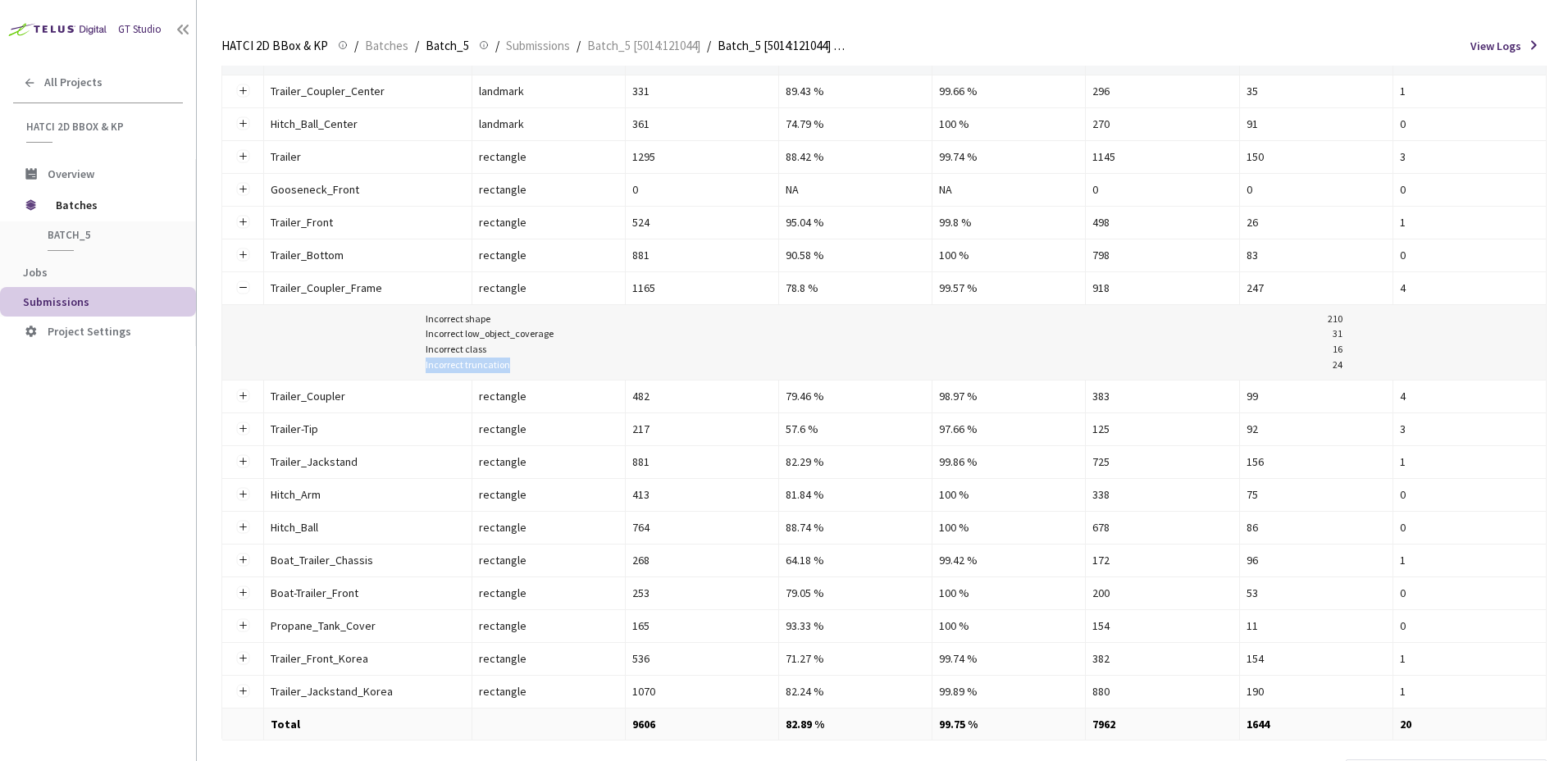
click at [409, 369] on div "Incorrect shape 210 Incorrect low_object_coverage 31 Incorrect class 16 Incorre…" at bounding box center [884, 343] width 1311 height 62
drag, startPoint x: 409, startPoint y: 369, endPoint x: 566, endPoint y: 372, distance: 157.0
click at [566, 372] on div "Incorrect truncation 24" at bounding box center [884, 366] width 918 height 16
drag, startPoint x: 538, startPoint y: 367, endPoint x: 414, endPoint y: 364, distance: 124.0
click at [414, 364] on div "Incorrect shape 210 Incorrect low_object_coverage 31 Incorrect class 16 Incorre…" at bounding box center [884, 343] width 1311 height 62
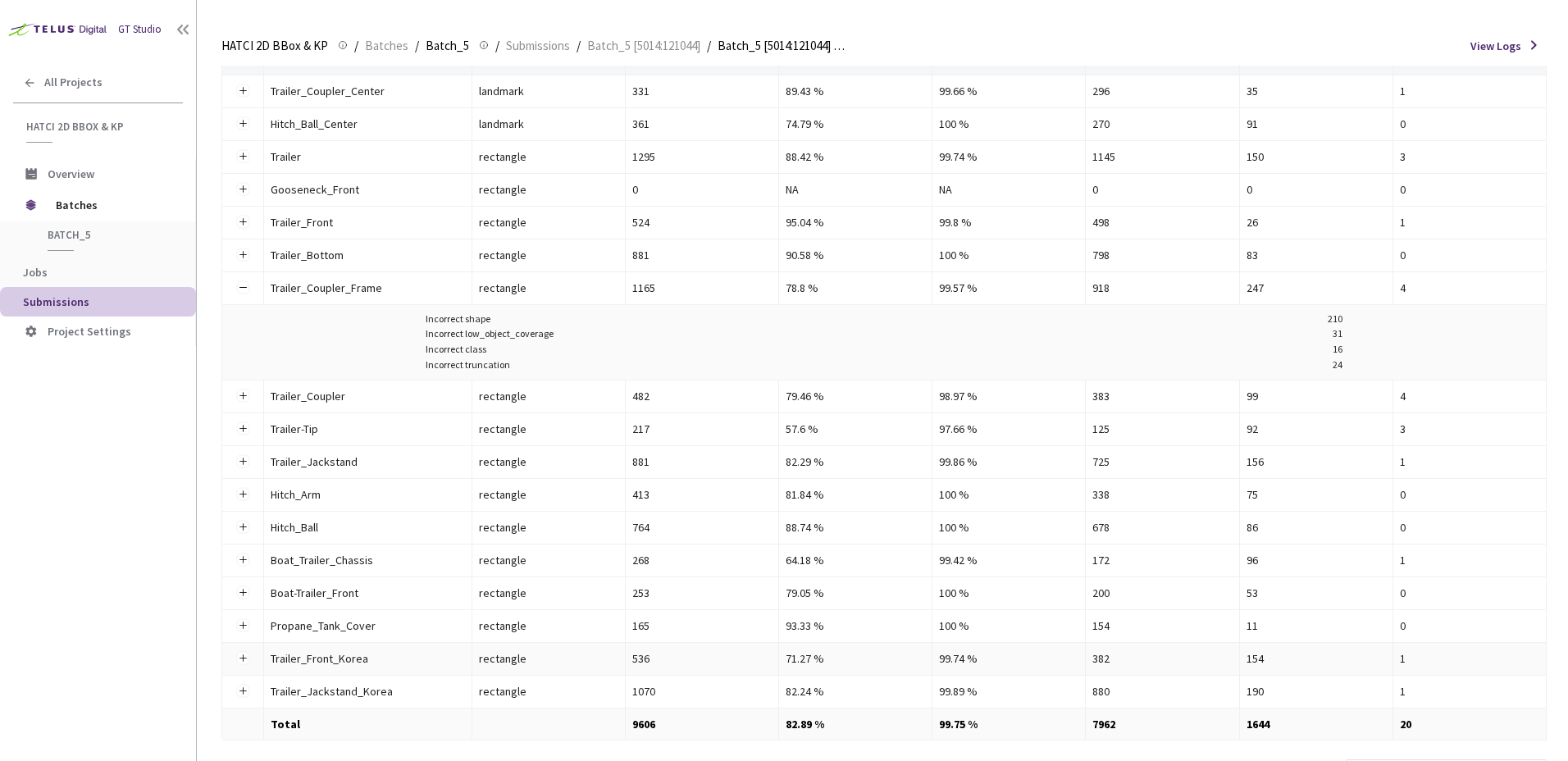
click at [249, 665] on td at bounding box center [243, 659] width 42 height 33
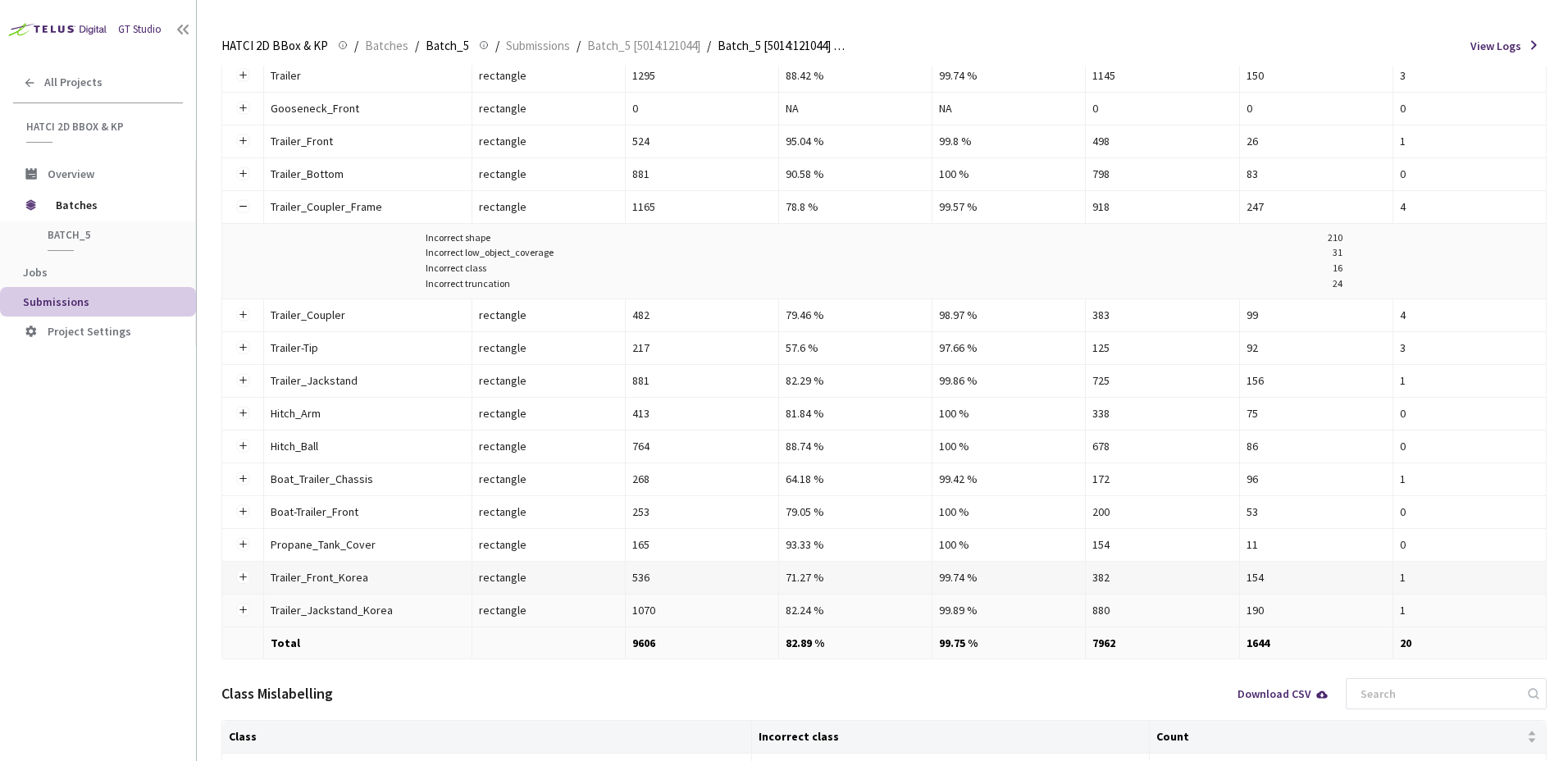
scroll to position [328, 0]
click at [256, 577] on td at bounding box center [243, 577] width 42 height 33
click at [248, 576] on button "Expand row" at bounding box center [242, 576] width 13 height 13
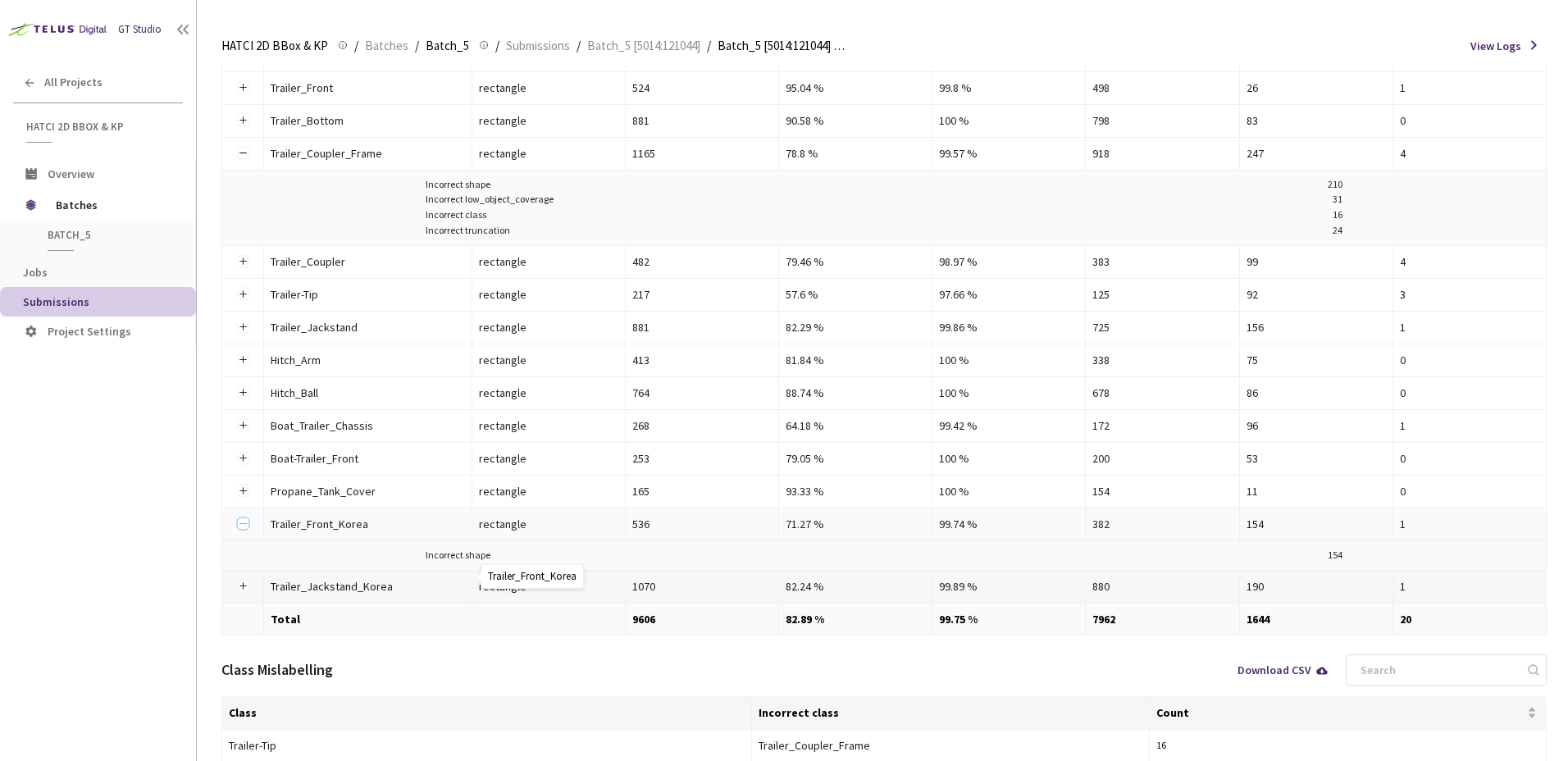
scroll to position [410, 0]
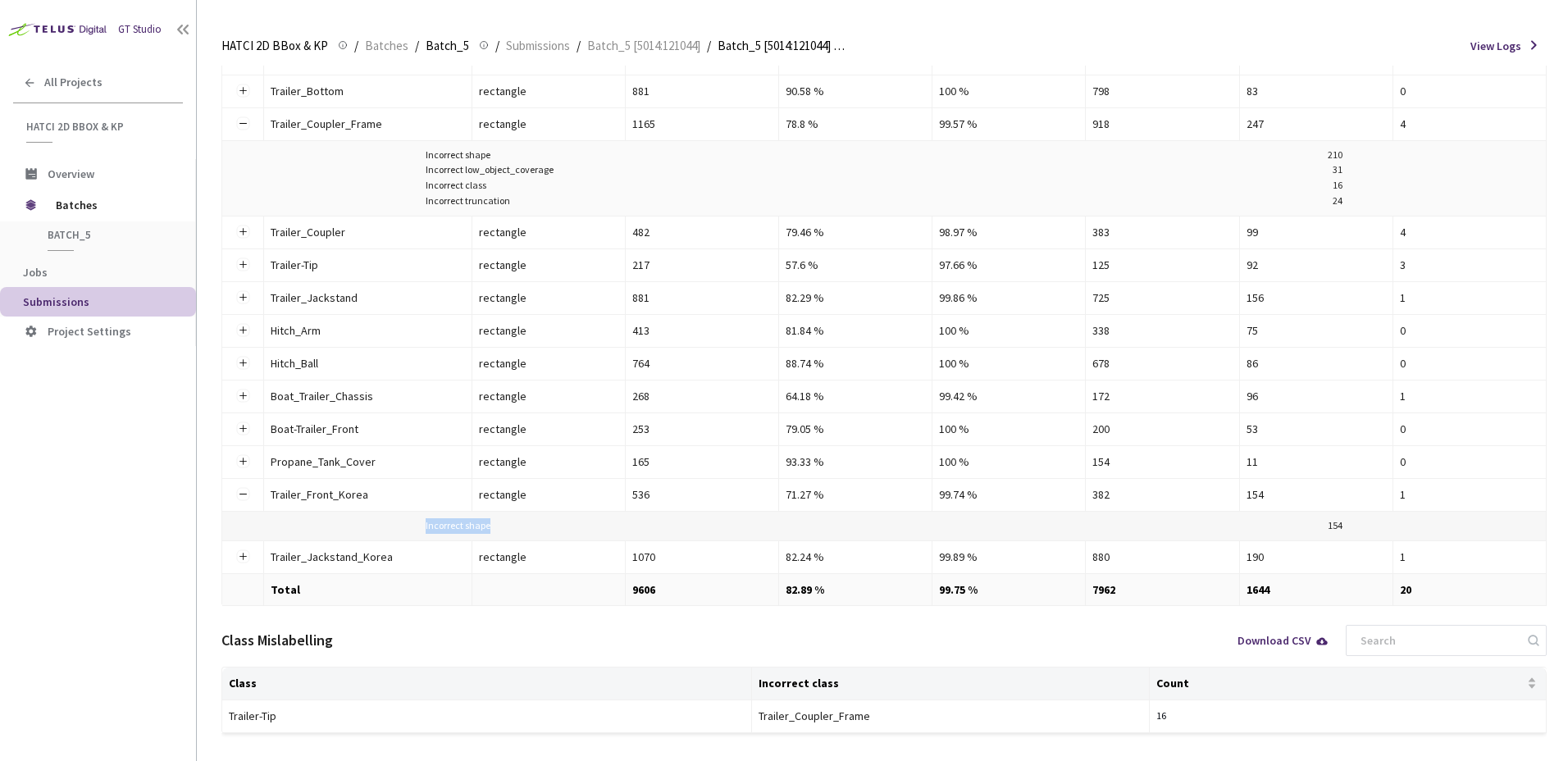
drag, startPoint x: 493, startPoint y: 527, endPoint x: 387, endPoint y: 525, distance: 106.0
click at [387, 525] on div "Incorrect shape 154" at bounding box center [884, 527] width 1311 height 16
drag, startPoint x: 387, startPoint y: 525, endPoint x: 350, endPoint y: 525, distance: 37.0
click at [331, 516] on td "Incorrect shape 154" at bounding box center [884, 527] width 1325 height 30
click at [742, 160] on div "Incorrect shape 210" at bounding box center [884, 156] width 918 height 16
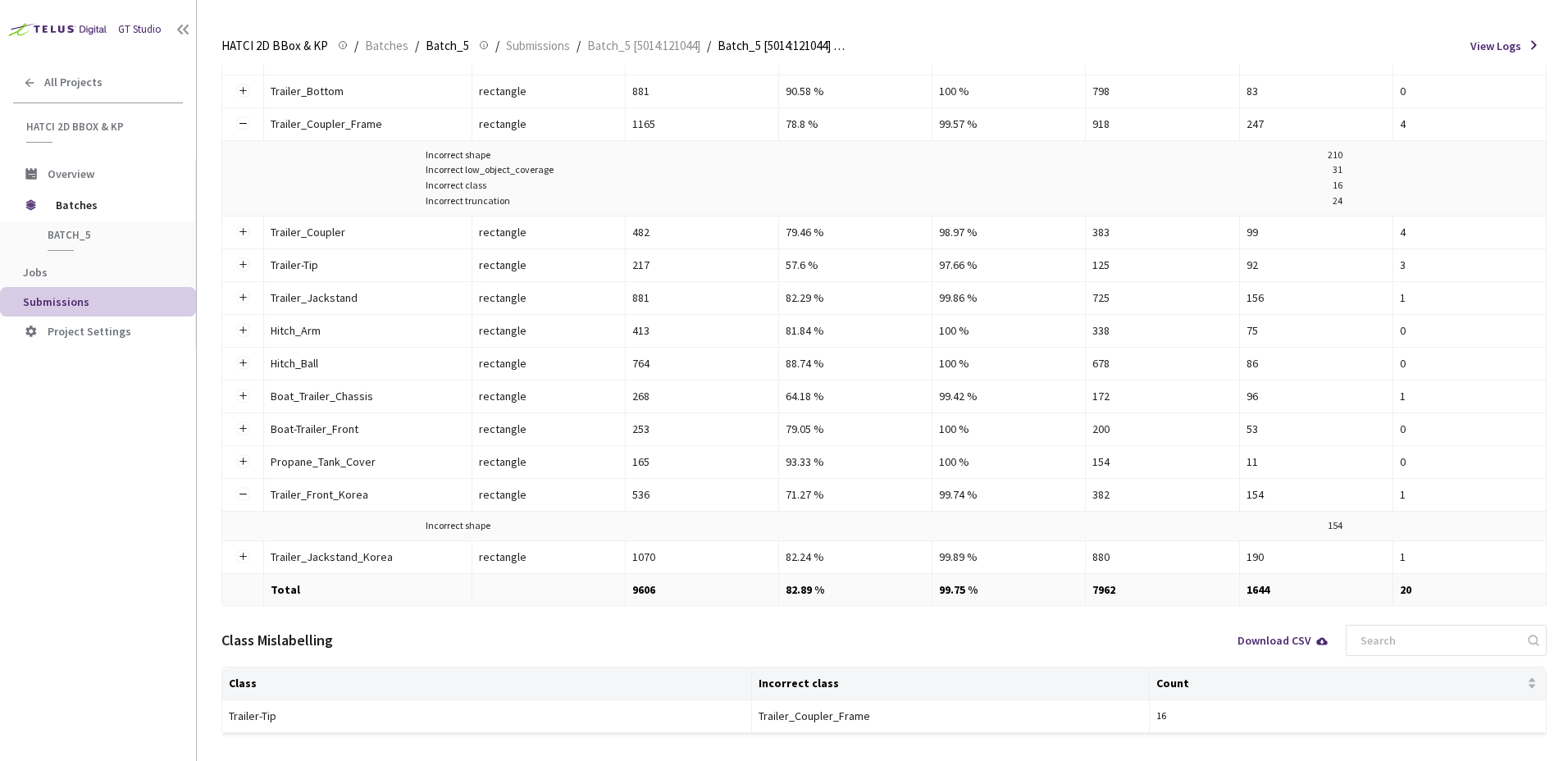
click at [951, 16] on main "HATCI 2D BBox & KP HATCI 2D BBox & KP / Batches / Batch_5 Batch_5 / Submissions…" at bounding box center [881, 380] width 1371 height 761
click at [892, 34] on div "HATCI 2D BBox & KP HATCI 2D BBox & KP / Batches / Batch_5 Batch_5 / Submissions…" at bounding box center [883, 45] width 1325 height 39
click at [864, 12] on main "HATCI 2D BBox & KP HATCI 2D BBox & KP / Batches / Batch_5 Batch_5 / Submissions…" at bounding box center [881, 380] width 1371 height 761
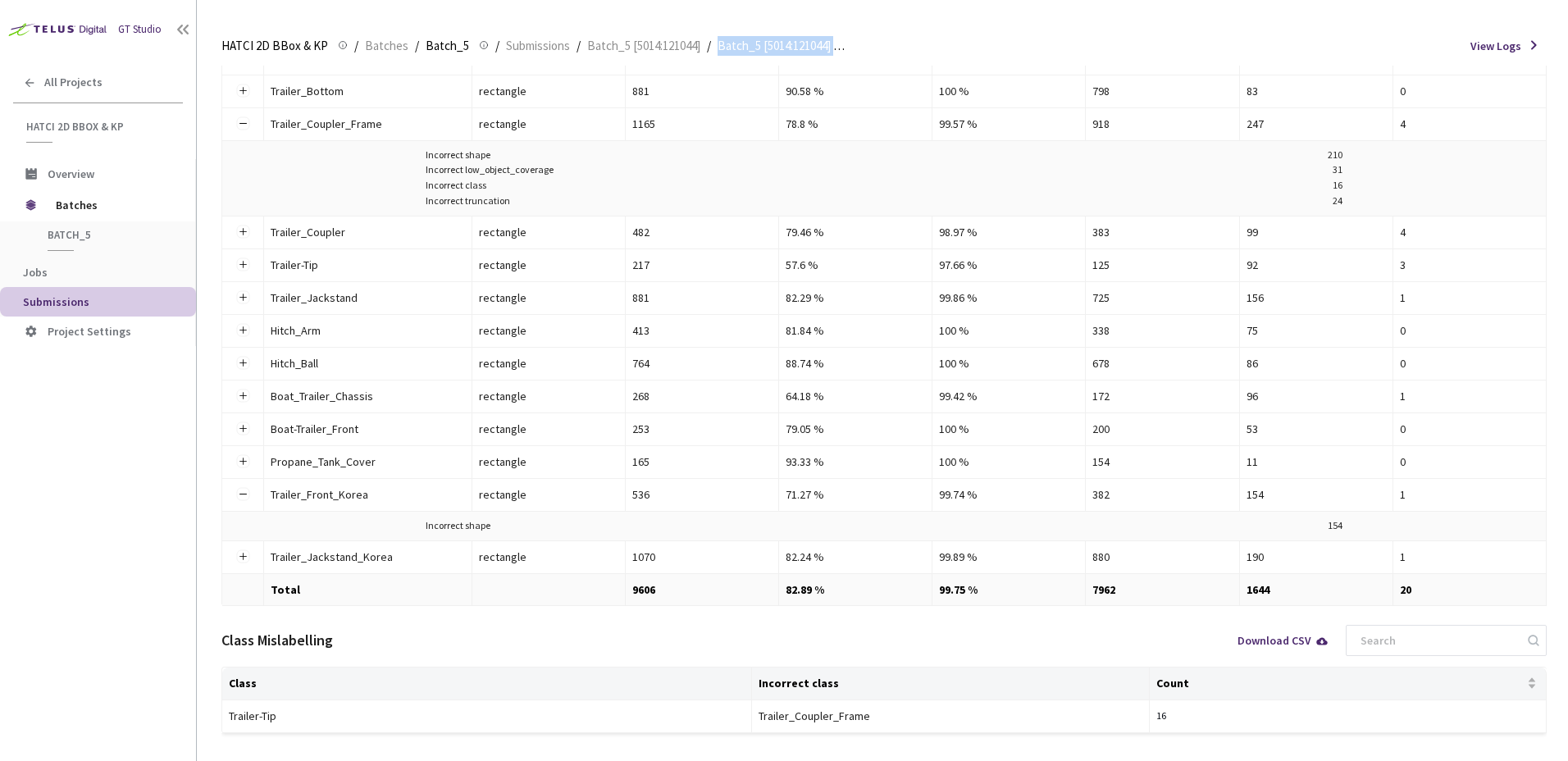
drag, startPoint x: 864, startPoint y: 12, endPoint x: 852, endPoint y: 21, distance: 15.0
click at [852, 21] on main "HATCI 2D BBox & KP HATCI 2D BBox & KP / Batches / Batch_5 Batch_5 / Submissions…" at bounding box center [881, 380] width 1371 height 761
click at [808, 21] on main "HATCI 2D BBox & KP HATCI 2D BBox & KP / Batches / Batch_5 Batch_5 / Submissions…" at bounding box center [881, 380] width 1371 height 761
click at [976, 23] on main "HATCI 2D BBox & KP HATCI 2D BBox & KP / Batches / Batch_5 Batch_5 / Submissions…" at bounding box center [881, 380] width 1371 height 761
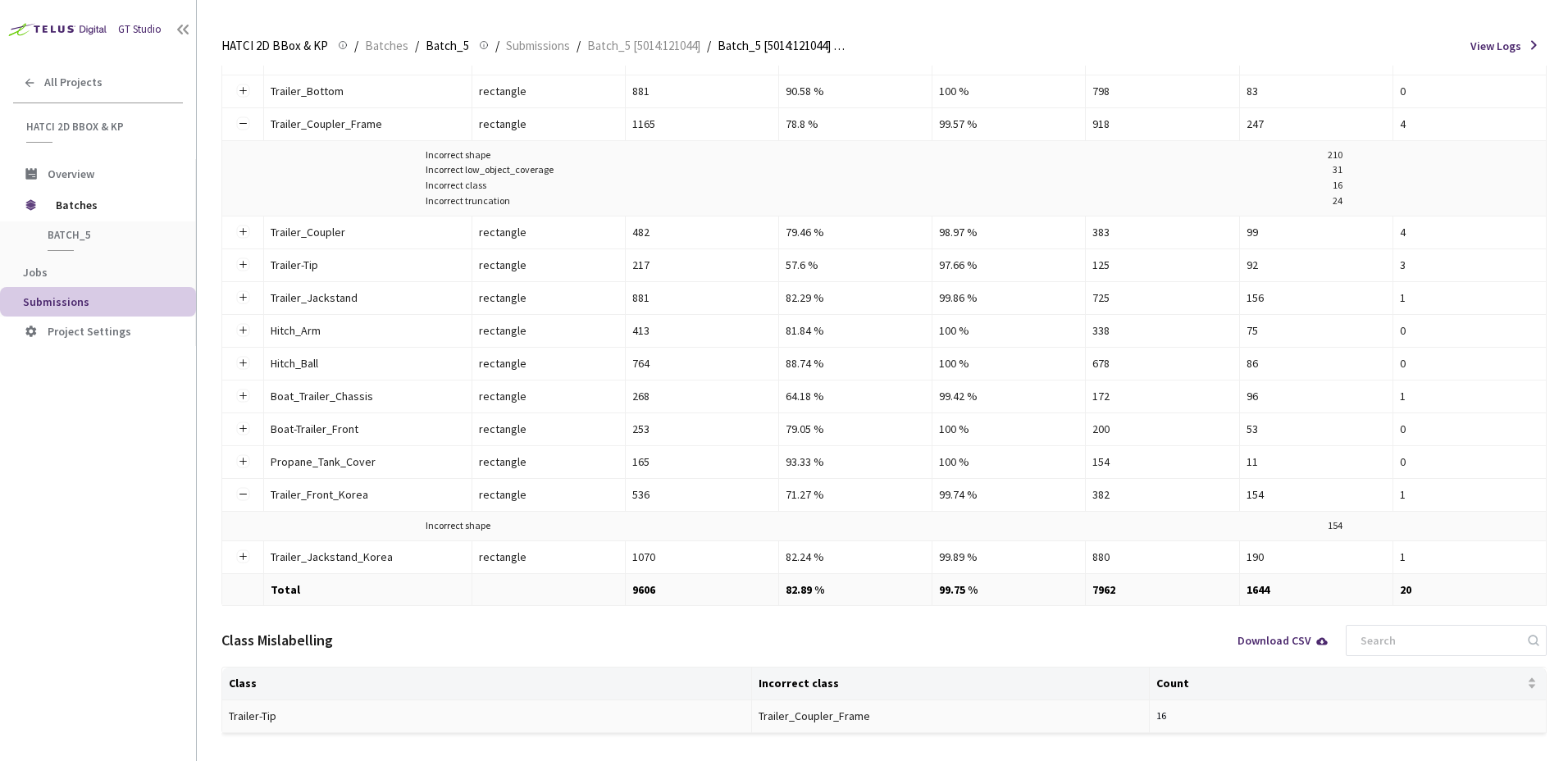
click at [1341, 721] on div "16" at bounding box center [1348, 717] width 384 height 16
